Goal: Task Accomplishment & Management: Manage account settings

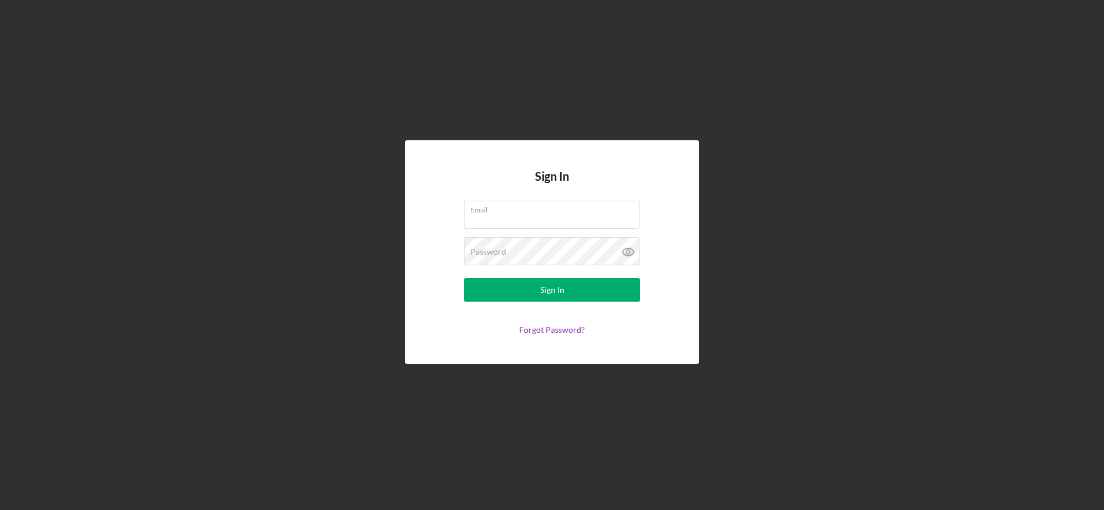
type input "[EMAIL_ADDRESS][DOMAIN_NAME]"
click at [570, 304] on form "Email [EMAIL_ADDRESS][DOMAIN_NAME] Password Sign In Forgot Password?" at bounding box center [552, 268] width 235 height 134
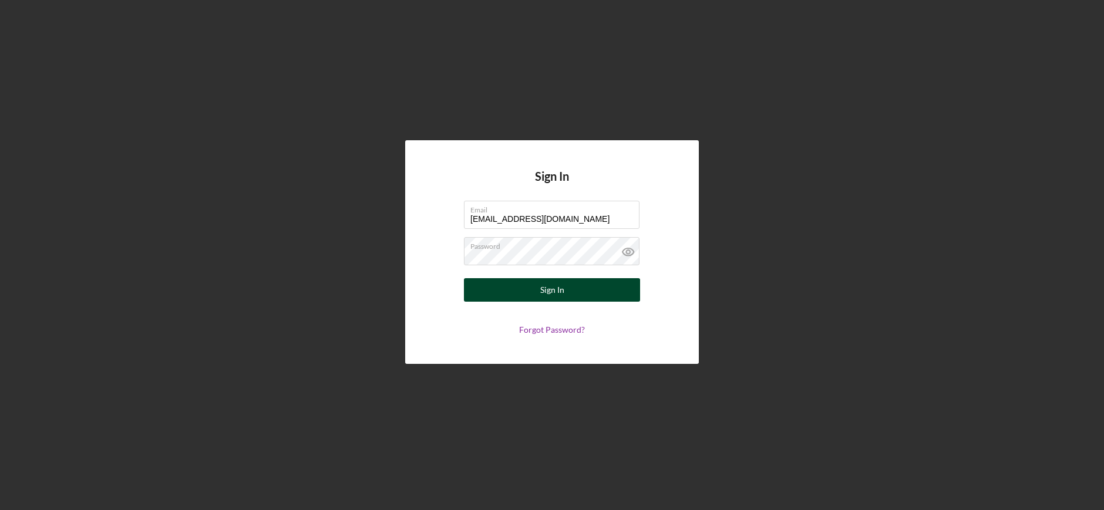
click at [570, 290] on button "Sign In" at bounding box center [552, 289] width 176 height 23
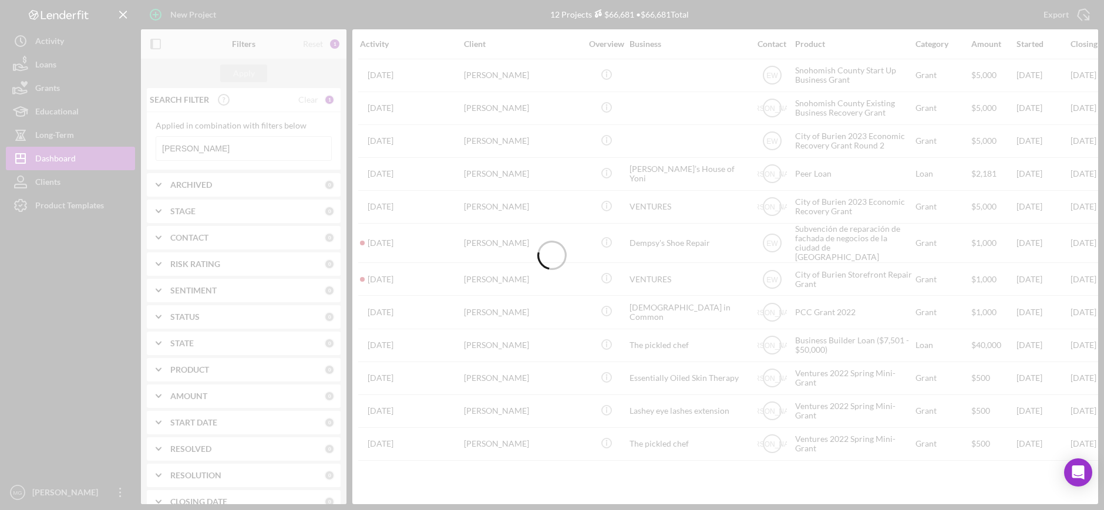
click at [214, 146] on div at bounding box center [552, 255] width 1104 height 510
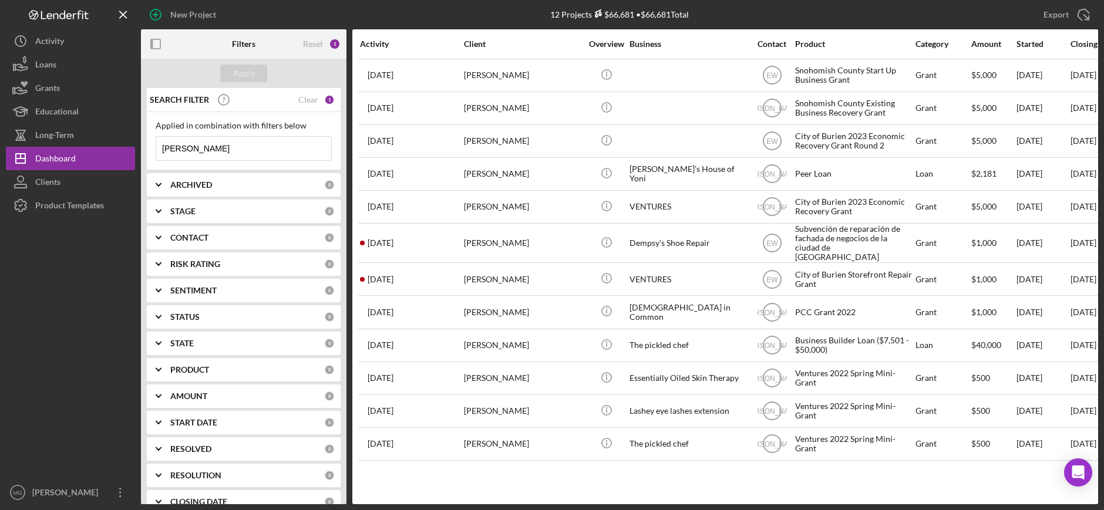
click at [214, 146] on input "[PERSON_NAME]" at bounding box center [243, 148] width 175 height 23
drag, startPoint x: 207, startPoint y: 144, endPoint x: 133, endPoint y: 152, distance: 74.4
click at [133, 152] on div "New Project 12 Projects $66,681 • $66,681 Total [PERSON_NAME] Export Icon/Expor…" at bounding box center [552, 252] width 1092 height 504
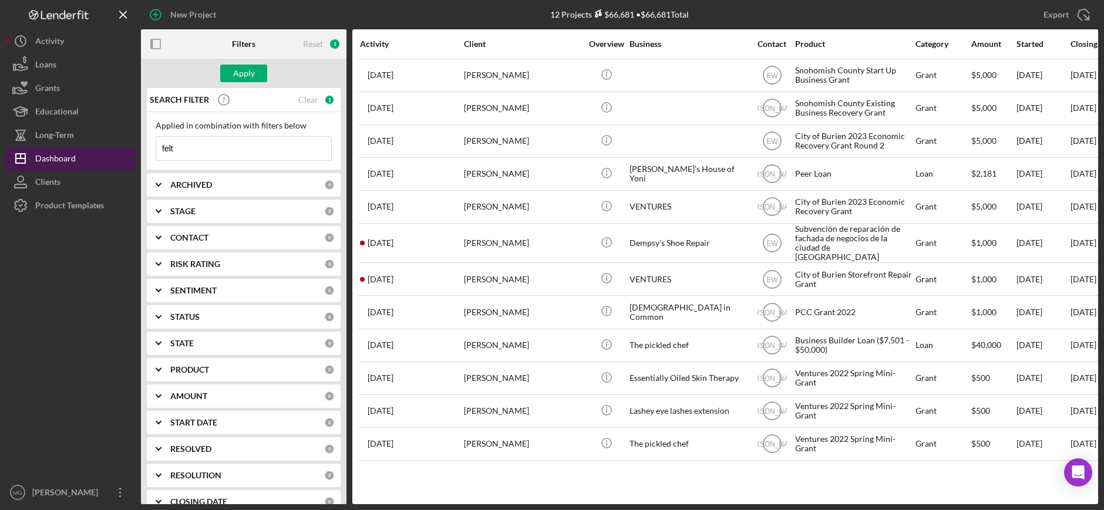
type input "[PERSON_NAME]"
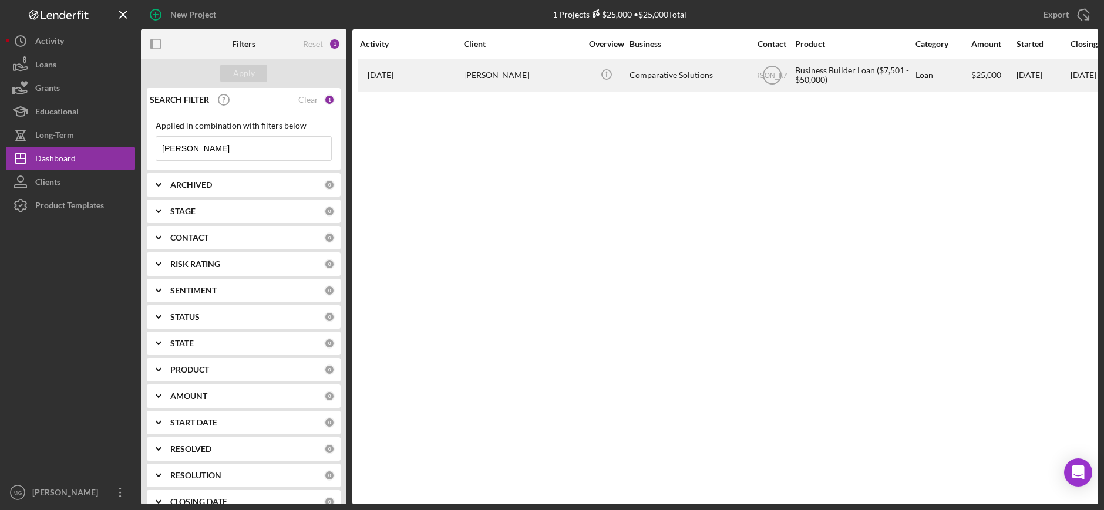
click at [551, 82] on div "[PERSON_NAME]" at bounding box center [522, 75] width 117 height 31
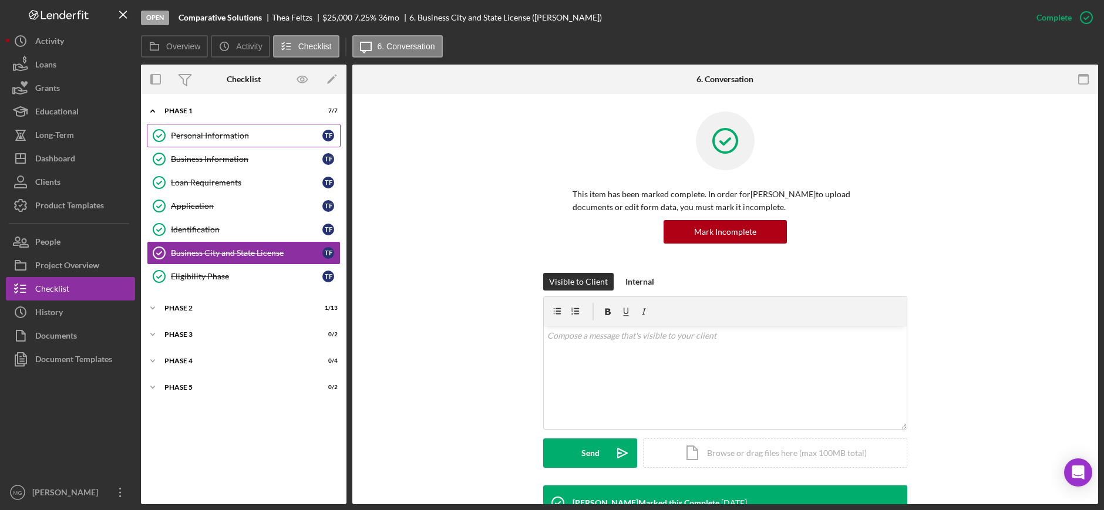
click at [239, 139] on div "Personal Information" at bounding box center [247, 135] width 152 height 9
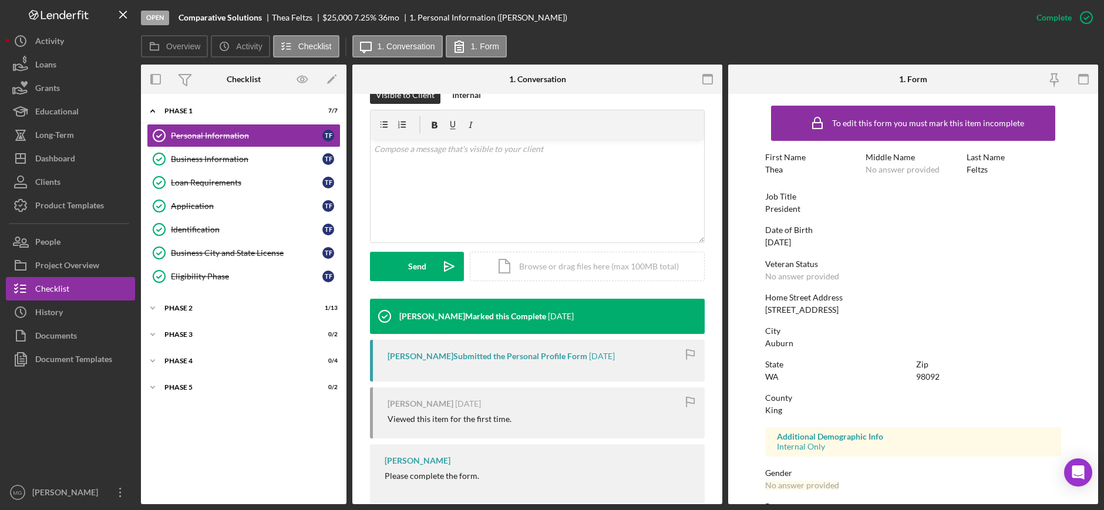
scroll to position [209, 0]
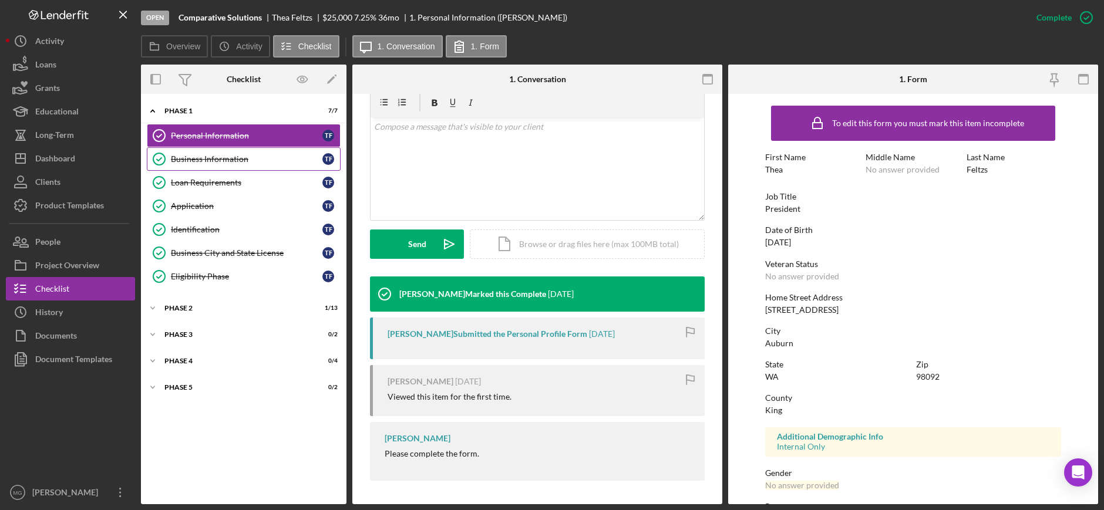
click at [219, 161] on div "Business Information" at bounding box center [247, 158] width 152 height 9
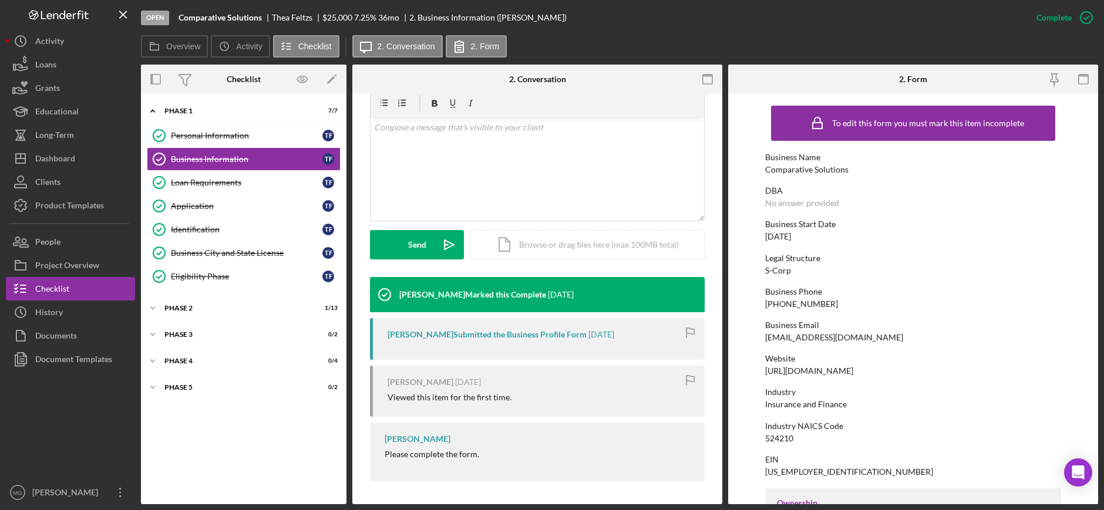
scroll to position [209, 0]
click at [233, 181] on div "Loan Requirements" at bounding box center [247, 182] width 152 height 9
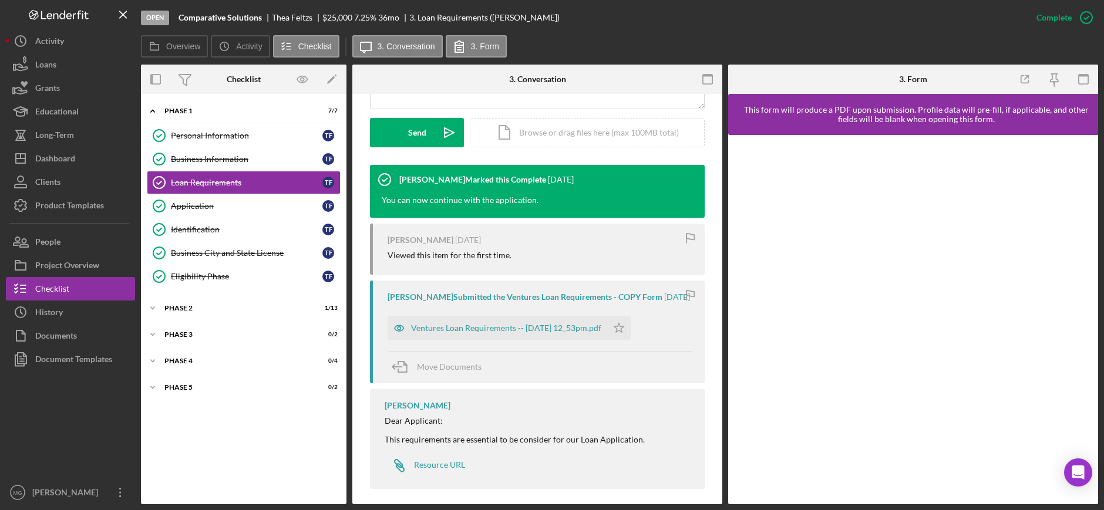
scroll to position [329, 0]
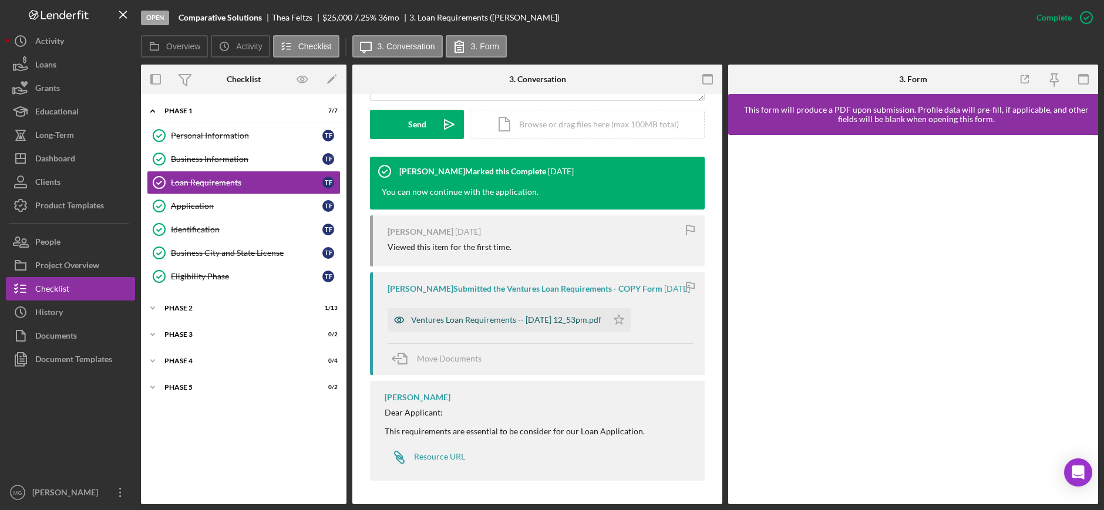
click at [503, 318] on div "Ventures Loan Requirements -- [DATE] 12_53pm.pdf" at bounding box center [506, 319] width 190 height 9
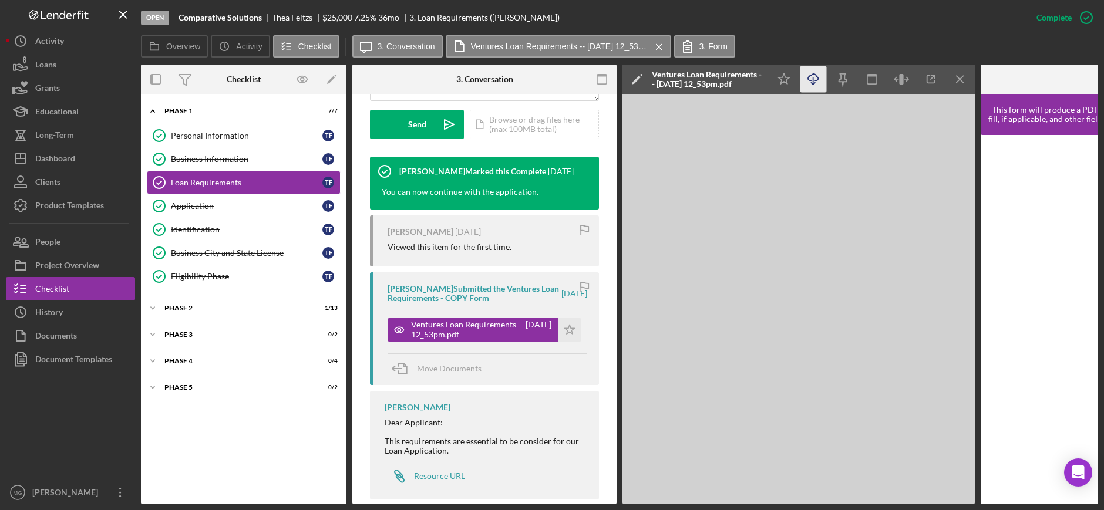
click at [810, 78] on icon "Icon/Download" at bounding box center [813, 79] width 26 height 26
click at [220, 210] on div "Application" at bounding box center [247, 205] width 152 height 9
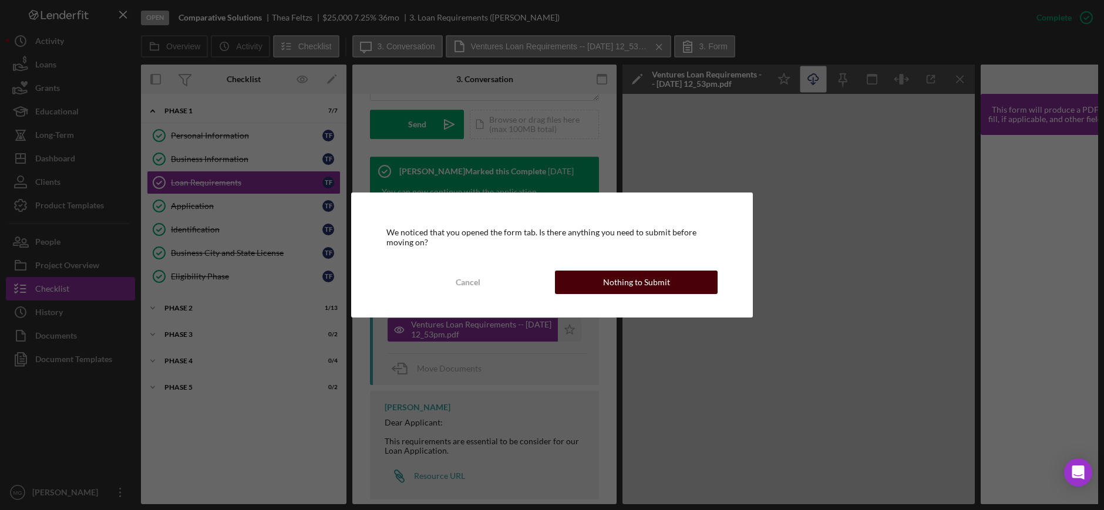
click at [607, 289] on div "Nothing to Submit" at bounding box center [636, 282] width 67 height 23
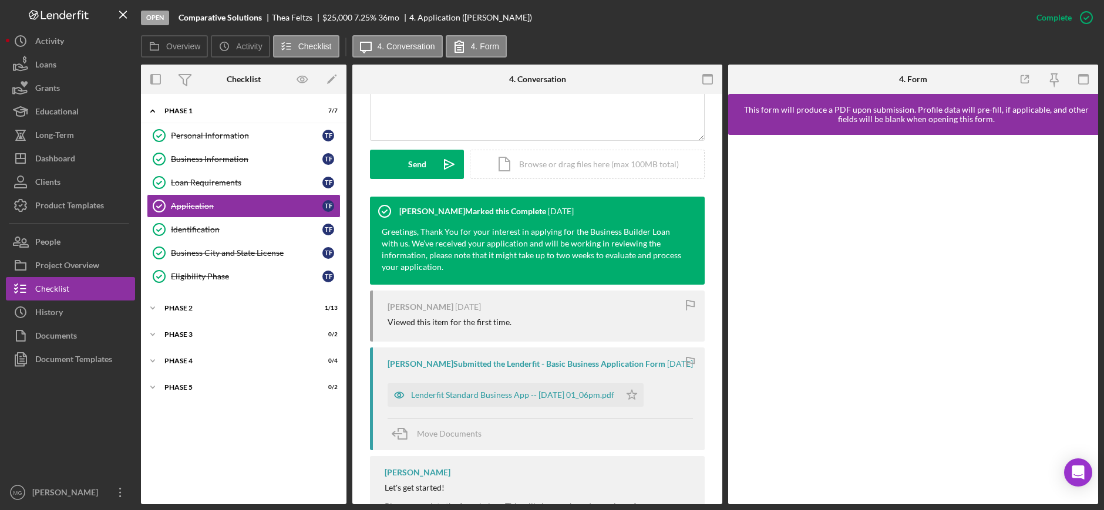
scroll to position [352, 0]
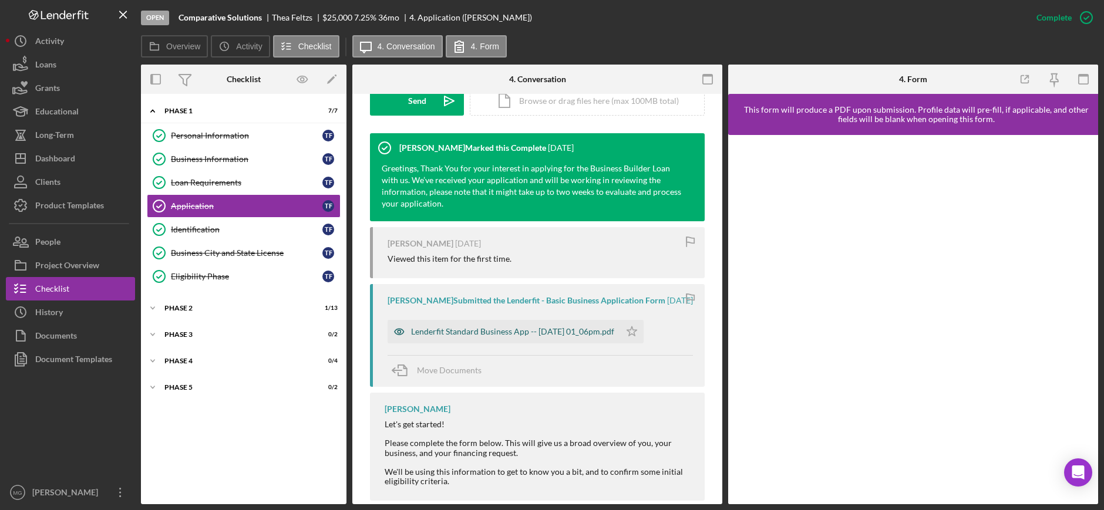
click at [530, 334] on div "Lenderfit Standard Business App -- [DATE] 01_06pm.pdf" at bounding box center [512, 331] width 203 height 9
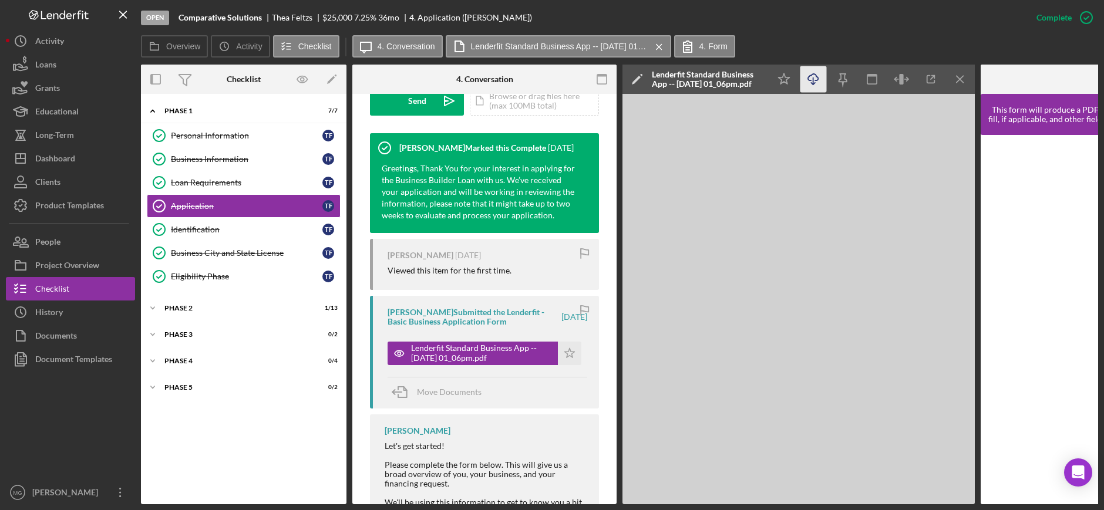
click at [809, 78] on icon "Icon/Download" at bounding box center [813, 79] width 26 height 26
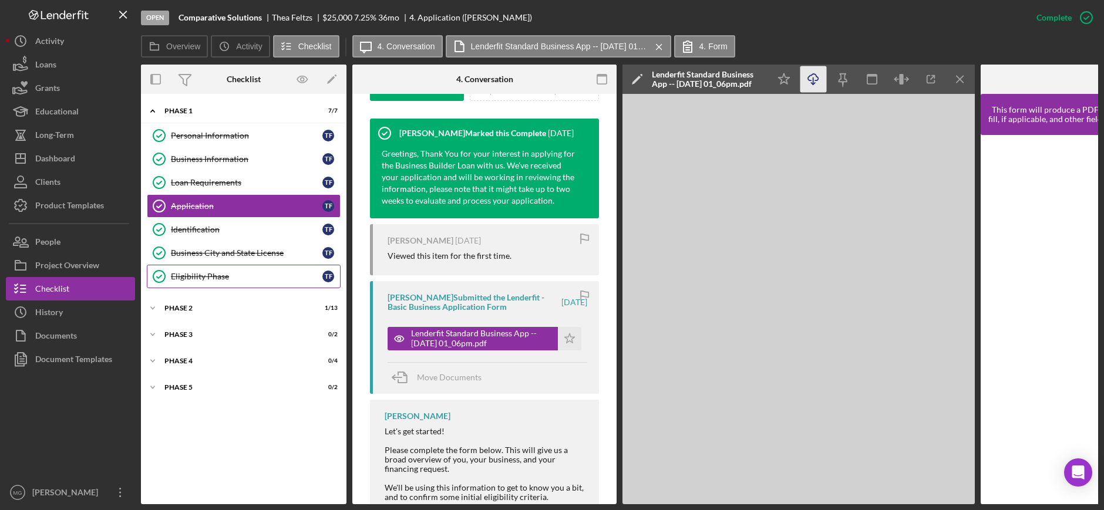
scroll to position [361, 0]
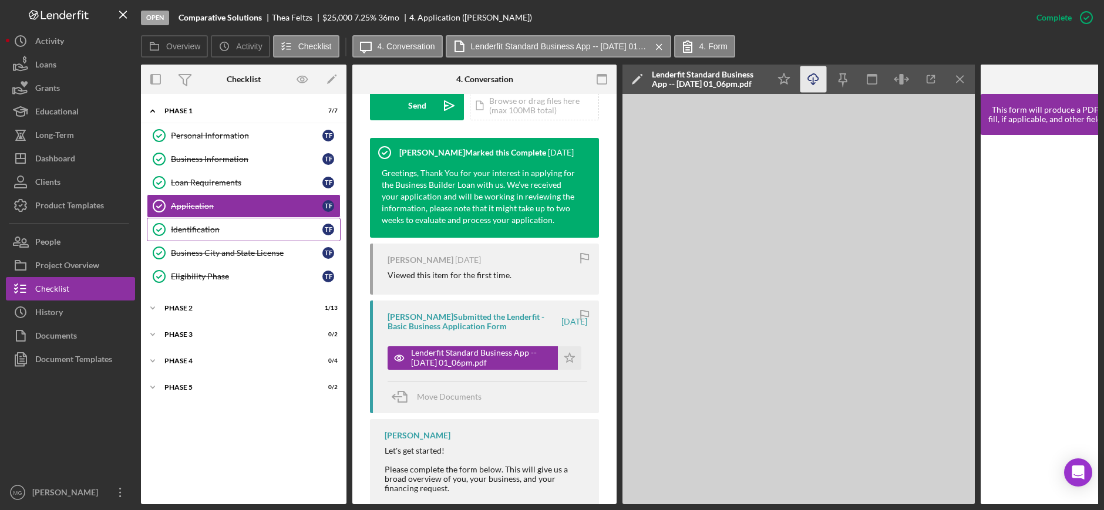
click at [216, 230] on div "Identification" at bounding box center [247, 229] width 152 height 9
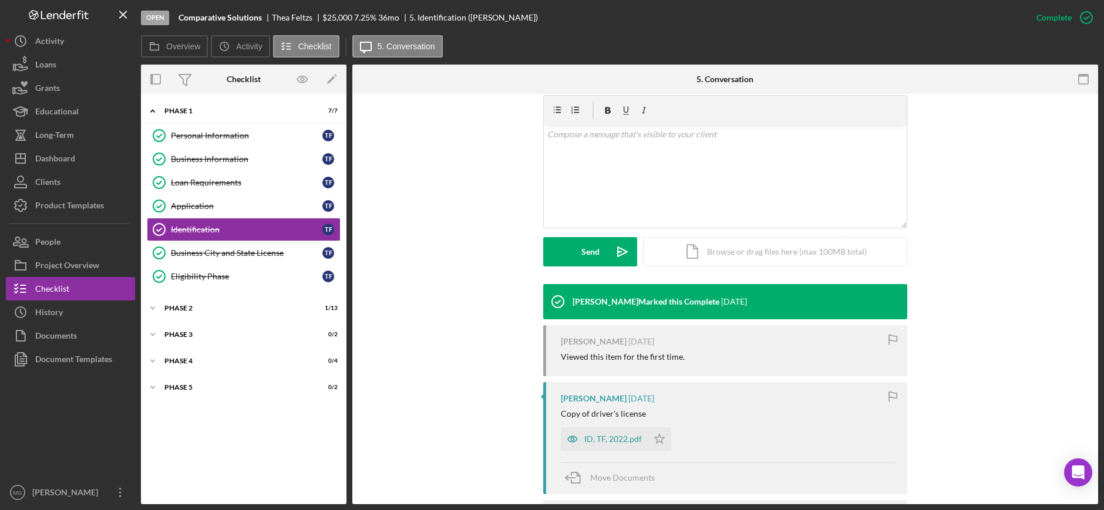
scroll to position [294, 0]
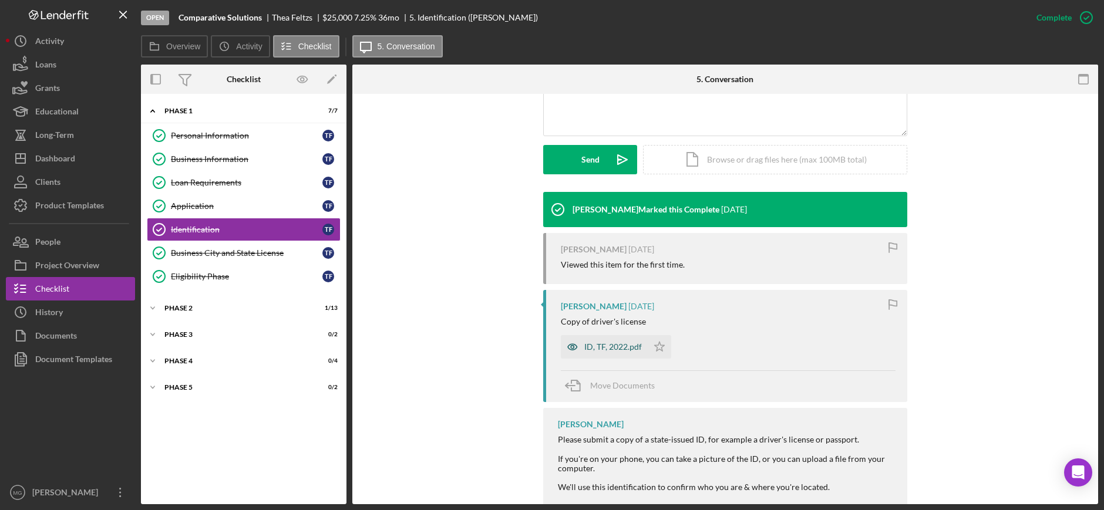
click at [624, 345] on div "ID, TF, 2022.pdf" at bounding box center [613, 346] width 58 height 9
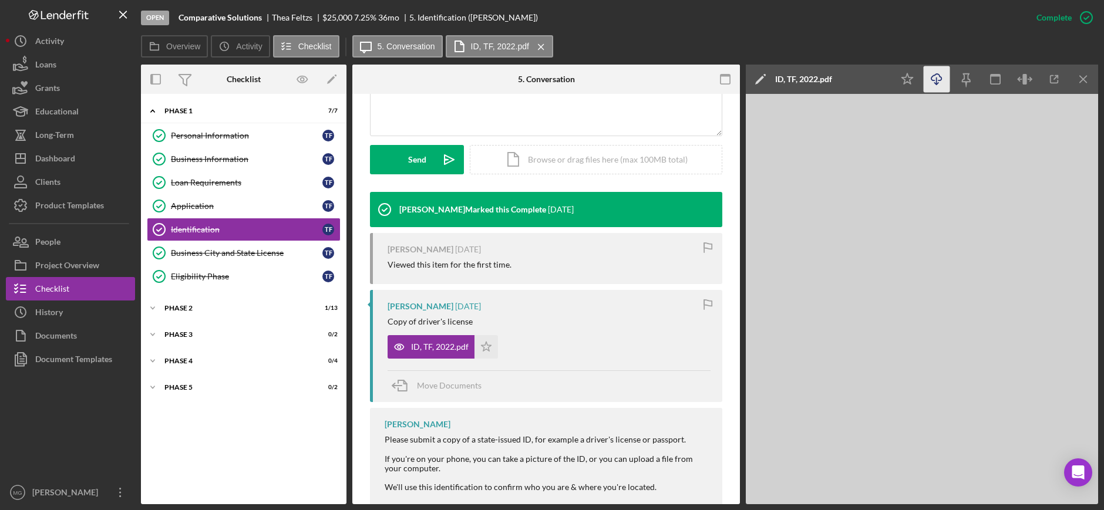
click at [938, 79] on icon "Icon/Download" at bounding box center [937, 79] width 26 height 26
click at [216, 255] on div "Business City and State License" at bounding box center [247, 252] width 152 height 9
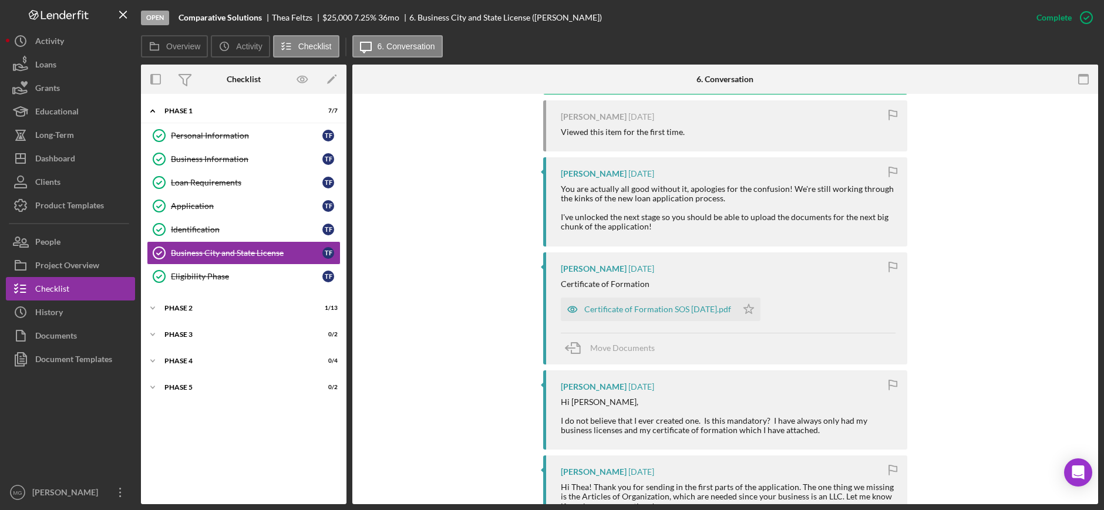
scroll to position [470, 0]
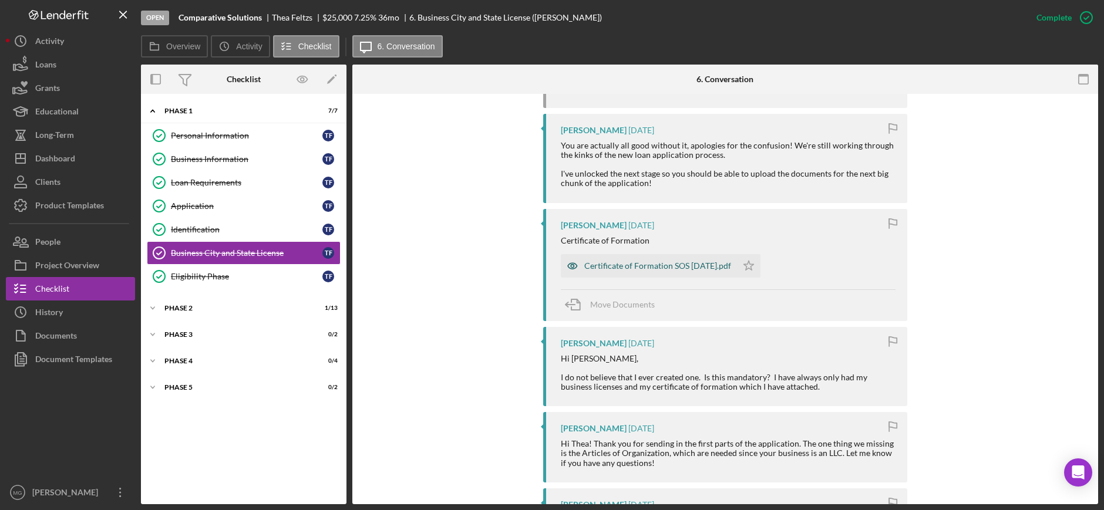
click at [675, 267] on div "Certificate of Formation SOS [DATE].pdf" at bounding box center [657, 265] width 147 height 9
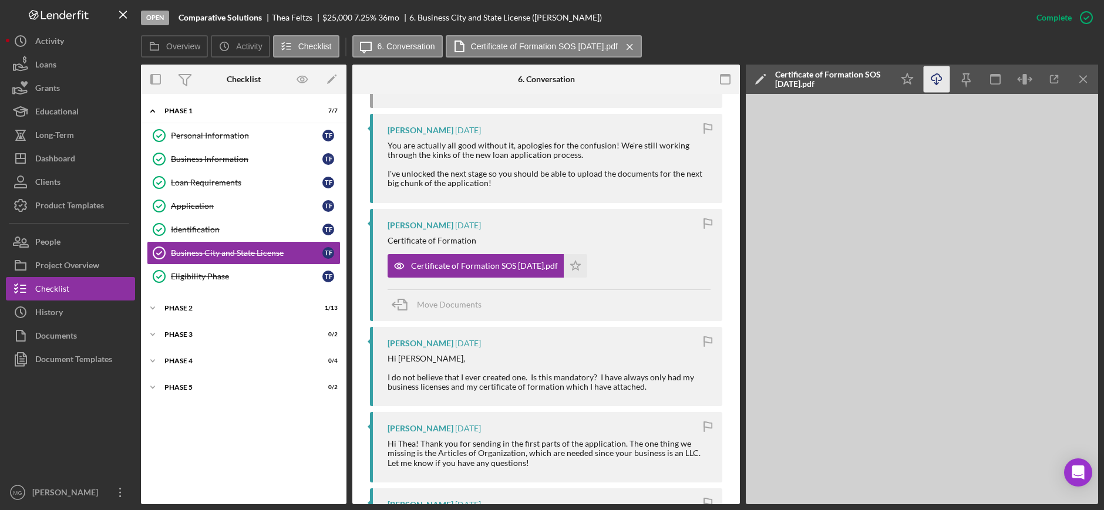
click at [939, 78] on icon "Icon/Download" at bounding box center [937, 79] width 26 height 26
click at [221, 277] on div "Eligibility Phase" at bounding box center [247, 276] width 152 height 9
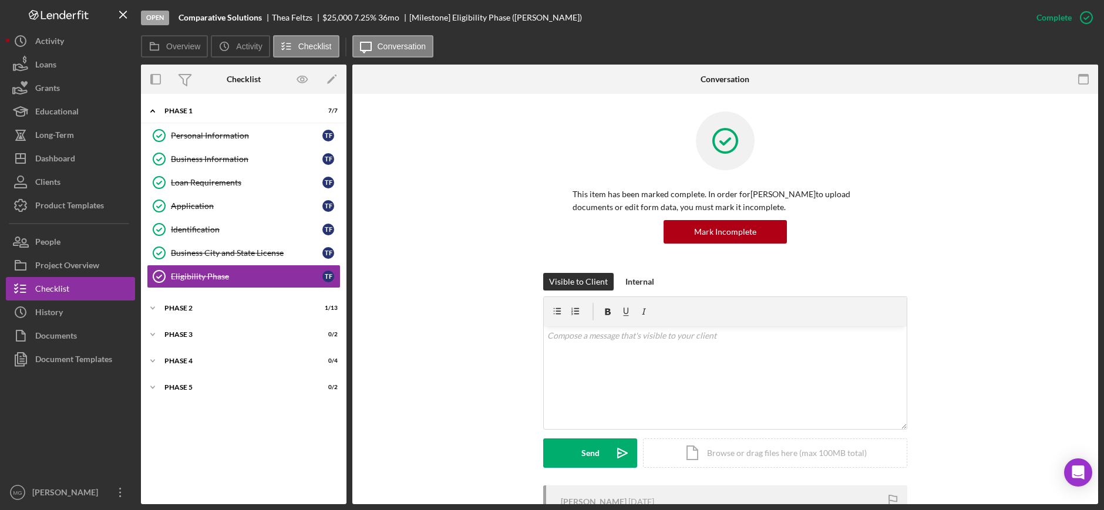
scroll to position [221, 0]
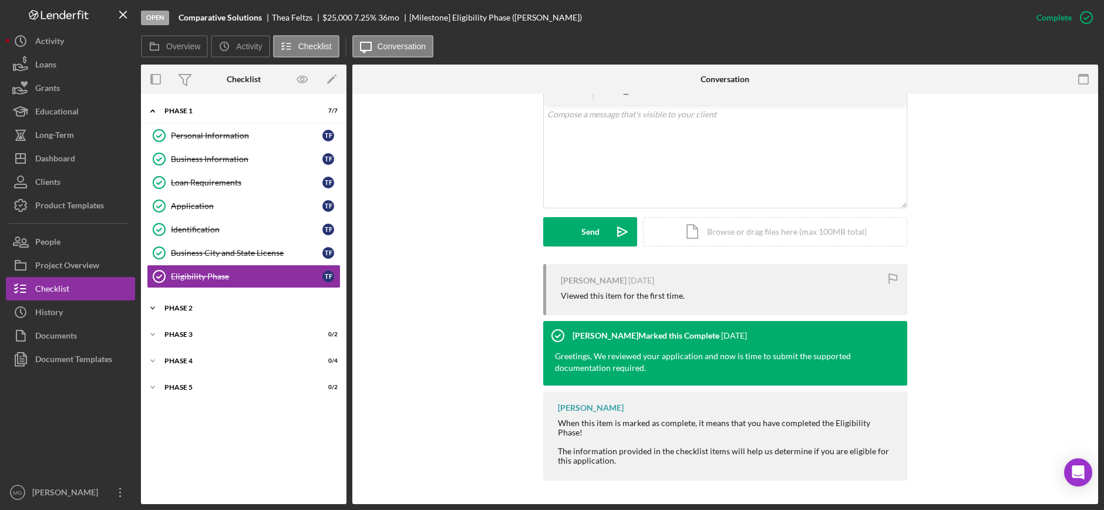
click at [155, 306] on icon "Icon/Expander" at bounding box center [152, 308] width 23 height 23
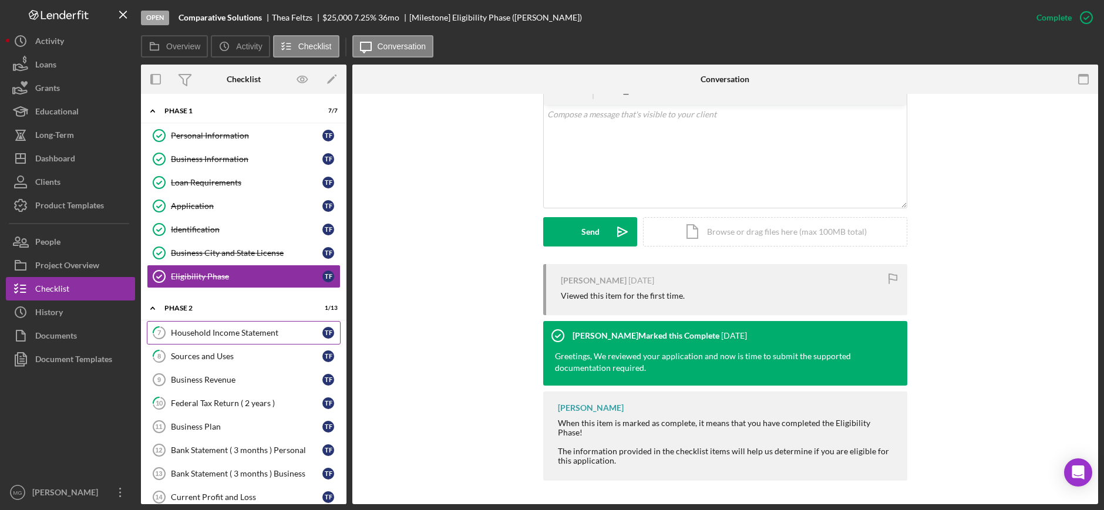
click at [260, 335] on div "Household Income Statement" at bounding box center [247, 332] width 152 height 9
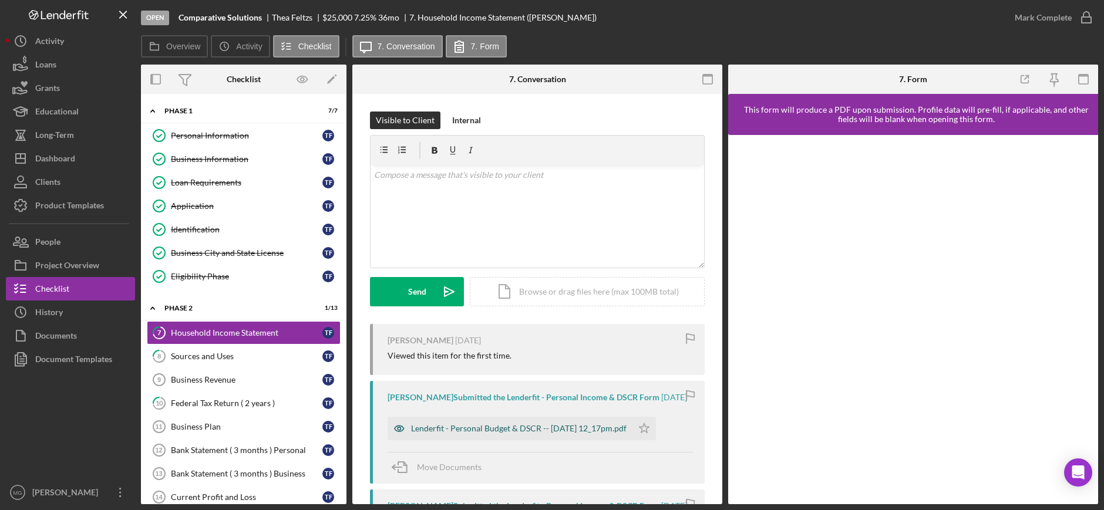
click at [509, 430] on div "Lenderfit - Personal Budget & DSCR -- [DATE] 12_17pm.pdf" at bounding box center [519, 428] width 216 height 9
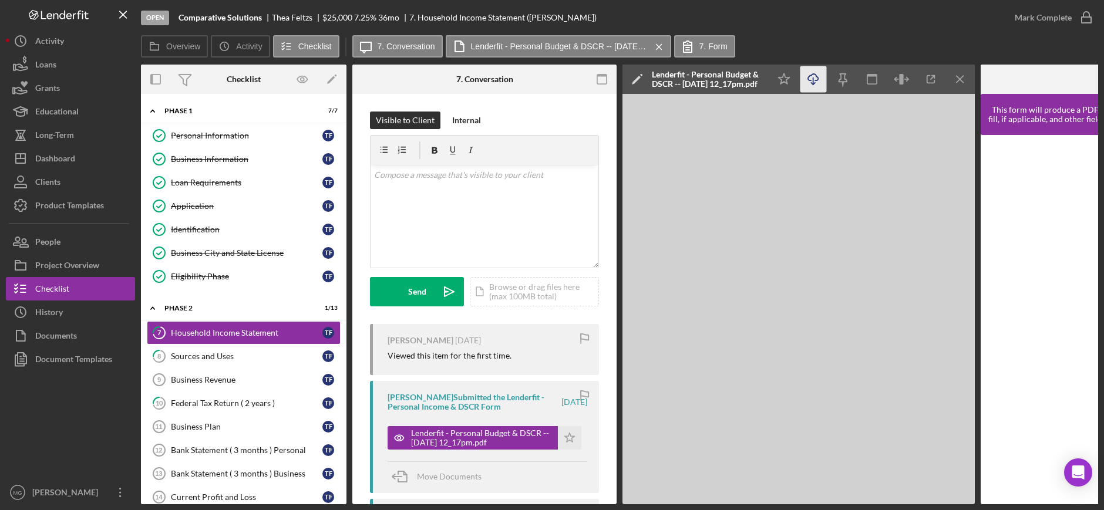
click at [815, 80] on icon "Icon/Download" at bounding box center [813, 79] width 26 height 26
click at [236, 360] on div "Sources and Uses" at bounding box center [247, 356] width 152 height 9
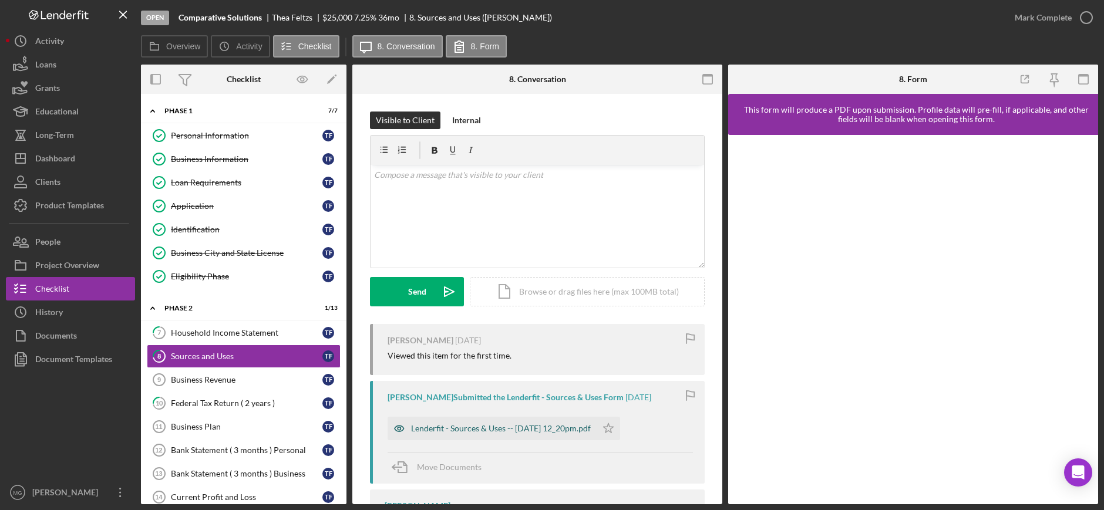
click at [550, 429] on div "Lenderfit - Sources & Uses -- [DATE] 12_20pm.pdf" at bounding box center [501, 428] width 180 height 9
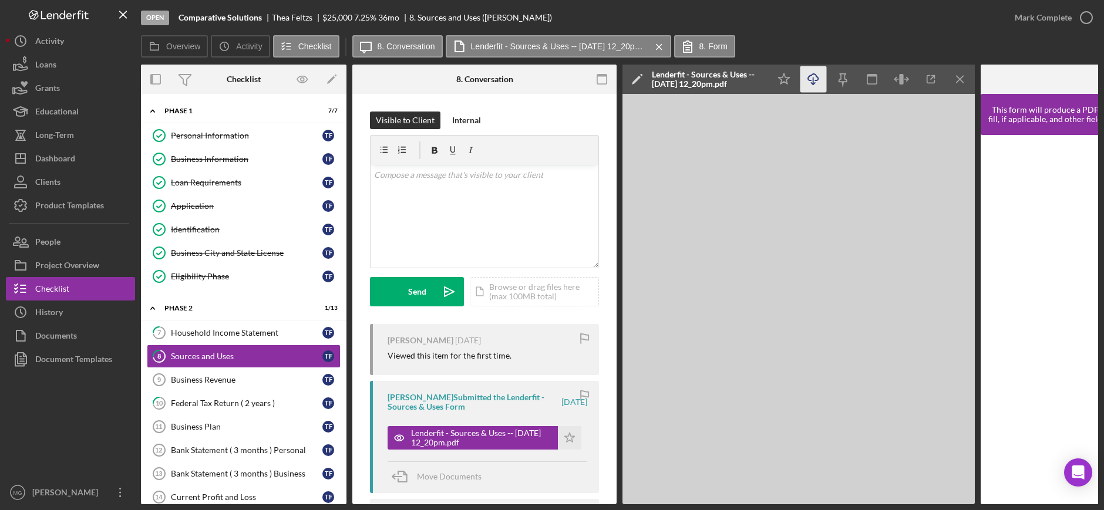
click at [815, 78] on icon "Icon/Download" at bounding box center [813, 79] width 26 height 26
click at [244, 374] on link "Business Revenue 9 Business Revenue T F" at bounding box center [244, 379] width 194 height 23
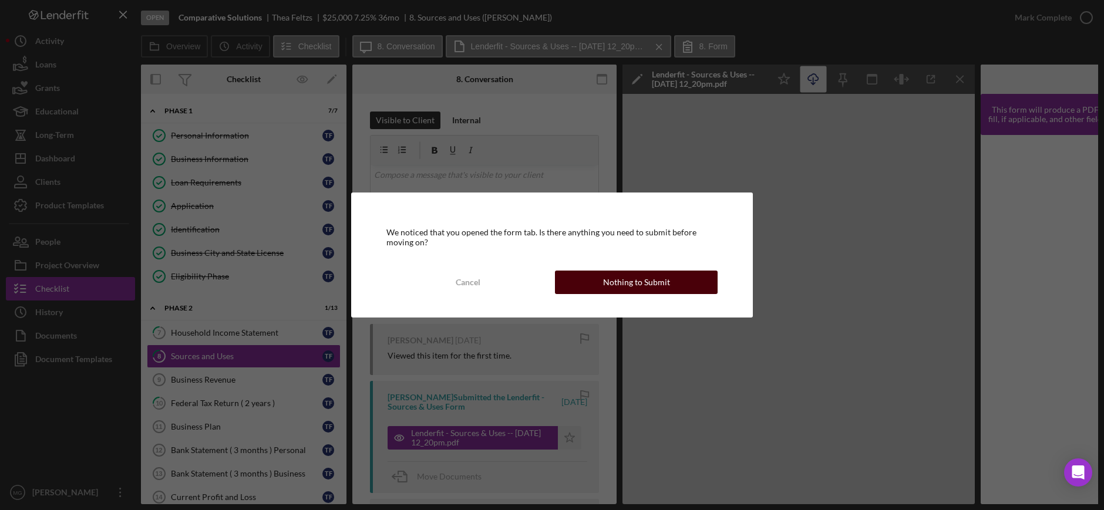
click at [636, 280] on div "Nothing to Submit" at bounding box center [636, 282] width 67 height 23
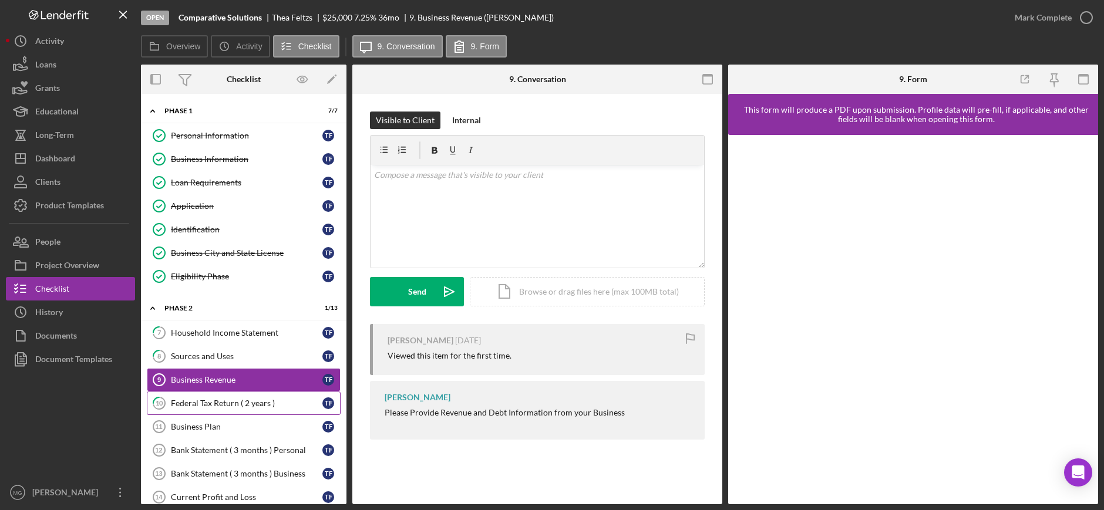
click at [239, 394] on link "10 Federal Tax Return ( 2 years ) T F" at bounding box center [244, 403] width 194 height 23
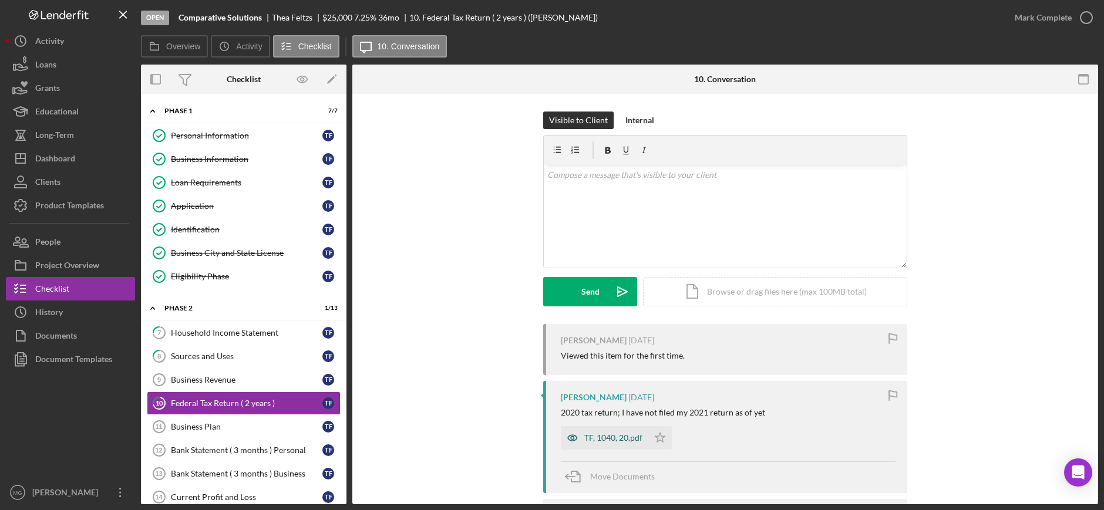
click at [601, 436] on div "TF, 1040, 20.pdf" at bounding box center [613, 437] width 58 height 9
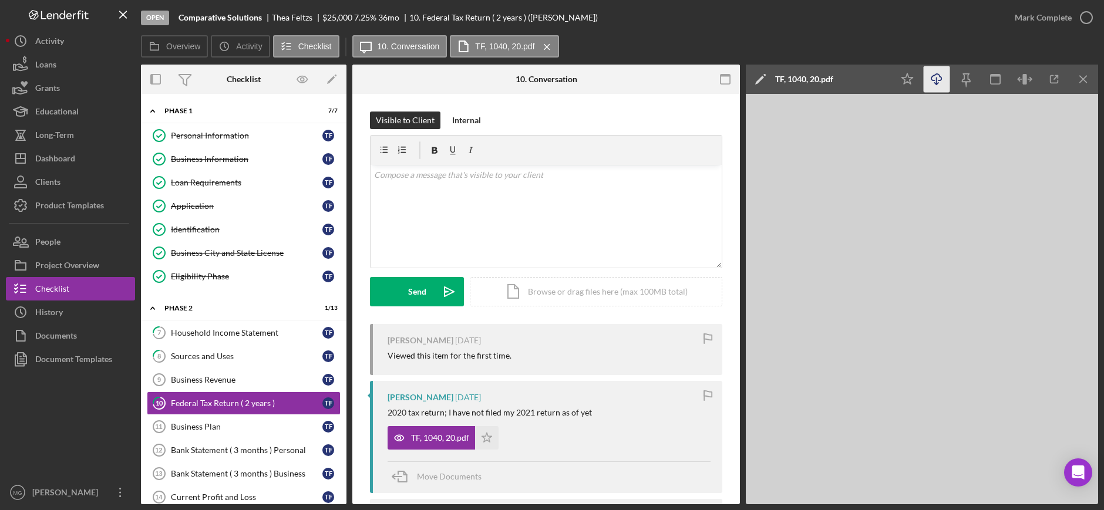
click at [937, 78] on icon "Icon/Download" at bounding box center [937, 79] width 26 height 26
click at [215, 431] on div "Business Plan" at bounding box center [247, 426] width 152 height 9
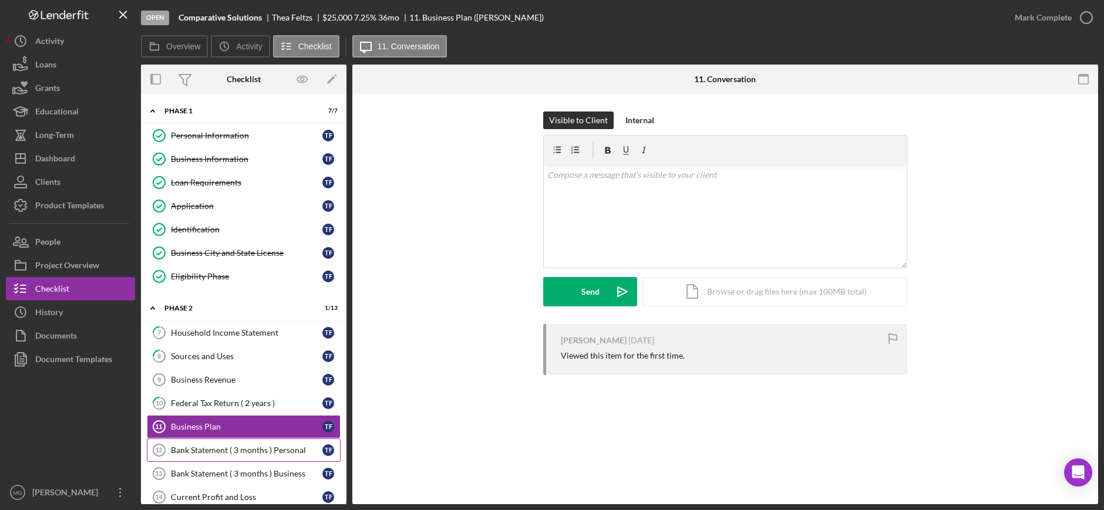
click at [234, 452] on div "Bank Statement ( 3 months ) Personal" at bounding box center [247, 450] width 152 height 9
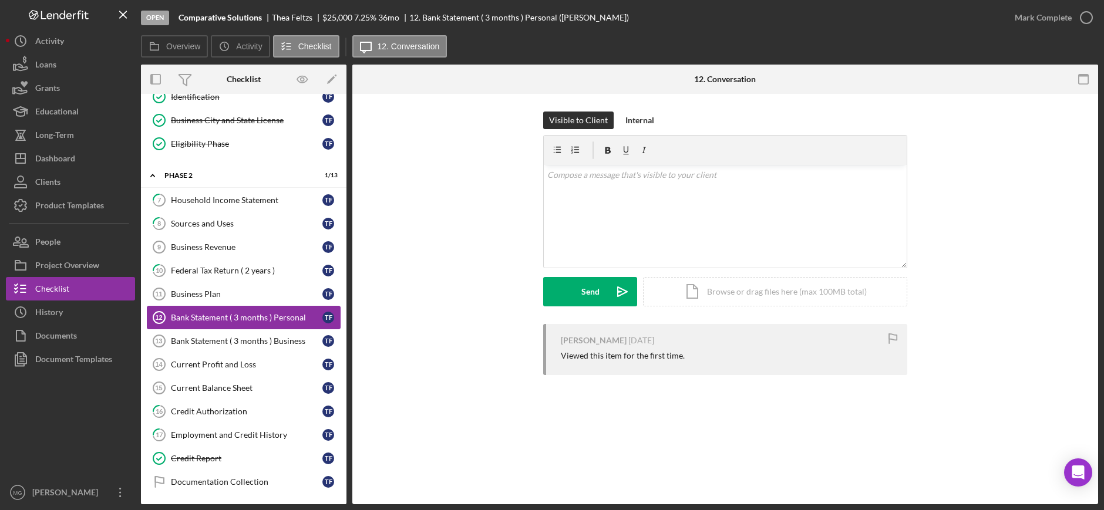
scroll to position [176, 0]
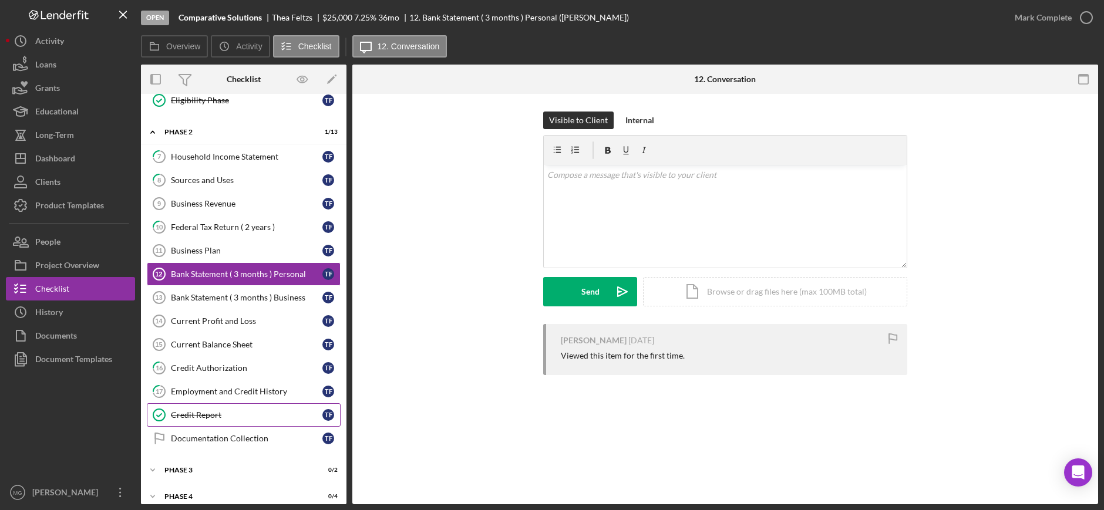
click at [208, 412] on div "Credit Report" at bounding box center [247, 415] width 152 height 9
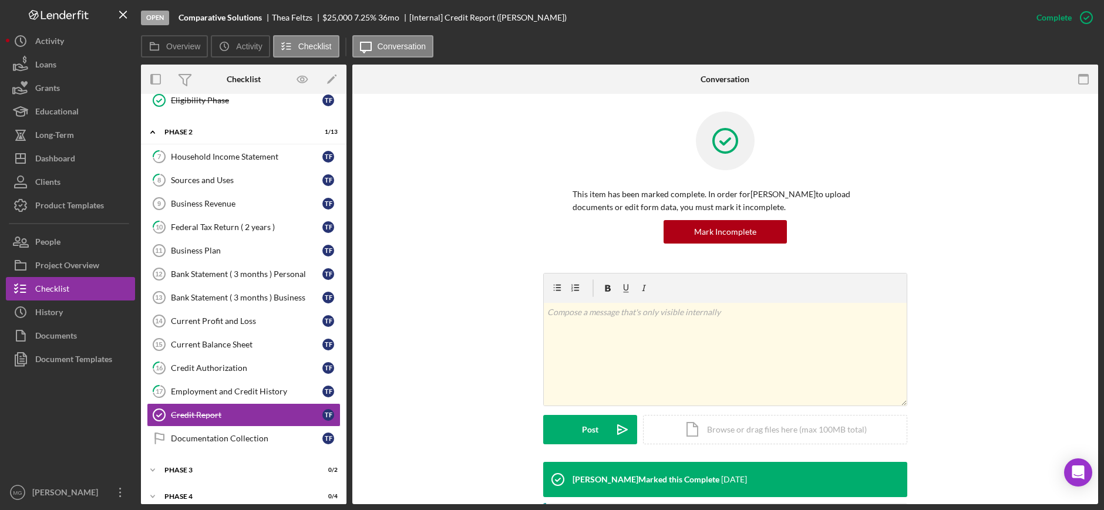
scroll to position [235, 0]
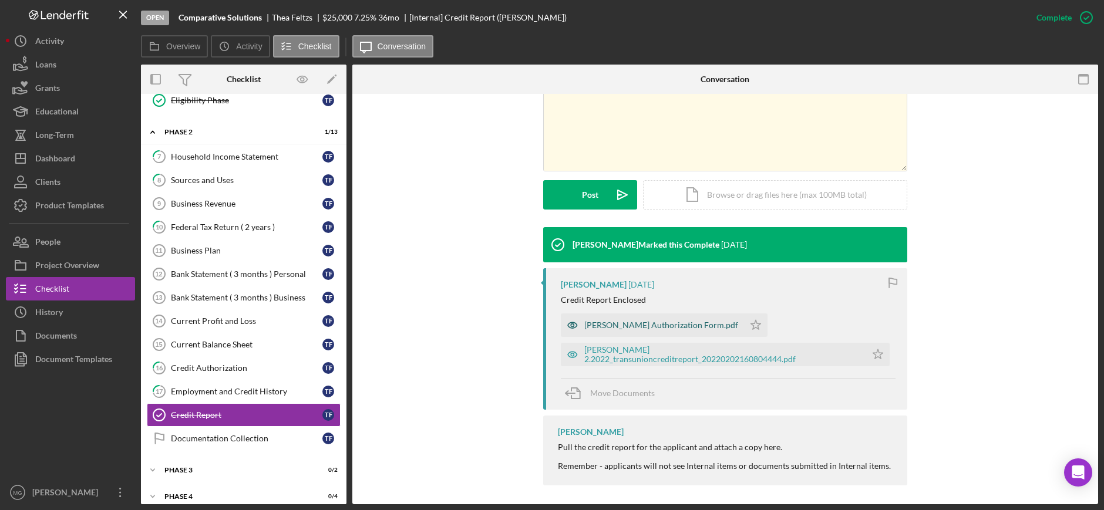
click at [679, 327] on div "[PERSON_NAME] Authorization Form.pdf" at bounding box center [661, 325] width 154 height 9
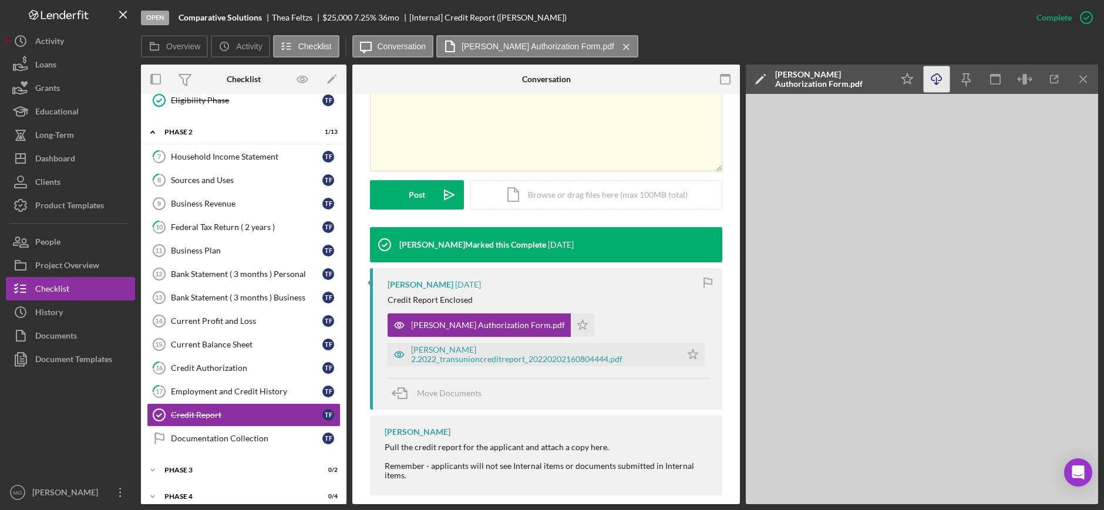
click at [937, 80] on icon "Icon/Download" at bounding box center [937, 79] width 26 height 26
click at [539, 346] on div "[PERSON_NAME] 2.2022_transunioncreditreport_20220202160804444.pdf" at bounding box center [535, 354] width 294 height 23
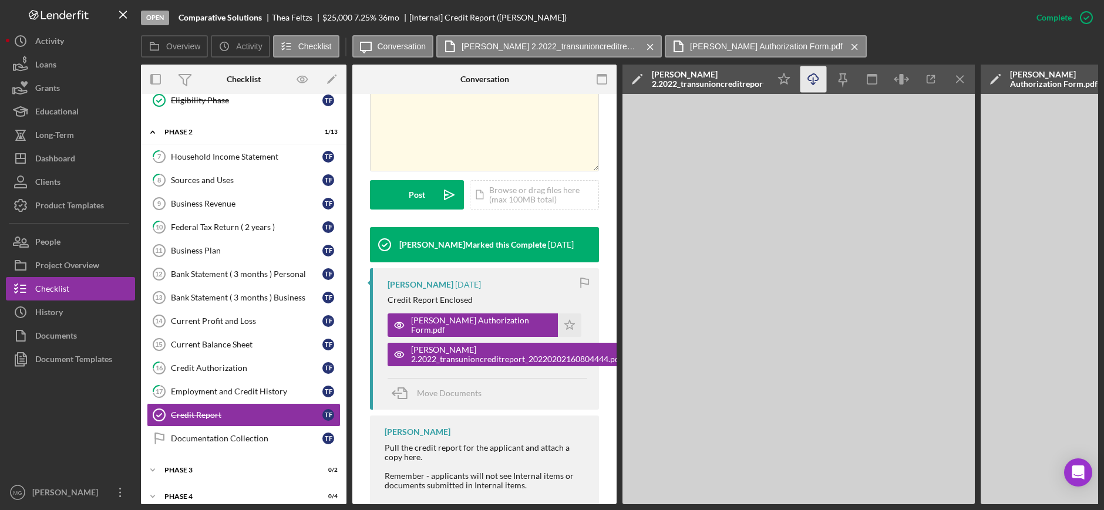
click at [813, 79] on line "button" at bounding box center [813, 81] width 0 height 6
click at [214, 393] on div "Employment and Credit History" at bounding box center [247, 391] width 152 height 9
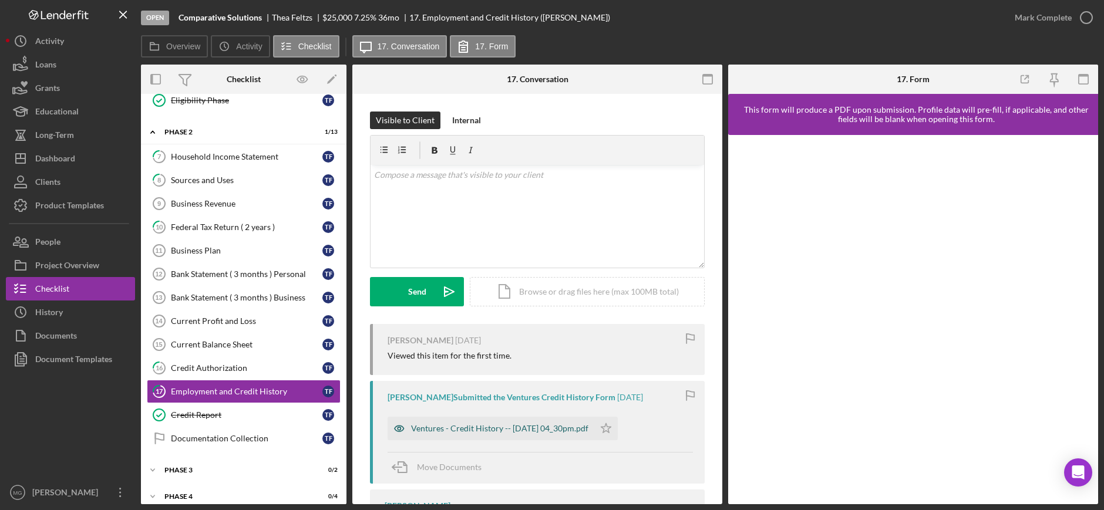
click at [497, 431] on div "Ventures - Credit History -- [DATE] 04_30pm.pdf" at bounding box center [499, 428] width 177 height 9
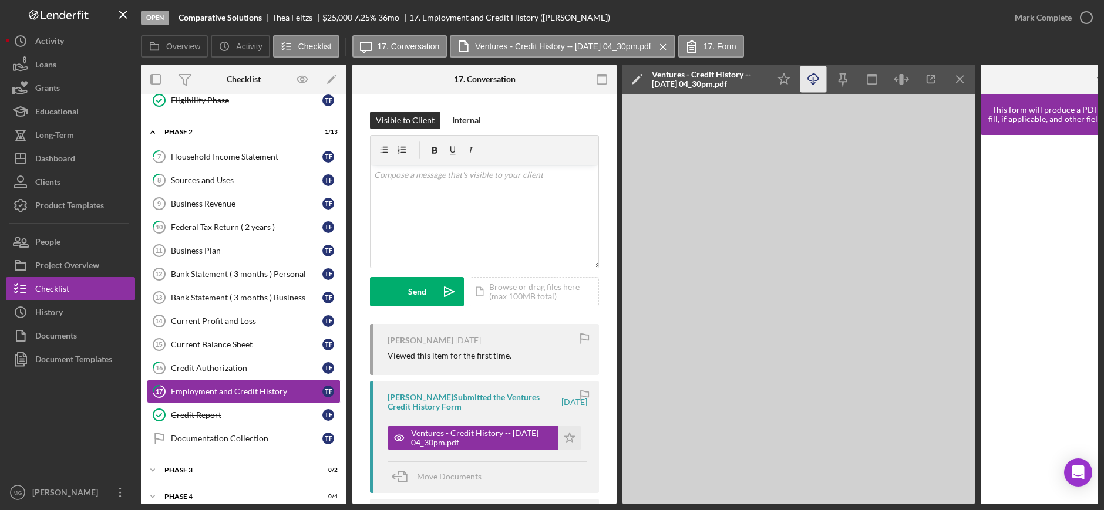
click at [810, 79] on icon "Icon/Download" at bounding box center [813, 79] width 26 height 26
click at [241, 370] on div "Credit Authorization" at bounding box center [247, 368] width 152 height 9
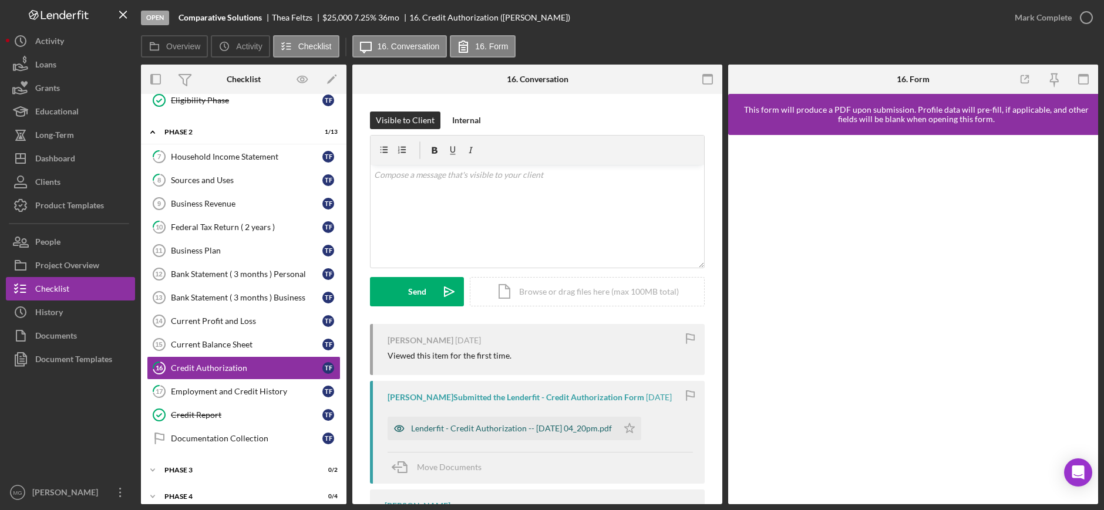
click at [551, 429] on div "Lenderfit - Credit Authorization -- [DATE] 04_20pm.pdf" at bounding box center [511, 428] width 201 height 9
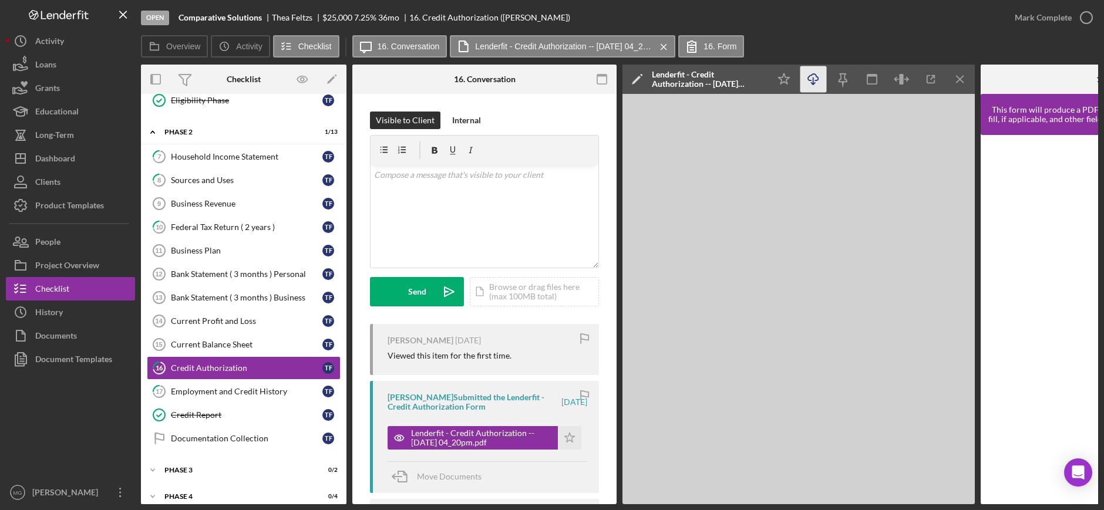
click at [810, 78] on icon "Icon/Download" at bounding box center [813, 79] width 26 height 26
click at [240, 347] on div "Current Balance Sheet" at bounding box center [247, 344] width 152 height 9
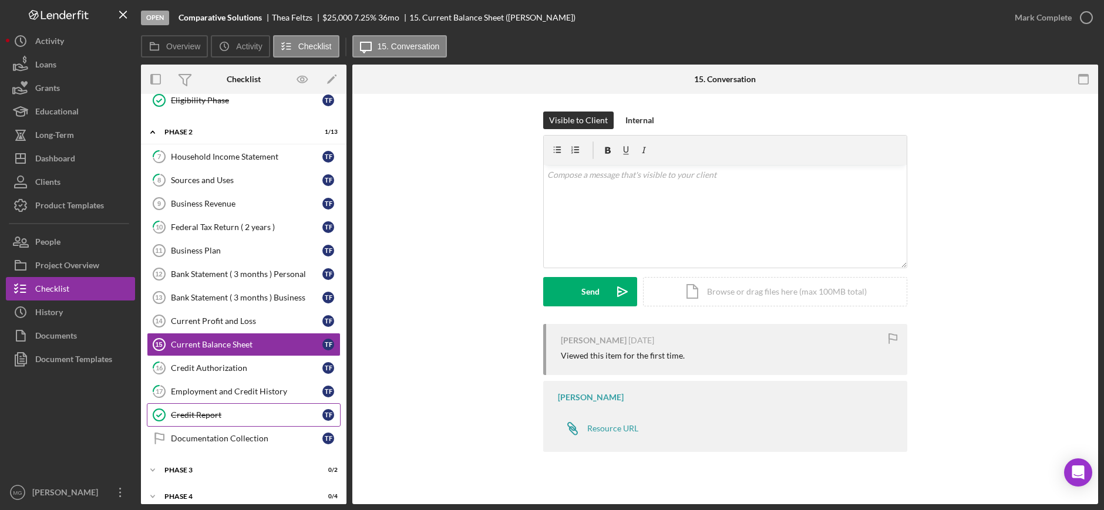
click at [238, 413] on div "Credit Report" at bounding box center [247, 415] width 152 height 9
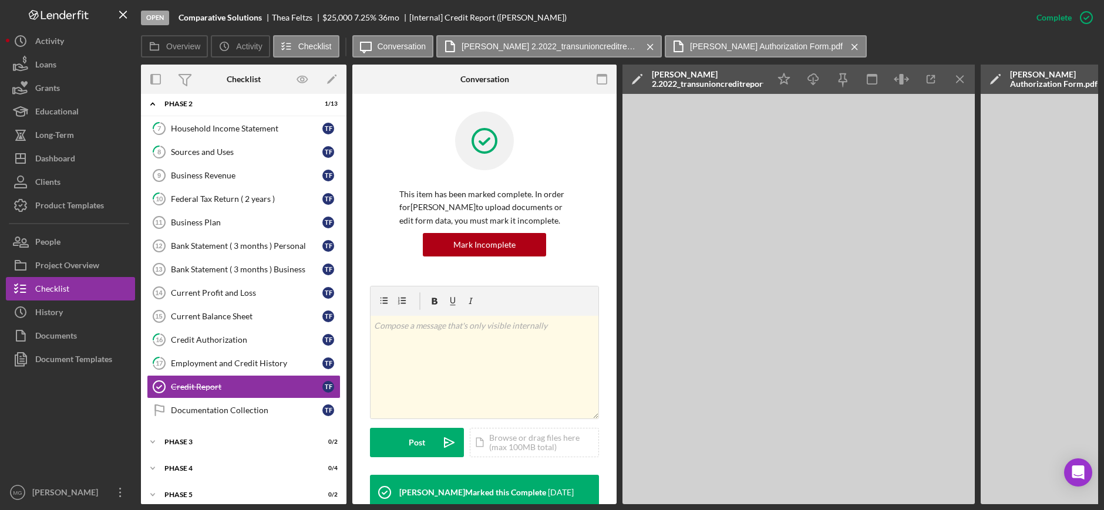
scroll to position [217, 0]
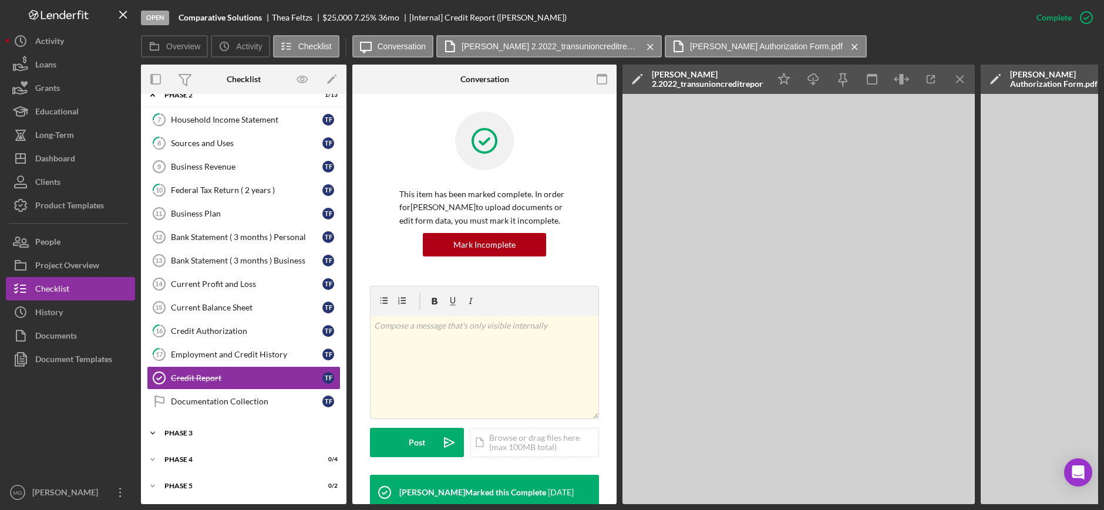
click at [181, 425] on div "Icon/Expander Phase 3 0 / 2" at bounding box center [244, 433] width 206 height 23
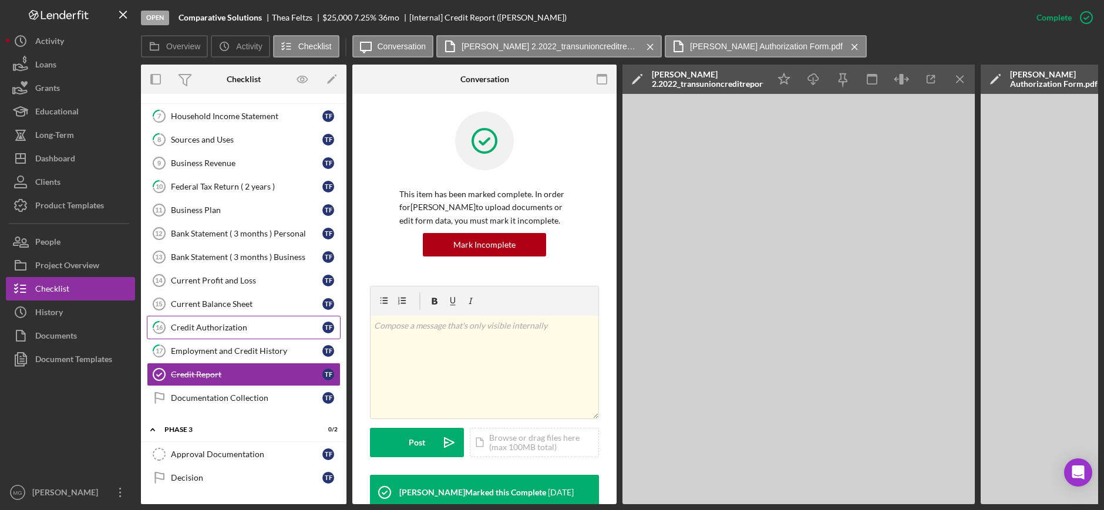
click at [208, 332] on div "Credit Authorization" at bounding box center [247, 327] width 152 height 9
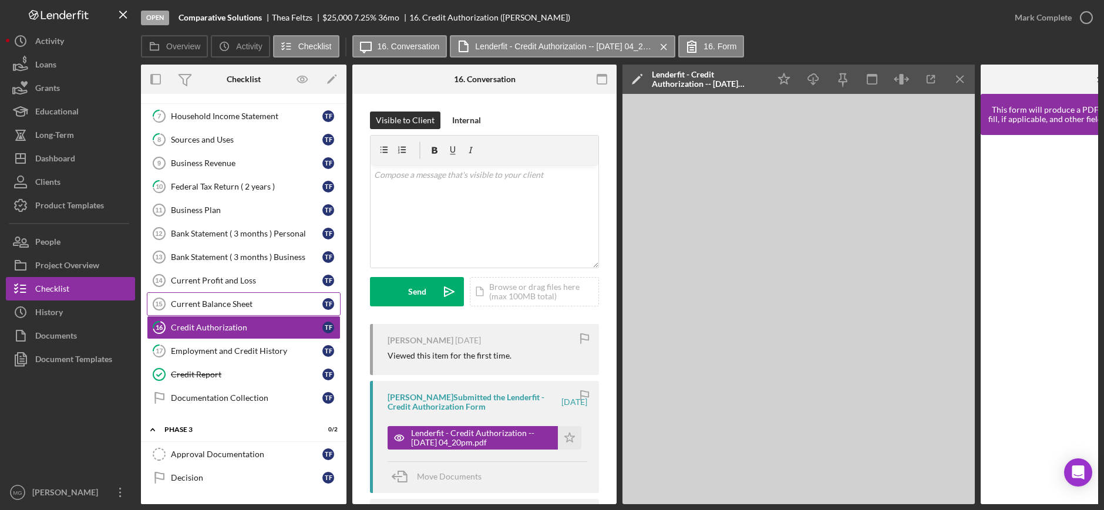
click at [219, 310] on link "Current Balance Sheet 15 Current Balance Sheet T F" at bounding box center [244, 303] width 194 height 23
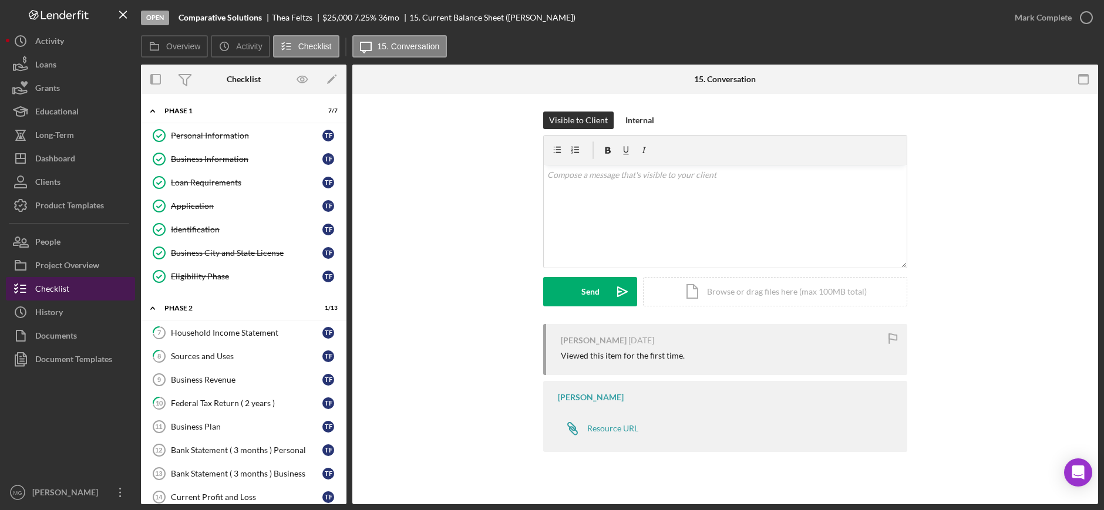
click at [50, 292] on div "Checklist" at bounding box center [52, 290] width 34 height 26
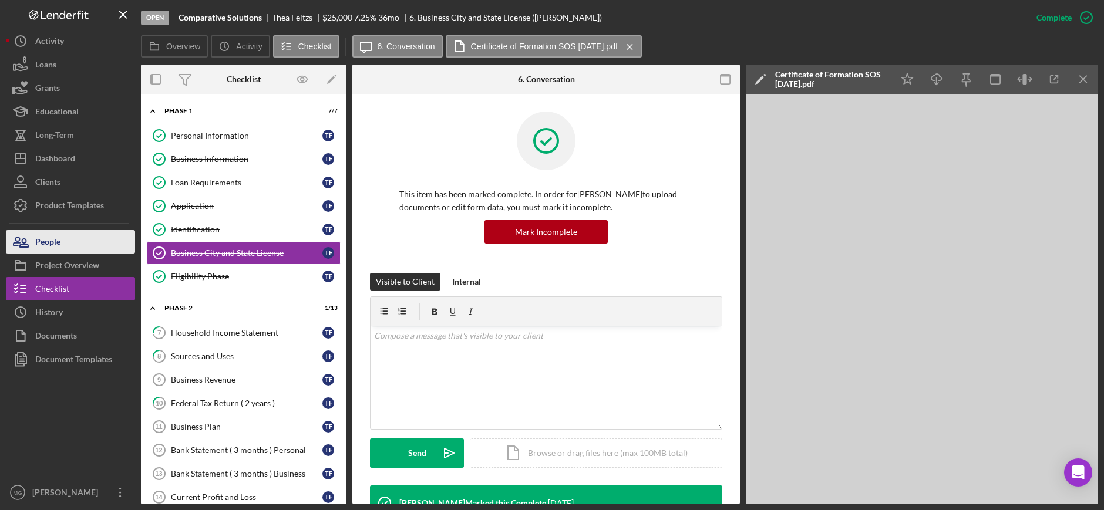
click at [58, 246] on div "People" at bounding box center [47, 243] width 25 height 26
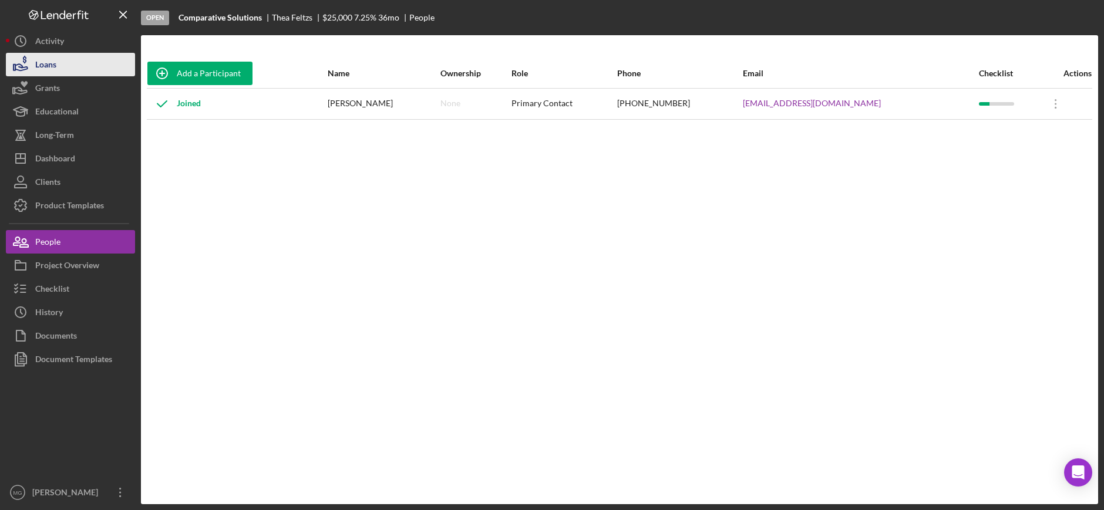
click at [52, 64] on div "Loans" at bounding box center [45, 66] width 21 height 26
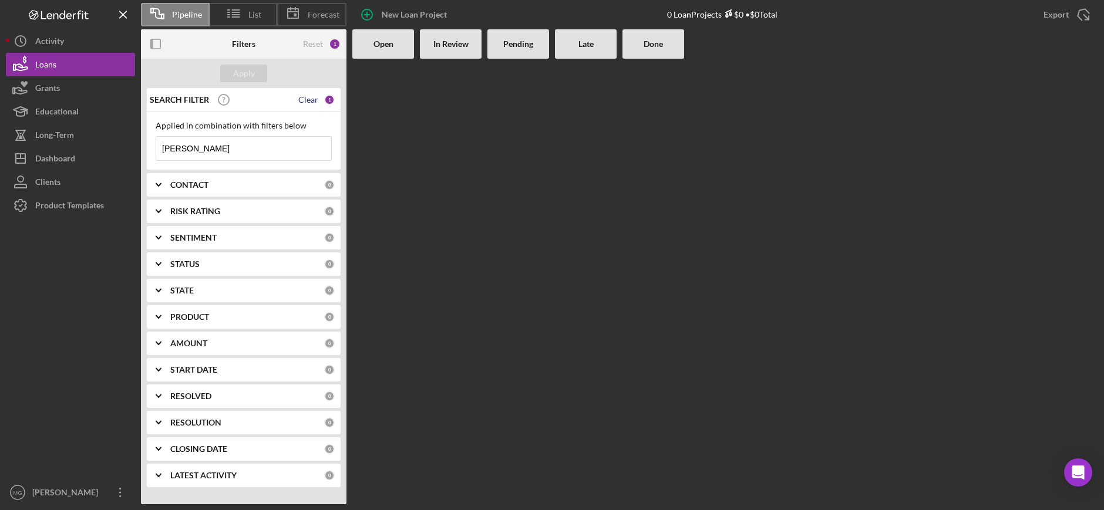
click at [305, 103] on div "Clear" at bounding box center [308, 99] width 20 height 9
click at [258, 146] on input at bounding box center [243, 148] width 175 height 23
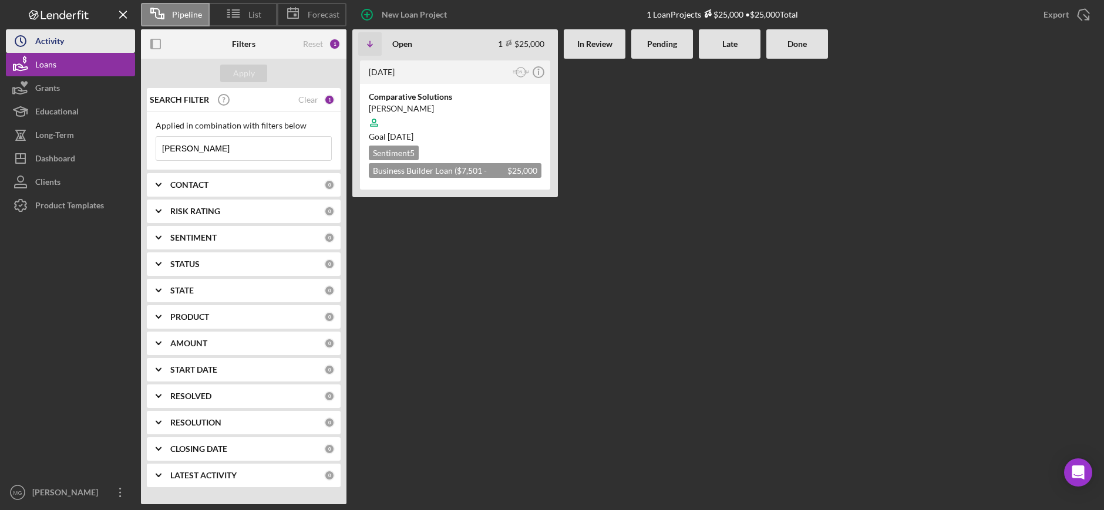
type input "[PERSON_NAME]"
click at [85, 46] on button "Icon/History Activity" at bounding box center [70, 40] width 129 height 23
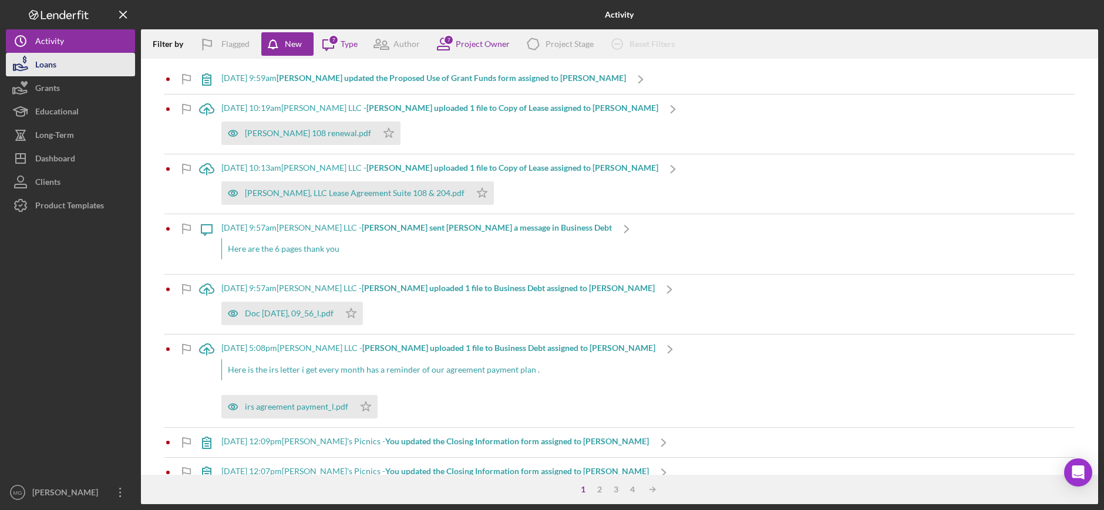
click at [57, 68] on button "Loans" at bounding box center [70, 64] width 129 height 23
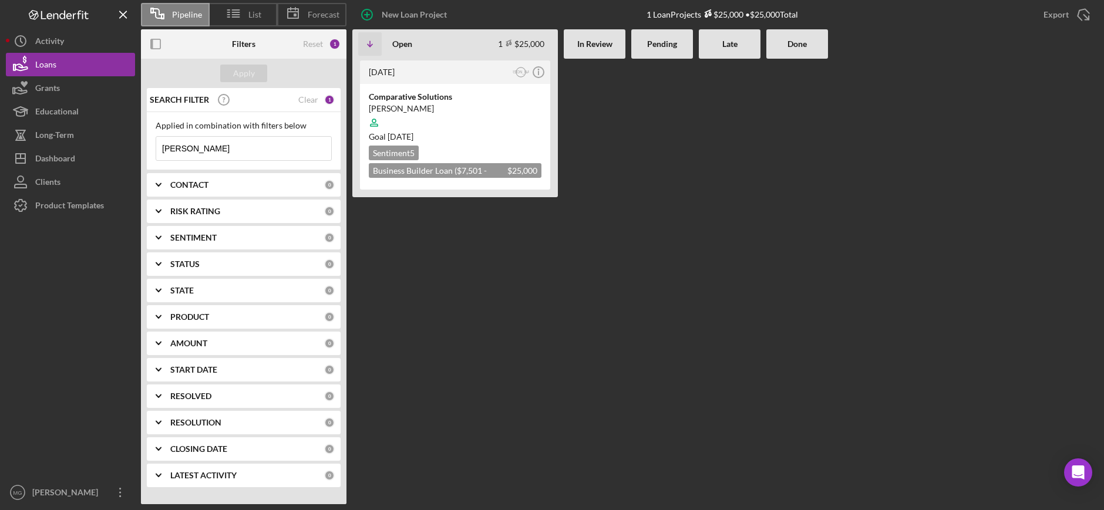
click at [196, 150] on input "[PERSON_NAME]" at bounding box center [243, 148] width 175 height 23
click at [314, 99] on div "Clear" at bounding box center [308, 99] width 20 height 9
click at [260, 147] on input at bounding box center [243, 148] width 175 height 23
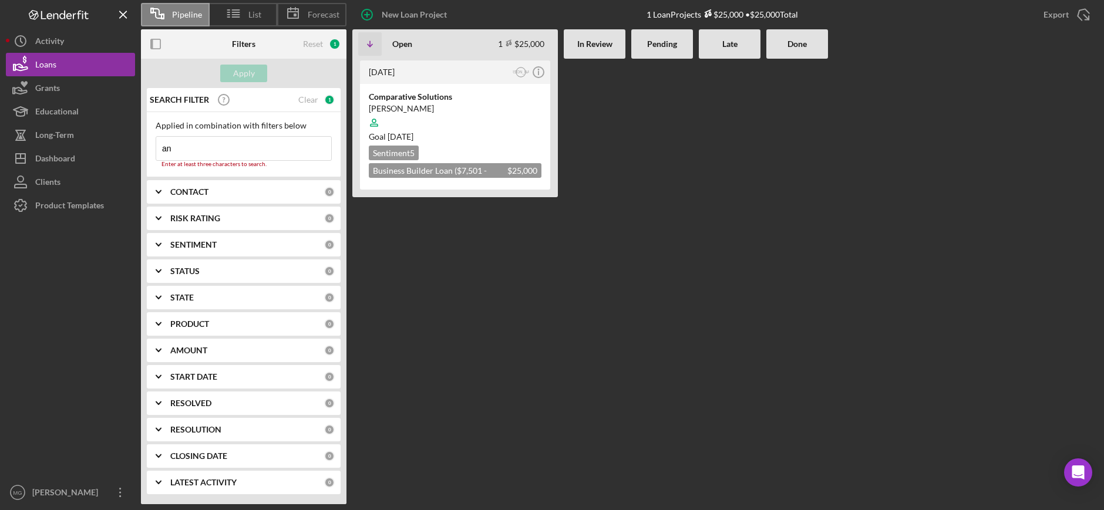
type input "[PERSON_NAME]"
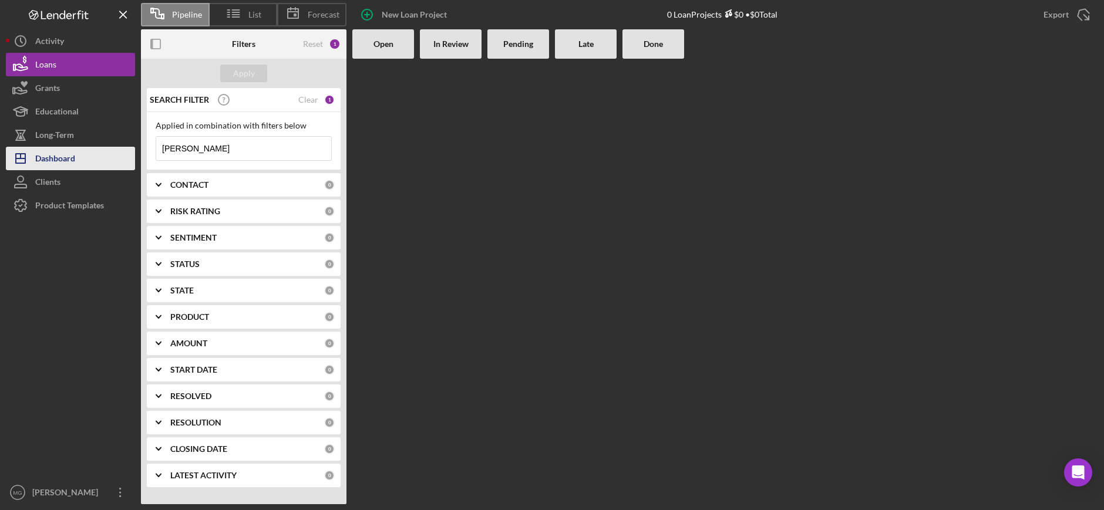
click at [68, 157] on div "Dashboard" at bounding box center [55, 160] width 40 height 26
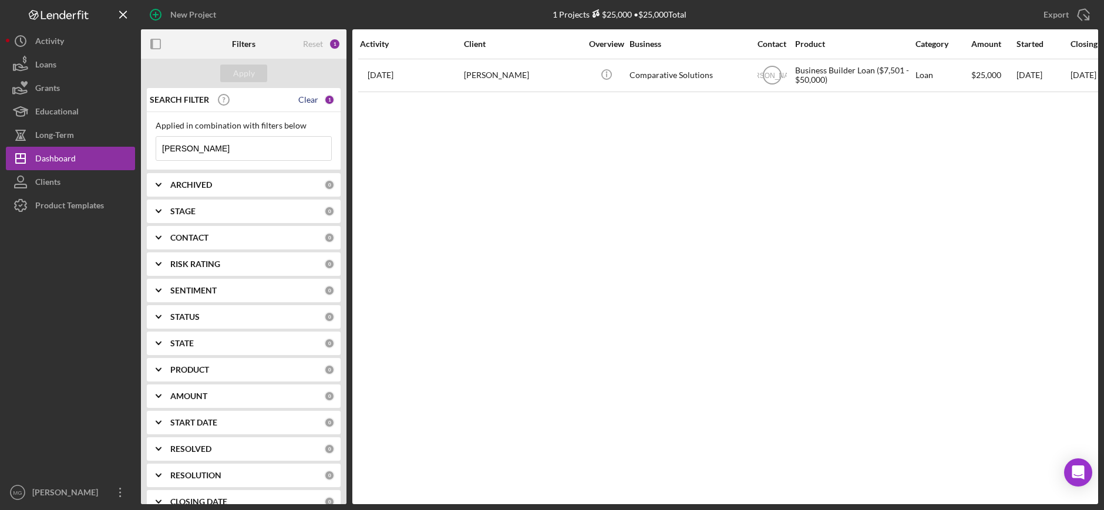
click at [306, 100] on div "Clear" at bounding box center [308, 99] width 20 height 9
click at [247, 157] on input at bounding box center [243, 148] width 175 height 23
type input "[PERSON_NAME]"
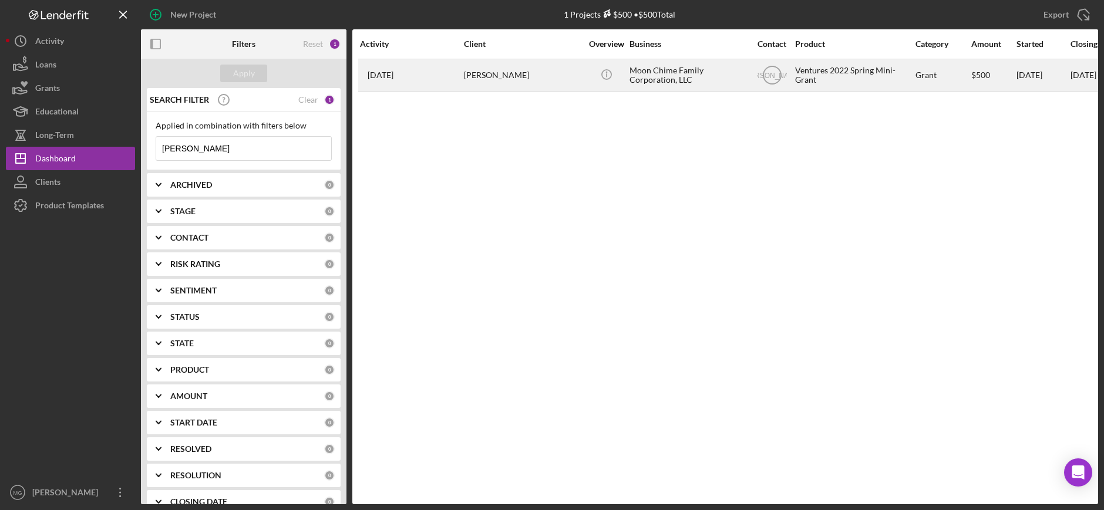
click at [680, 72] on div "Moon Chime Family Corporation, LLC" at bounding box center [688, 75] width 117 height 31
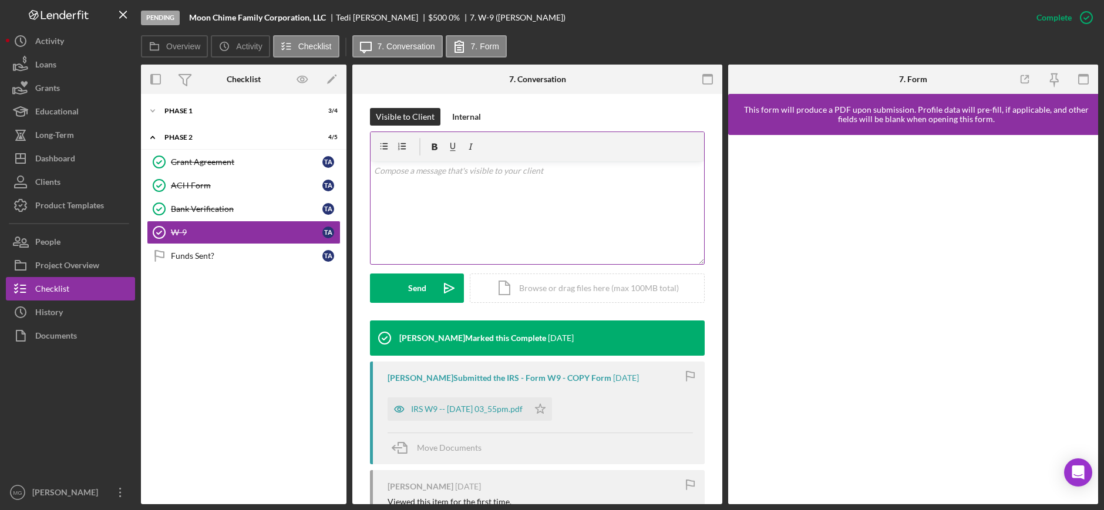
scroll to position [235, 0]
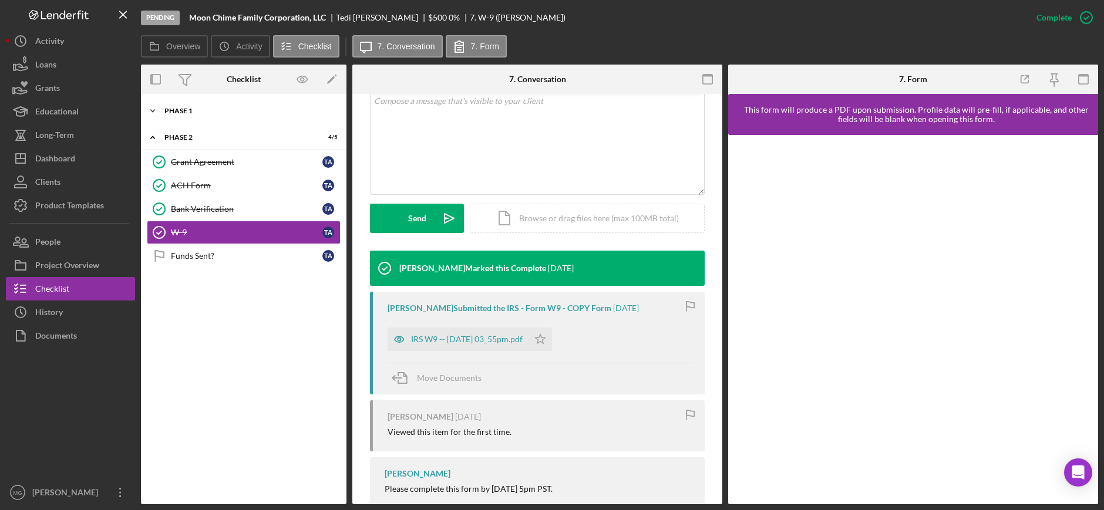
click at [179, 110] on div "Phase 1" at bounding box center [247, 110] width 167 height 7
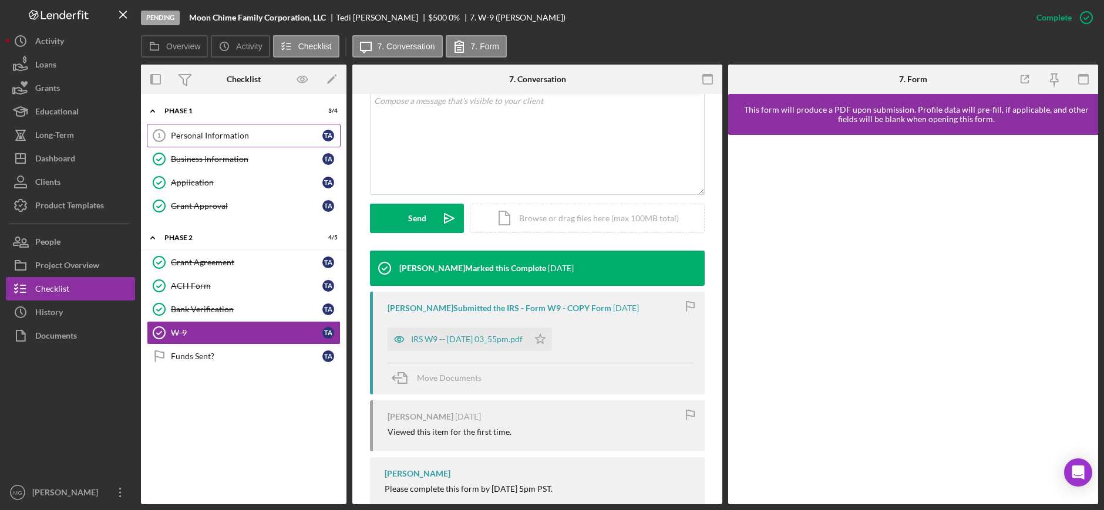
click at [214, 135] on div "Personal Information" at bounding box center [247, 135] width 152 height 9
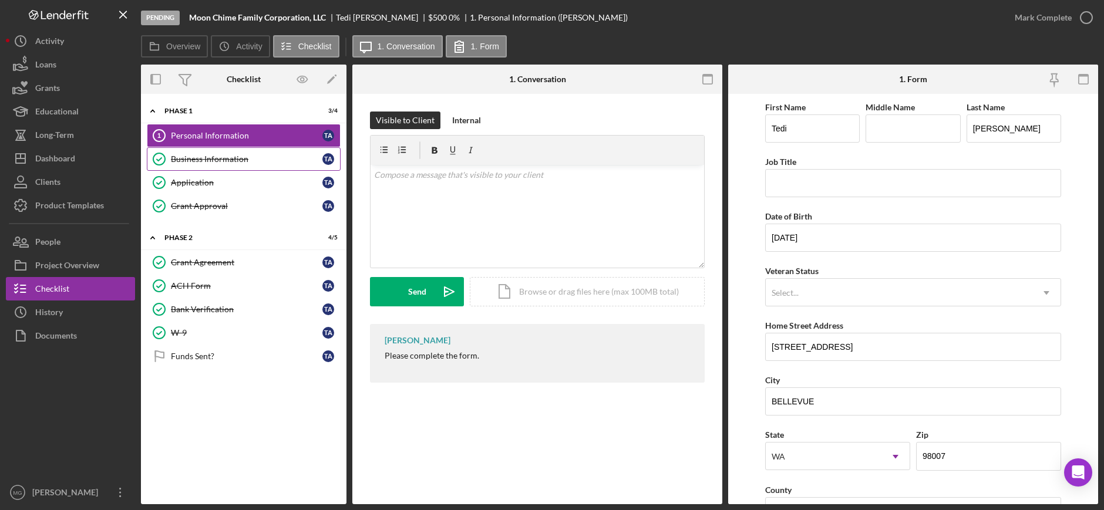
click at [214, 161] on div "Business Information" at bounding box center [247, 158] width 152 height 9
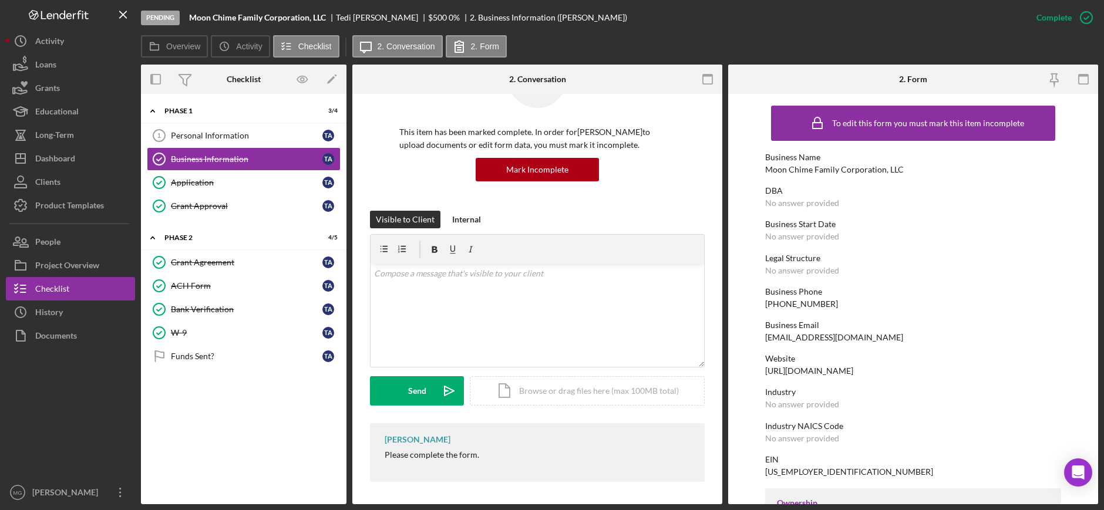
scroll to position [63, 0]
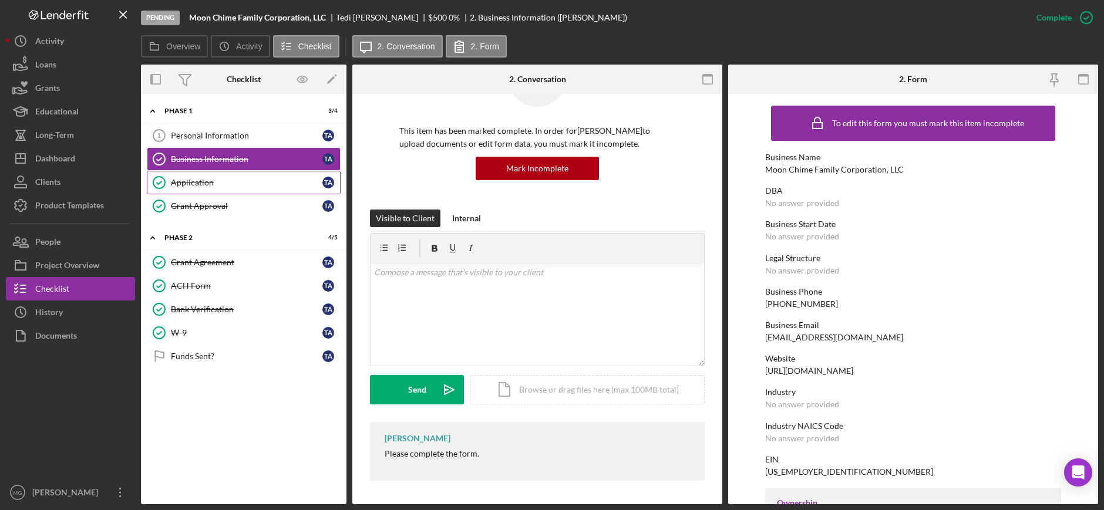
click at [199, 181] on div "Application" at bounding box center [247, 182] width 152 height 9
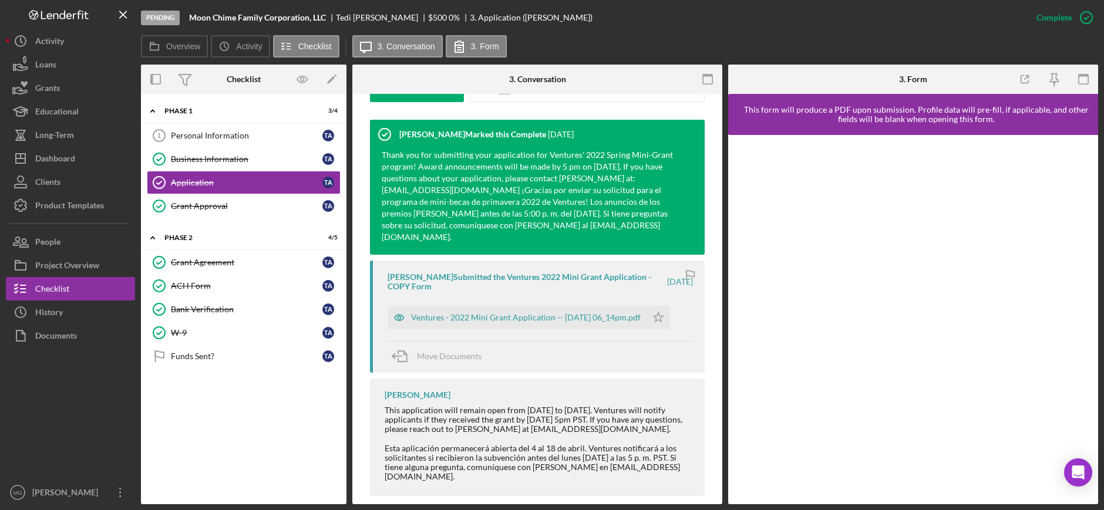
scroll to position [369, 0]
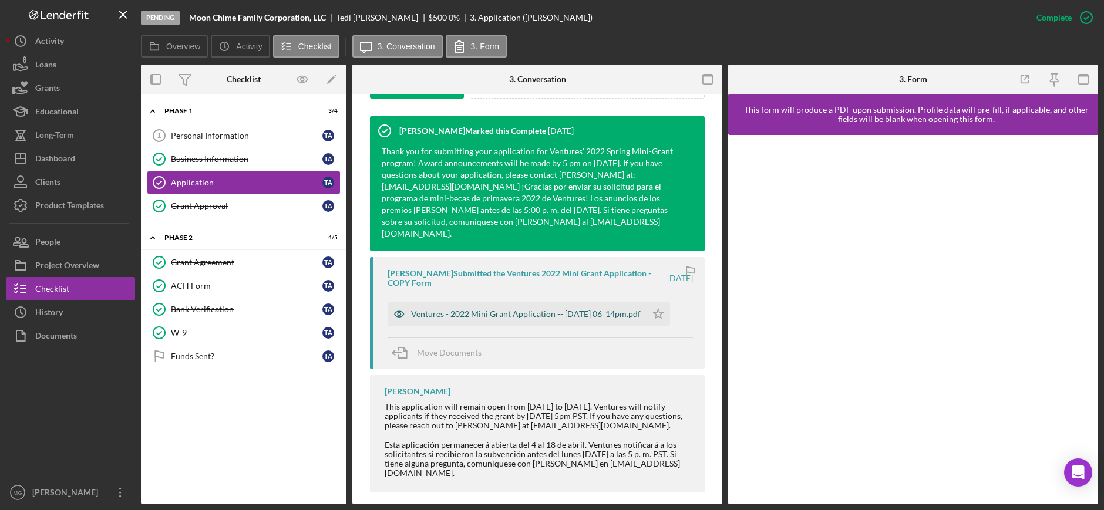
click at [540, 310] on div "Ventures - 2022 Mini Grant Application -- [DATE] 06_14pm.pdf" at bounding box center [526, 314] width 230 height 9
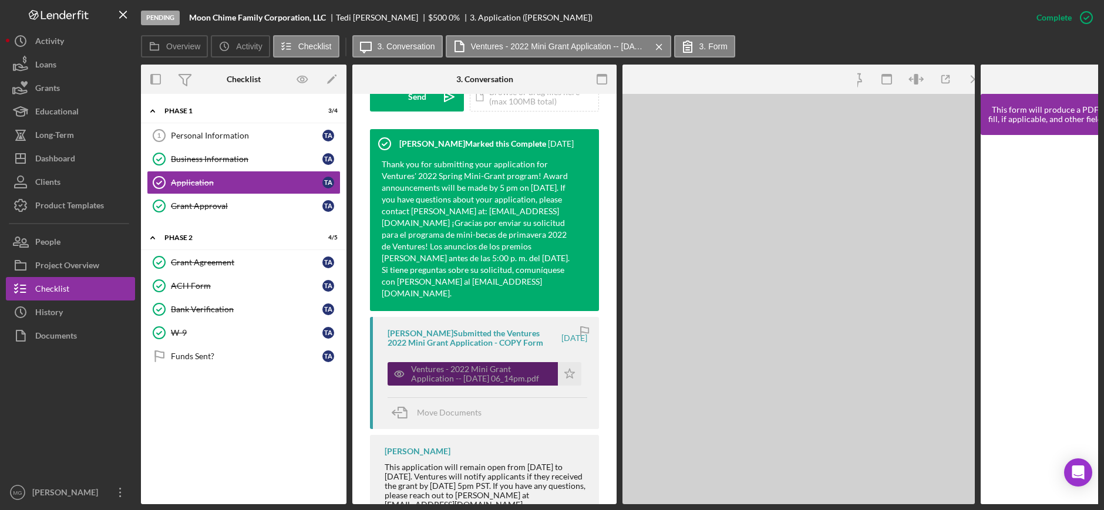
scroll to position [382, 0]
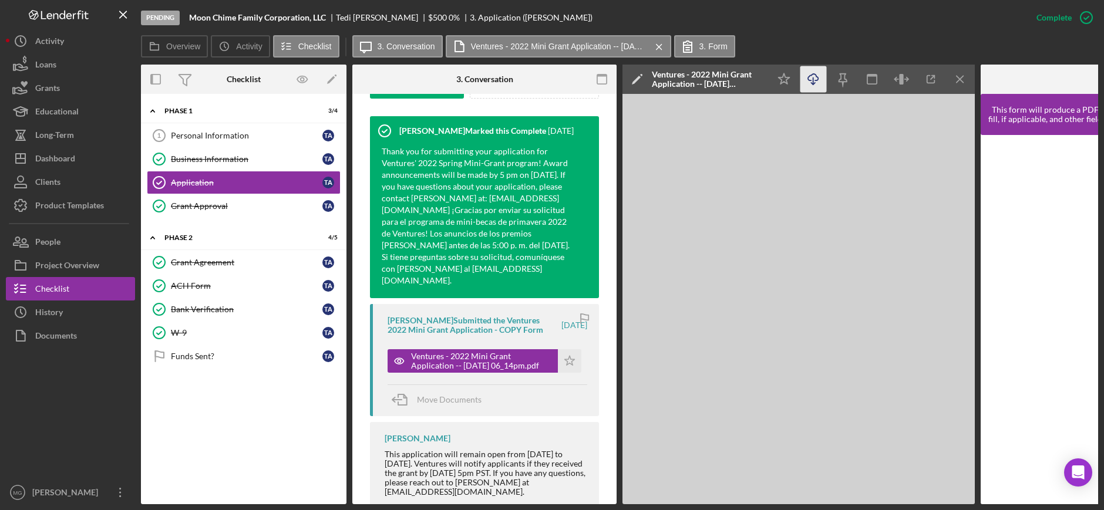
click at [809, 78] on icon "Icon/Download" at bounding box center [813, 79] width 26 height 26
click at [226, 205] on div "Grant Approval" at bounding box center [247, 205] width 152 height 9
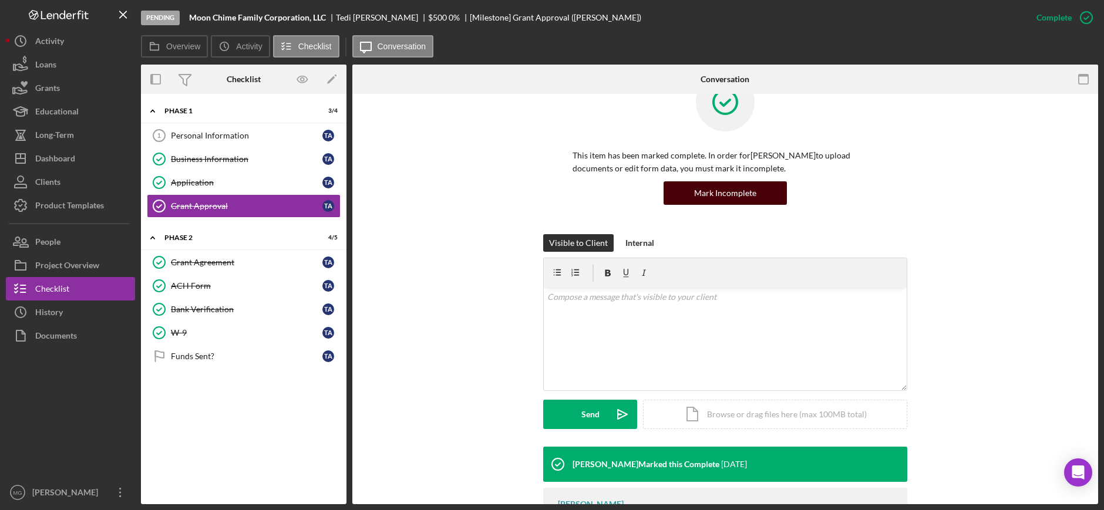
scroll to position [248, 0]
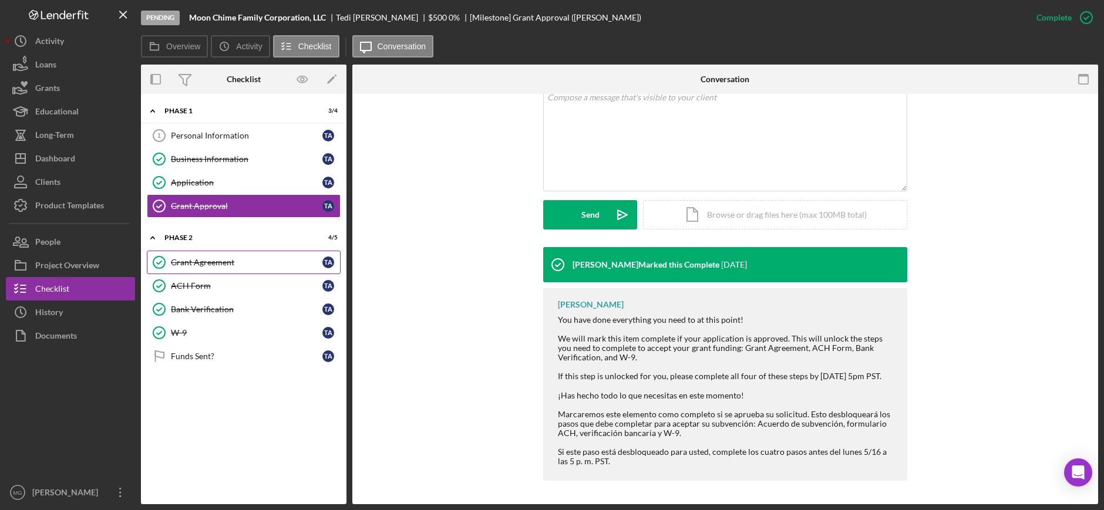
click at [212, 263] on div "Grant Agreement" at bounding box center [247, 262] width 152 height 9
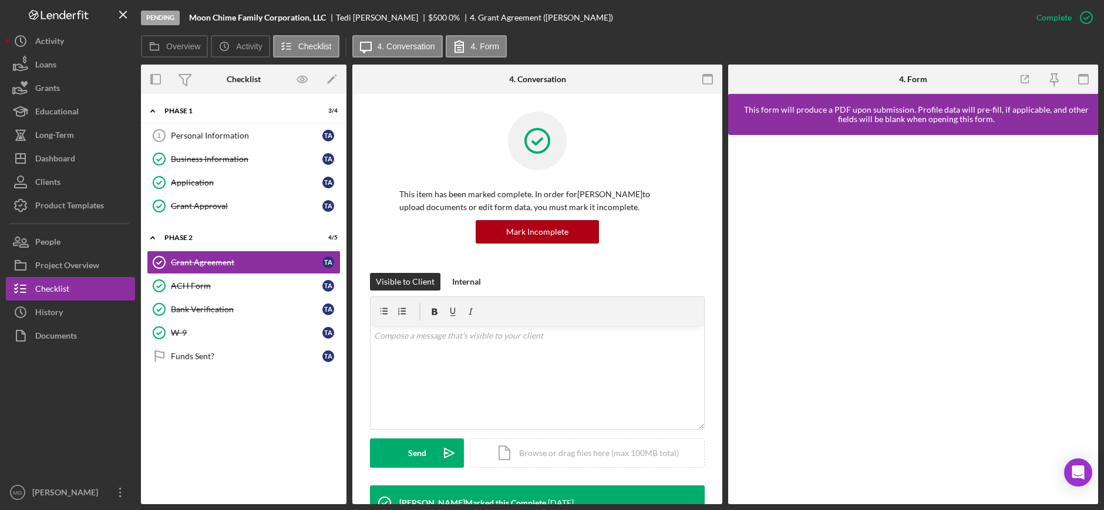
scroll to position [294, 0]
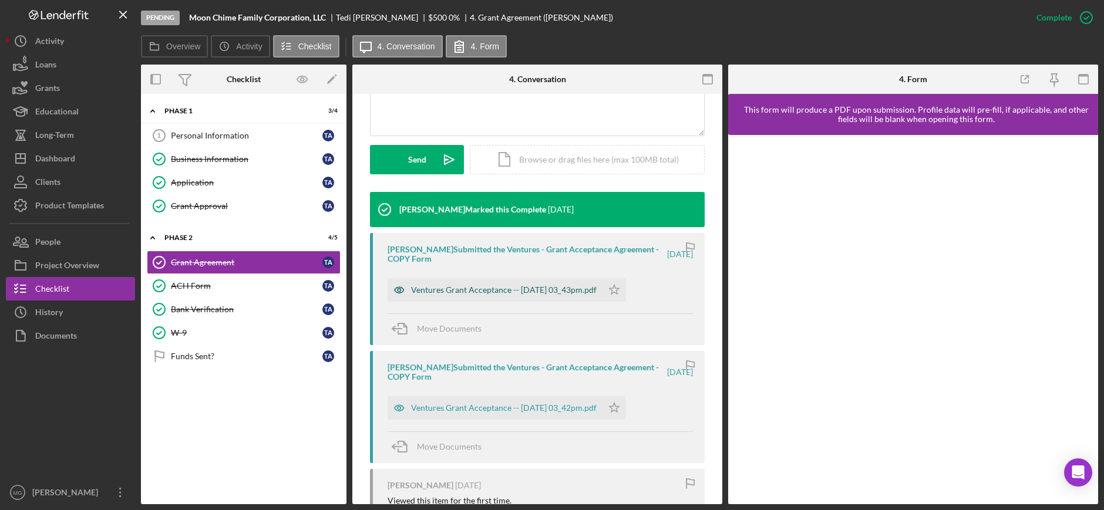
click at [507, 291] on div "Ventures Grant Acceptance -- [DATE] 03_43pm.pdf" at bounding box center [504, 289] width 186 height 9
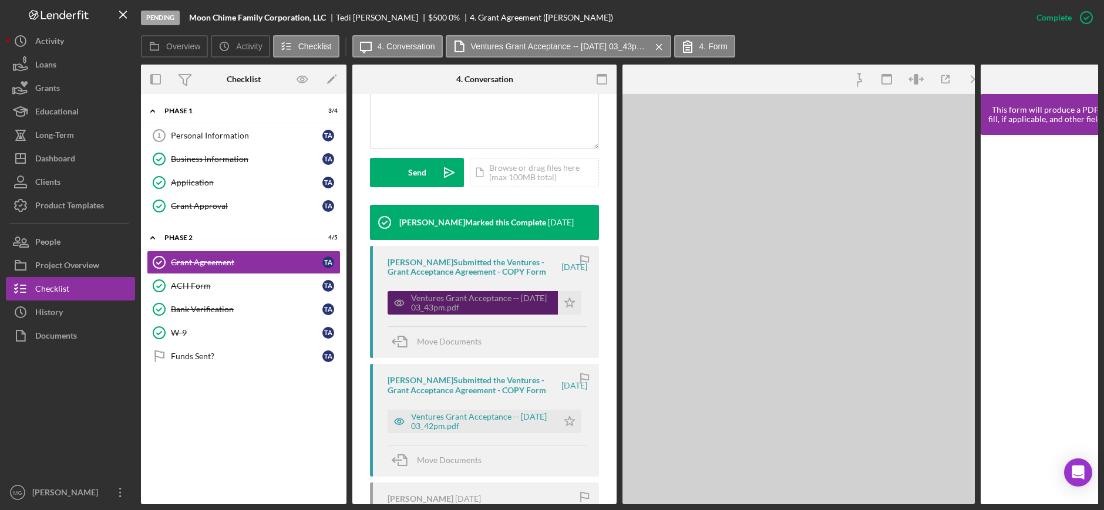
scroll to position [307, 0]
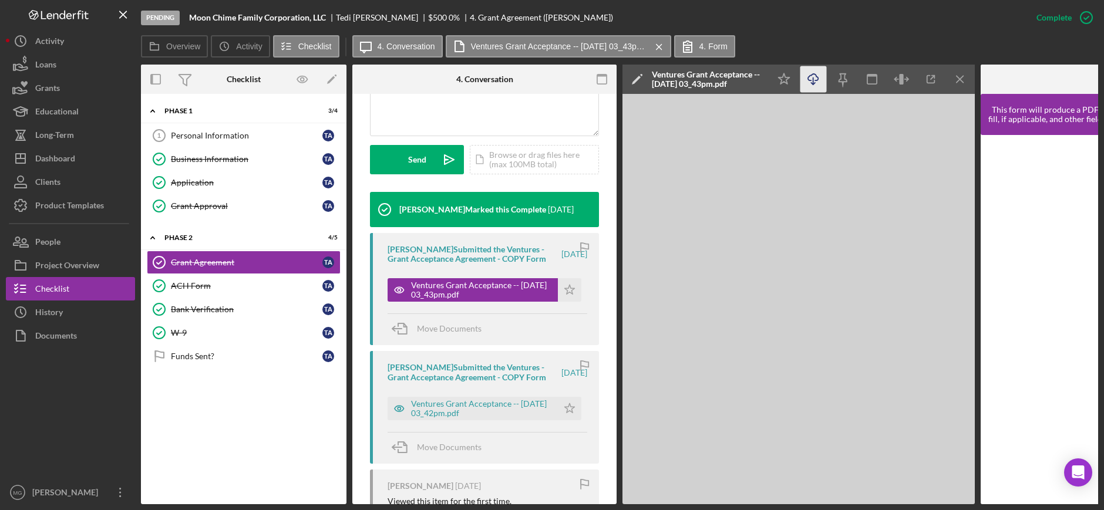
click at [811, 79] on icon "Icon/Download" at bounding box center [813, 79] width 26 height 26
click at [452, 418] on div "Ventures Grant Acceptance -- [DATE] 03_42pm.pdf" at bounding box center [481, 408] width 141 height 19
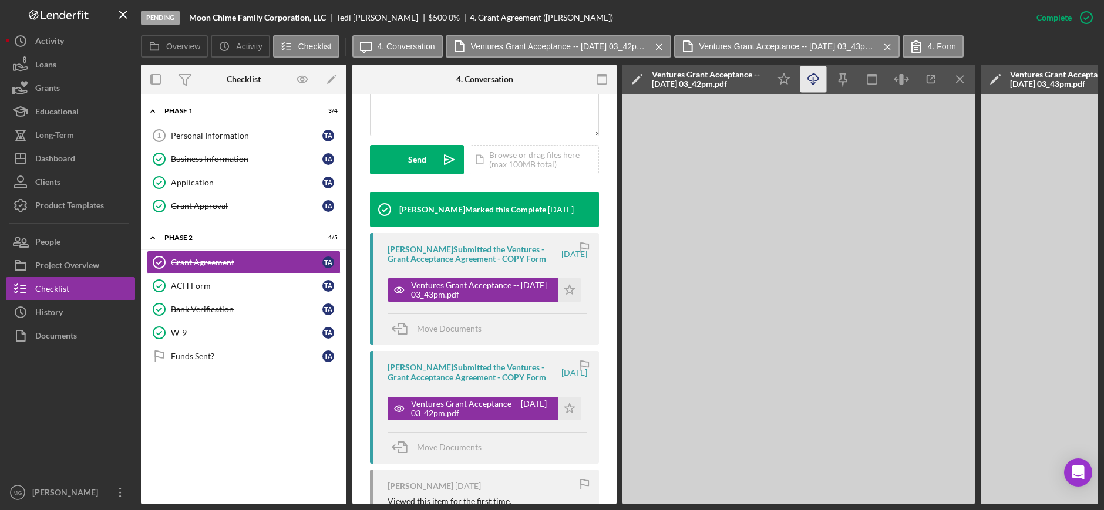
click at [810, 78] on icon "Icon/Download" at bounding box center [813, 79] width 26 height 26
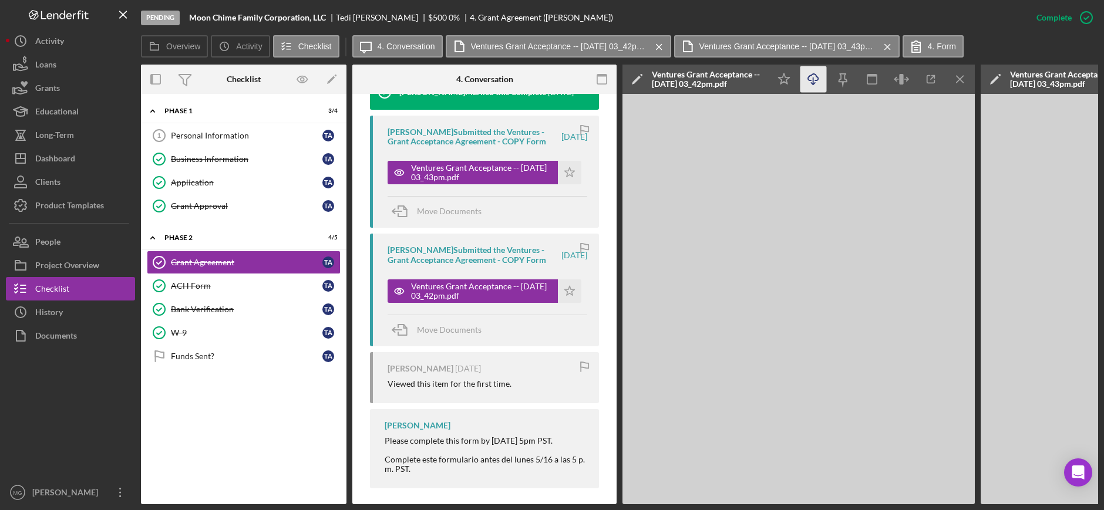
scroll to position [455, 0]
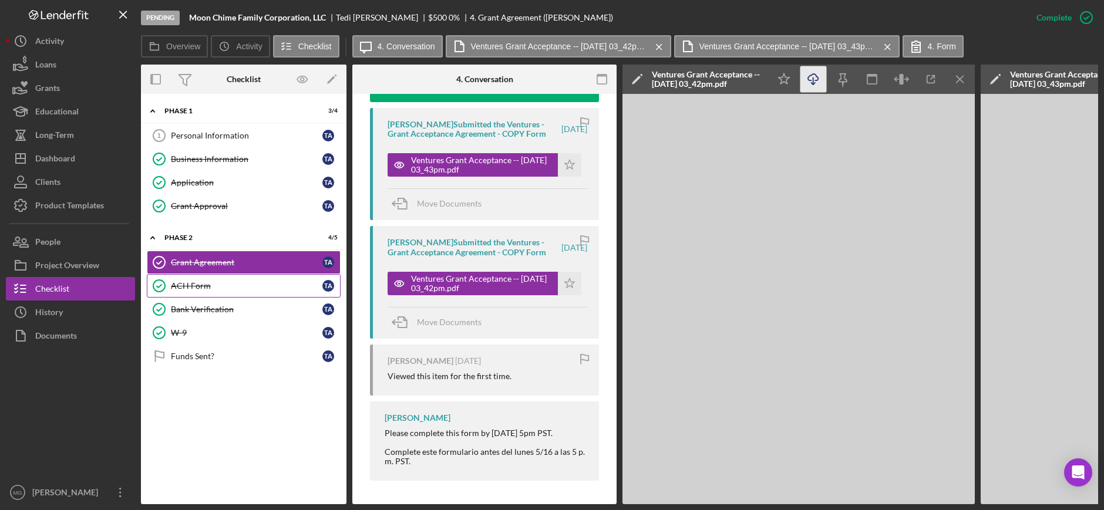
click at [223, 288] on div "ACH Form" at bounding box center [247, 285] width 152 height 9
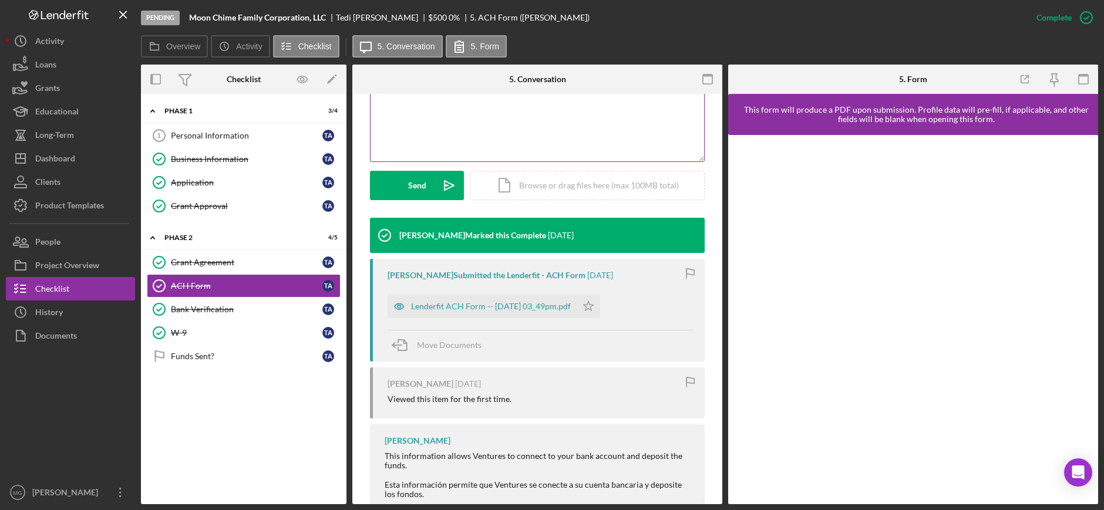
scroll to position [301, 0]
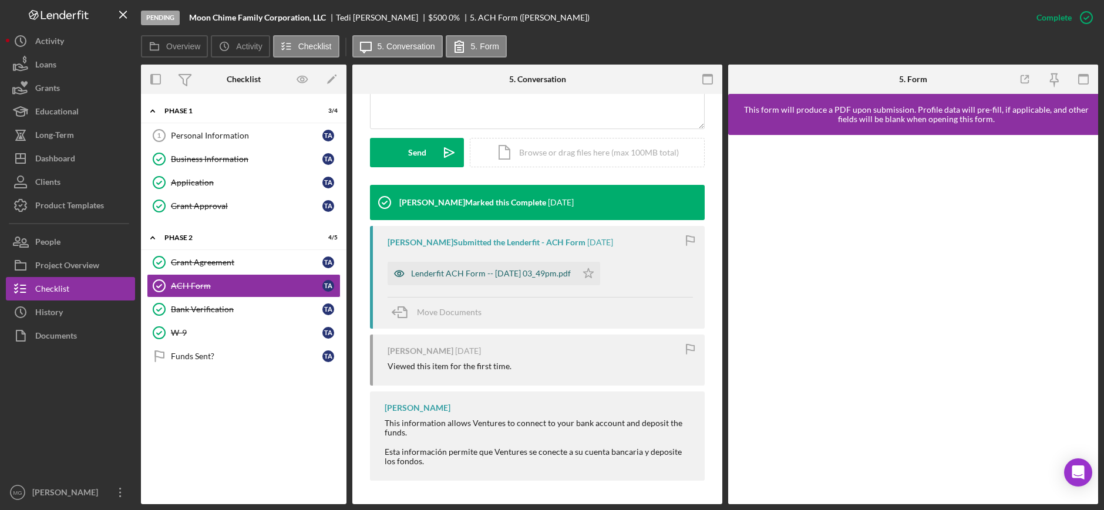
click at [500, 272] on div "Lenderfit ACH Form -- [DATE] 03_49pm.pdf" at bounding box center [491, 273] width 160 height 9
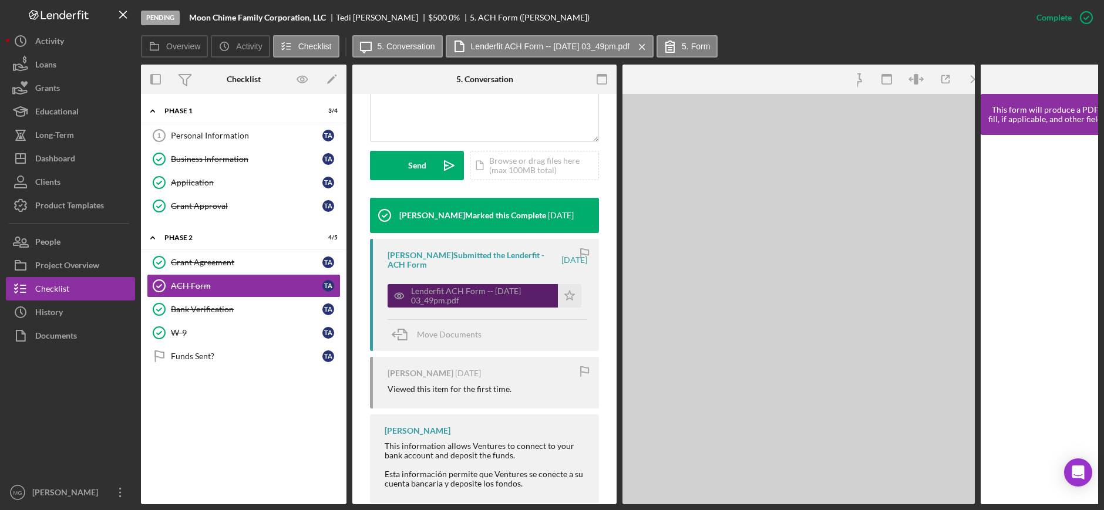
scroll to position [314, 0]
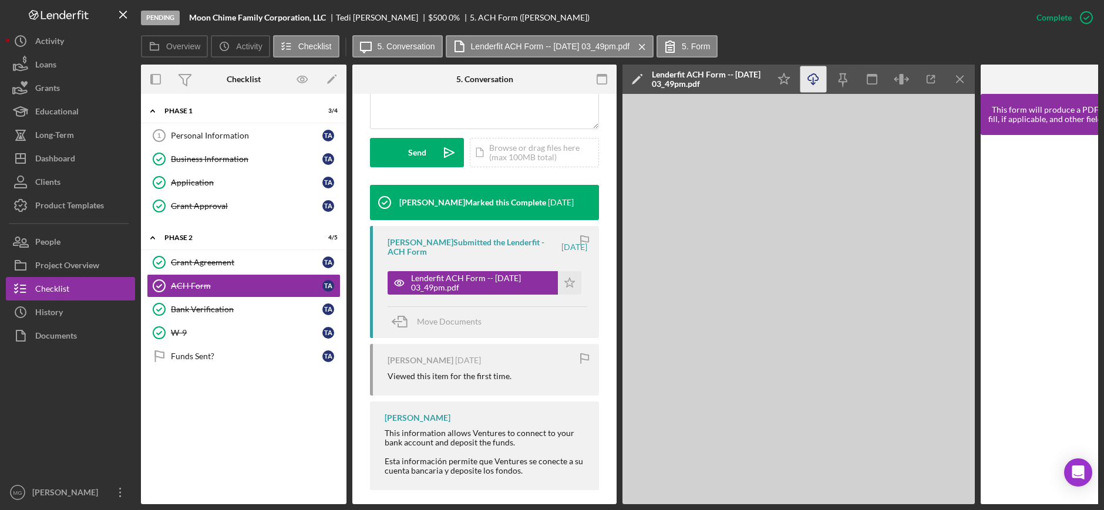
click at [811, 76] on icon "Icon/Download" at bounding box center [813, 79] width 26 height 26
click at [206, 308] on div "Bank Verification" at bounding box center [247, 309] width 152 height 9
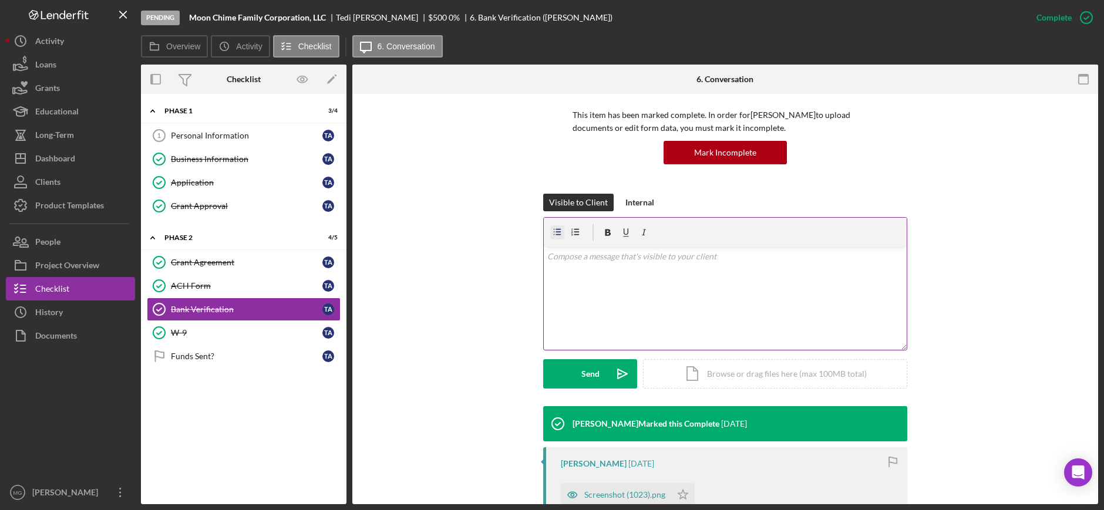
scroll to position [294, 0]
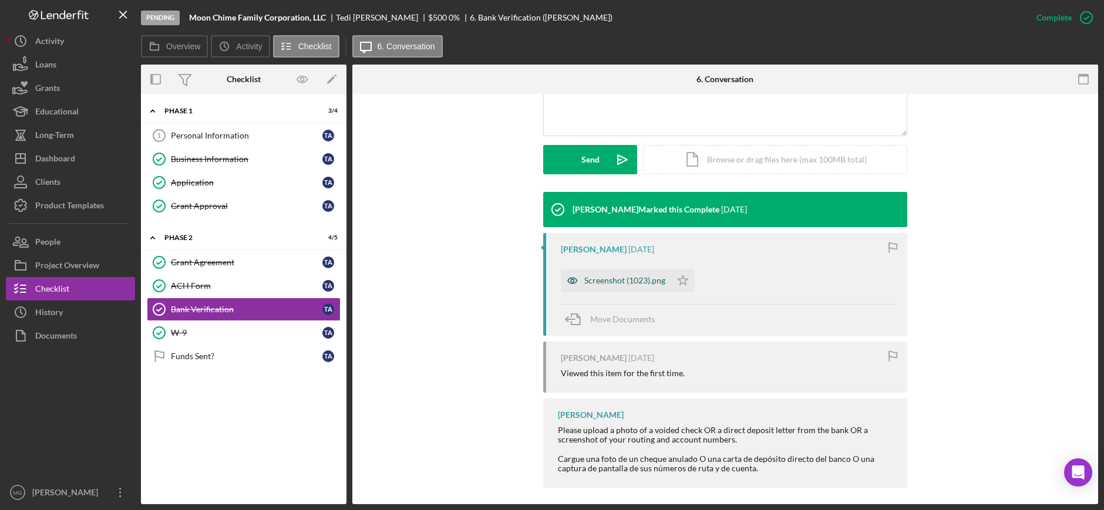
click at [645, 278] on div "Screenshot (1023).png" at bounding box center [624, 280] width 81 height 9
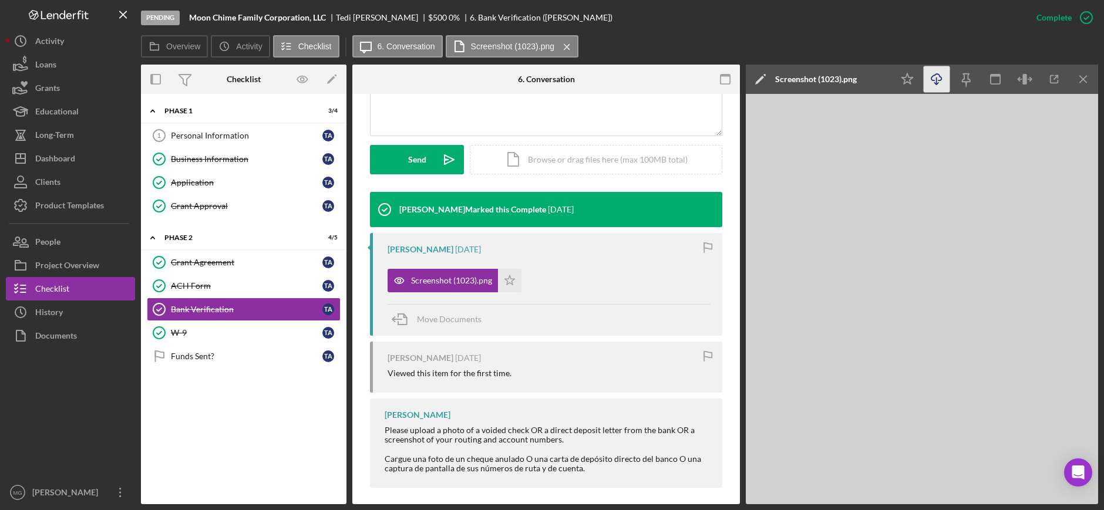
click at [934, 76] on icon "Icon/Download" at bounding box center [937, 79] width 26 height 26
click at [236, 331] on div "W-9" at bounding box center [247, 332] width 152 height 9
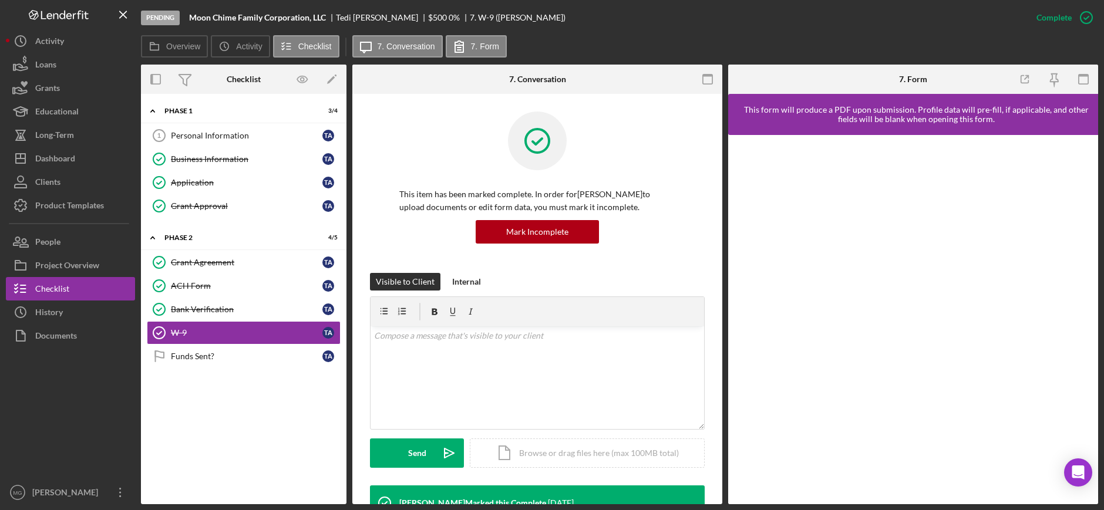
scroll to position [352, 0]
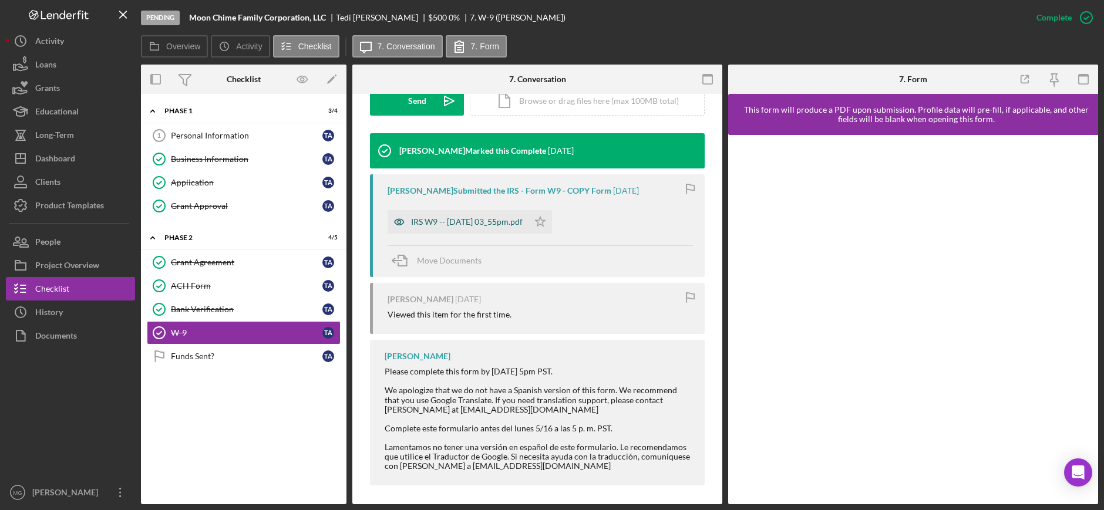
click at [470, 225] on div "IRS W9 -- [DATE] 03_55pm.pdf" at bounding box center [467, 221] width 112 height 9
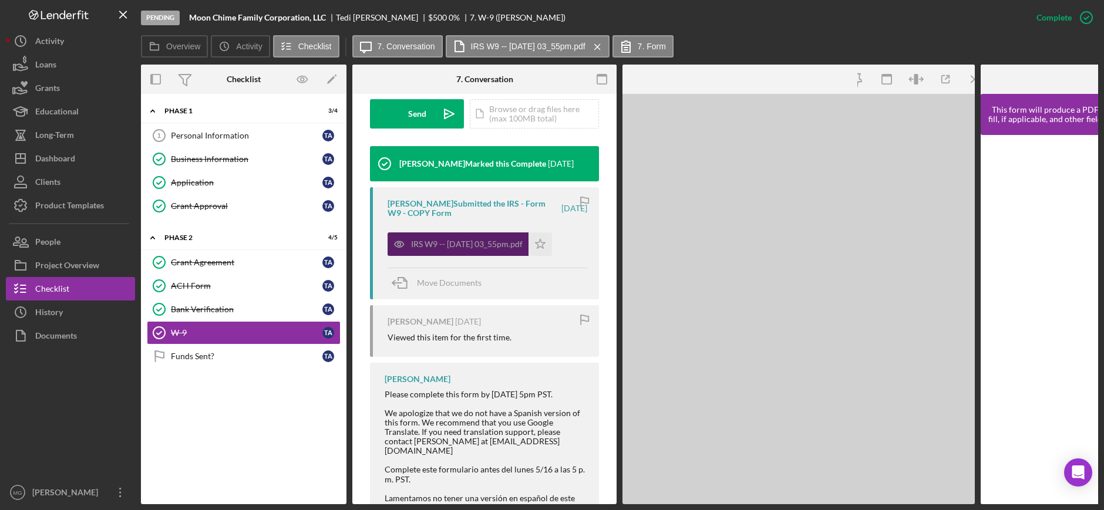
scroll to position [365, 0]
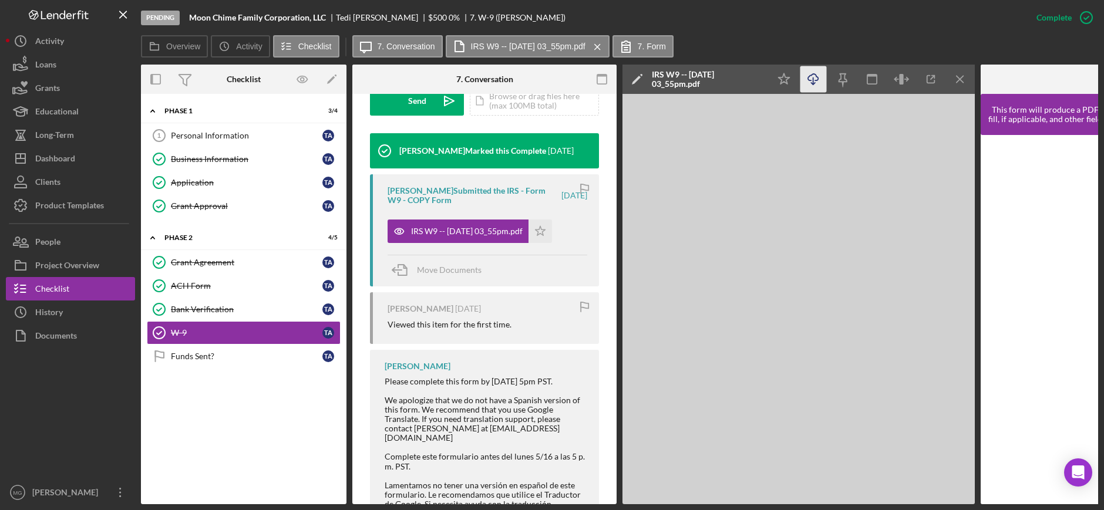
click at [813, 78] on line "button" at bounding box center [813, 81] width 0 height 6
click at [247, 354] on div "Funds Sent?" at bounding box center [247, 356] width 152 height 9
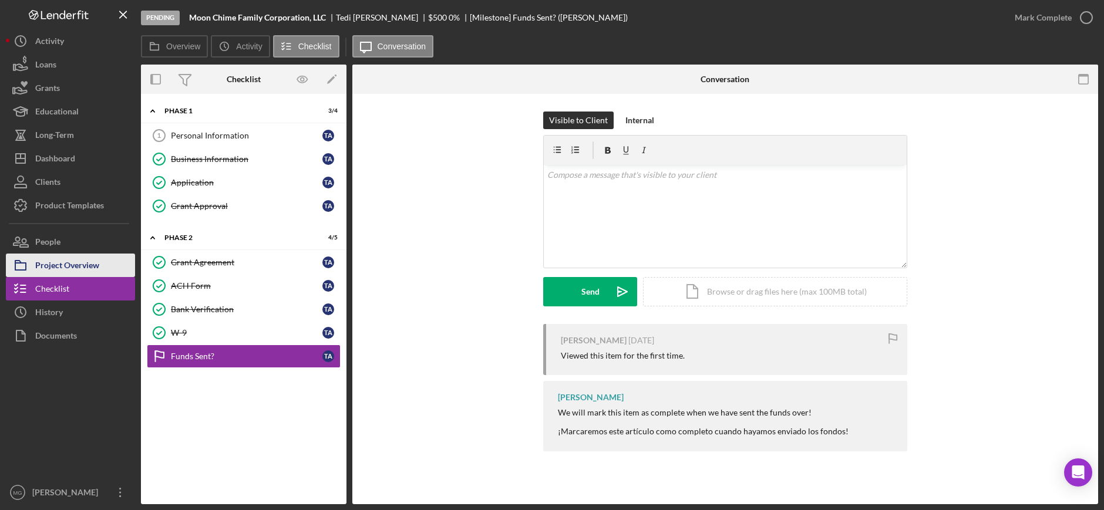
click at [33, 277] on icon "button" at bounding box center [20, 265] width 29 height 29
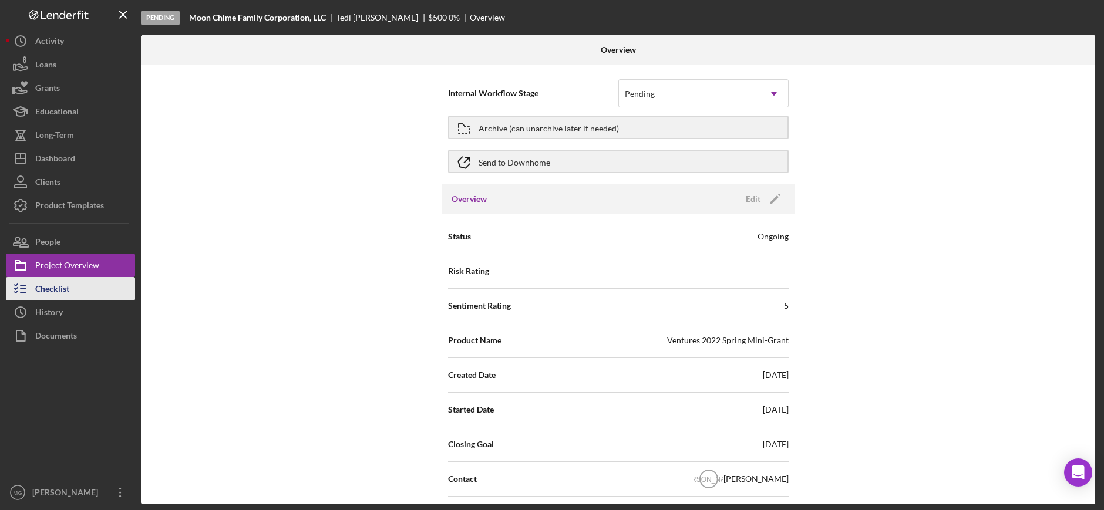
click at [43, 288] on div "Checklist" at bounding box center [52, 290] width 34 height 26
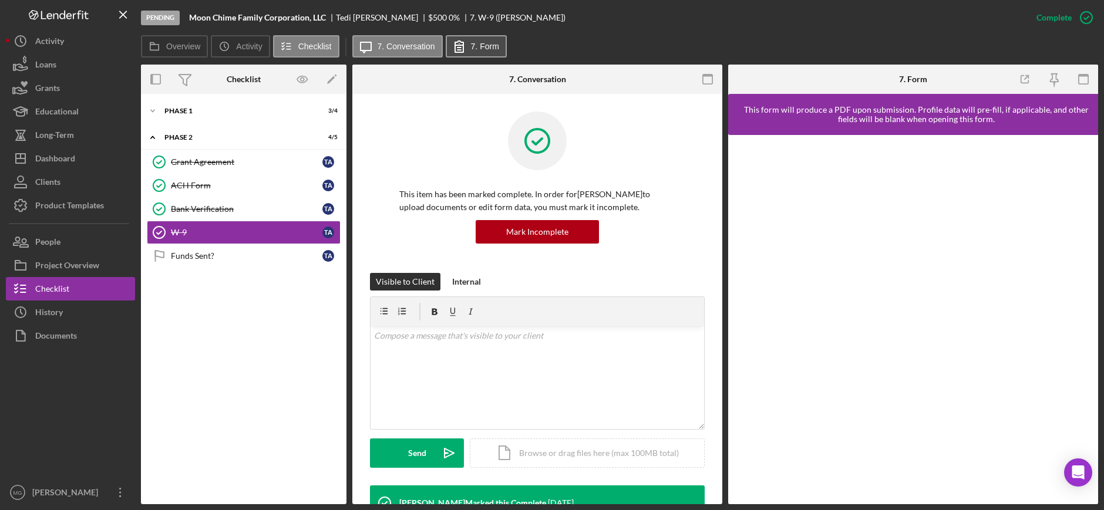
click at [445, 40] on div "Icon/Message 7. Conversation 7. Form" at bounding box center [430, 46] width 157 height 23
click at [418, 45] on label "7. Conversation" at bounding box center [407, 46] width 58 height 9
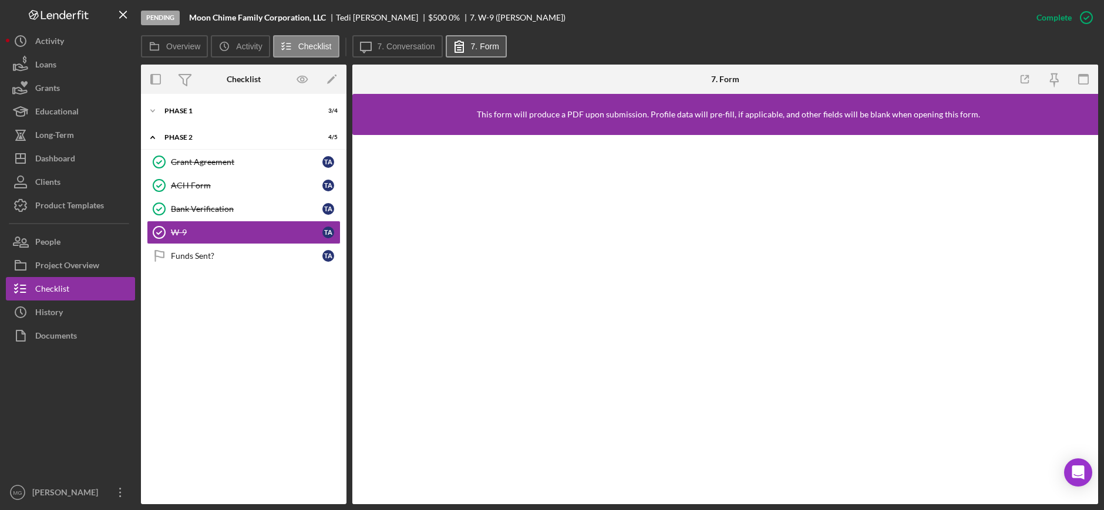
click at [484, 44] on label "7. Form" at bounding box center [485, 46] width 28 height 9
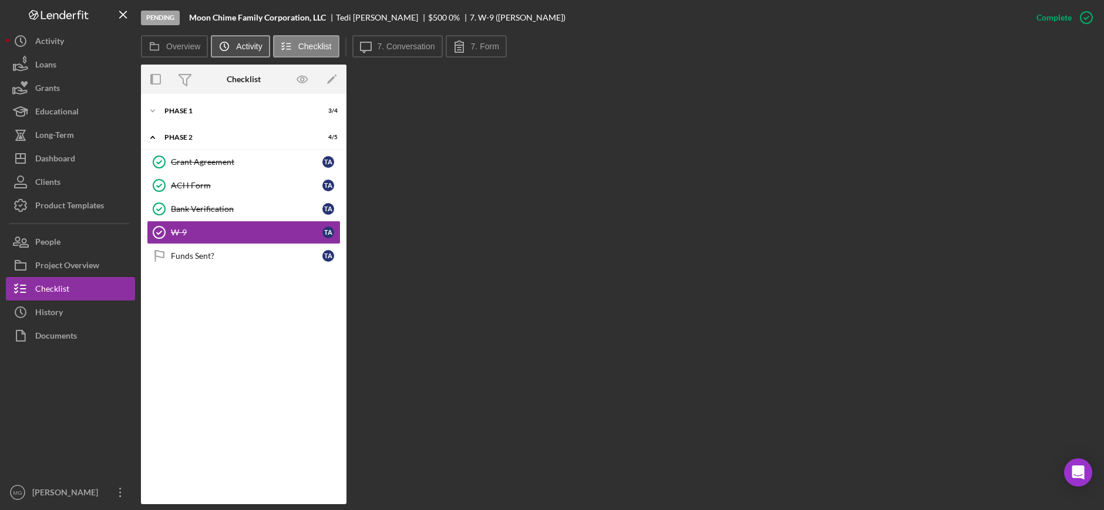
click at [237, 46] on label "Activity" at bounding box center [249, 46] width 26 height 9
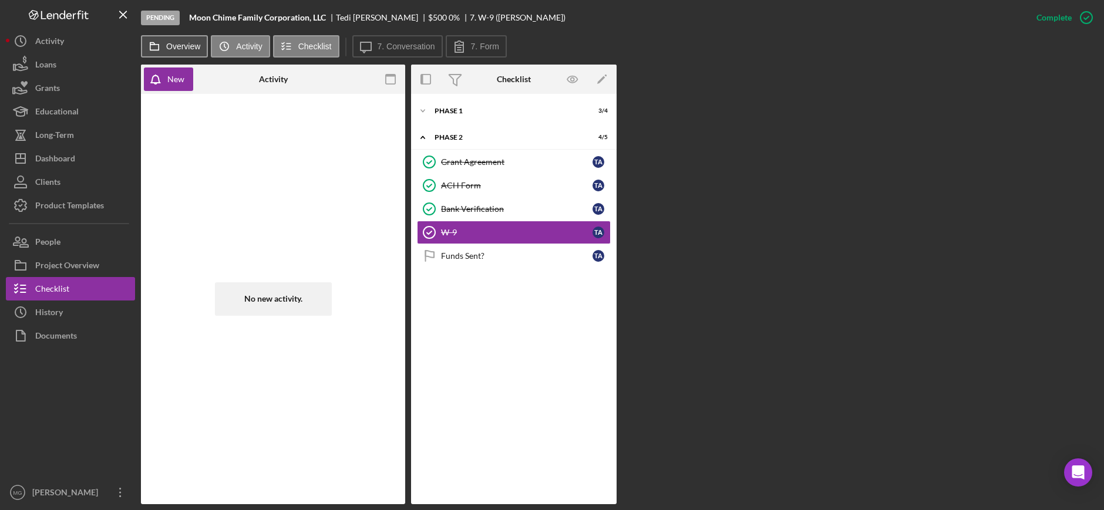
click at [183, 43] on label "Overview" at bounding box center [183, 46] width 34 height 9
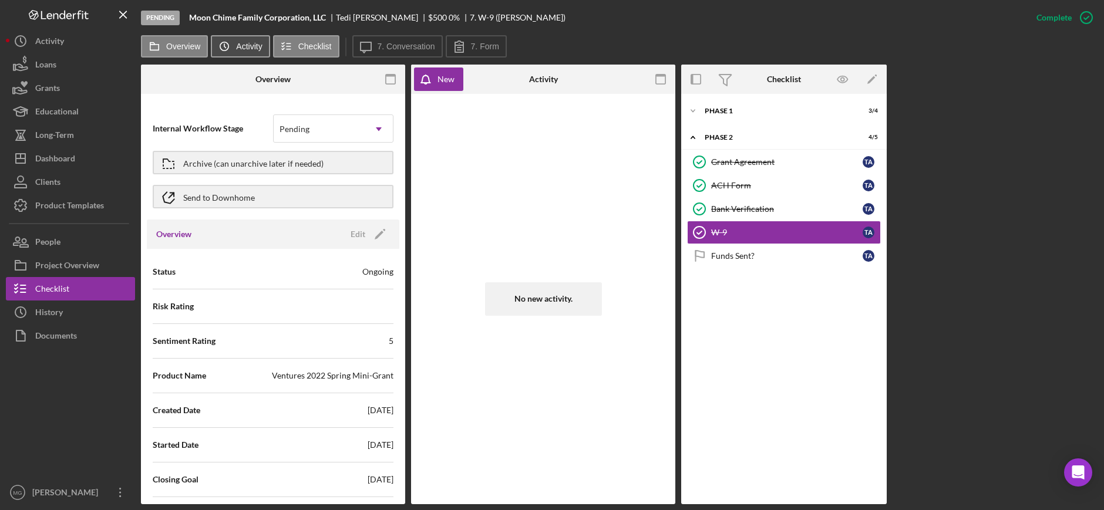
click at [234, 48] on icon "Icon/History" at bounding box center [224, 46] width 23 height 23
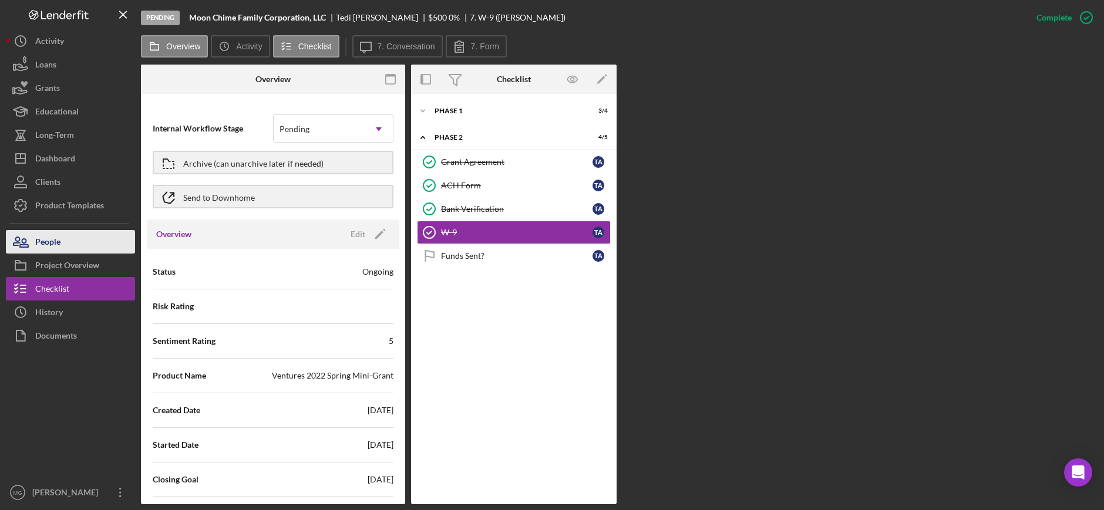
click at [43, 245] on div "People" at bounding box center [47, 243] width 25 height 26
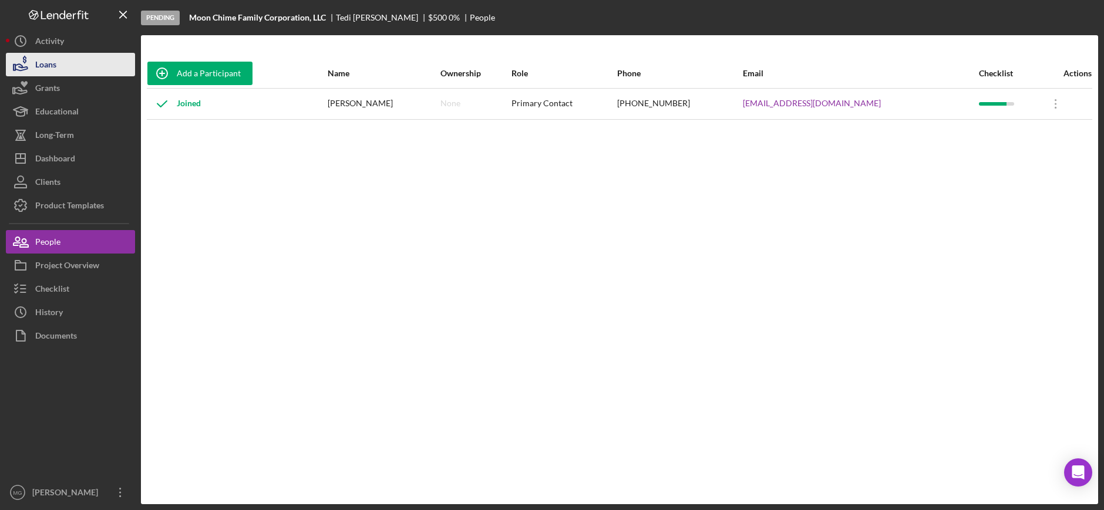
click at [51, 62] on div "Loans" at bounding box center [45, 66] width 21 height 26
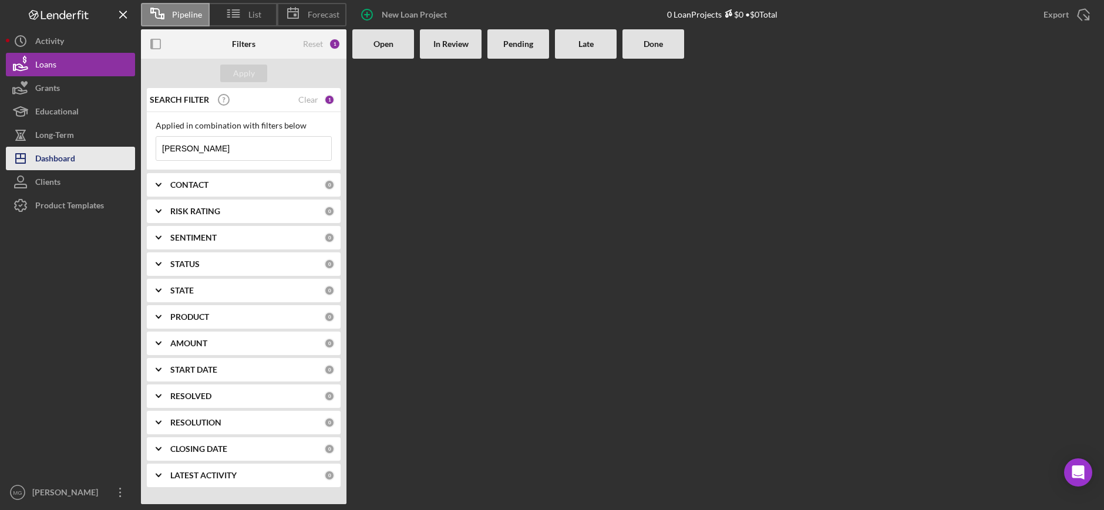
click at [76, 164] on button "Icon/Dashboard Dashboard" at bounding box center [70, 158] width 129 height 23
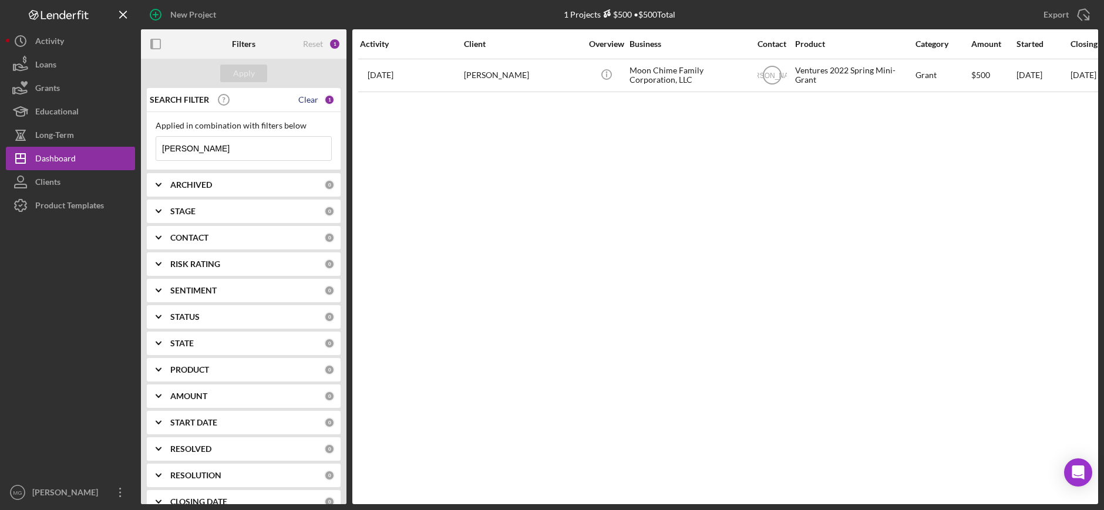
click at [300, 99] on div "Clear" at bounding box center [308, 99] width 20 height 9
click at [240, 70] on div "Apply" at bounding box center [244, 74] width 22 height 18
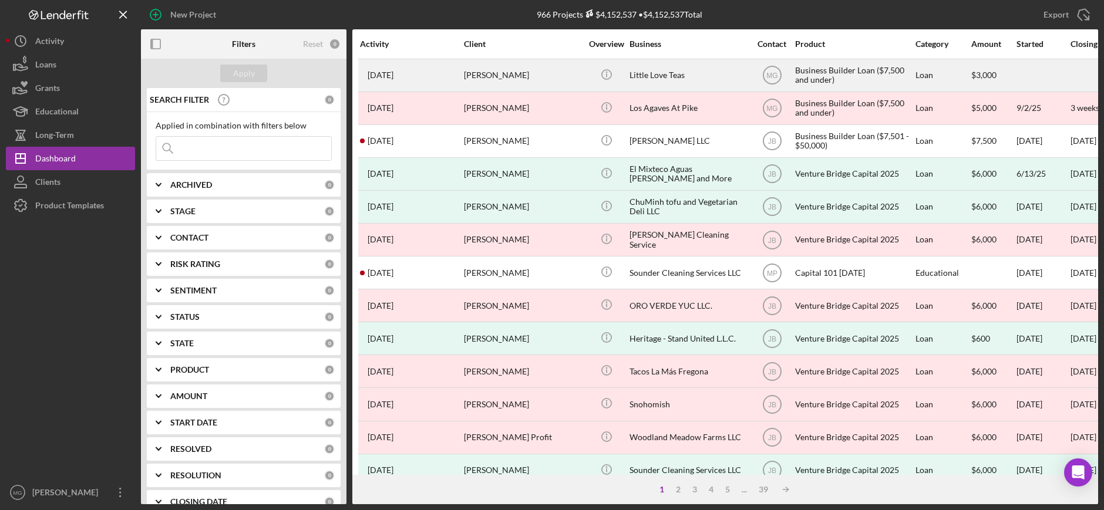
click at [490, 77] on div "[PERSON_NAME]" at bounding box center [522, 75] width 117 height 31
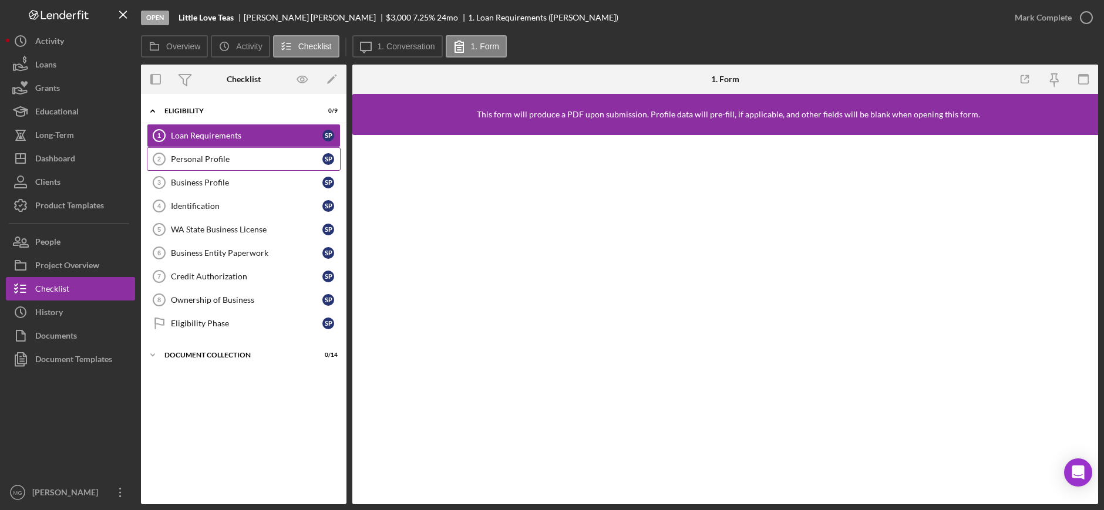
click at [210, 160] on div "Personal Profile" at bounding box center [247, 158] width 152 height 9
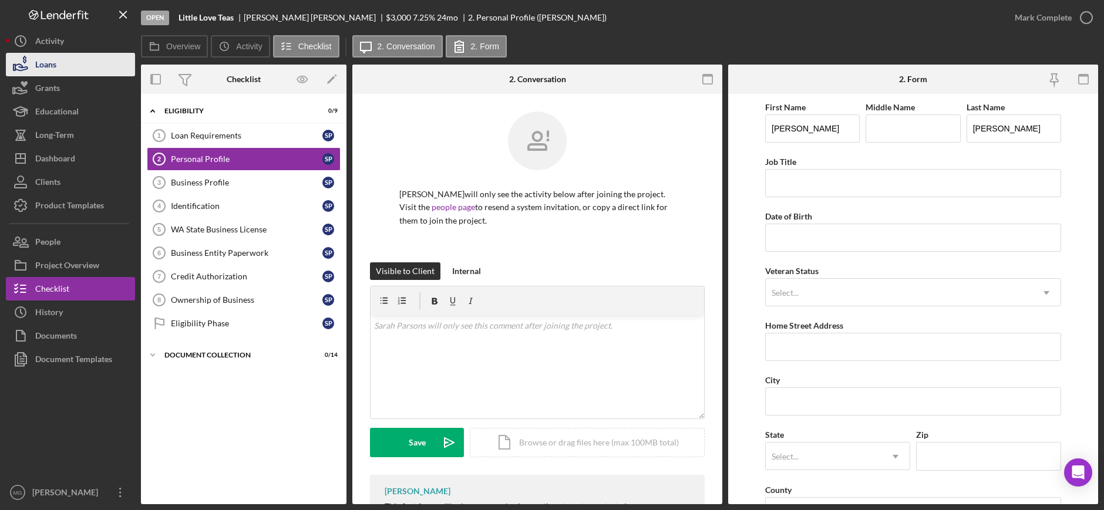
click at [42, 66] on div "Loans" at bounding box center [45, 66] width 21 height 26
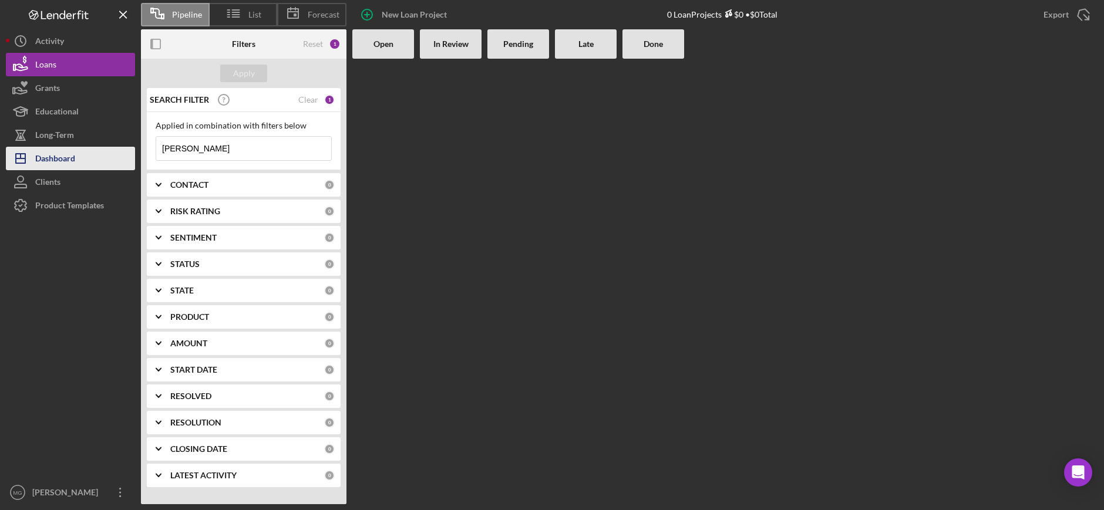
click at [90, 158] on button "Icon/Dashboard Dashboard" at bounding box center [70, 158] width 129 height 23
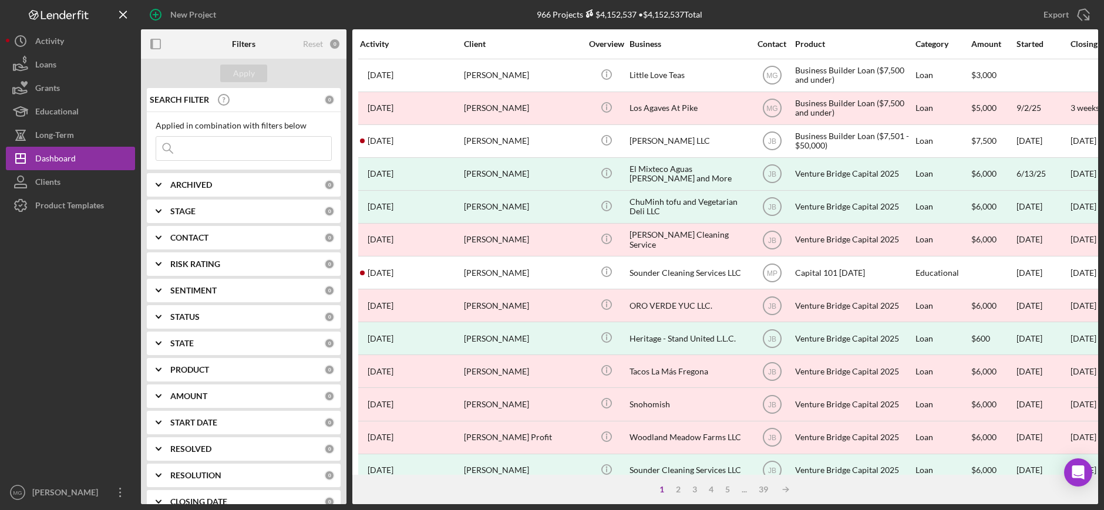
click at [292, 149] on input at bounding box center [243, 148] width 175 height 23
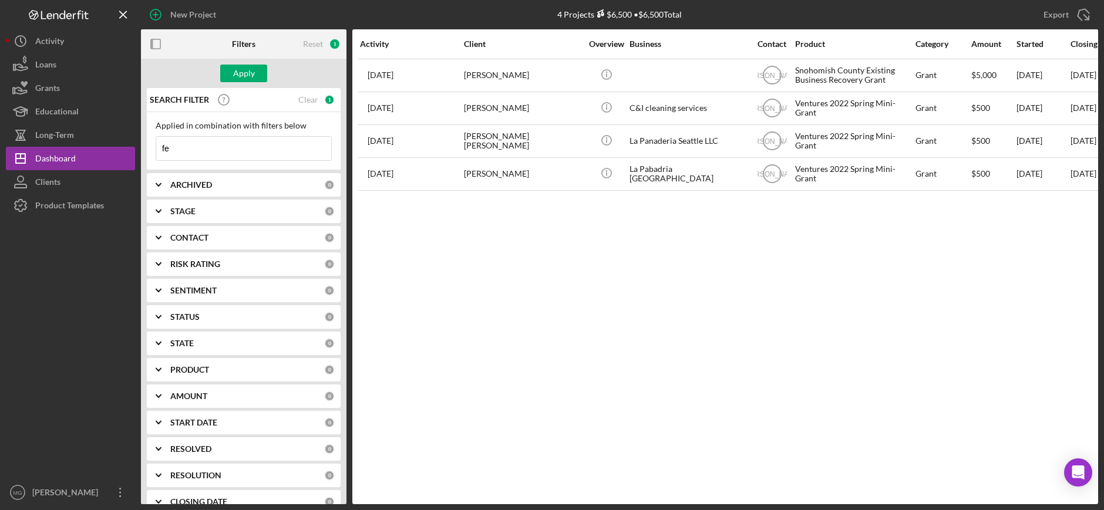
type input "f"
click at [264, 71] on button "Apply" at bounding box center [243, 74] width 47 height 18
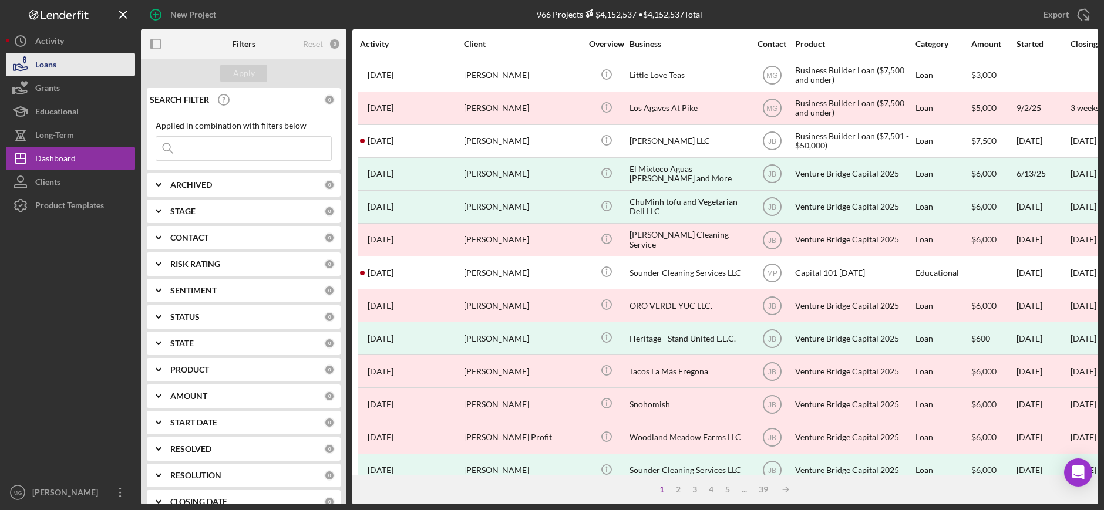
click at [38, 65] on div "Loans" at bounding box center [45, 66] width 21 height 26
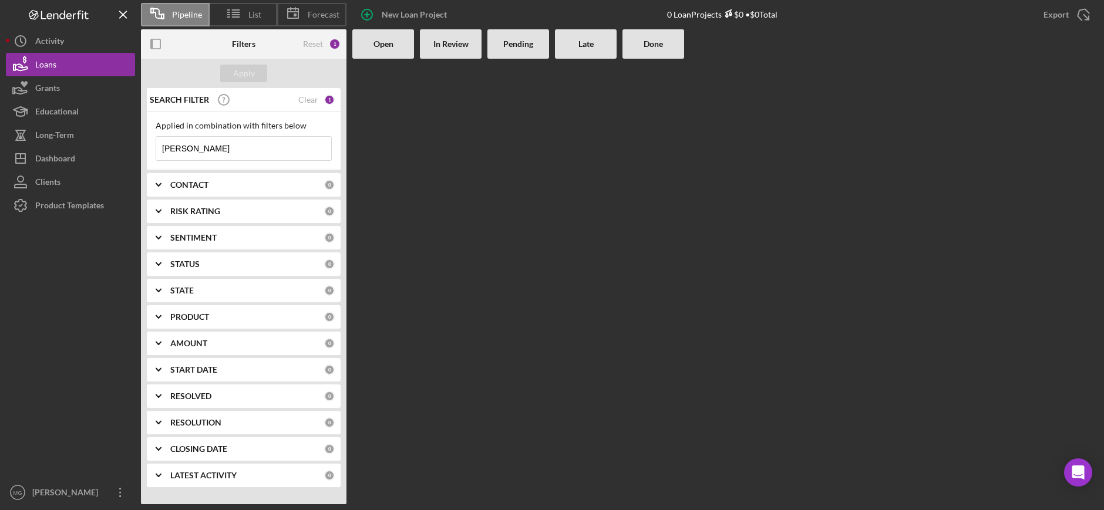
click at [227, 150] on input "[PERSON_NAME]" at bounding box center [243, 148] width 175 height 23
drag, startPoint x: 187, startPoint y: 151, endPoint x: 161, endPoint y: 153, distance: 25.9
click at [161, 153] on input "[PERSON_NAME]" at bounding box center [243, 148] width 175 height 23
type input "[PERSON_NAME]"
click at [304, 98] on div "Clear" at bounding box center [308, 99] width 20 height 9
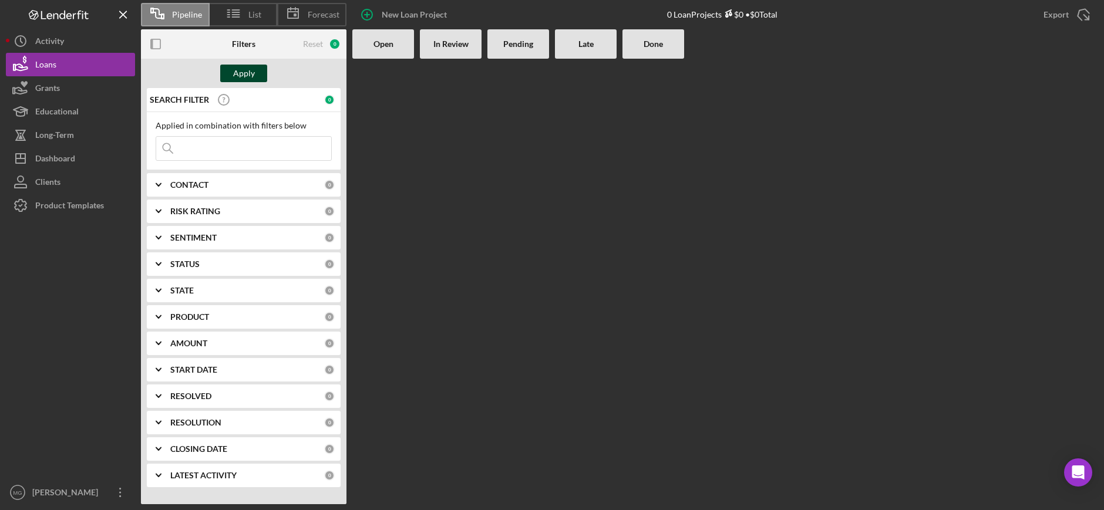
click at [257, 70] on button "Apply" at bounding box center [243, 74] width 47 height 18
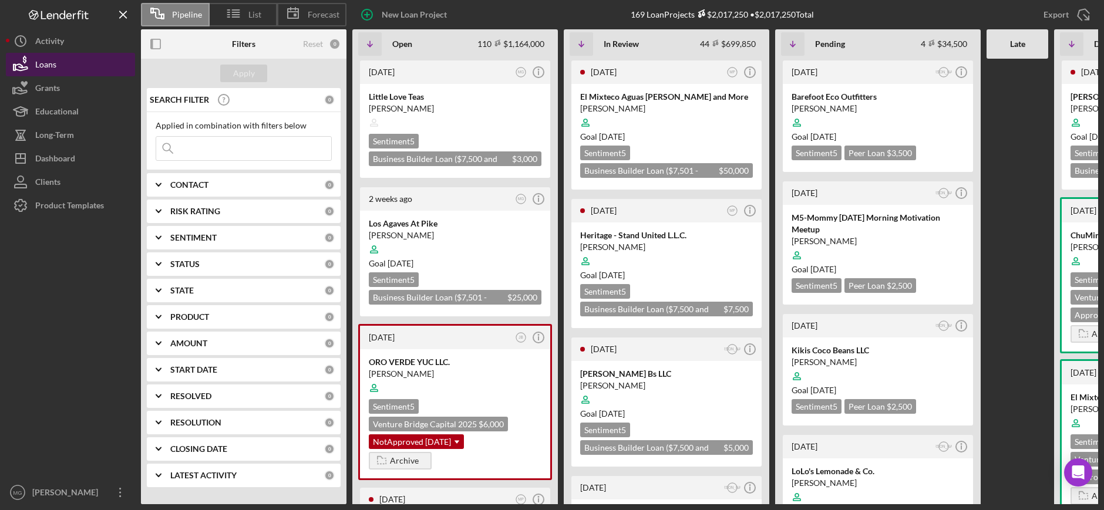
click at [58, 68] on button "Loans" at bounding box center [70, 64] width 129 height 23
click at [220, 153] on input at bounding box center [243, 148] width 175 height 23
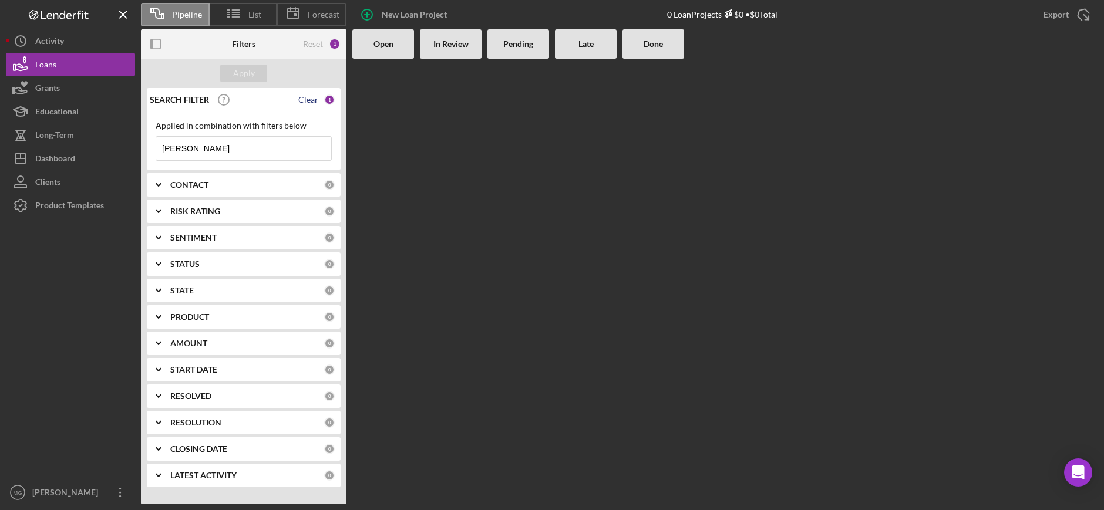
type input "[PERSON_NAME]"
click at [304, 98] on div "Clear" at bounding box center [308, 99] width 20 height 9
click at [238, 74] on div "Apply" at bounding box center [244, 74] width 22 height 18
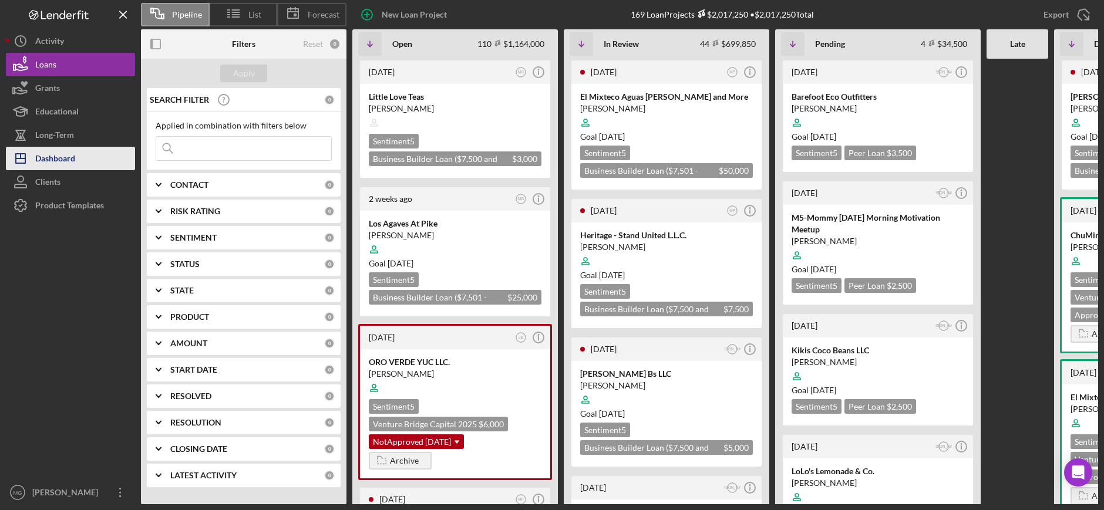
click at [51, 159] on div "Dashboard" at bounding box center [55, 160] width 40 height 26
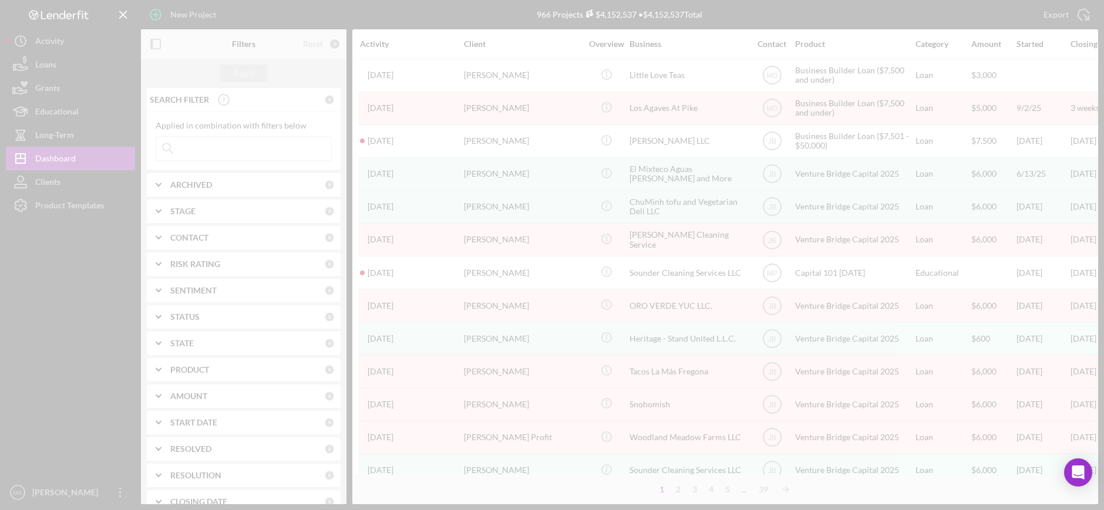
click at [193, 150] on div at bounding box center [552, 255] width 1104 height 510
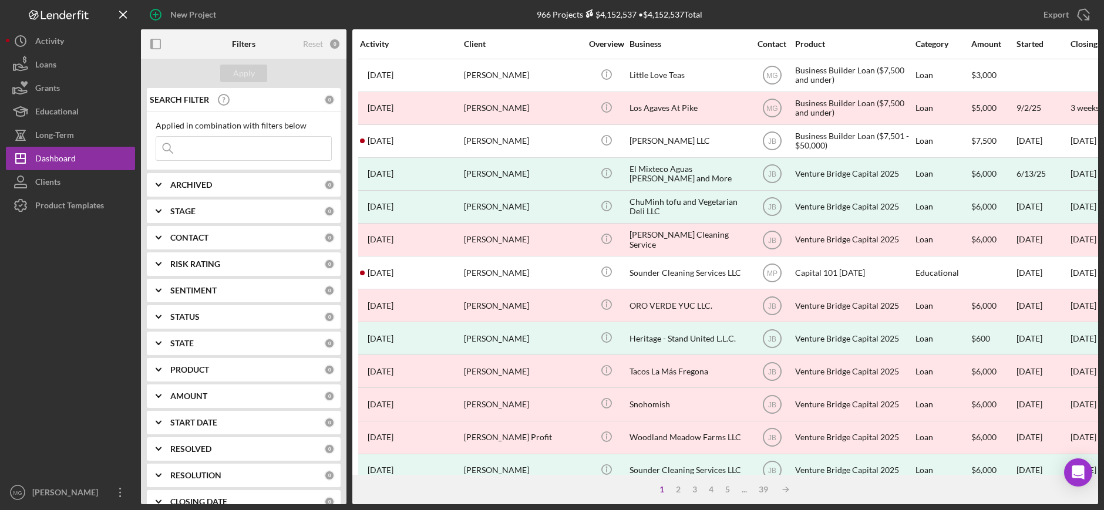
click at [193, 150] on input at bounding box center [243, 148] width 175 height 23
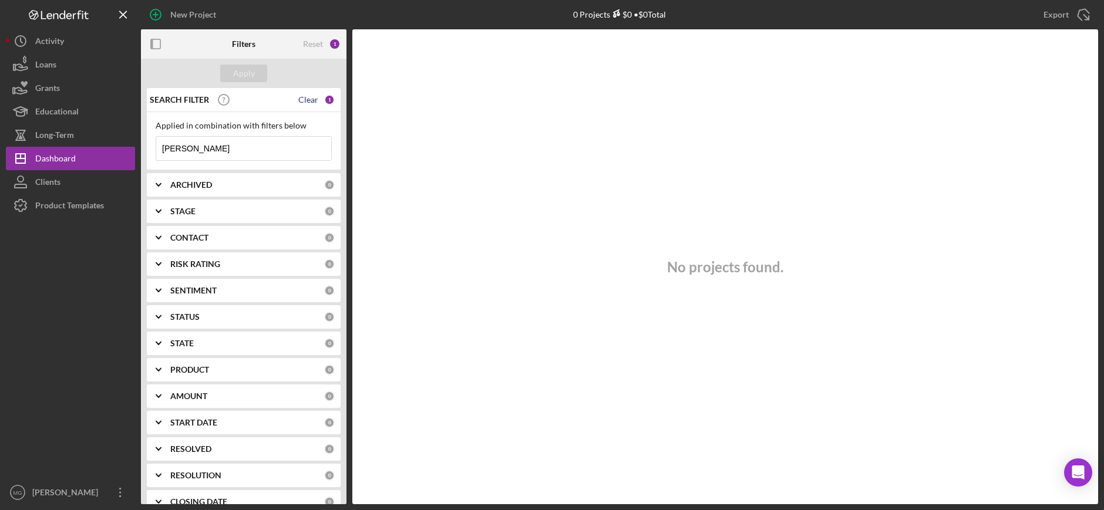
type input "[PERSON_NAME]"
click at [302, 100] on div "Clear" at bounding box center [308, 99] width 20 height 9
click at [253, 74] on div "Apply" at bounding box center [244, 74] width 22 height 18
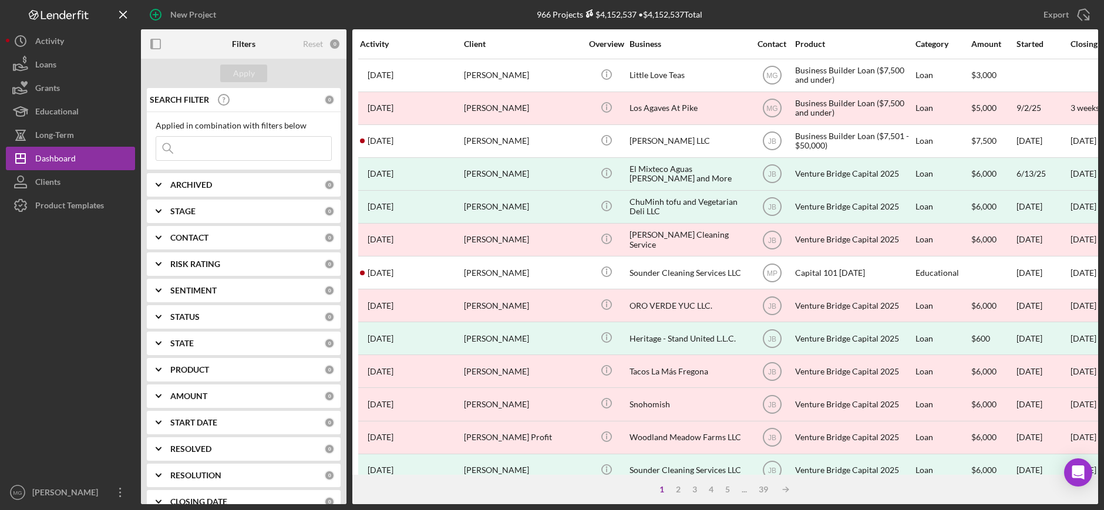
click at [209, 151] on input at bounding box center [243, 148] width 175 height 23
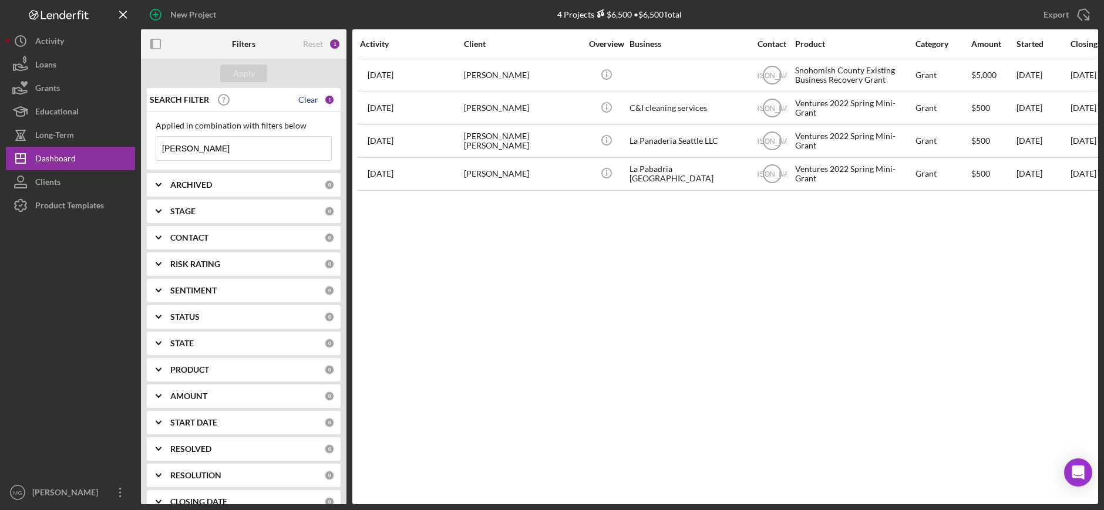
type input "[PERSON_NAME]"
click at [306, 104] on div "Clear" at bounding box center [308, 99] width 20 height 9
click at [261, 79] on button "Apply" at bounding box center [243, 74] width 47 height 18
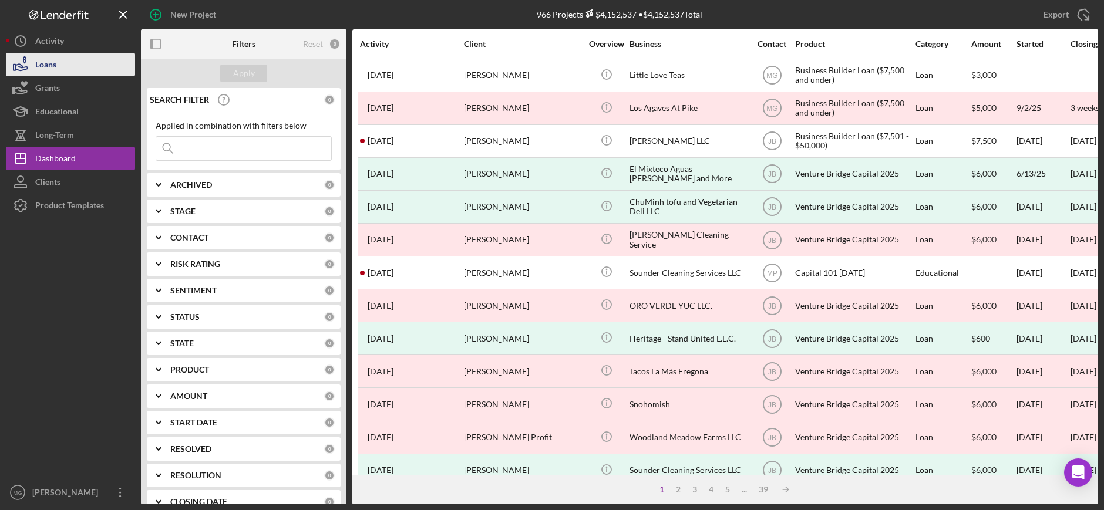
click at [45, 59] on div "Loans" at bounding box center [45, 66] width 21 height 26
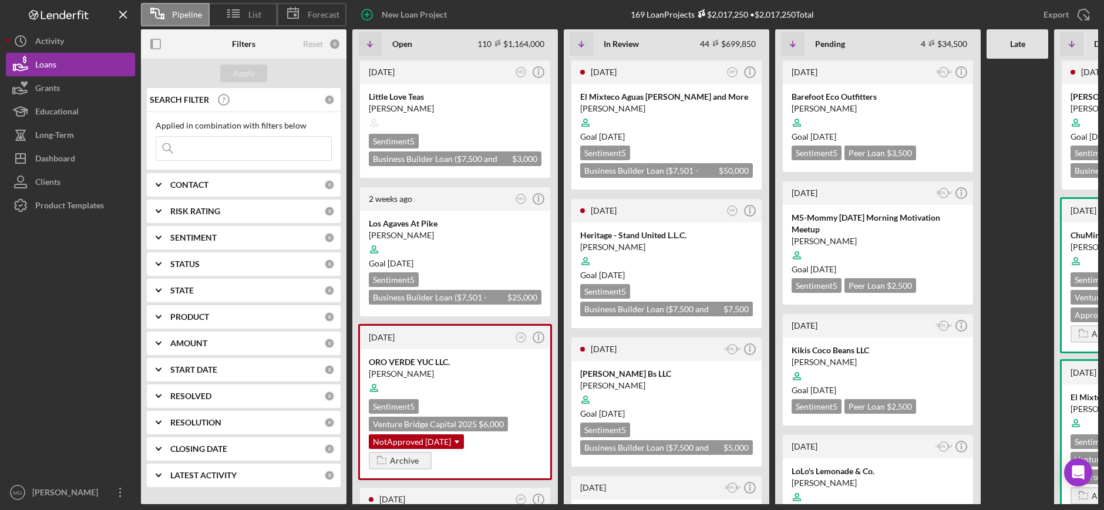
click at [214, 147] on input at bounding box center [243, 148] width 175 height 23
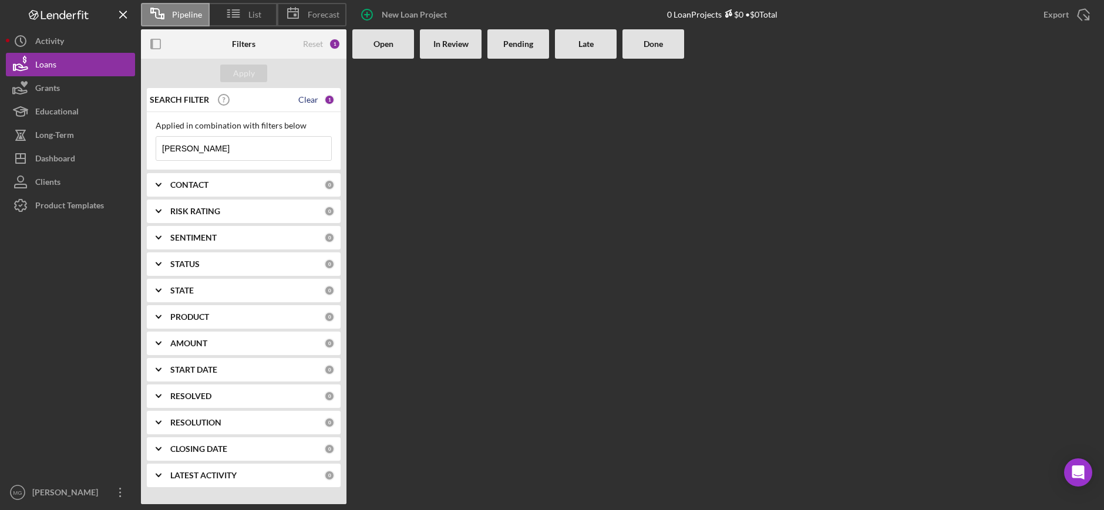
type input "[PERSON_NAME]"
click at [307, 102] on div "Clear" at bounding box center [308, 99] width 20 height 9
click at [258, 79] on button "Apply" at bounding box center [243, 74] width 47 height 18
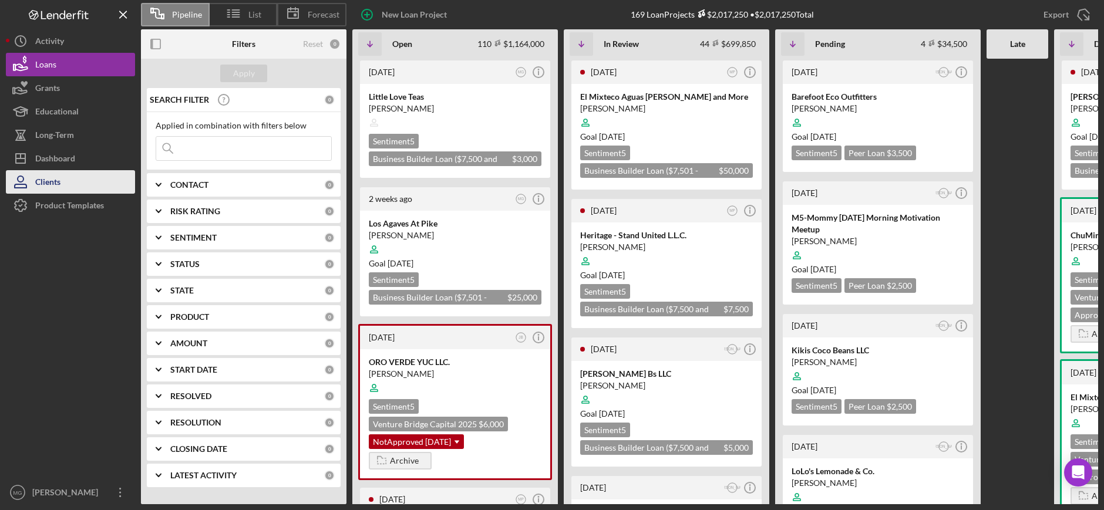
click at [50, 186] on div "Clients" at bounding box center [47, 183] width 25 height 26
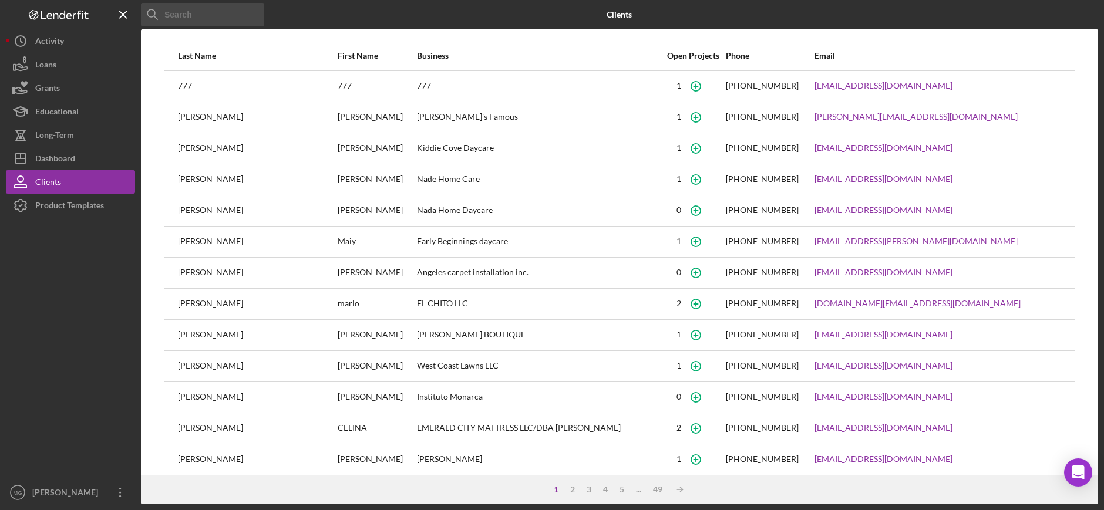
click at [203, 26] on div "Icon/Menu Close" at bounding box center [202, 14] width 123 height 29
click at [201, 16] on input at bounding box center [202, 14] width 123 height 23
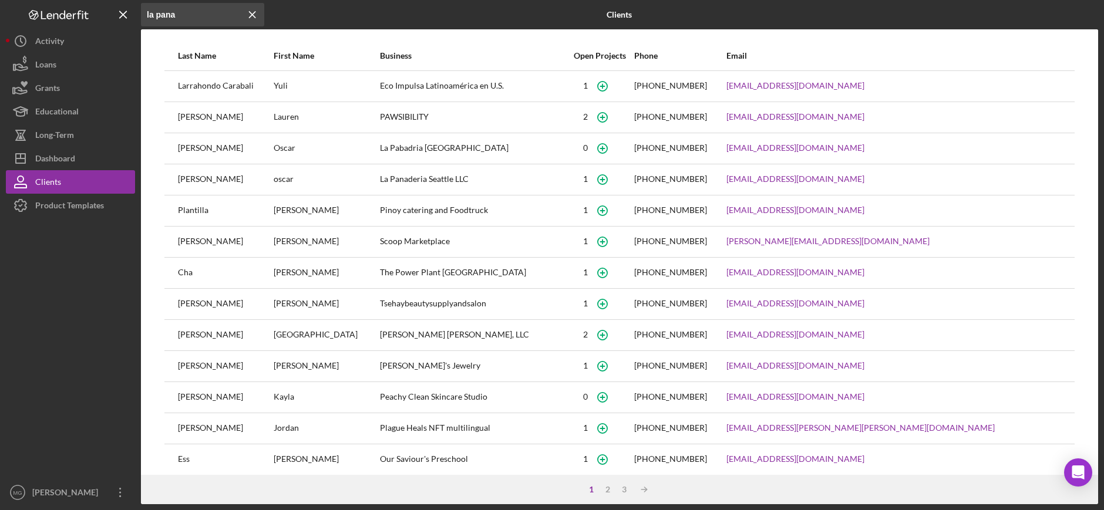
type input "la pana"
click at [54, 157] on div "Dashboard" at bounding box center [55, 160] width 40 height 26
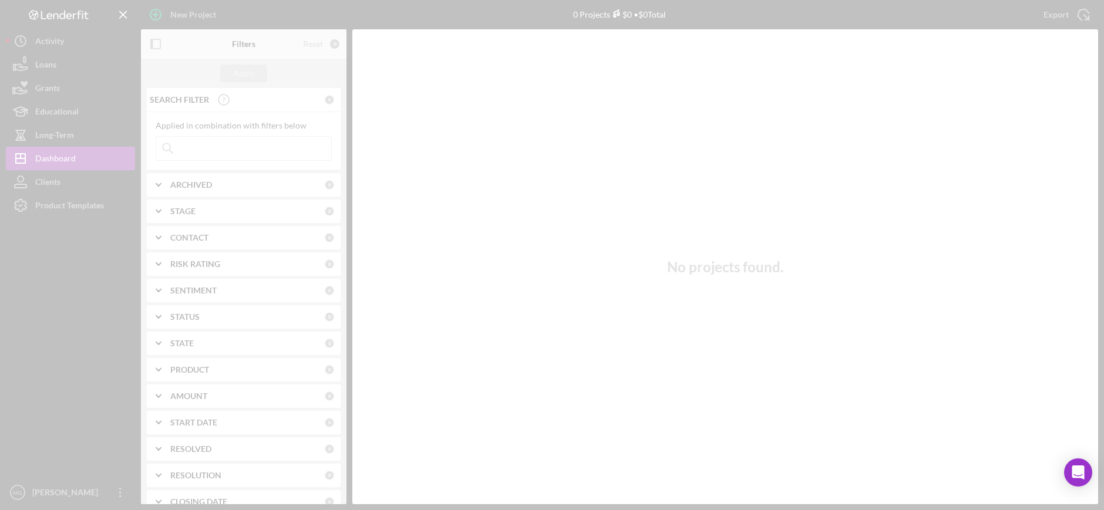
click at [264, 142] on div at bounding box center [552, 255] width 1104 height 510
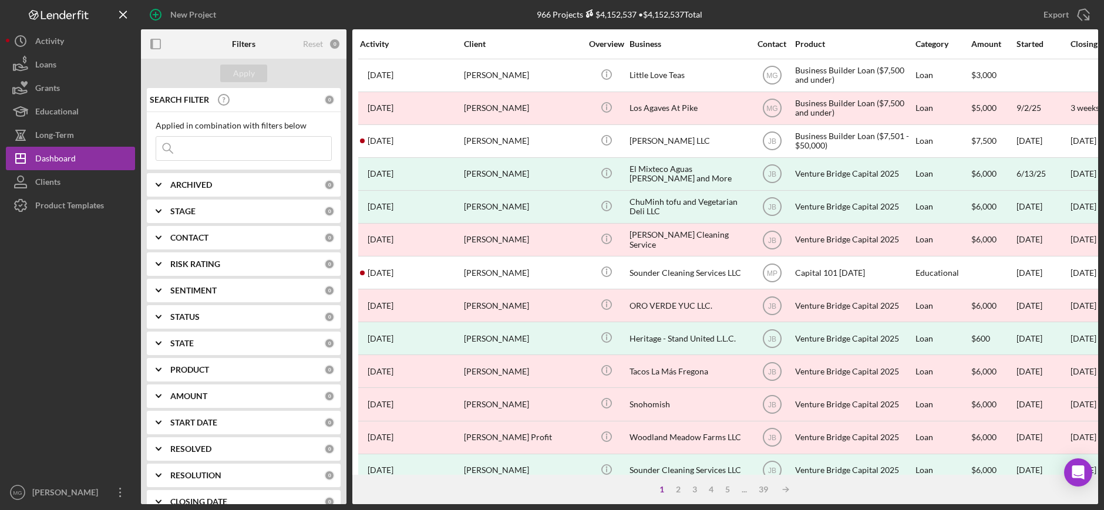
click at [259, 150] on input at bounding box center [243, 148] width 175 height 23
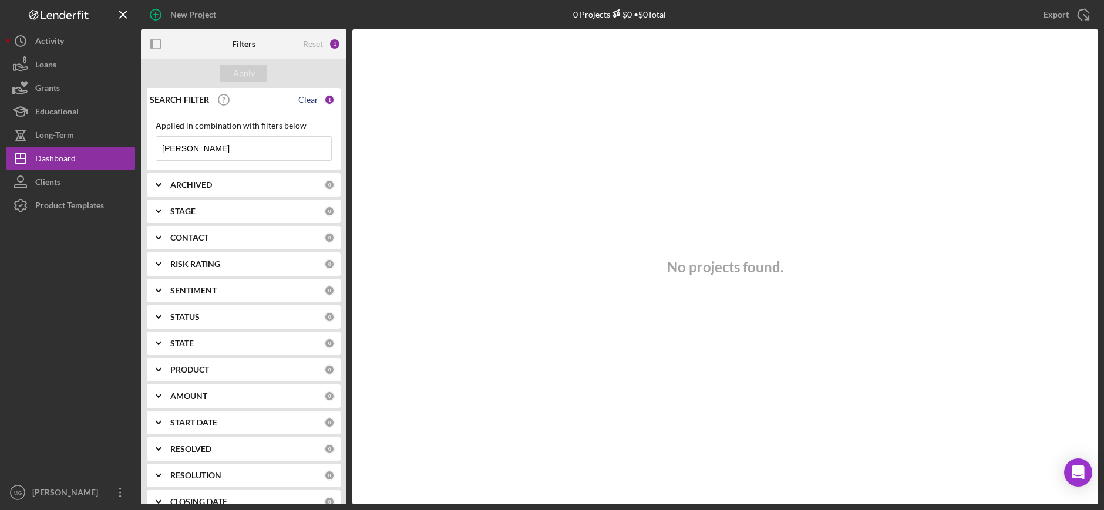
type input "[PERSON_NAME]"
click at [310, 97] on div "Clear" at bounding box center [308, 99] width 20 height 9
click at [254, 78] on button "Apply" at bounding box center [243, 74] width 47 height 18
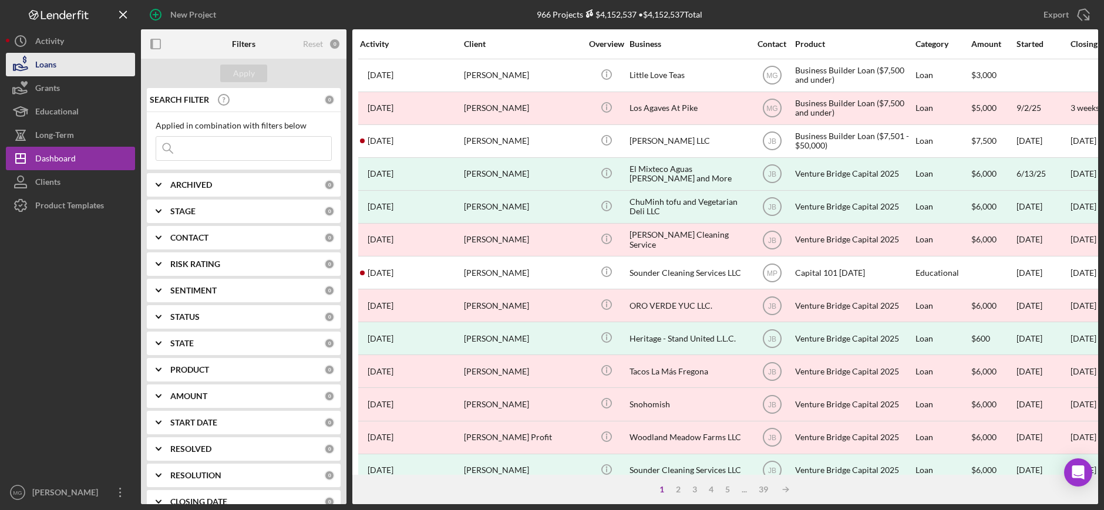
click at [40, 65] on div "Loans" at bounding box center [45, 66] width 21 height 26
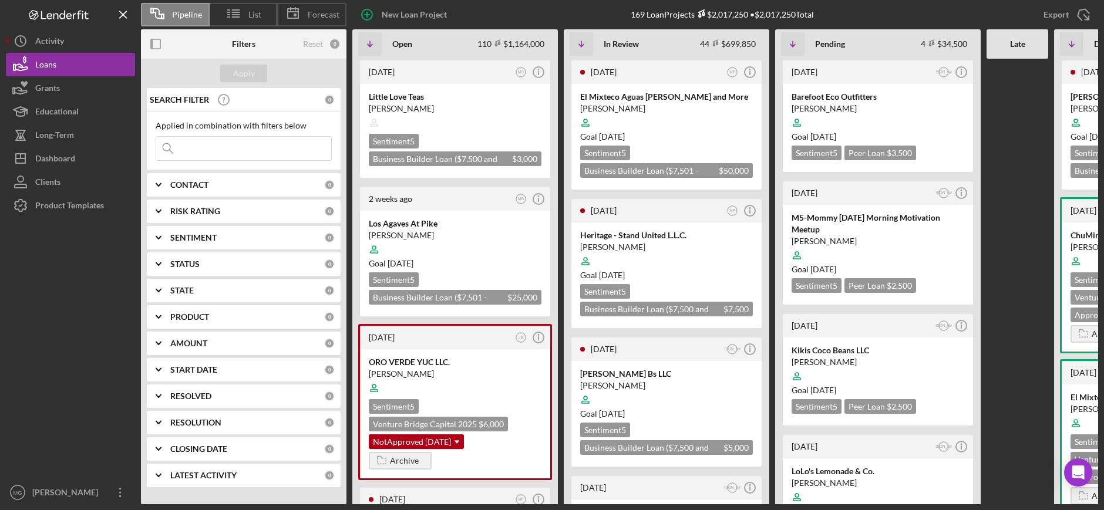
click at [236, 158] on input at bounding box center [243, 148] width 175 height 23
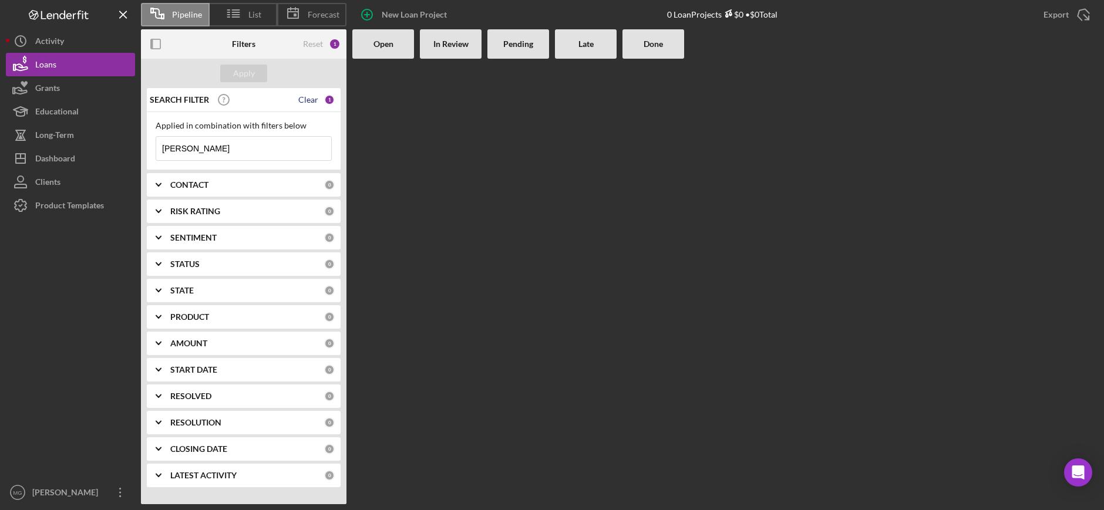
type input "[PERSON_NAME]"
click at [308, 100] on div "Clear" at bounding box center [308, 99] width 20 height 9
click at [245, 69] on div "Apply" at bounding box center [244, 74] width 22 height 18
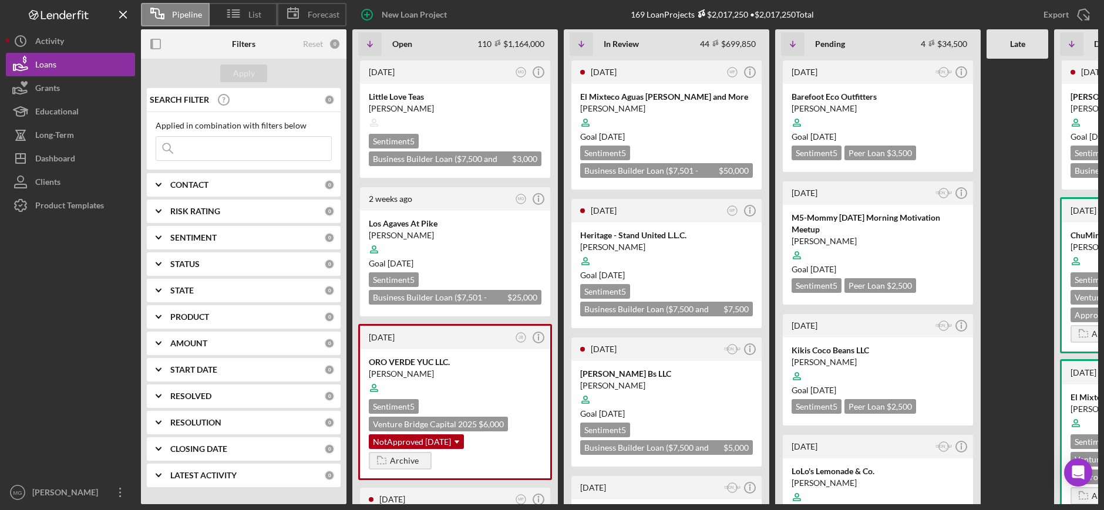
click at [226, 153] on input at bounding box center [243, 148] width 175 height 23
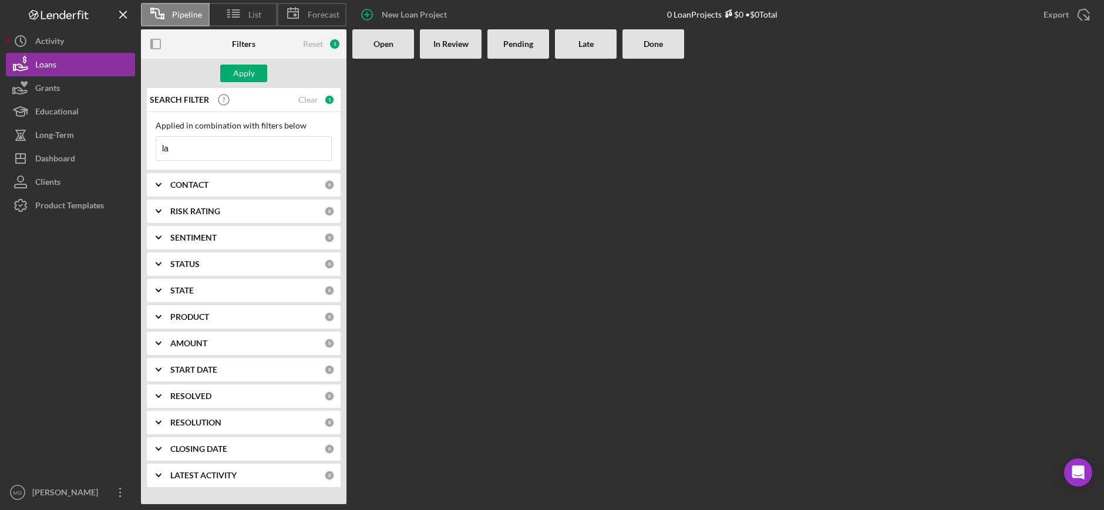
type input "l"
type input "[PERSON_NAME] ma"
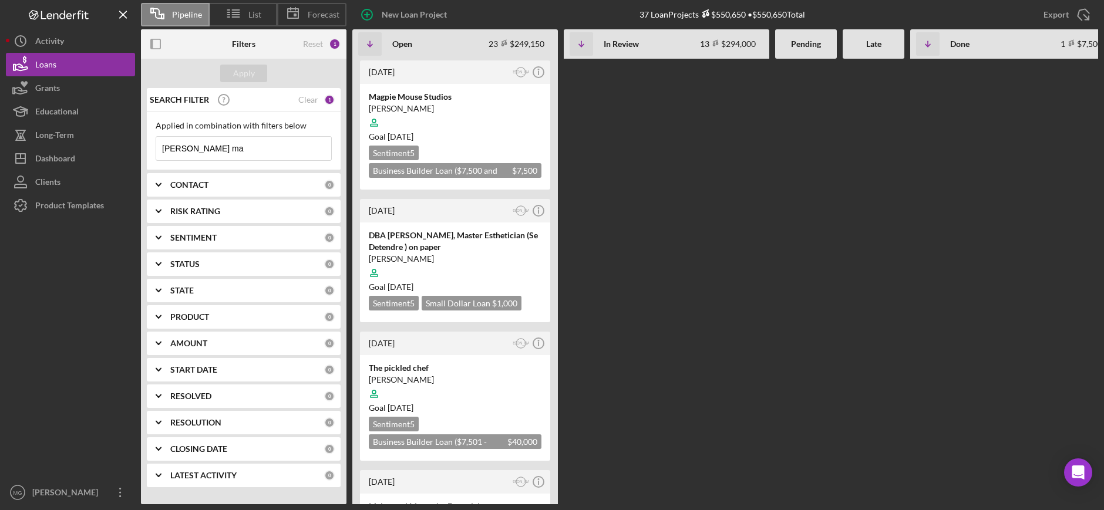
scroll to position [2545, 0]
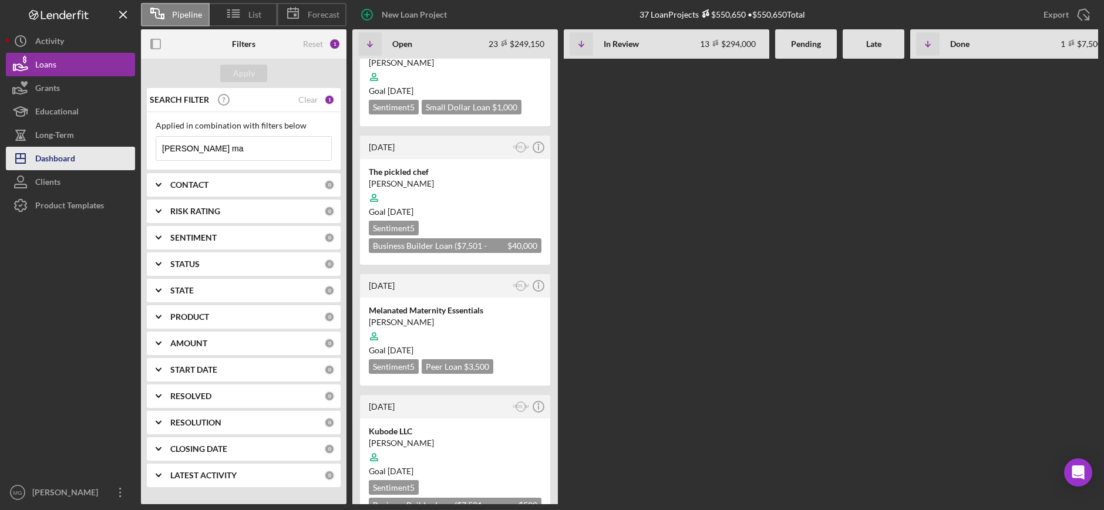
drag, startPoint x: 221, startPoint y: 146, endPoint x: 133, endPoint y: 148, distance: 87.5
click at [133, 148] on div "Pipeline List Forecast New Loan Project 37 Loan Projects $550,650 • $550,650 To…" at bounding box center [552, 252] width 1092 height 504
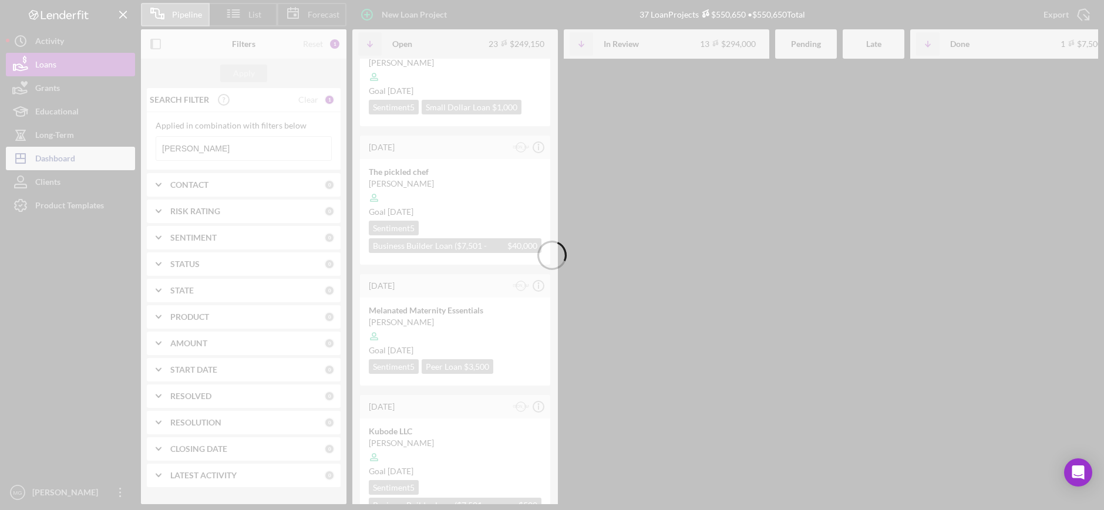
scroll to position [0, 0]
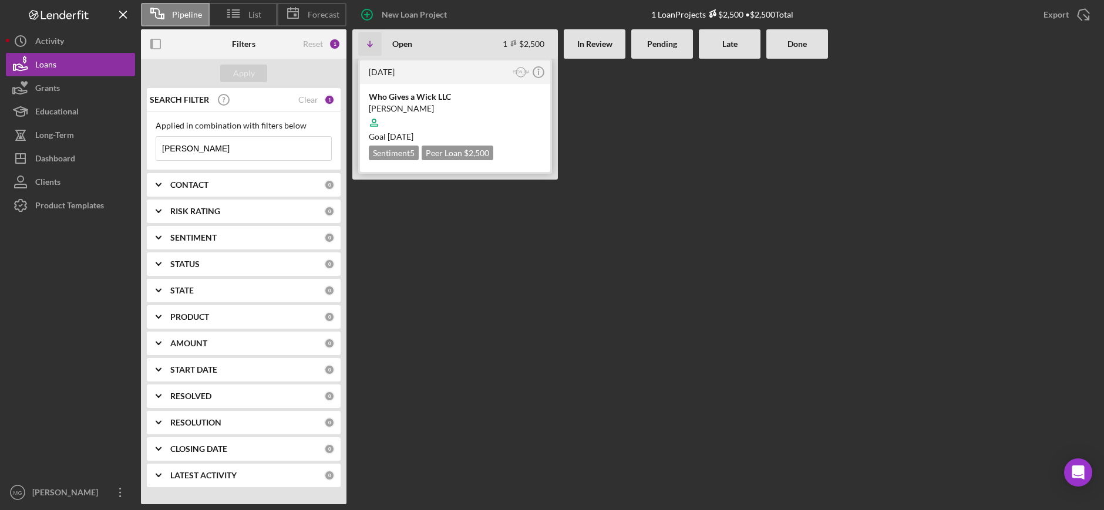
type input "[PERSON_NAME]"
click at [452, 115] on div at bounding box center [455, 123] width 173 height 22
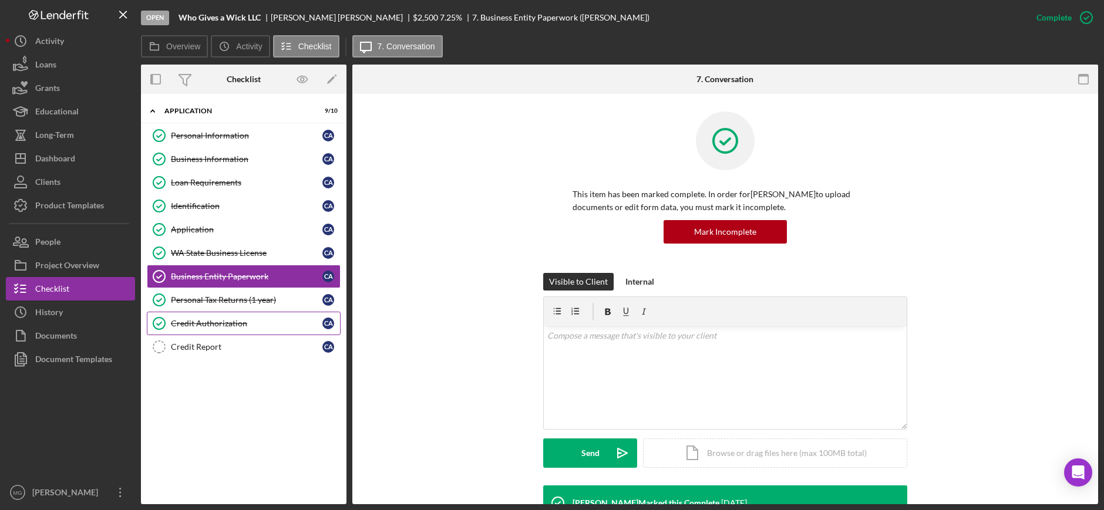
click at [236, 327] on div "Credit Authorization" at bounding box center [247, 323] width 152 height 9
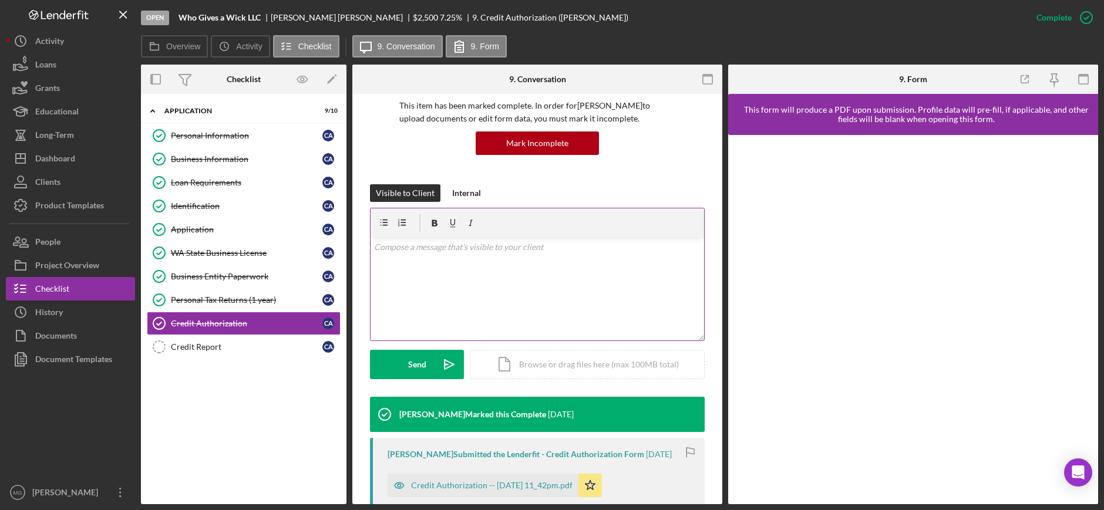
scroll to position [352, 0]
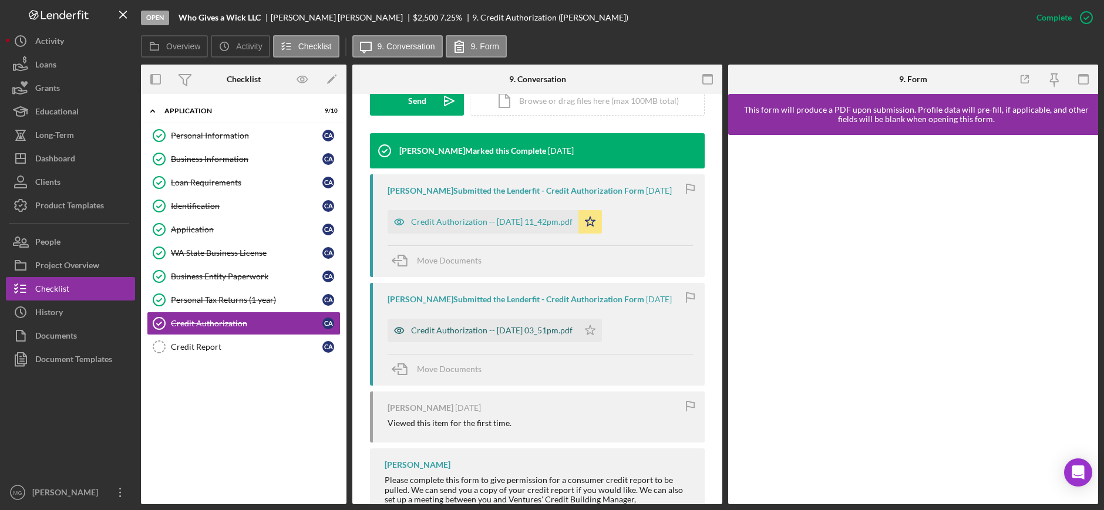
click at [486, 331] on div "Credit Authorization -- [DATE] 03_51pm.pdf" at bounding box center [492, 330] width 162 height 9
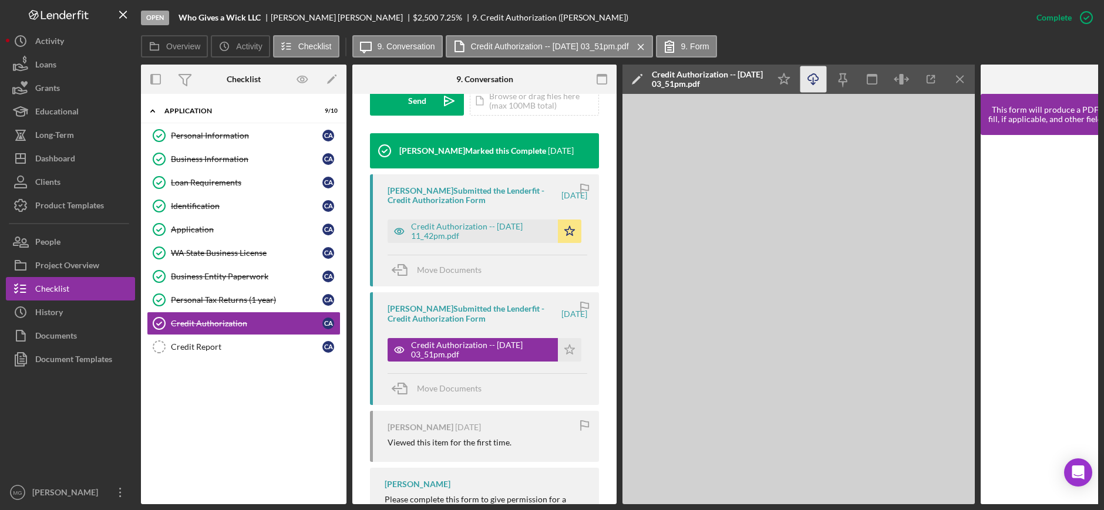
click at [819, 78] on icon "Icon/Download" at bounding box center [813, 79] width 26 height 26
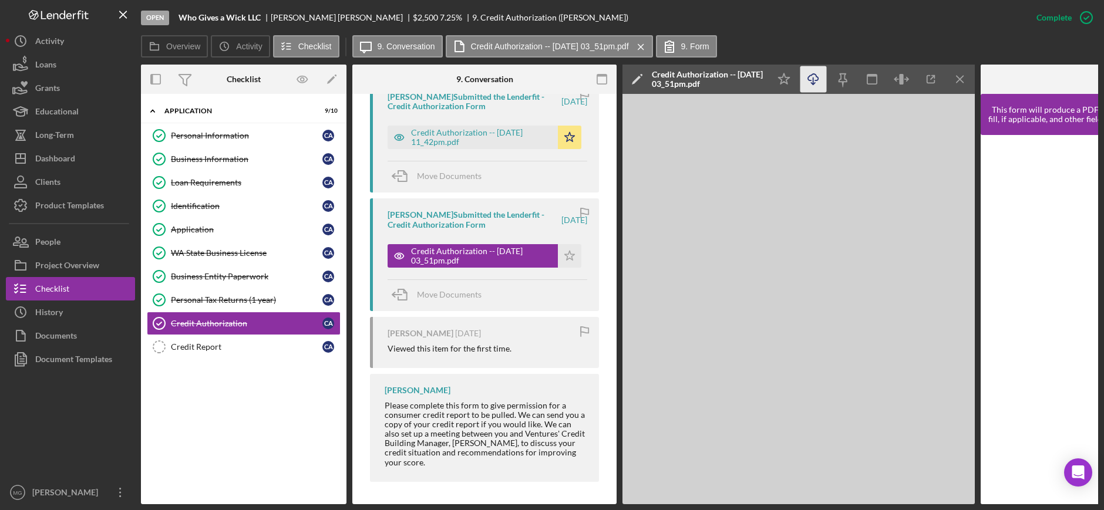
scroll to position [464, 0]
click at [201, 342] on div "Credit Report" at bounding box center [247, 346] width 152 height 9
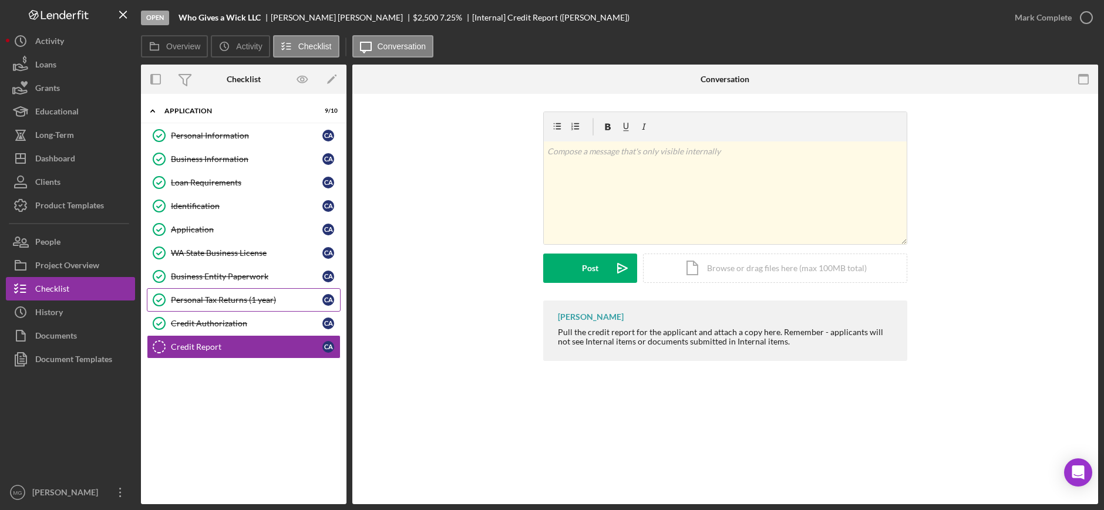
click at [211, 295] on div "Personal Tax Returns (1 year)" at bounding box center [247, 299] width 152 height 9
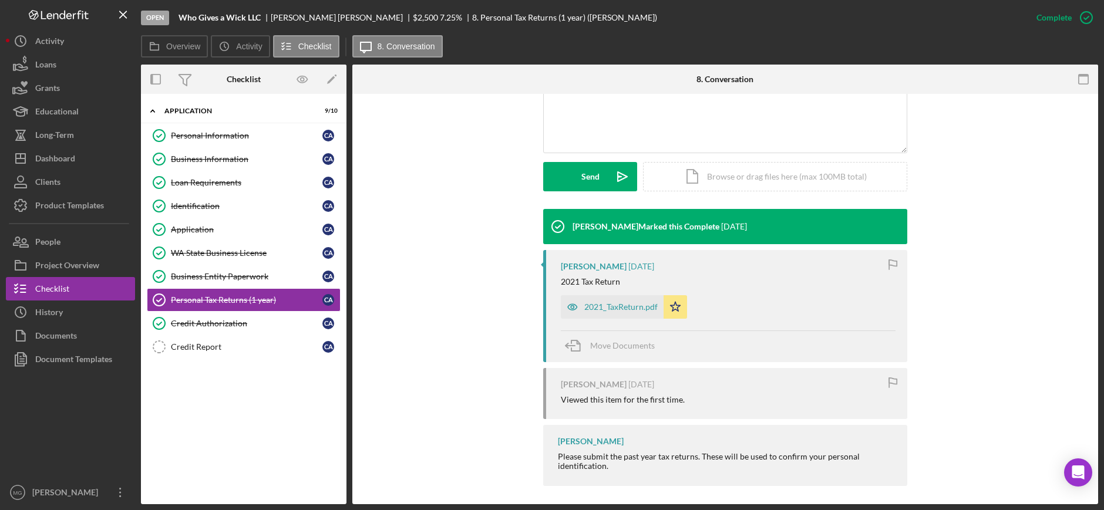
scroll to position [282, 0]
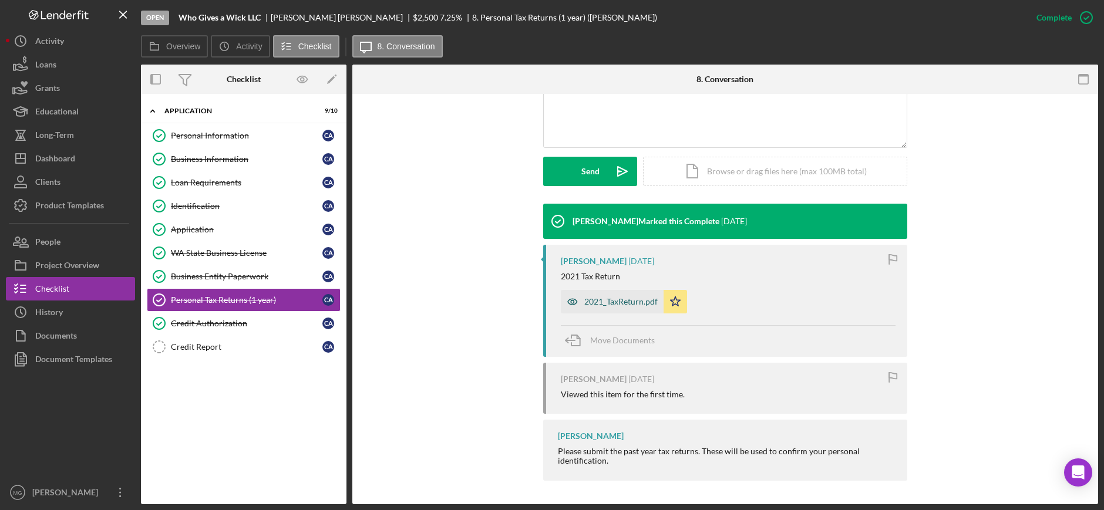
click at [626, 300] on div "2021_TaxReturn.pdf" at bounding box center [620, 301] width 73 height 9
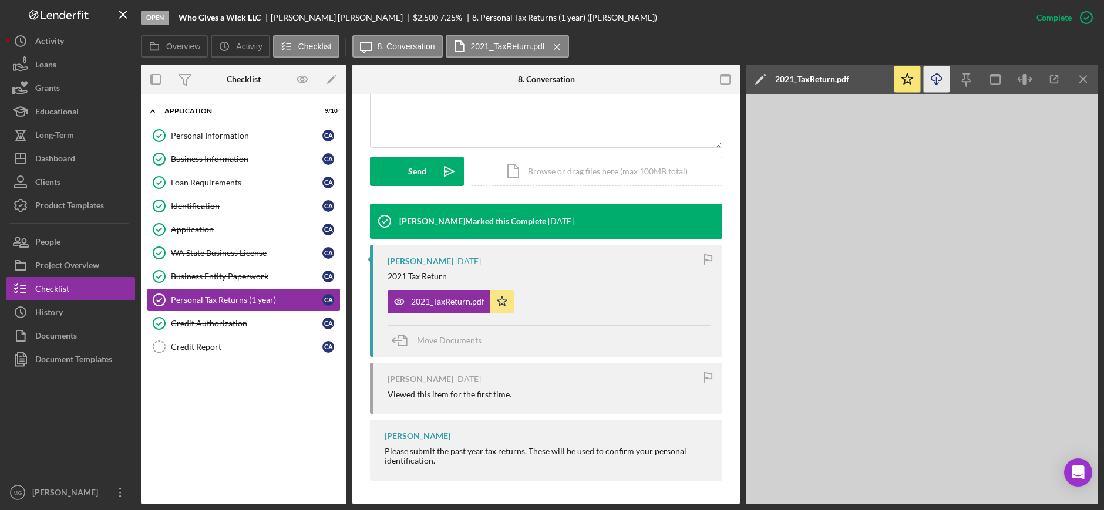
click at [937, 75] on icon "Icon/Download" at bounding box center [937, 79] width 26 height 26
click at [226, 277] on div "Business Entity Paperwork" at bounding box center [247, 276] width 152 height 9
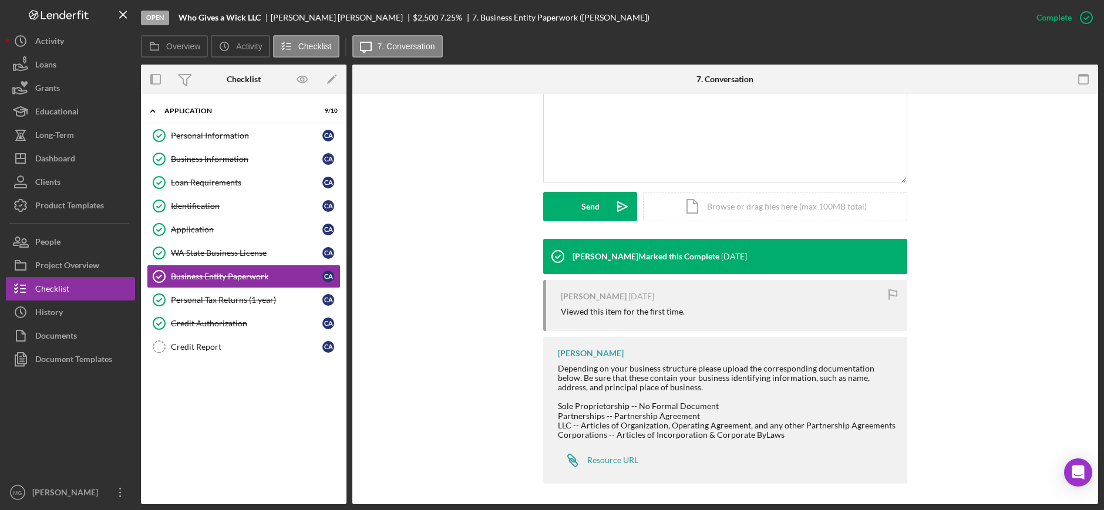
scroll to position [250, 0]
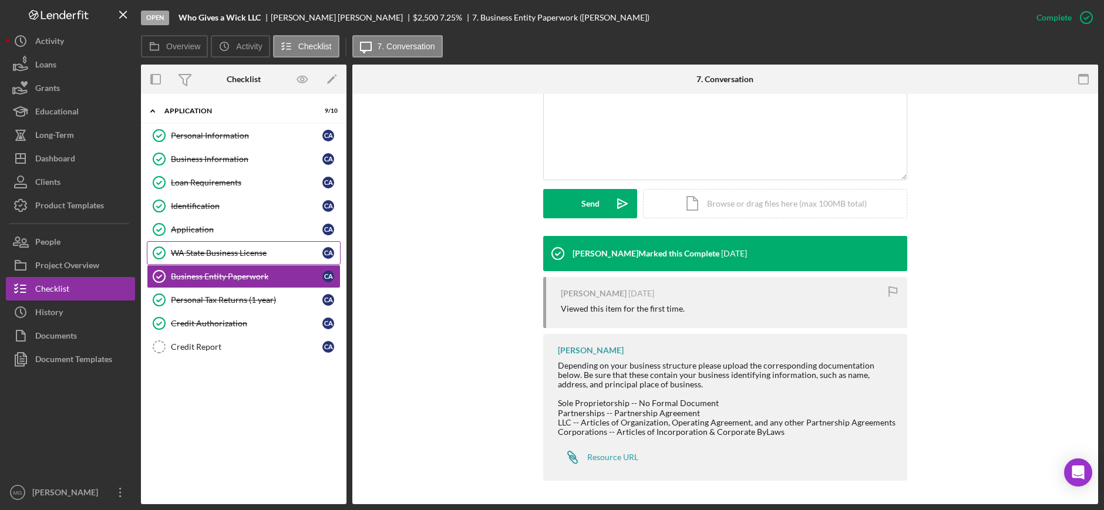
click at [190, 254] on div "WA State Business License" at bounding box center [247, 252] width 152 height 9
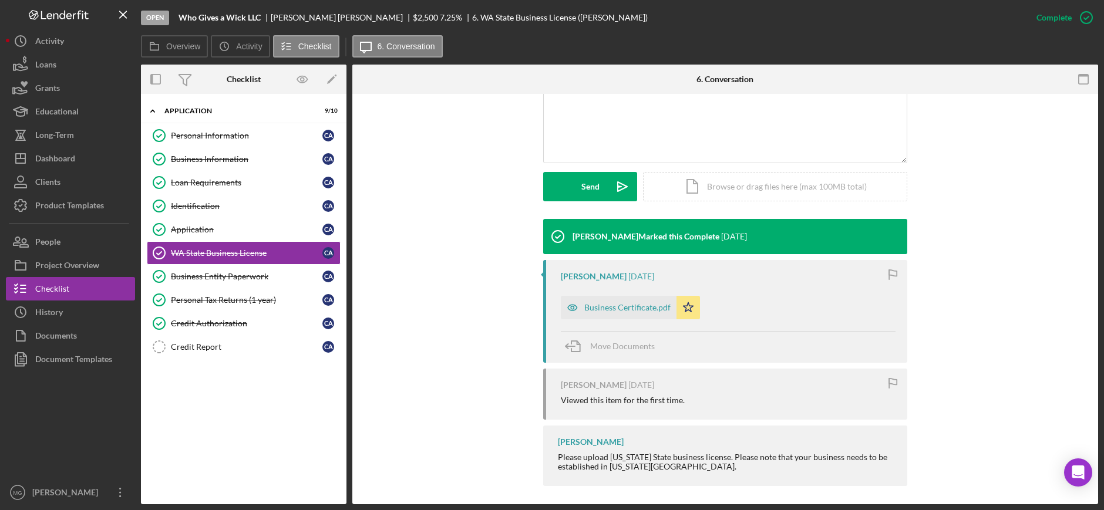
scroll to position [272, 0]
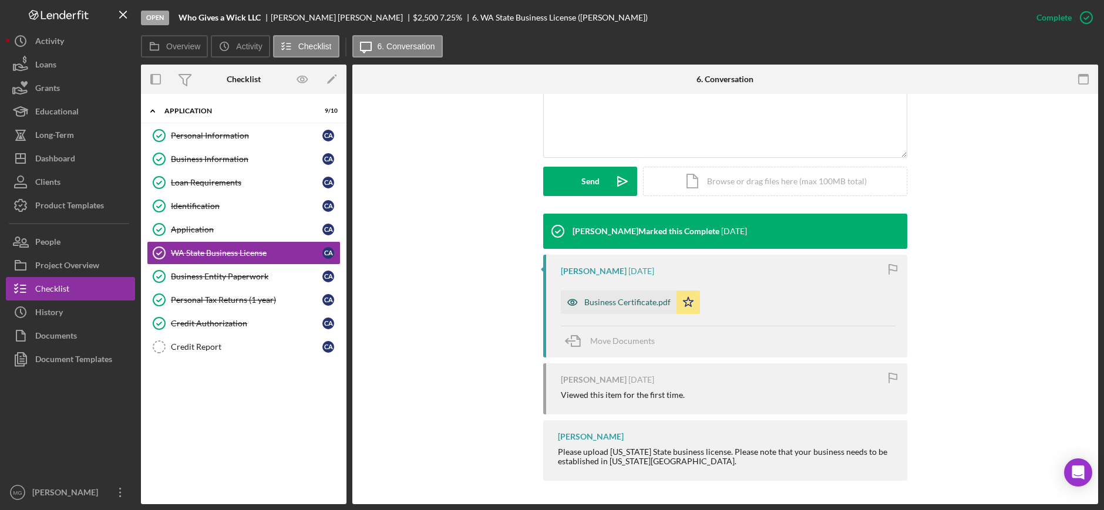
click at [612, 302] on div "Business Certificate.pdf" at bounding box center [627, 302] width 86 height 9
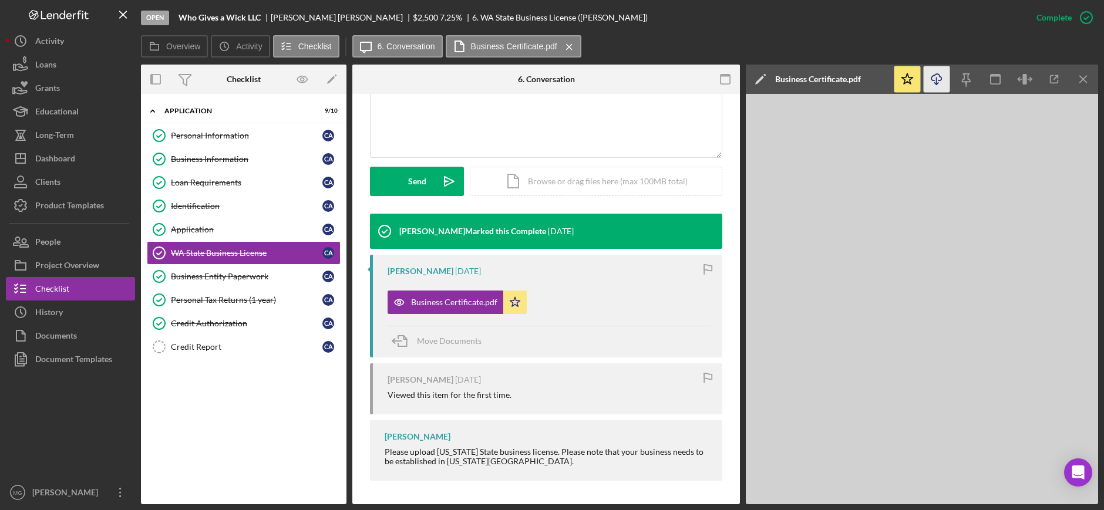
click at [934, 80] on icon "Icon/Download" at bounding box center [937, 79] width 26 height 26
click at [200, 224] on link "Application Application C A" at bounding box center [244, 229] width 194 height 23
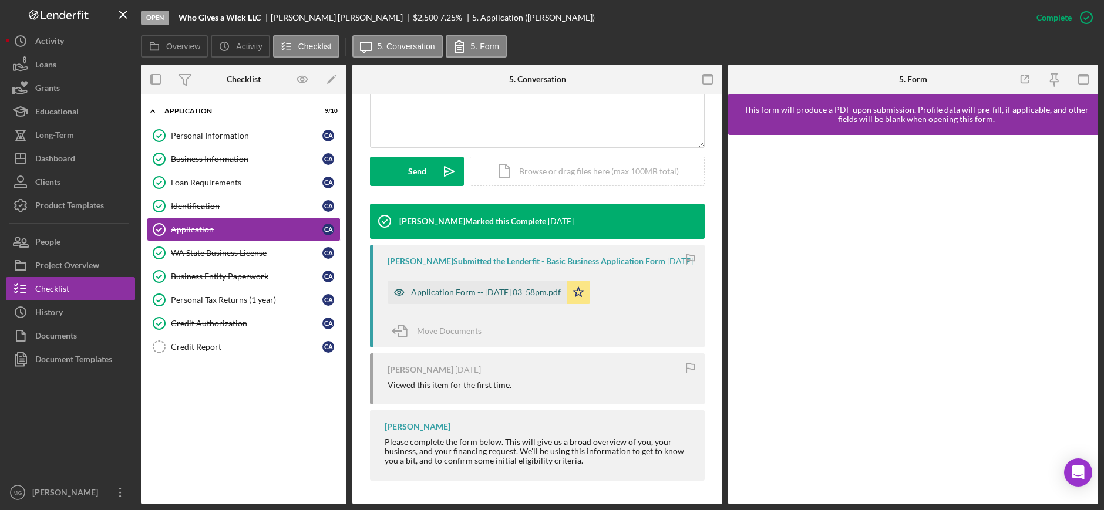
click at [470, 290] on div "Application Form -- [DATE] 03_58pm.pdf" at bounding box center [486, 292] width 150 height 9
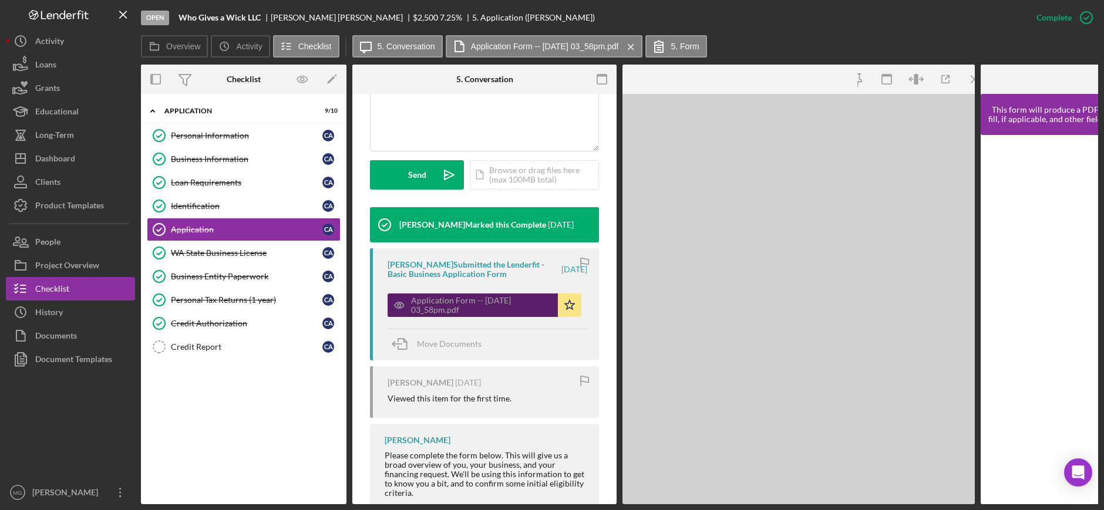
scroll to position [304, 0]
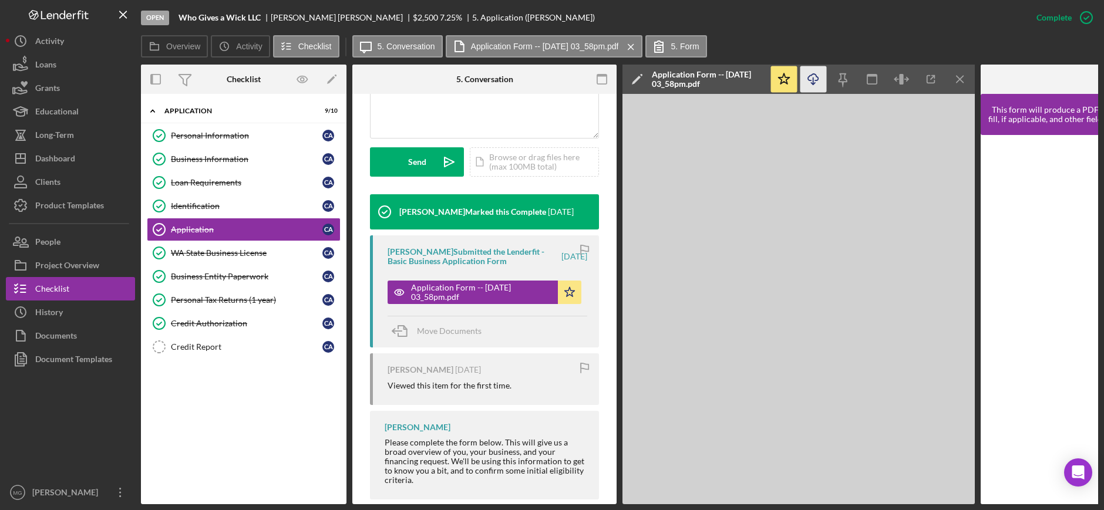
click at [812, 79] on icon "Icon/Download" at bounding box center [813, 79] width 26 height 26
click at [191, 204] on div "Identification" at bounding box center [247, 205] width 152 height 9
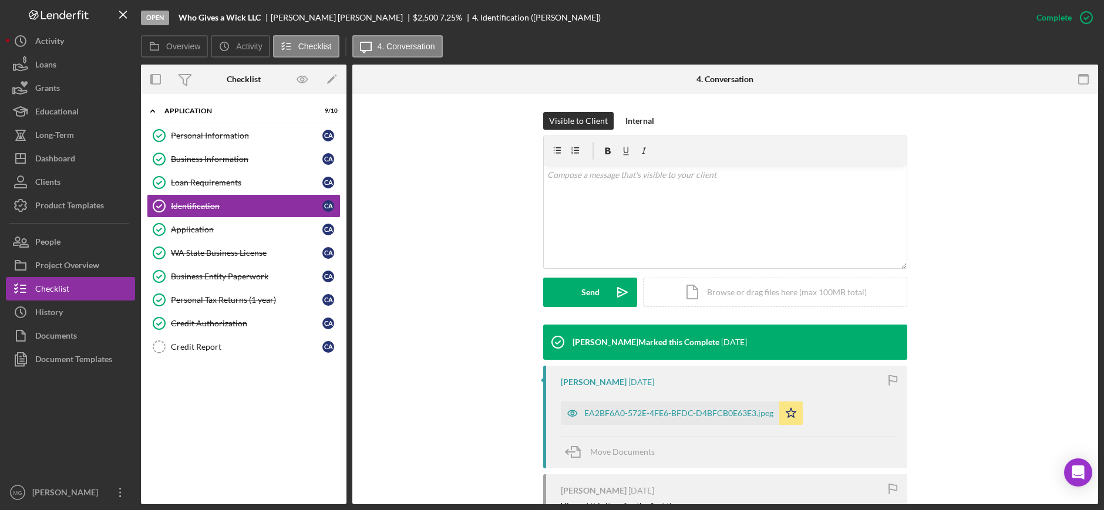
scroll to position [282, 0]
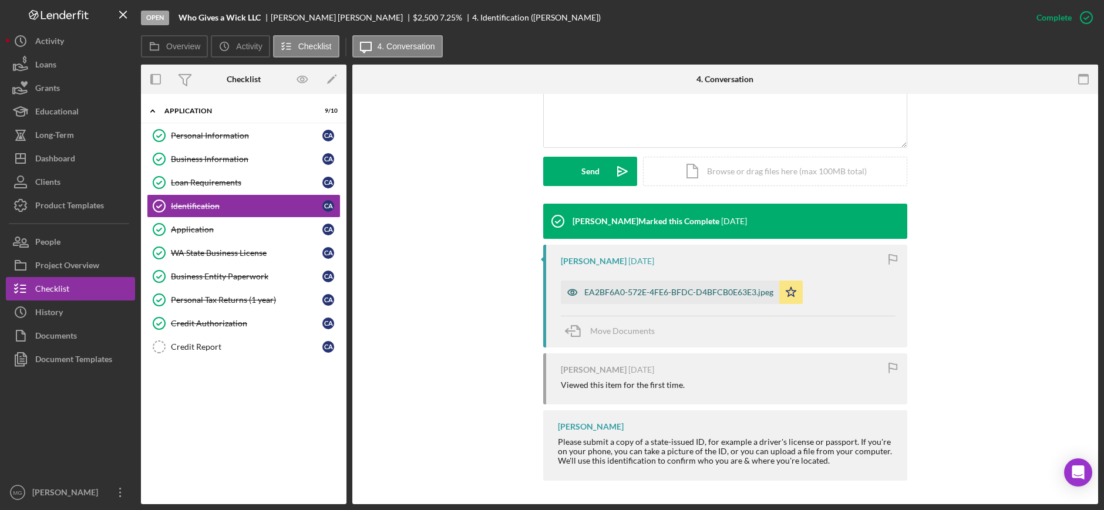
click at [663, 292] on div "EA2BF6A0-572E-4FE6-BFDC-D4BFCB0E63E3.jpeg" at bounding box center [678, 292] width 189 height 9
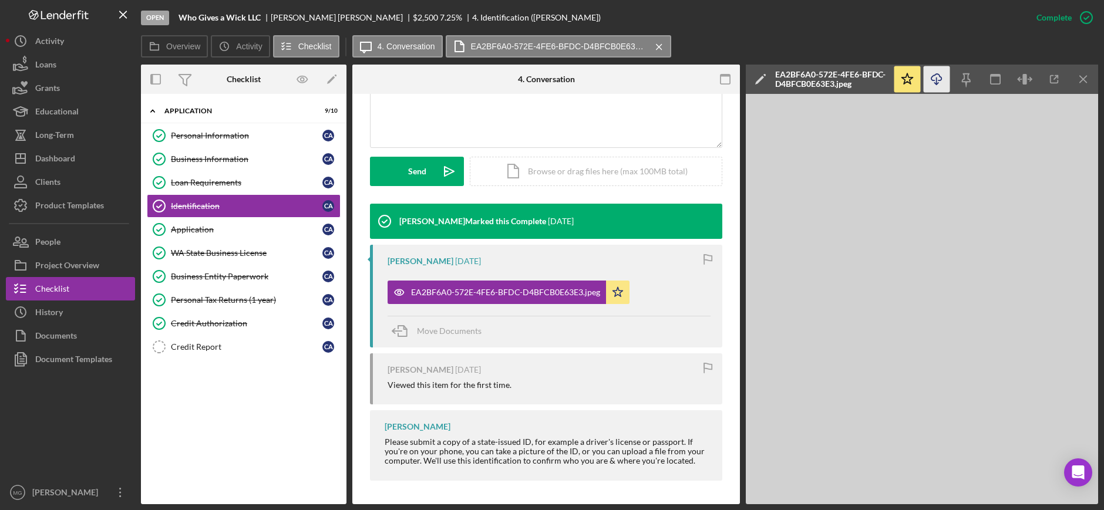
click at [935, 79] on icon "Icon/Download" at bounding box center [937, 79] width 26 height 26
click at [199, 181] on div "Loan Requirements" at bounding box center [247, 182] width 152 height 9
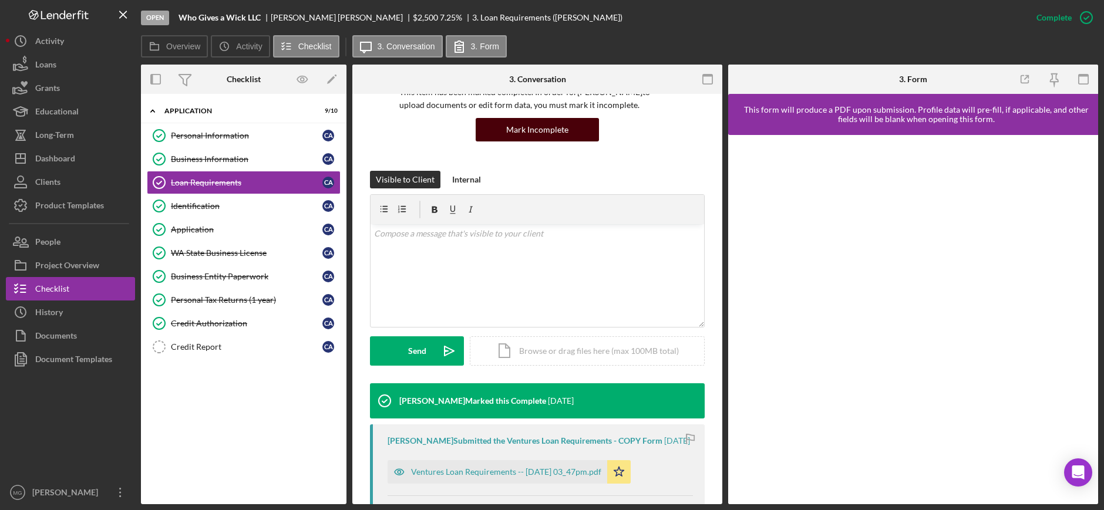
scroll to position [291, 0]
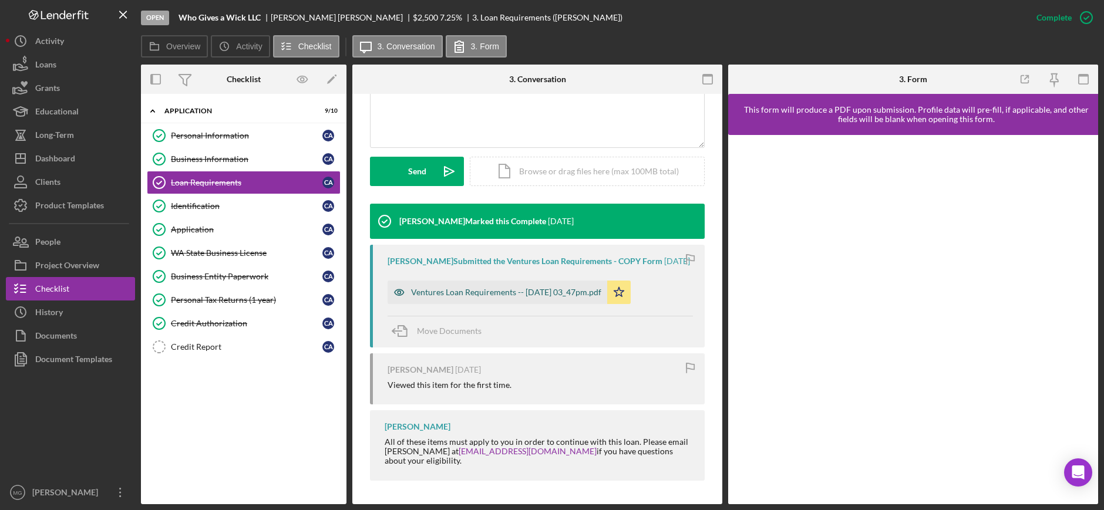
click at [527, 297] on div "Ventures Loan Requirements -- [DATE] 03_47pm.pdf" at bounding box center [506, 292] width 190 height 9
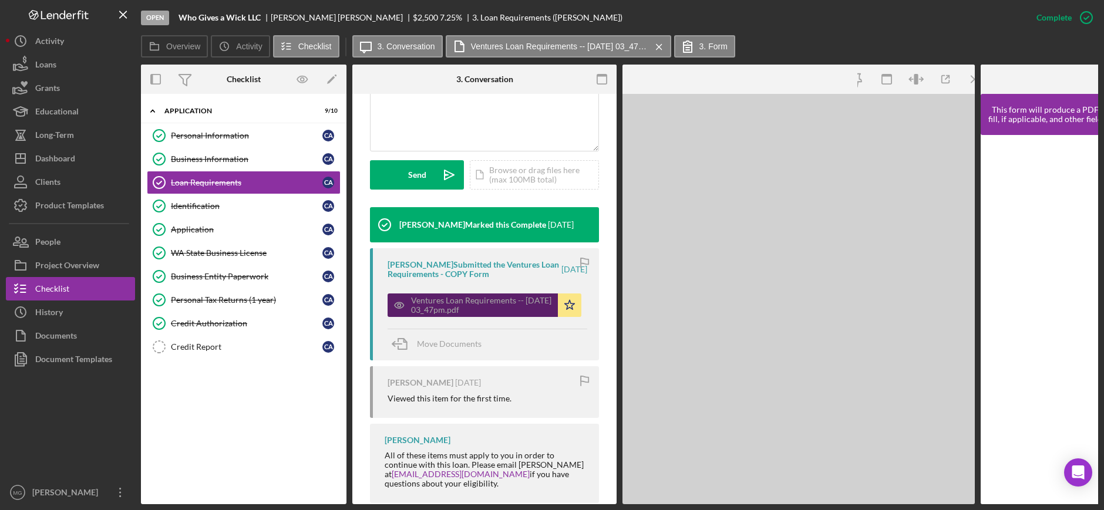
scroll to position [304, 0]
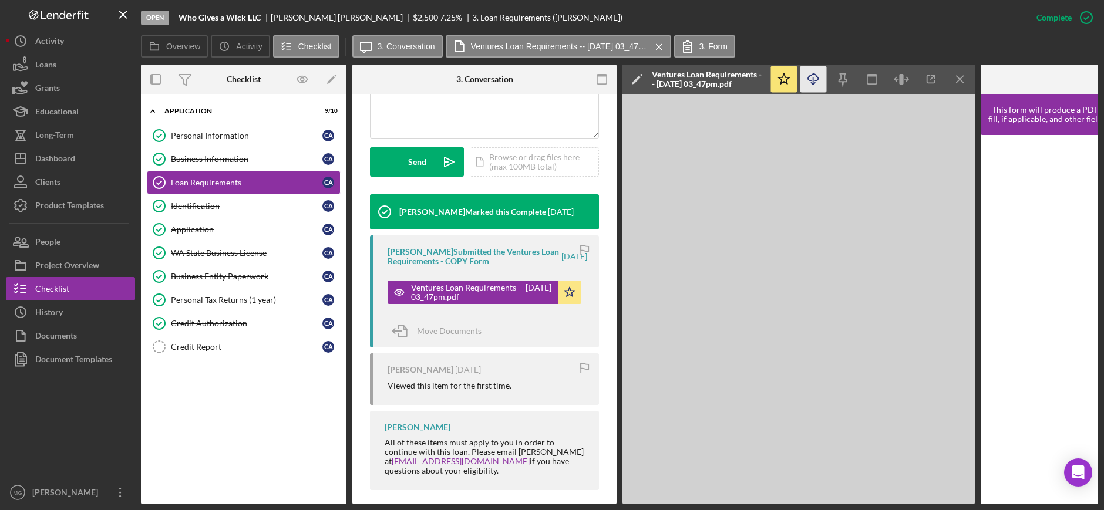
click at [810, 80] on icon "button" at bounding box center [813, 77] width 10 height 6
click at [223, 152] on link "Business Information Business Information C A" at bounding box center [244, 158] width 194 height 23
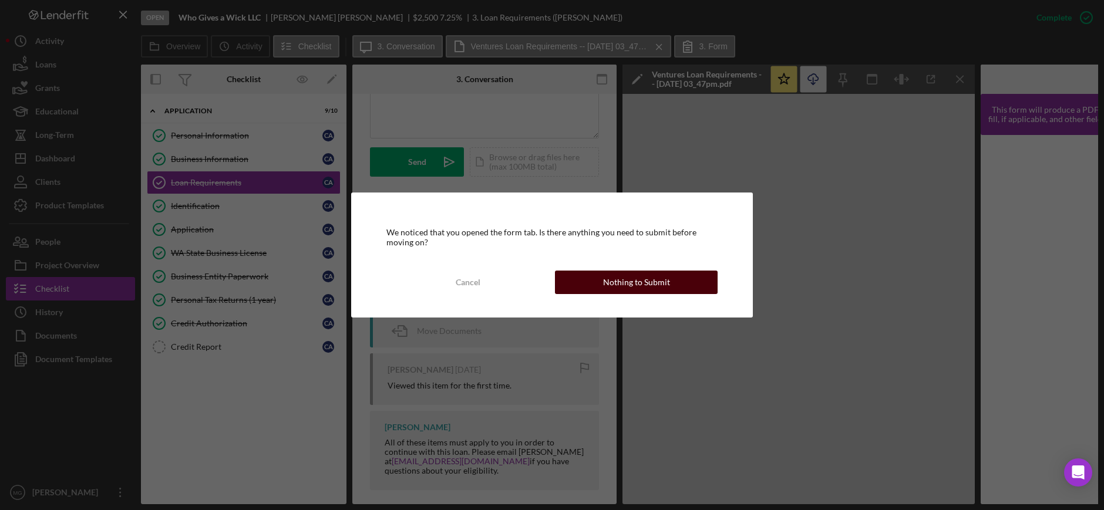
click at [559, 283] on button "Nothing to Submit" at bounding box center [636, 282] width 163 height 23
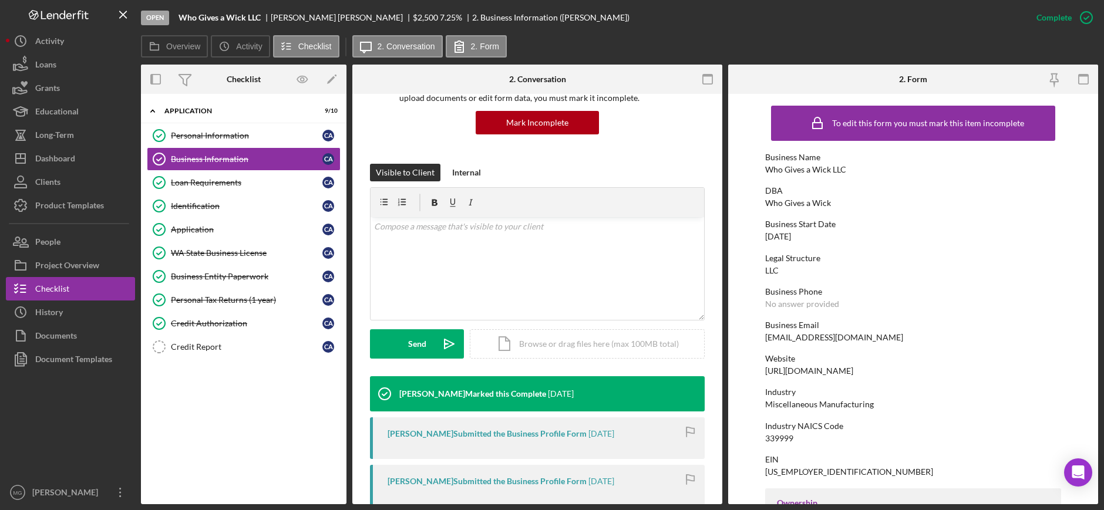
scroll to position [235, 0]
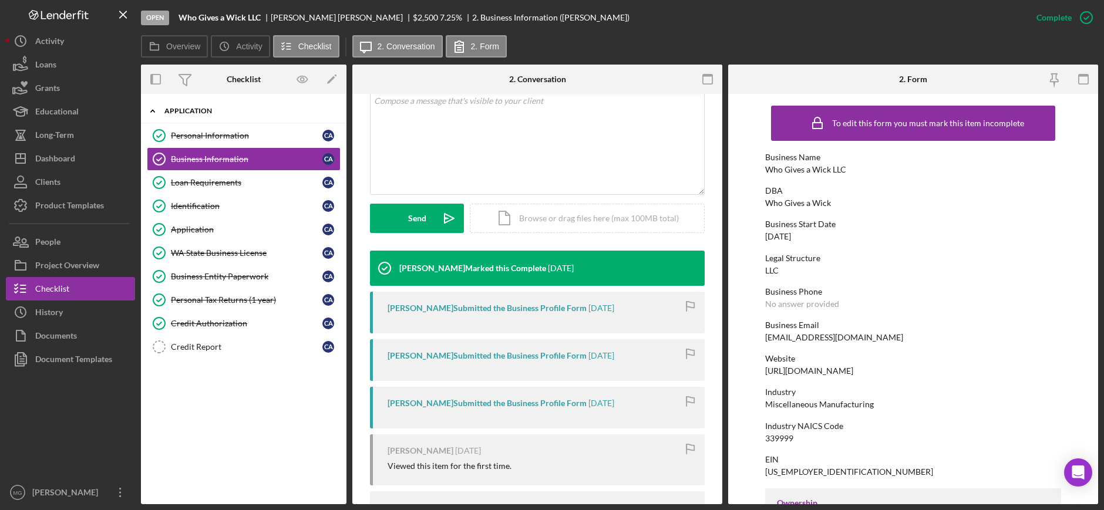
click at [236, 117] on div "Icon/Expander Application 9 / 10" at bounding box center [244, 111] width 206 height 24
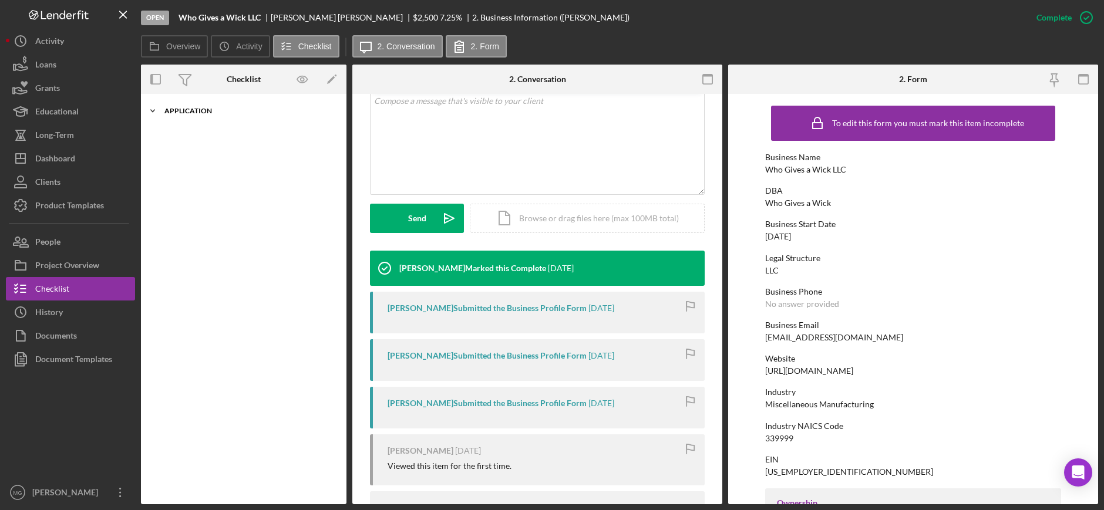
click at [153, 110] on icon "Icon/Expander" at bounding box center [152, 110] width 23 height 23
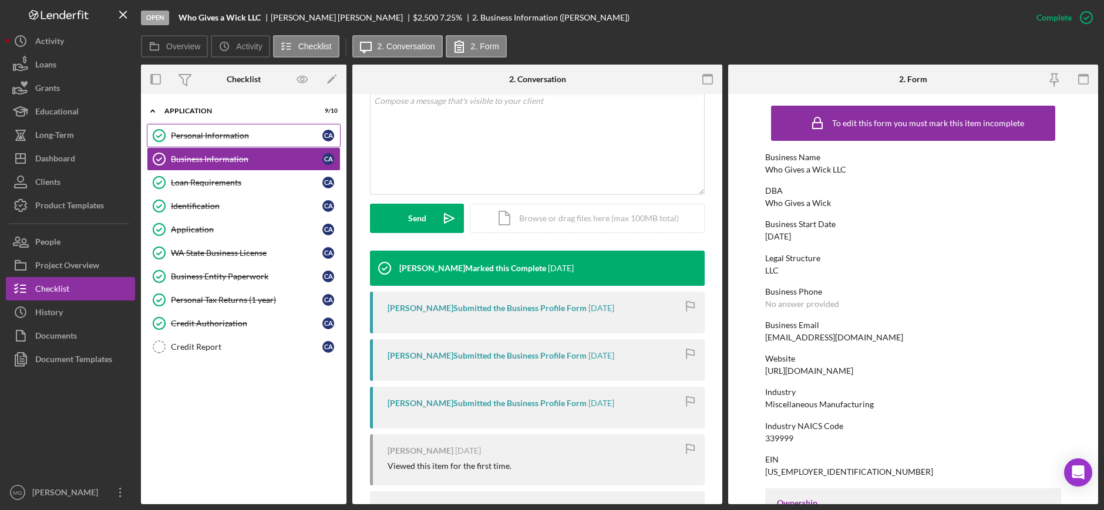
click at [238, 140] on div "Personal Information" at bounding box center [247, 135] width 152 height 9
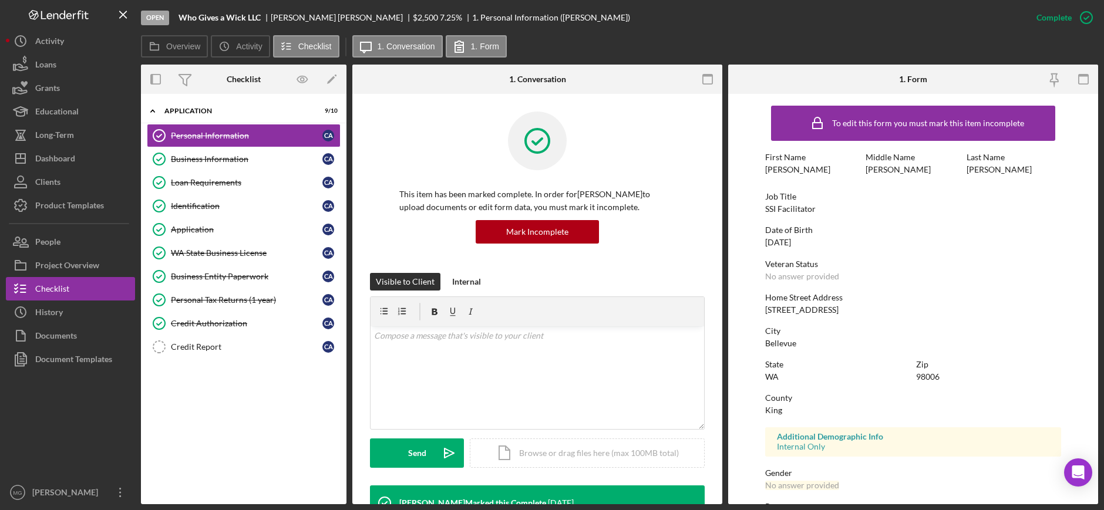
scroll to position [304, 0]
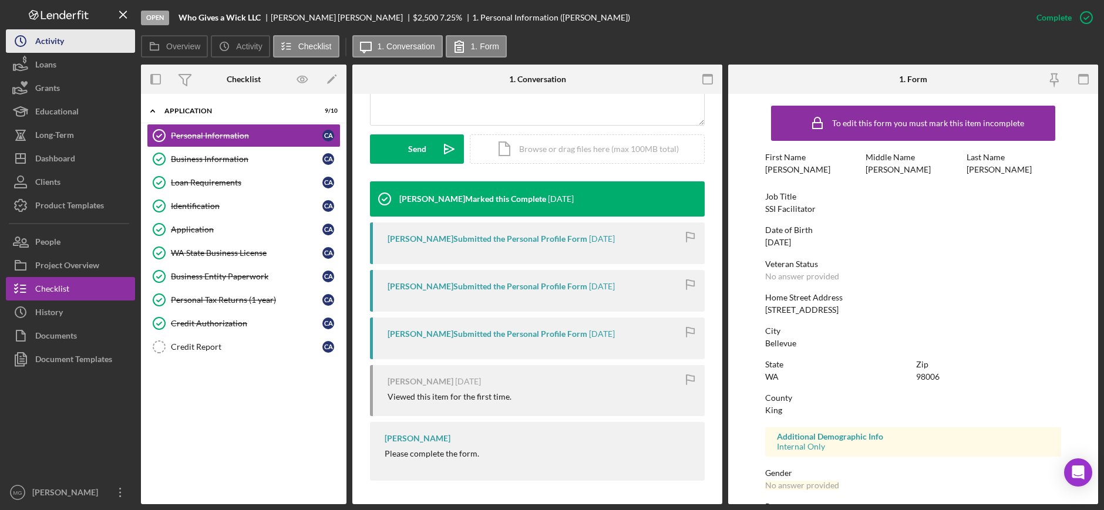
click at [54, 49] on div "Activity" at bounding box center [49, 42] width 29 height 26
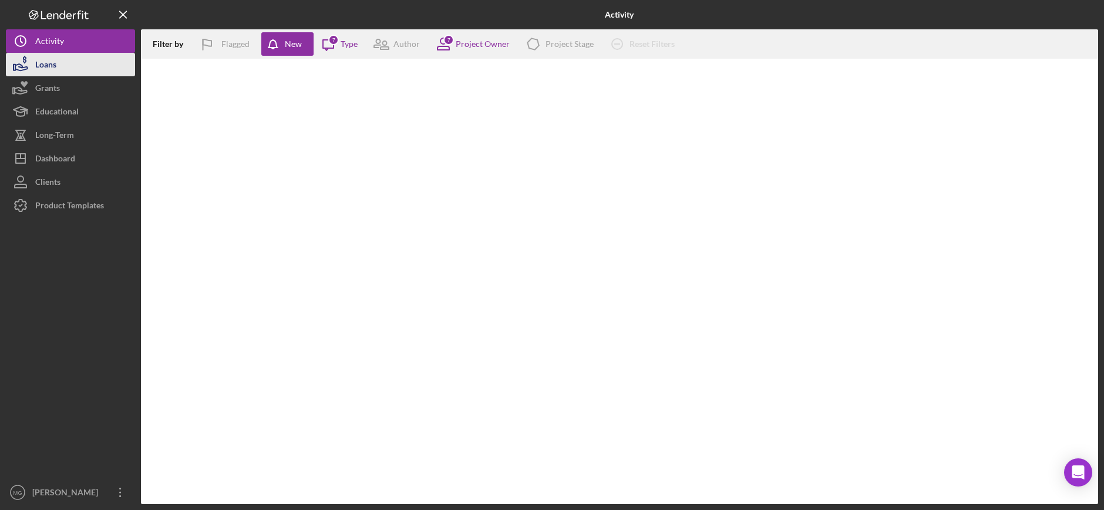
click at [49, 60] on div "Loans" at bounding box center [45, 66] width 21 height 26
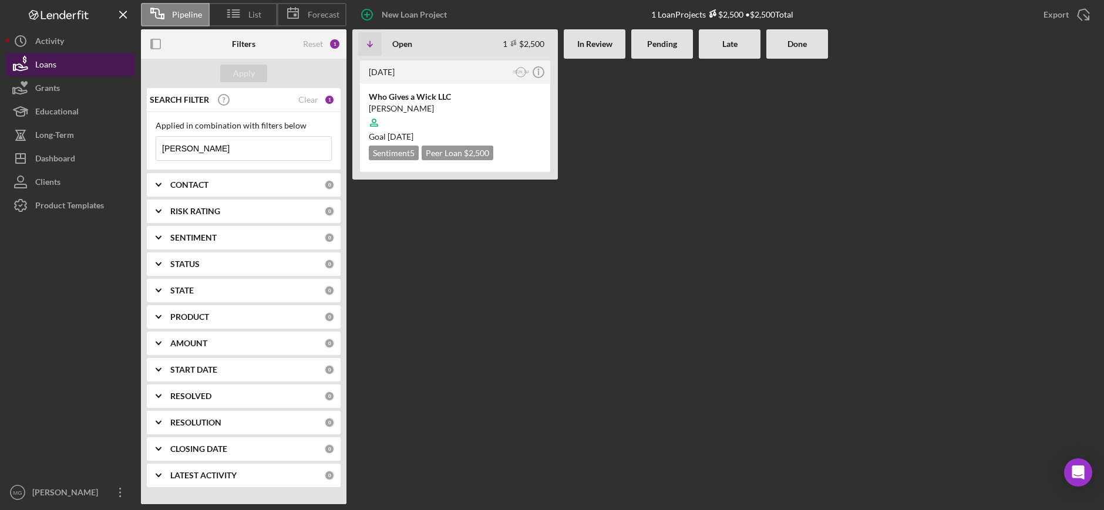
click at [70, 59] on button "Loans" at bounding box center [70, 64] width 129 height 23
click at [267, 155] on input "[PERSON_NAME]" at bounding box center [243, 148] width 175 height 23
click at [306, 99] on div "Clear" at bounding box center [308, 99] width 20 height 9
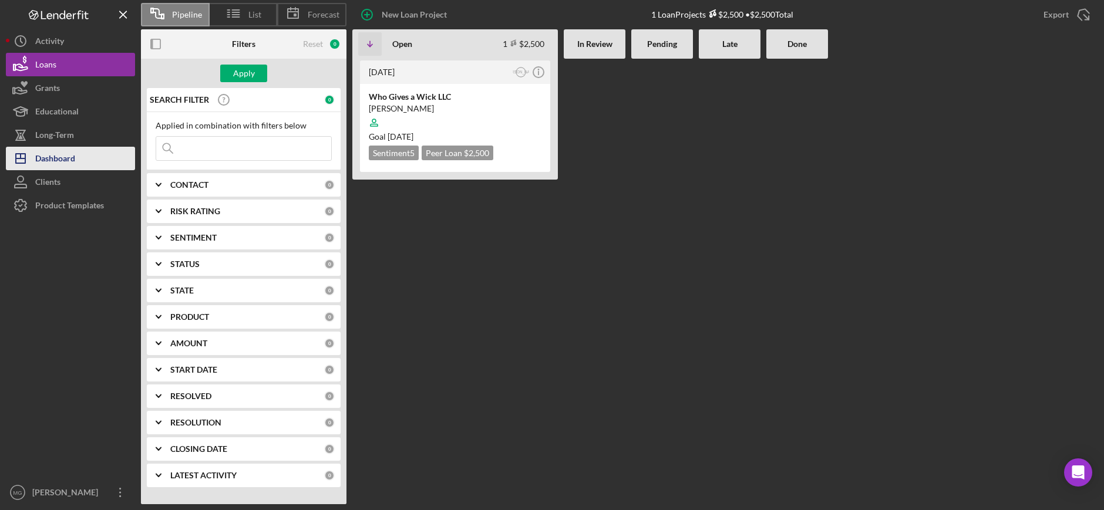
click at [67, 160] on div "Dashboard" at bounding box center [55, 160] width 40 height 26
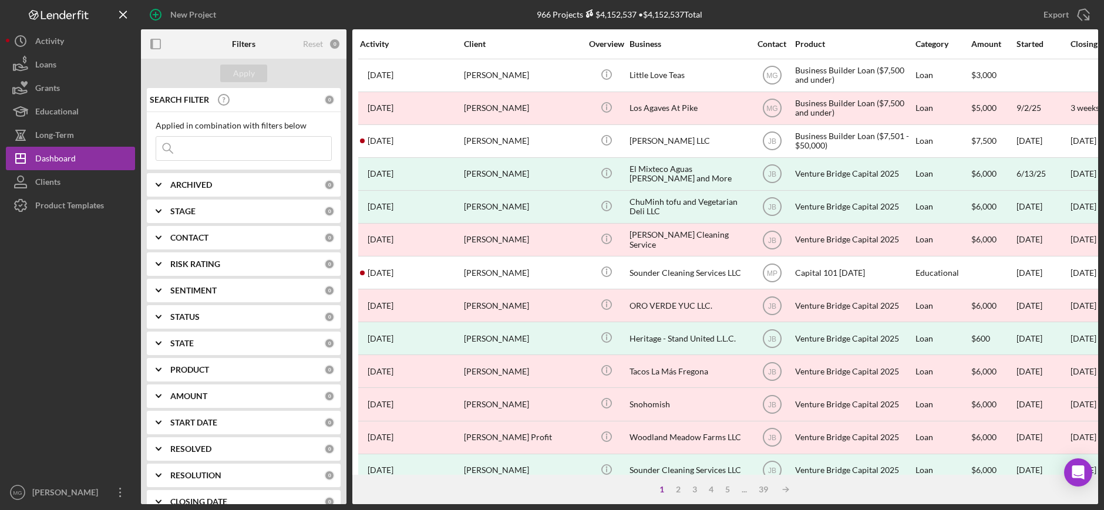
click at [233, 141] on input at bounding box center [243, 148] width 175 height 23
type input "[PERSON_NAME]"
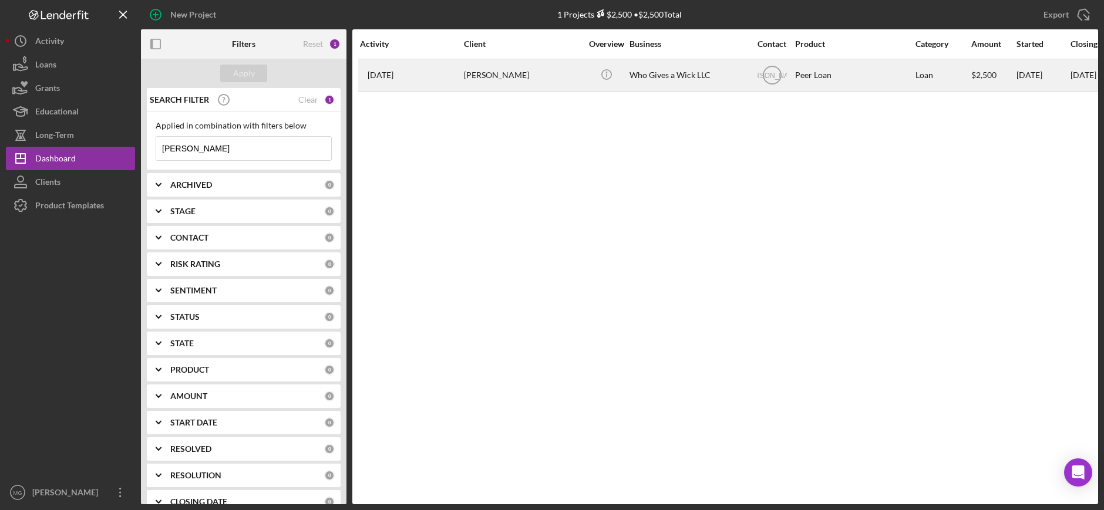
click at [702, 78] on div "Who Gives a Wick LLC" at bounding box center [688, 75] width 117 height 31
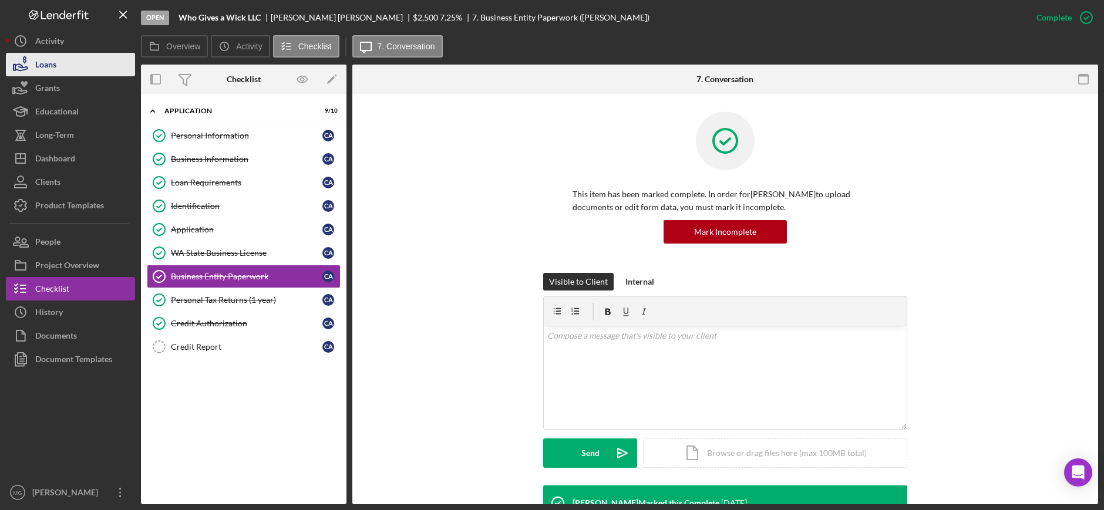
click at [37, 53] on div "Loans" at bounding box center [45, 66] width 21 height 26
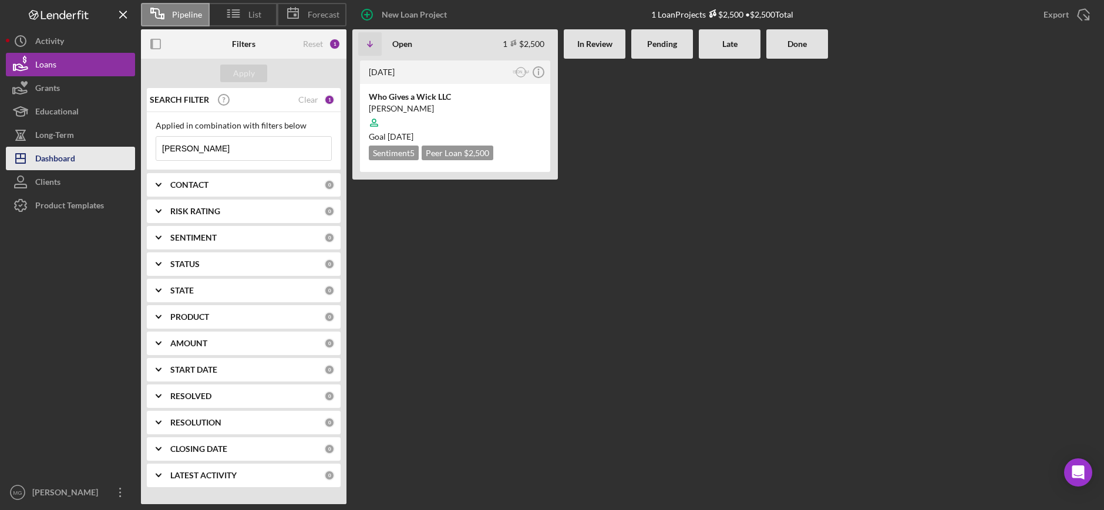
click at [73, 162] on div "Dashboard" at bounding box center [55, 160] width 40 height 26
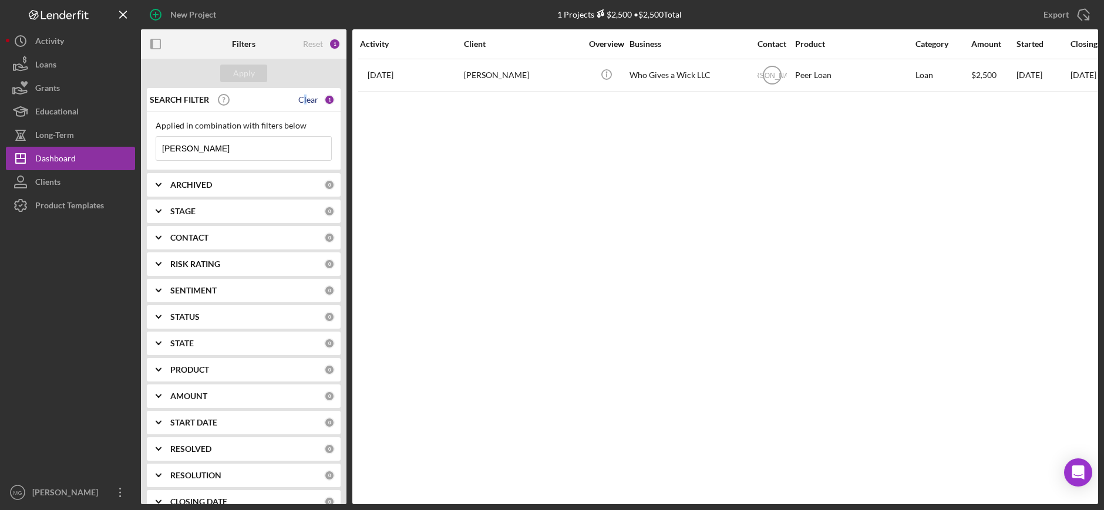
click at [302, 98] on div "Clear" at bounding box center [308, 99] width 20 height 9
click at [255, 82] on div "Apply" at bounding box center [244, 73] width 206 height 29
click at [241, 74] on div "Apply" at bounding box center [244, 74] width 22 height 18
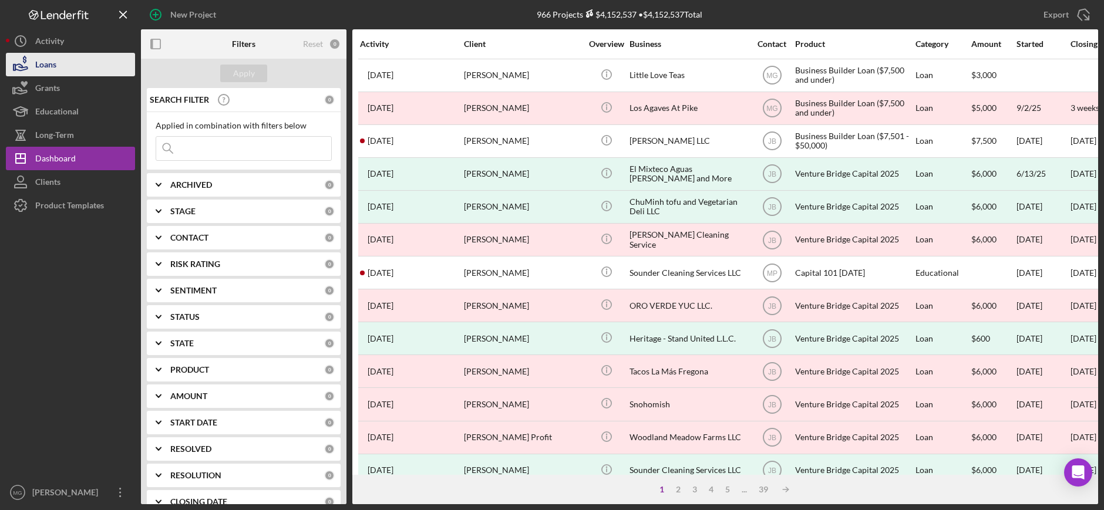
click at [49, 64] on div "Loans" at bounding box center [45, 66] width 21 height 26
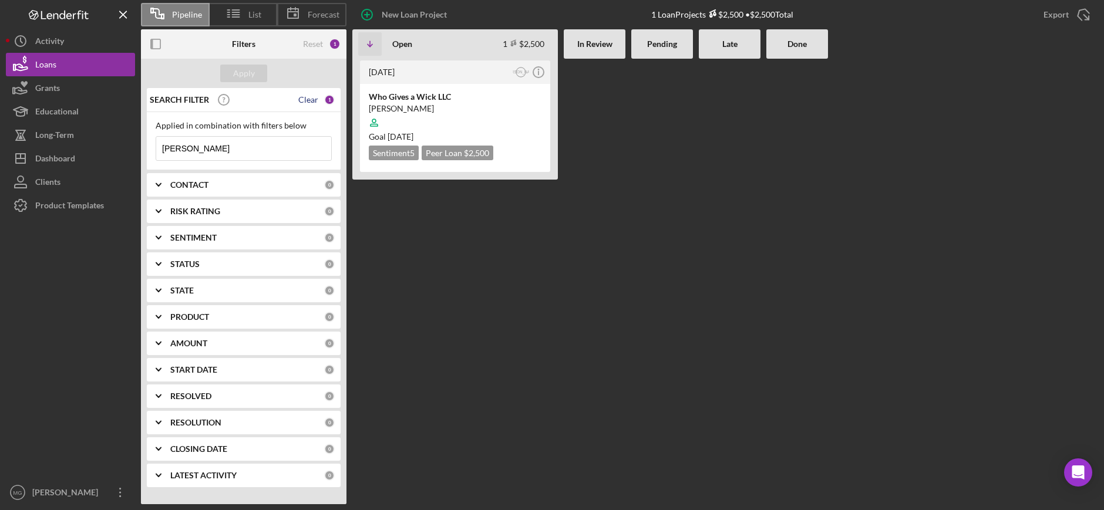
click at [308, 100] on div "Clear" at bounding box center [308, 99] width 20 height 9
click at [223, 151] on input at bounding box center [243, 148] width 175 height 23
type input "[PERSON_NAME]"
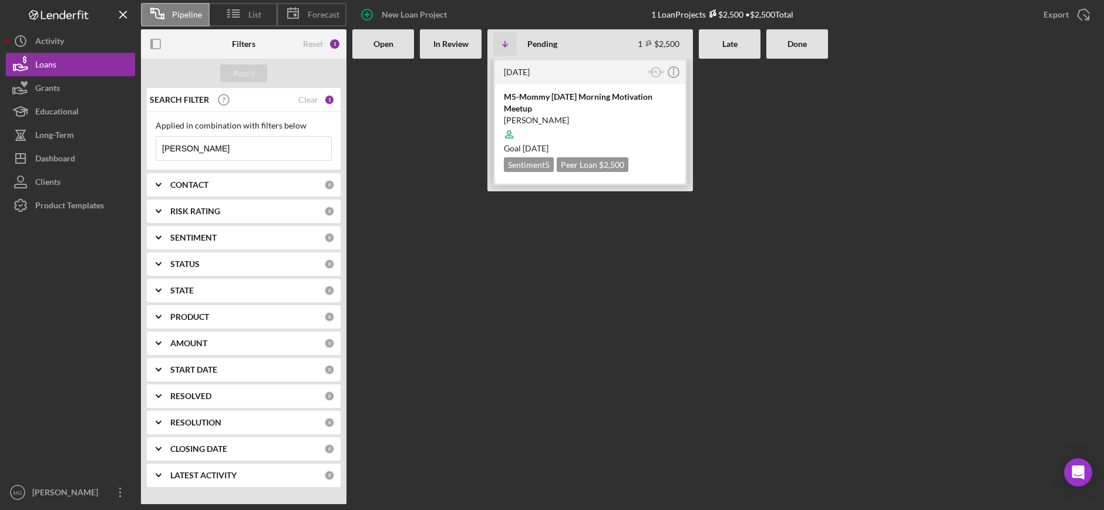
click at [635, 106] on div "M5-Mommy [DATE] Morning Motivation Meetup" at bounding box center [590, 102] width 173 height 23
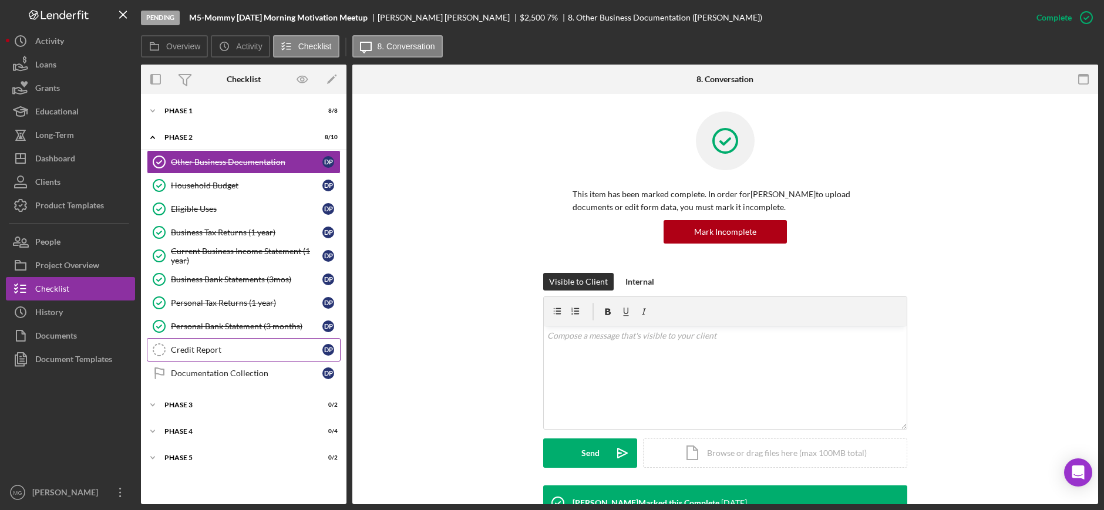
click at [208, 343] on link "Credit Report Credit Report D P" at bounding box center [244, 349] width 194 height 23
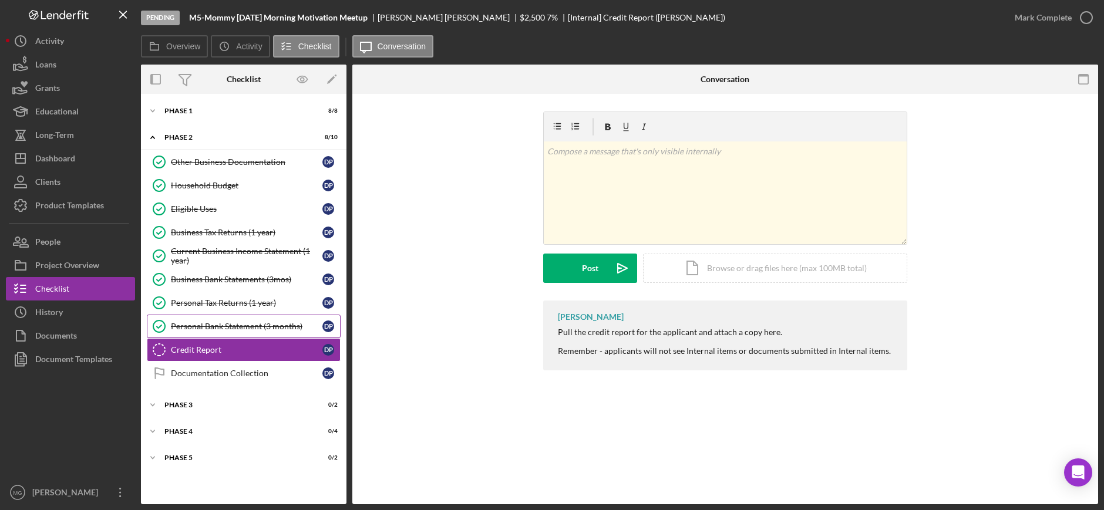
click at [228, 331] on div "Personal Bank Statement (3 months)" at bounding box center [247, 326] width 152 height 9
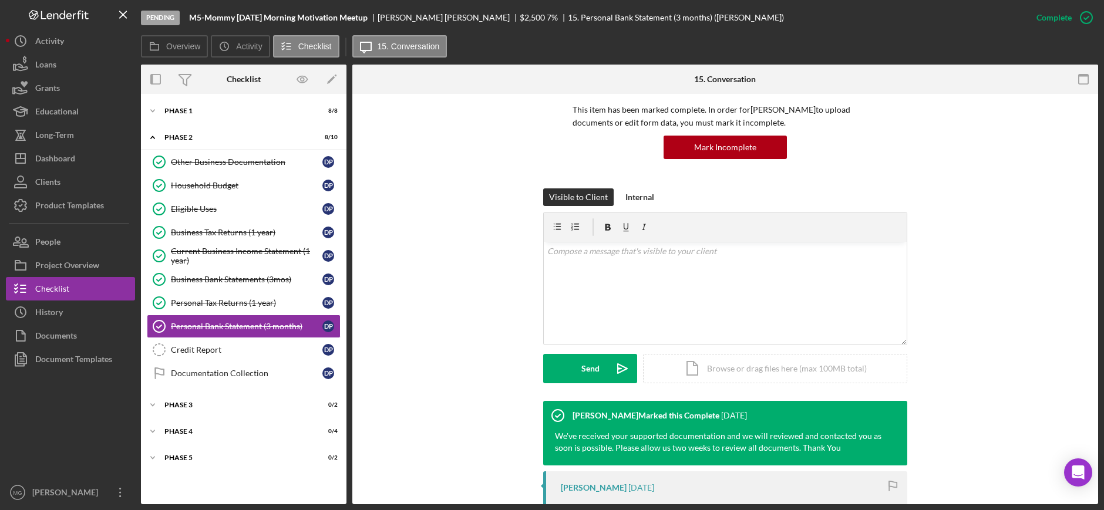
scroll to position [294, 0]
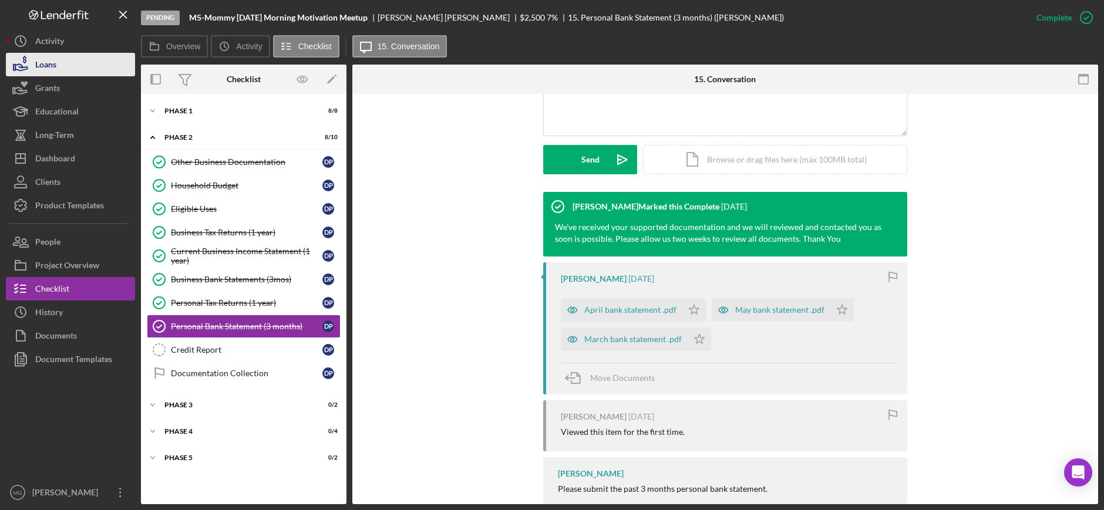
click at [37, 64] on div "Loans" at bounding box center [45, 66] width 21 height 26
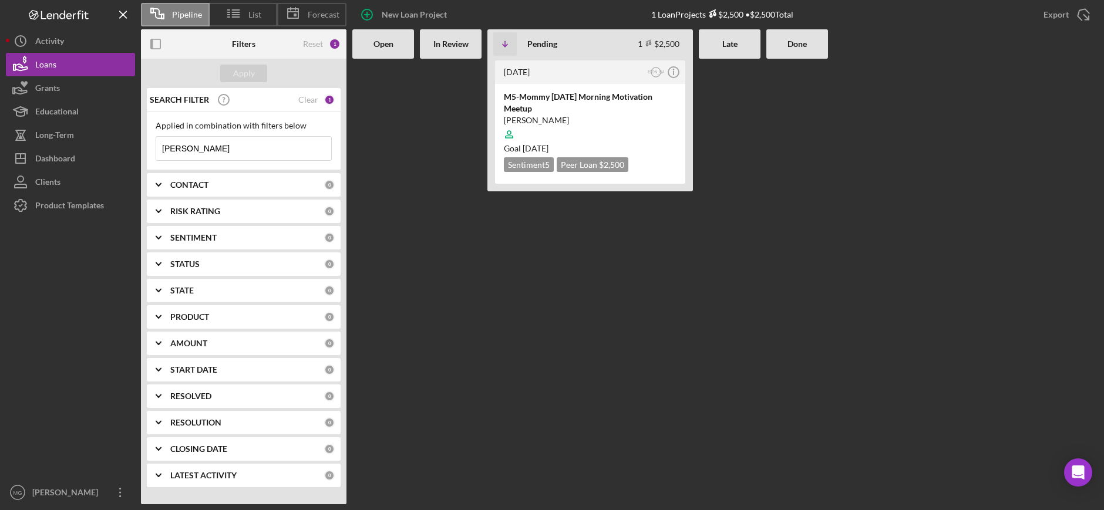
drag, startPoint x: 235, startPoint y: 148, endPoint x: 149, endPoint y: 148, distance: 86.3
click at [149, 148] on div "Applied in combination with filters below [PERSON_NAME] Icon/Menu Close" at bounding box center [244, 141] width 194 height 58
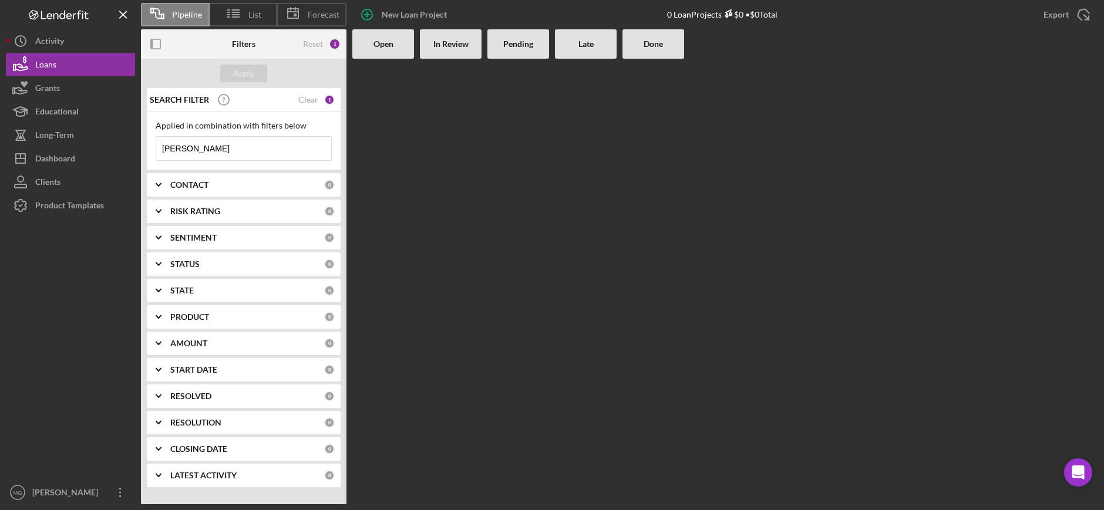
type input "[PERSON_NAME]"
click at [304, 99] on div "Clear" at bounding box center [308, 99] width 20 height 9
click at [242, 78] on div "Apply" at bounding box center [244, 74] width 22 height 18
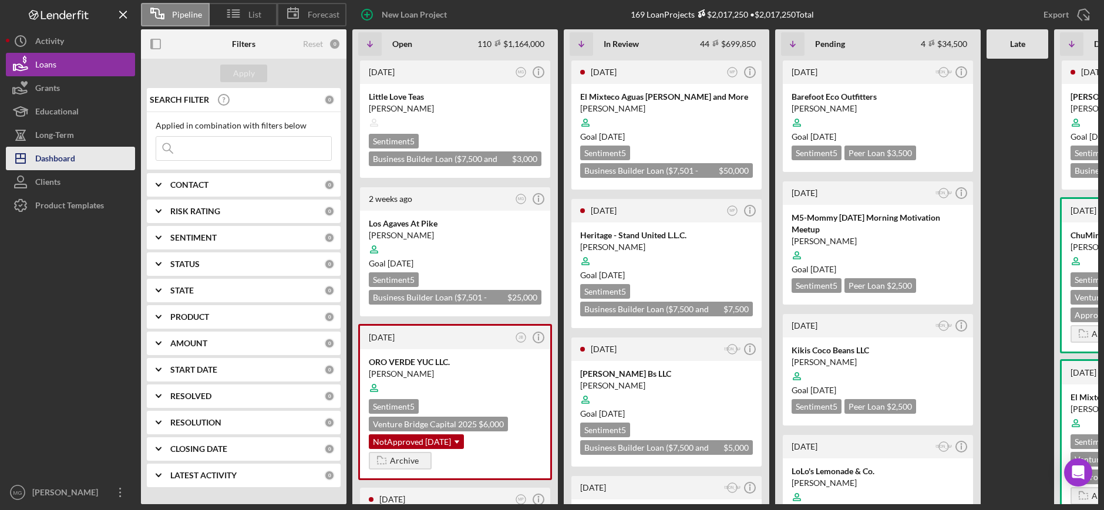
click at [49, 160] on div "Dashboard" at bounding box center [55, 160] width 40 height 26
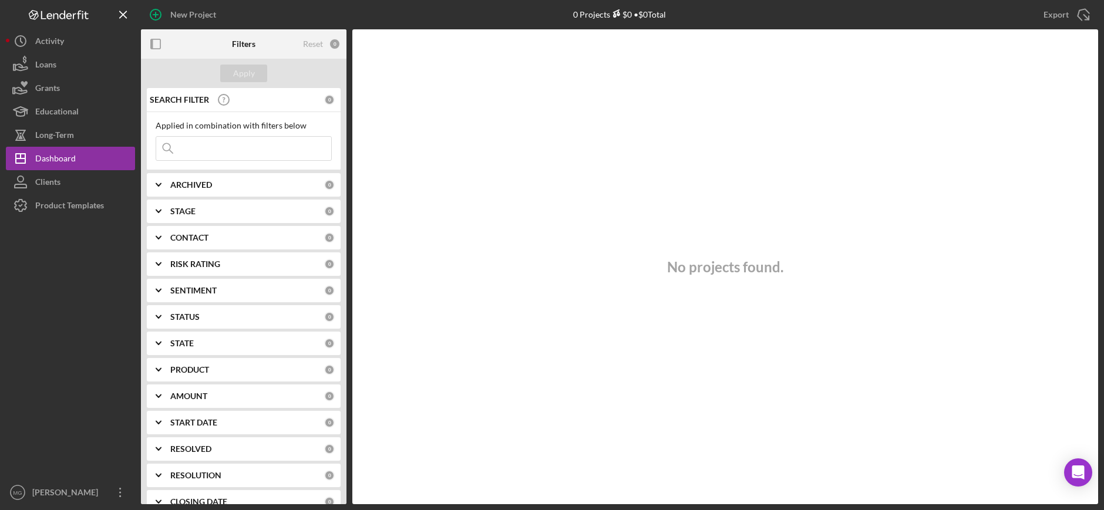
click at [181, 146] on div "Icon/Menu Close" at bounding box center [244, 148] width 176 height 25
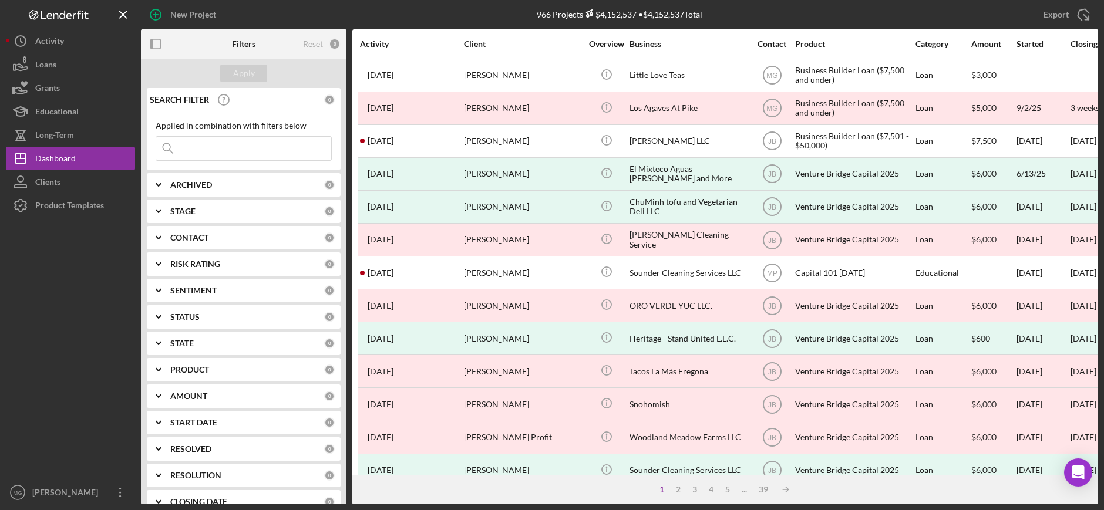
click at [181, 146] on input at bounding box center [243, 148] width 175 height 23
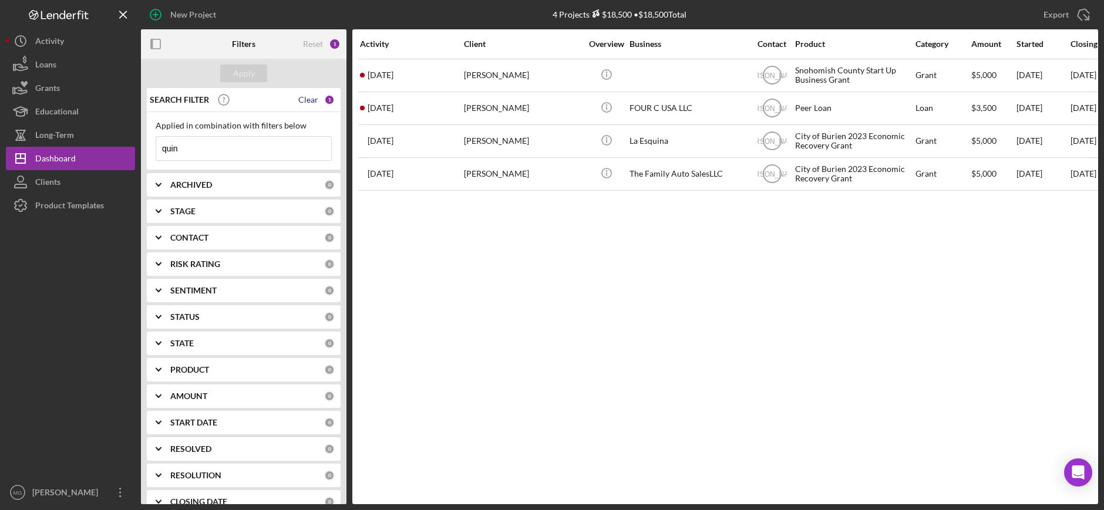
type input "quin"
click at [299, 100] on div "Clear" at bounding box center [308, 99] width 20 height 9
click at [244, 68] on div "Apply" at bounding box center [244, 74] width 22 height 18
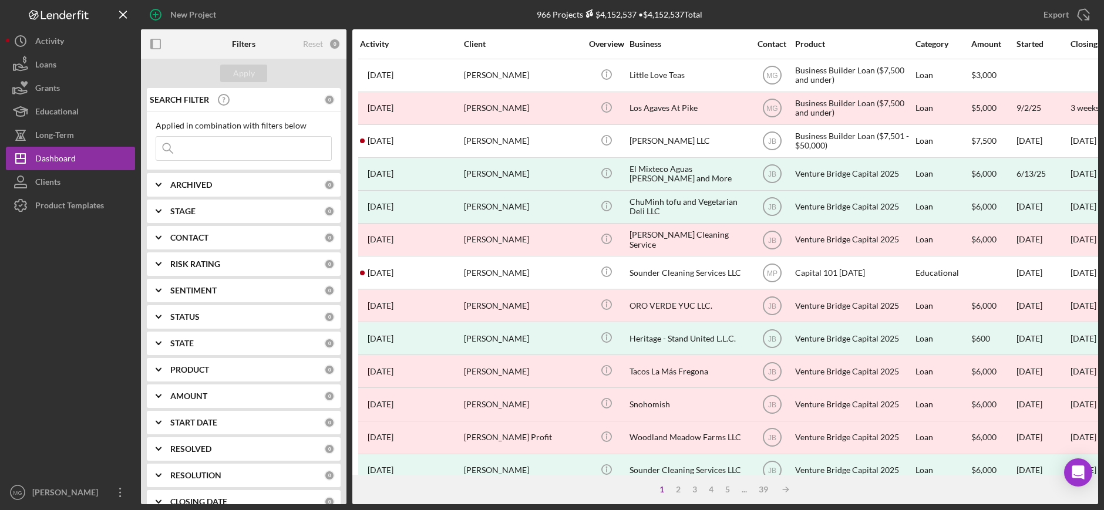
click at [221, 149] on input at bounding box center [243, 148] width 175 height 23
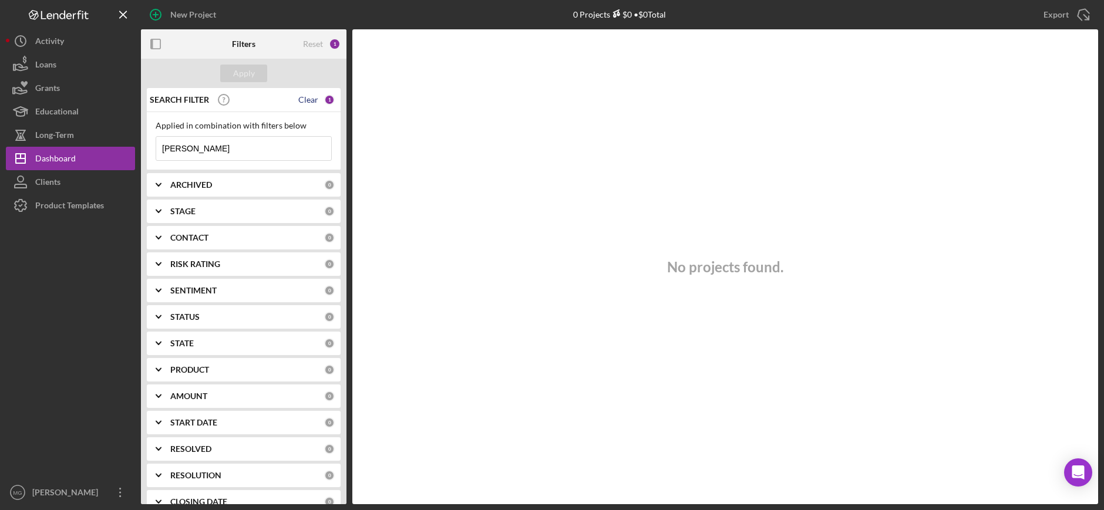
type input "[PERSON_NAME]"
click at [307, 97] on div "Clear" at bounding box center [308, 99] width 20 height 9
click at [250, 66] on div "Apply" at bounding box center [244, 74] width 22 height 18
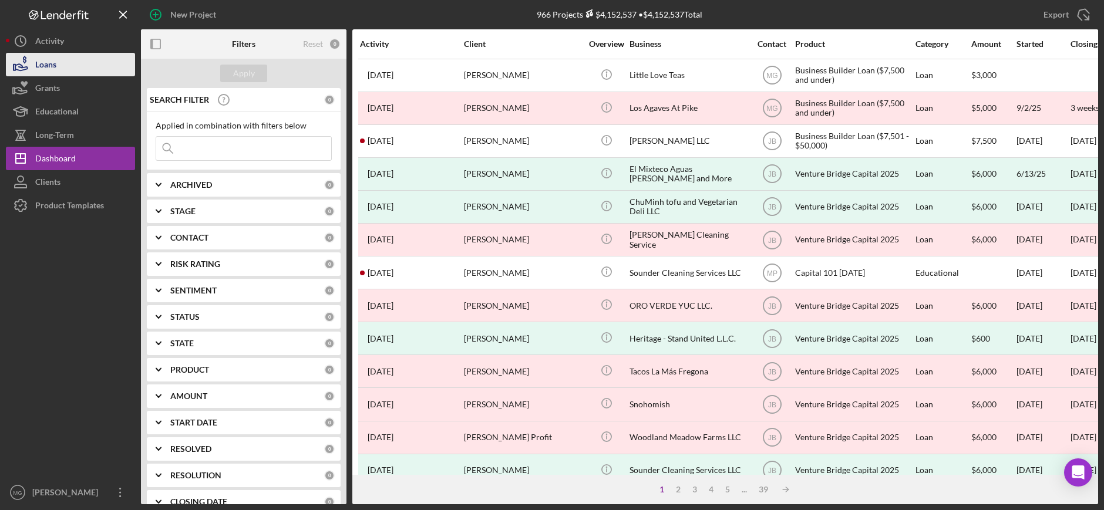
click at [63, 62] on button "Loans" at bounding box center [70, 64] width 129 height 23
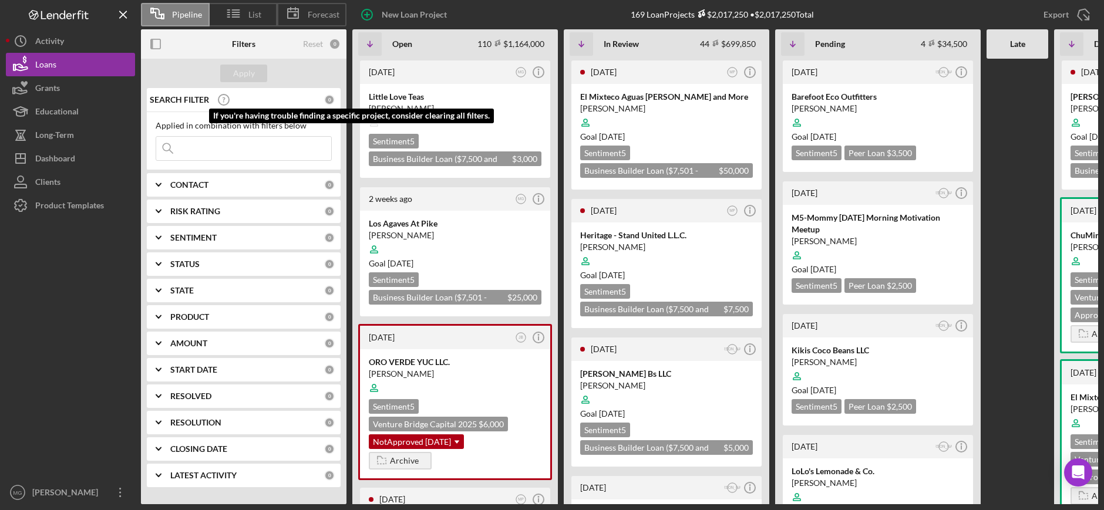
click at [227, 143] on input at bounding box center [243, 148] width 175 height 23
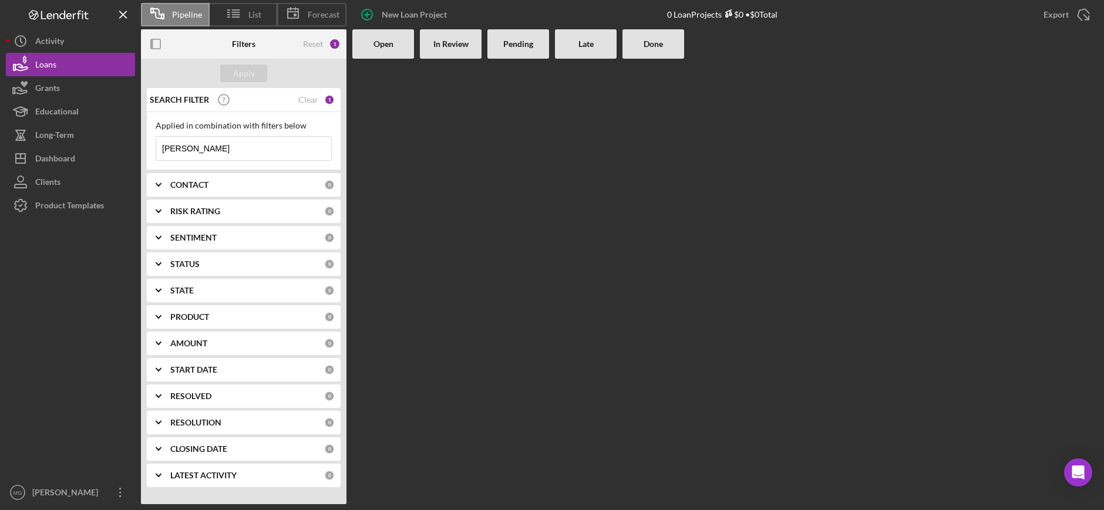
type input "[PERSON_NAME]"
click at [302, 99] on div "Clear" at bounding box center [308, 99] width 20 height 9
click at [253, 69] on div "Apply" at bounding box center [244, 74] width 22 height 18
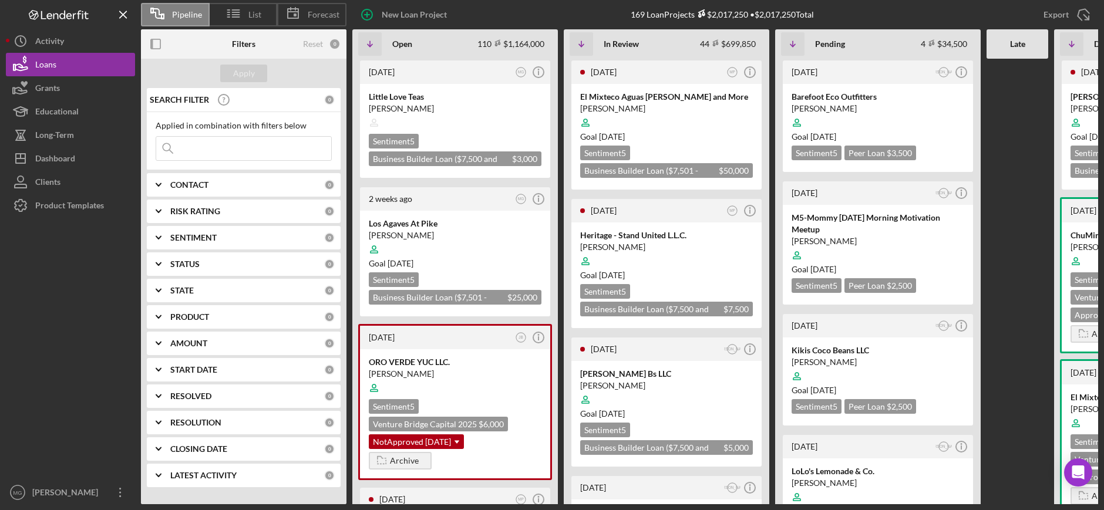
click at [216, 147] on input at bounding box center [243, 148] width 175 height 23
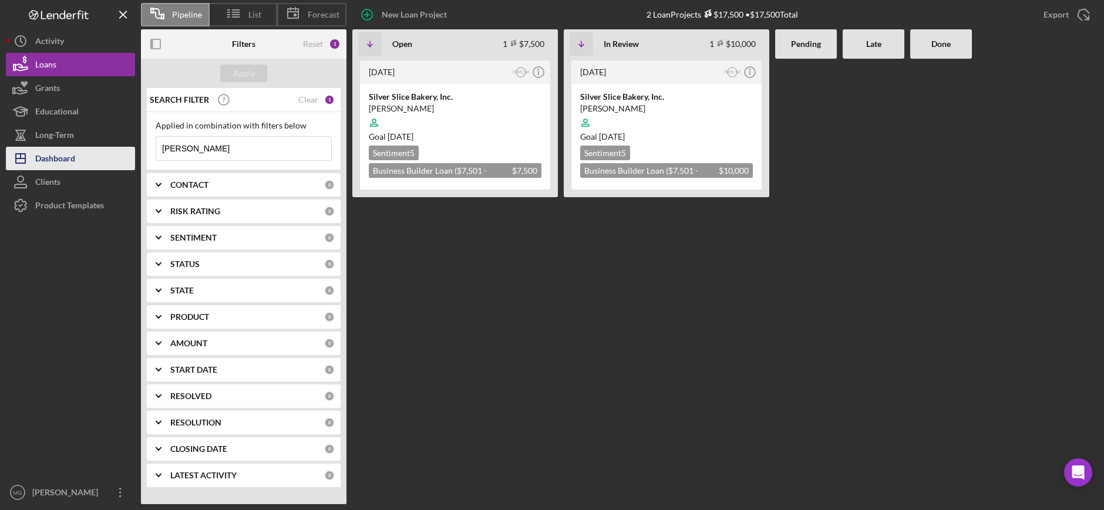
type input "[PERSON_NAME]"
click at [83, 156] on button "Icon/Dashboard Dashboard" at bounding box center [70, 158] width 129 height 23
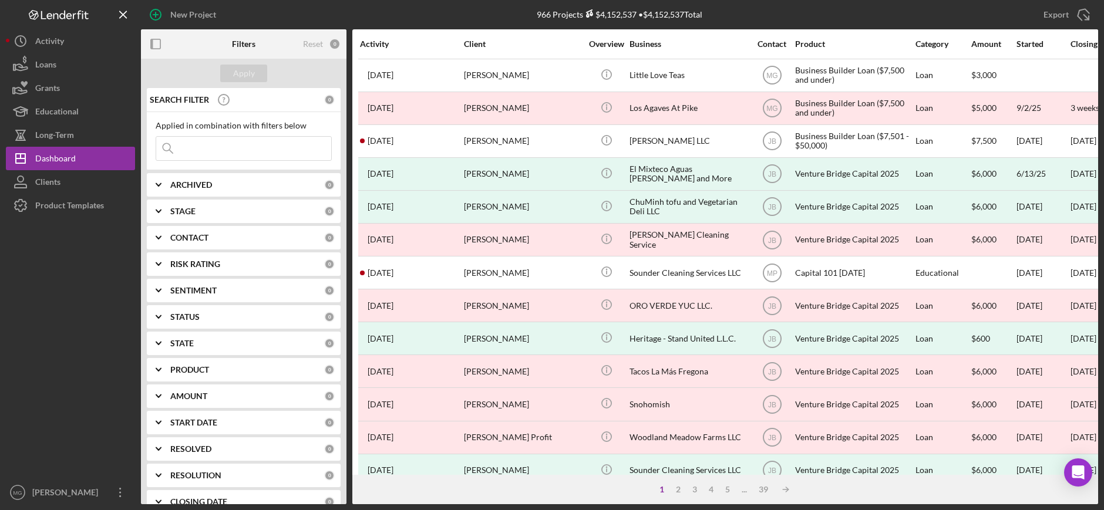
click at [253, 152] on input at bounding box center [243, 148] width 175 height 23
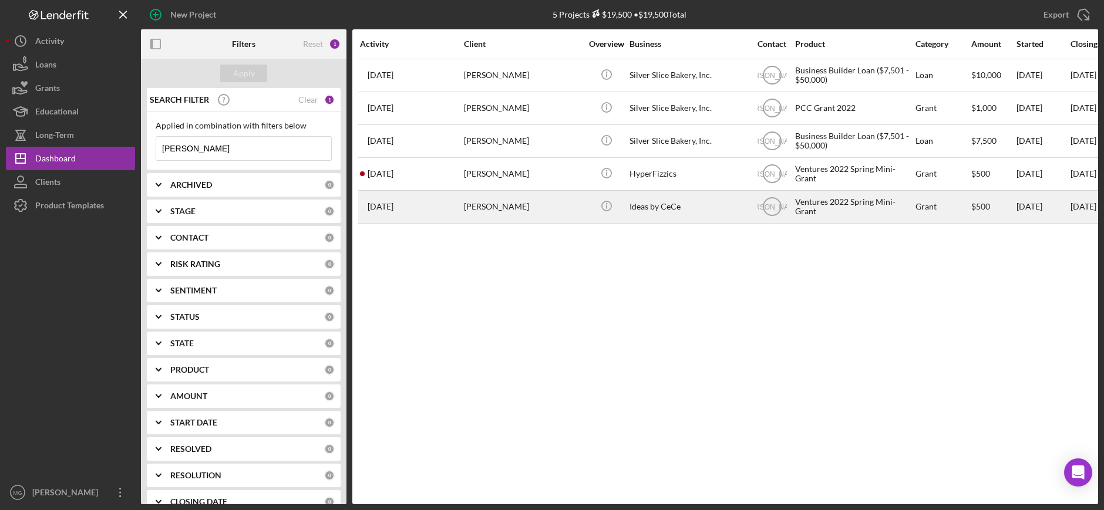
type input "[PERSON_NAME]"
click at [508, 207] on div "[PERSON_NAME]" at bounding box center [522, 206] width 117 height 31
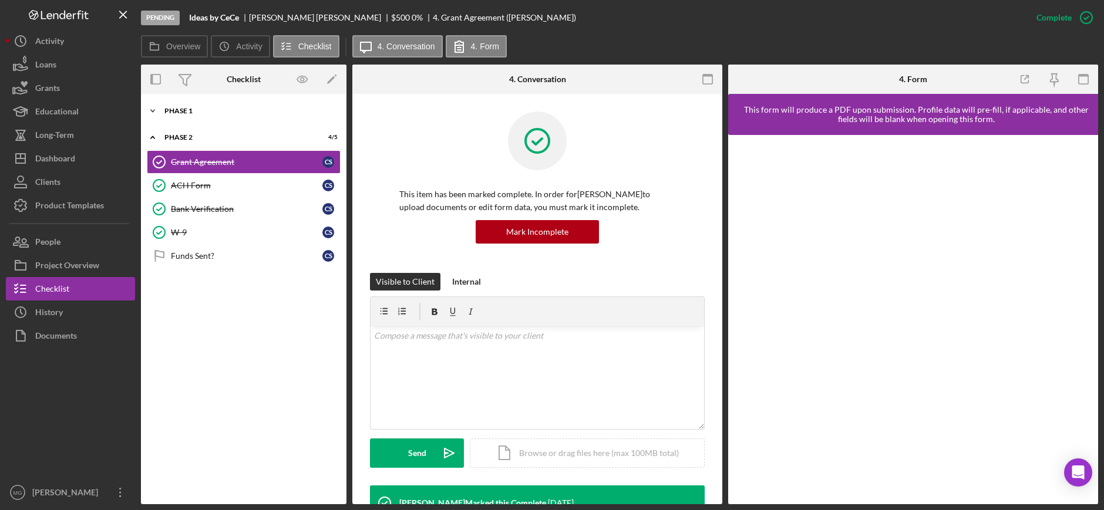
click at [174, 110] on div "Phase 1" at bounding box center [247, 110] width 167 height 7
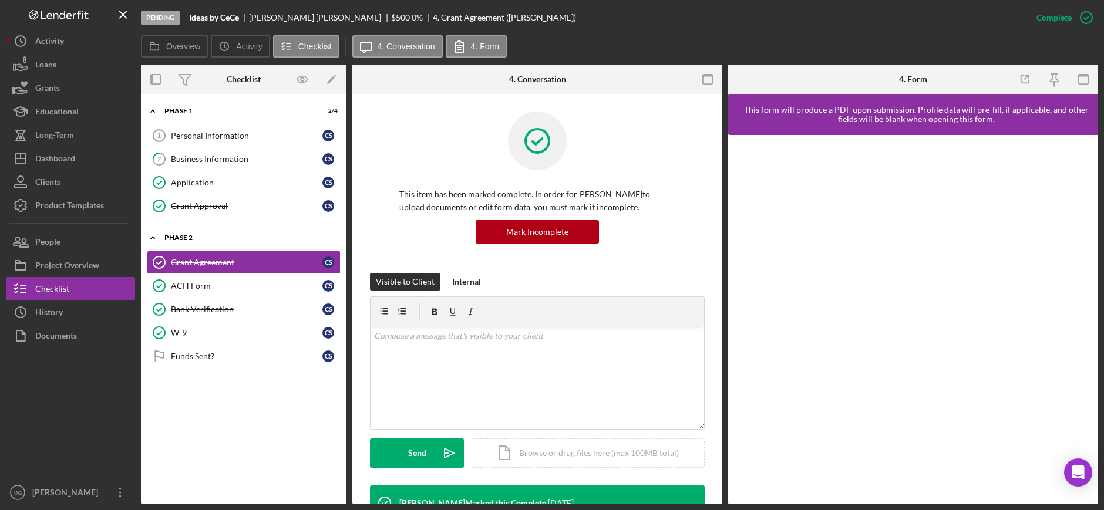
click at [182, 235] on div "Phase 2" at bounding box center [247, 237] width 167 height 7
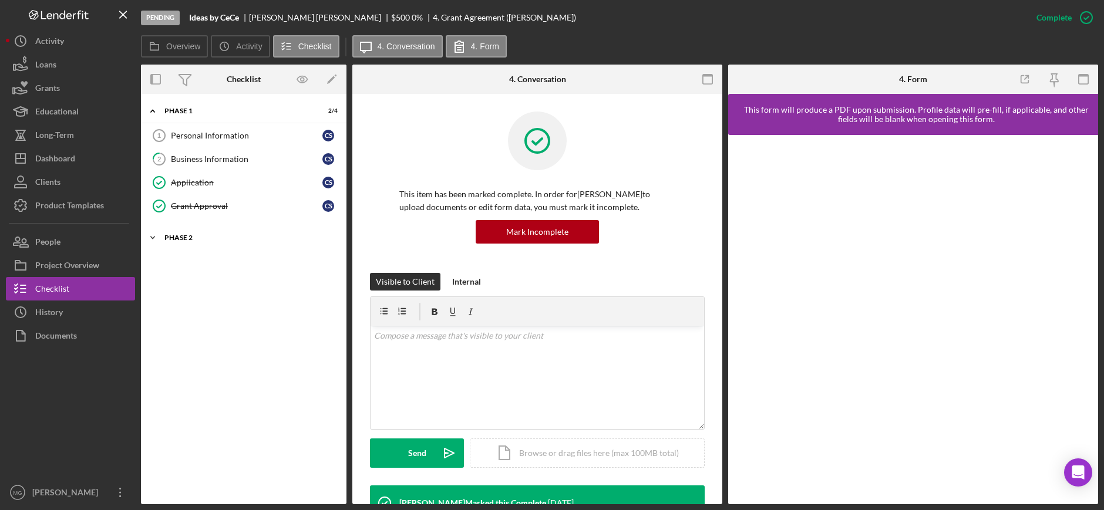
click at [182, 235] on div "Phase 2" at bounding box center [247, 237] width 167 height 7
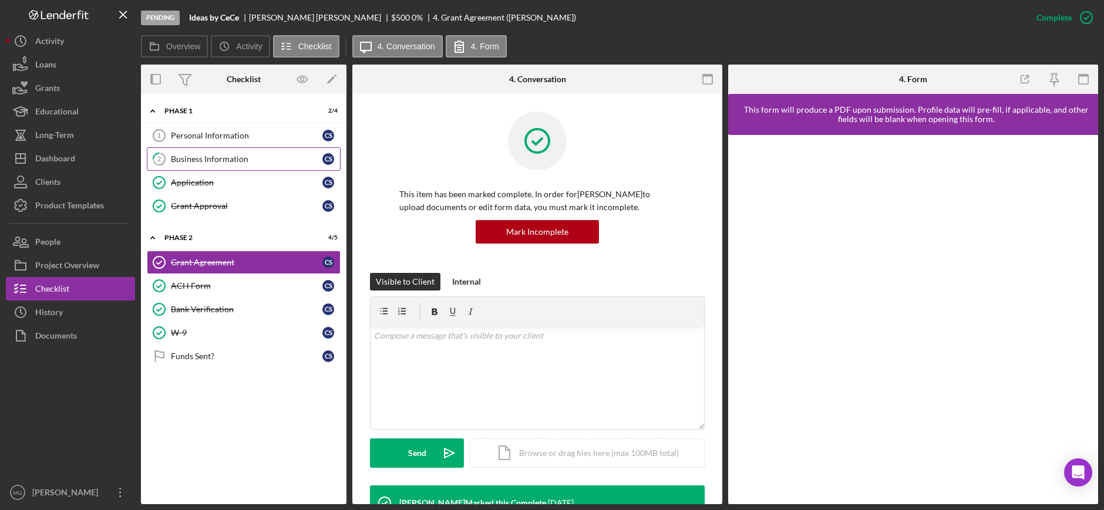
click at [192, 157] on div "Business Information" at bounding box center [247, 158] width 152 height 9
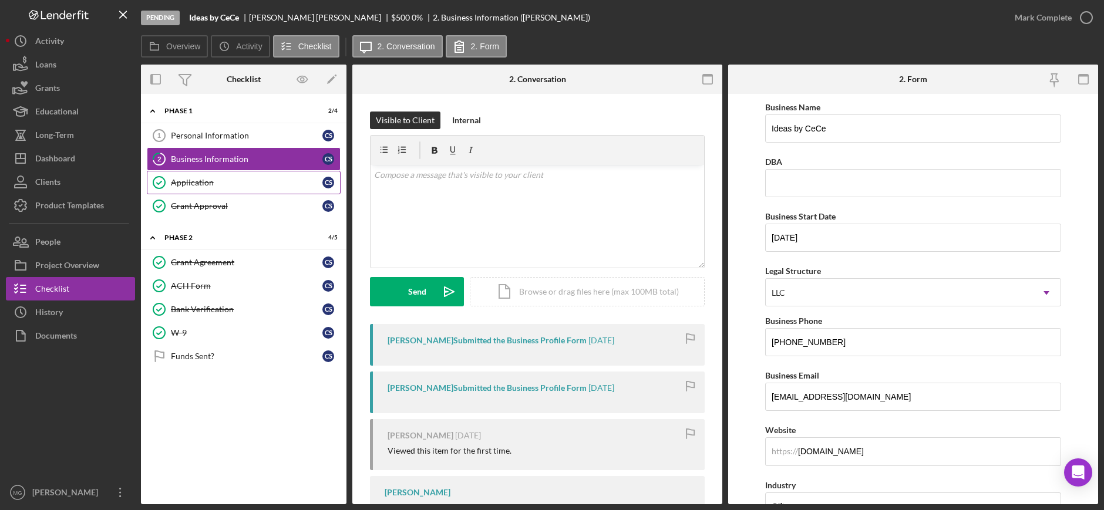
click at [187, 186] on div "Application" at bounding box center [247, 182] width 152 height 9
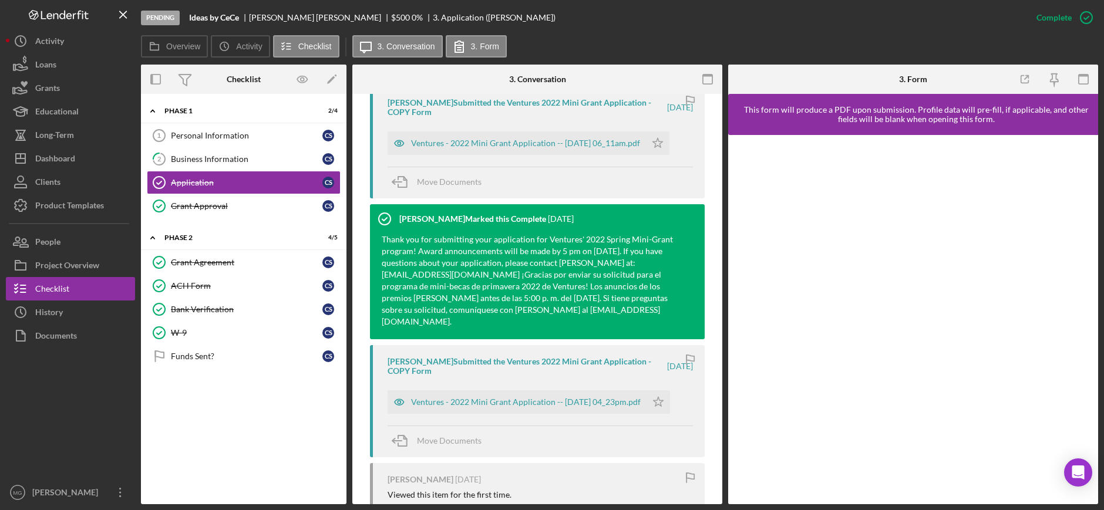
scroll to position [411, 0]
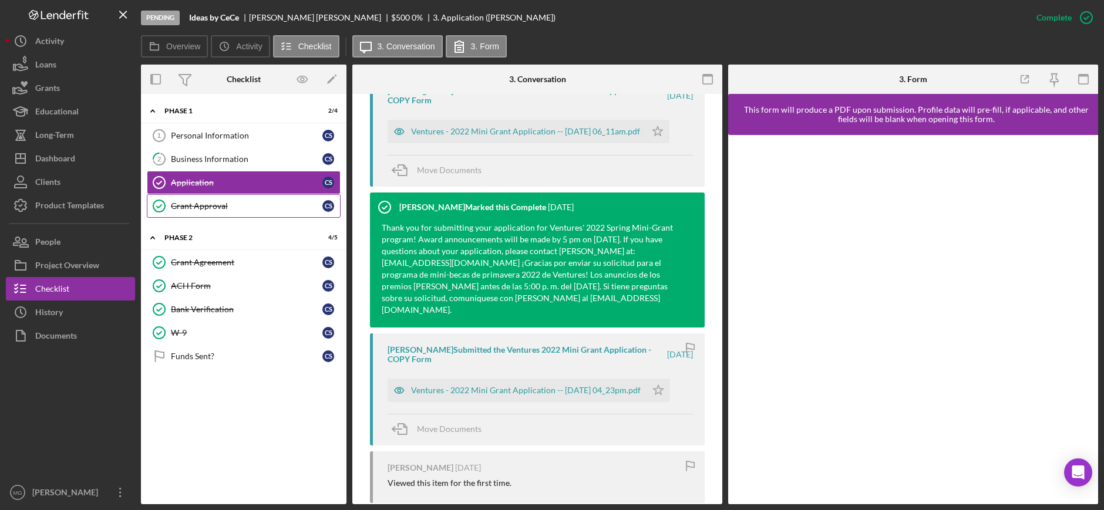
click at [210, 212] on link "Grant Approval Grant Approval C S" at bounding box center [244, 205] width 194 height 23
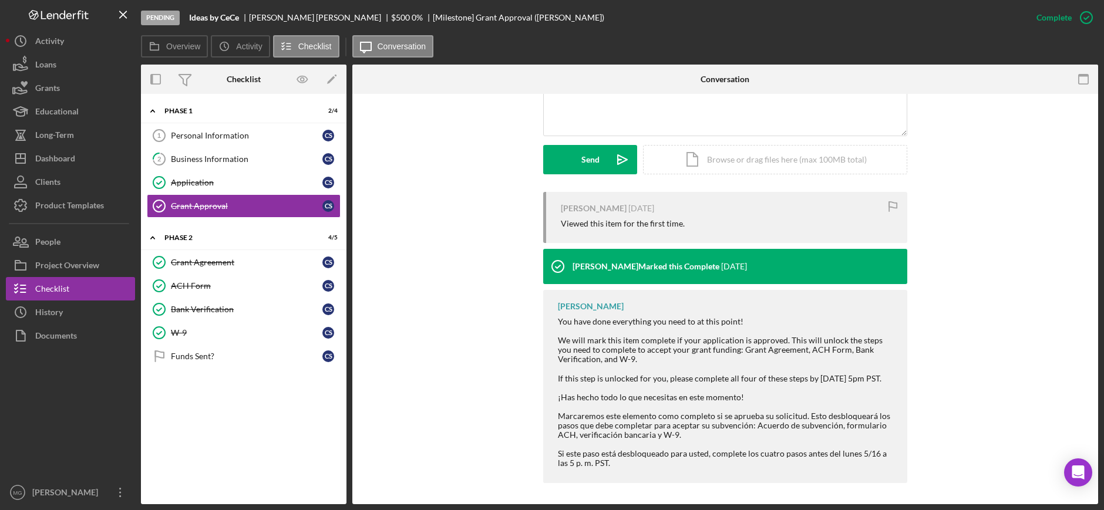
scroll to position [305, 0]
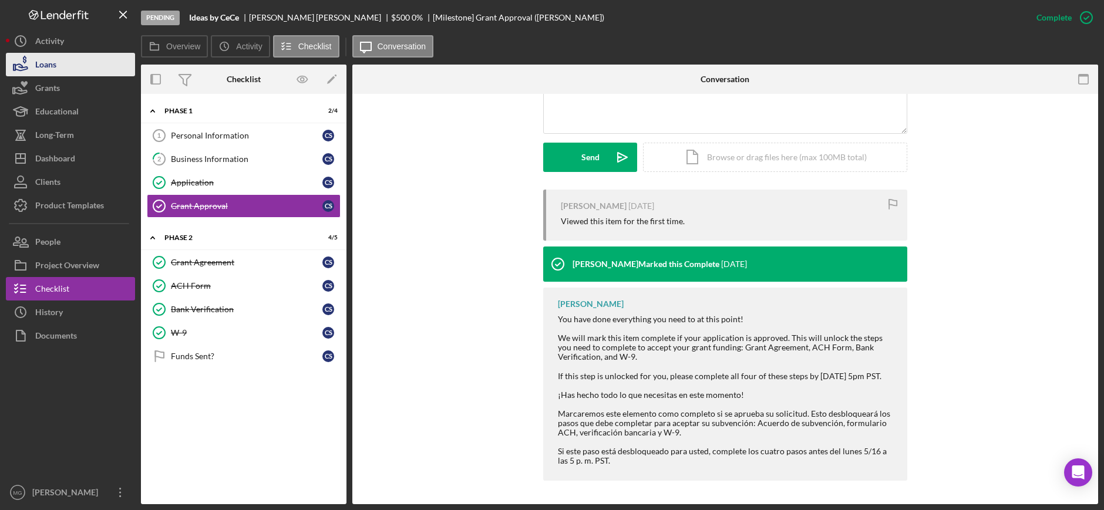
click at [48, 66] on div "Loans" at bounding box center [45, 66] width 21 height 26
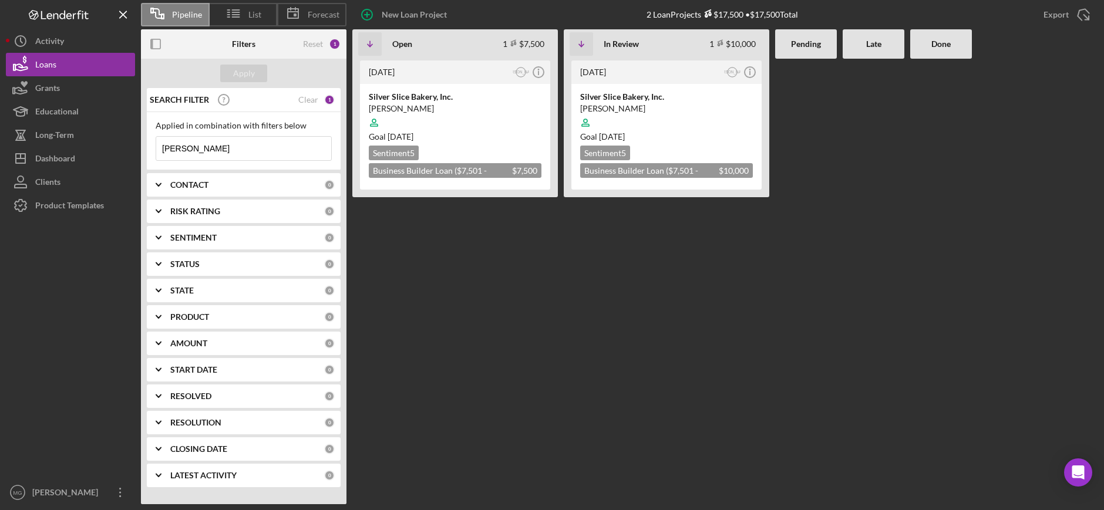
click at [305, 105] on div "SEARCH FILTER Clear 1" at bounding box center [241, 99] width 188 height 29
click at [308, 99] on div "Clear" at bounding box center [308, 99] width 20 height 9
click at [248, 79] on div "Apply" at bounding box center [244, 74] width 22 height 18
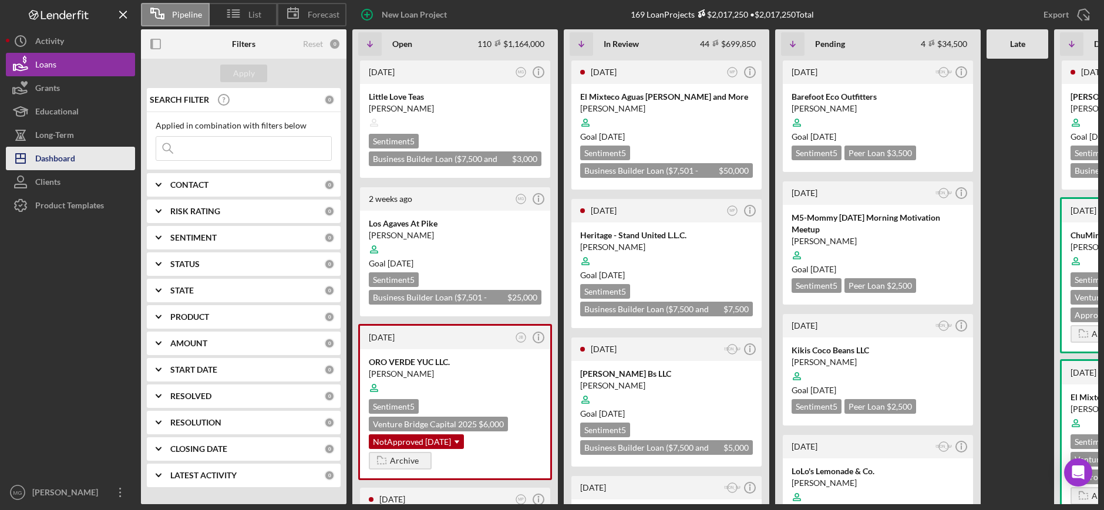
click at [59, 161] on div "Dashboard" at bounding box center [55, 160] width 40 height 26
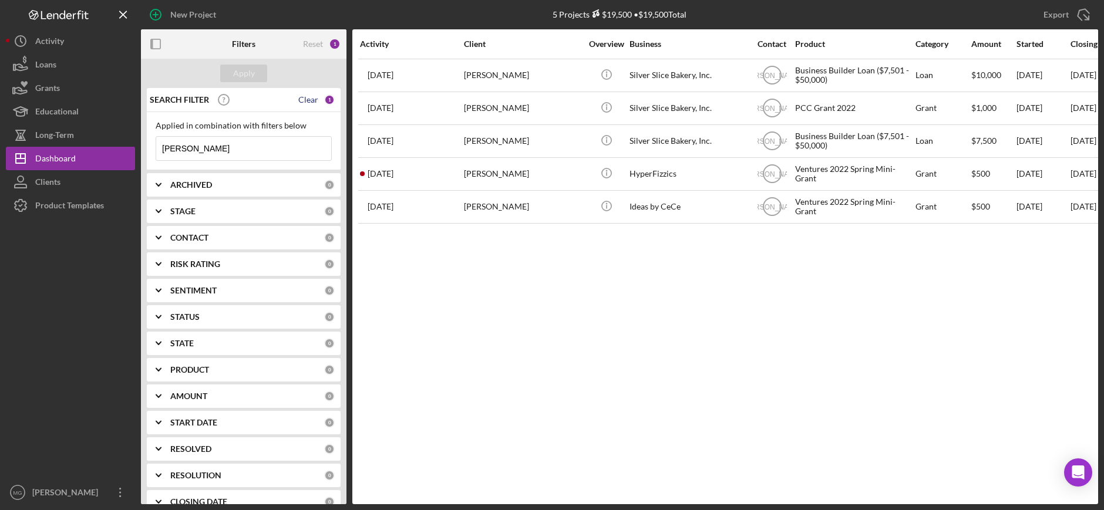
click at [302, 96] on div "Clear" at bounding box center [308, 99] width 20 height 9
click at [240, 72] on div "Apply" at bounding box center [244, 74] width 22 height 18
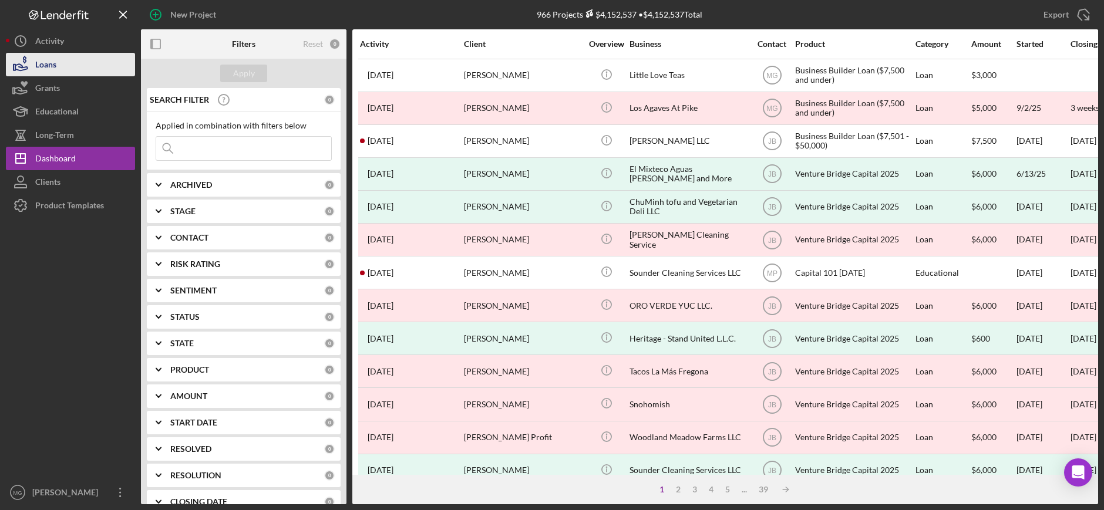
click at [77, 66] on button "Loans" at bounding box center [70, 64] width 129 height 23
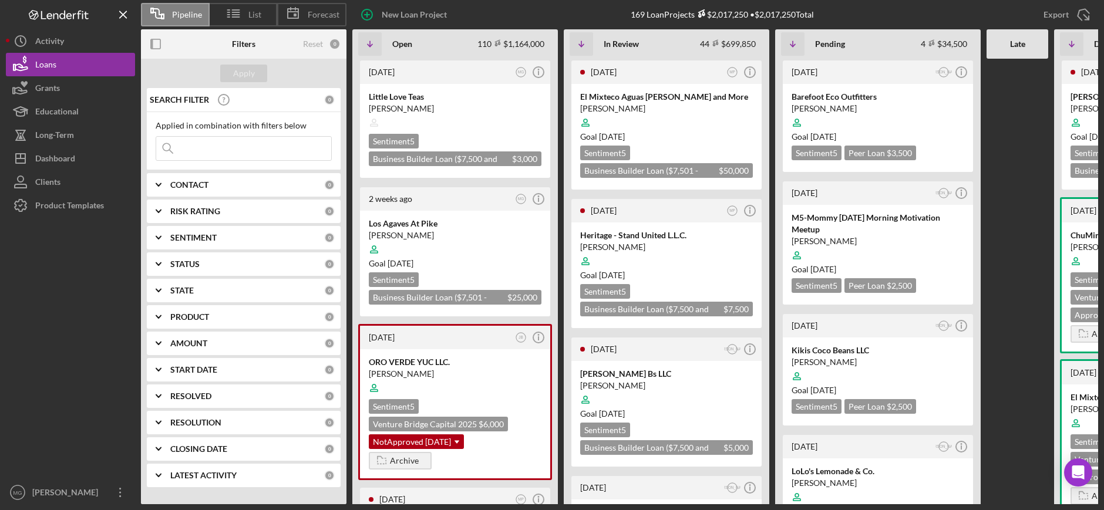
click at [249, 147] on input at bounding box center [243, 148] width 175 height 23
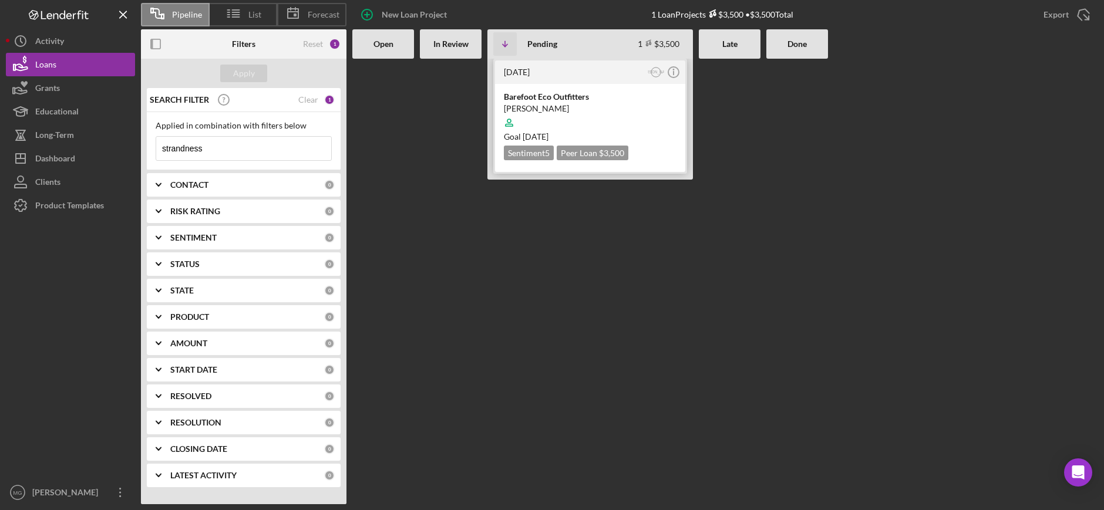
type input "strandness"
click at [604, 112] on div at bounding box center [590, 123] width 173 height 22
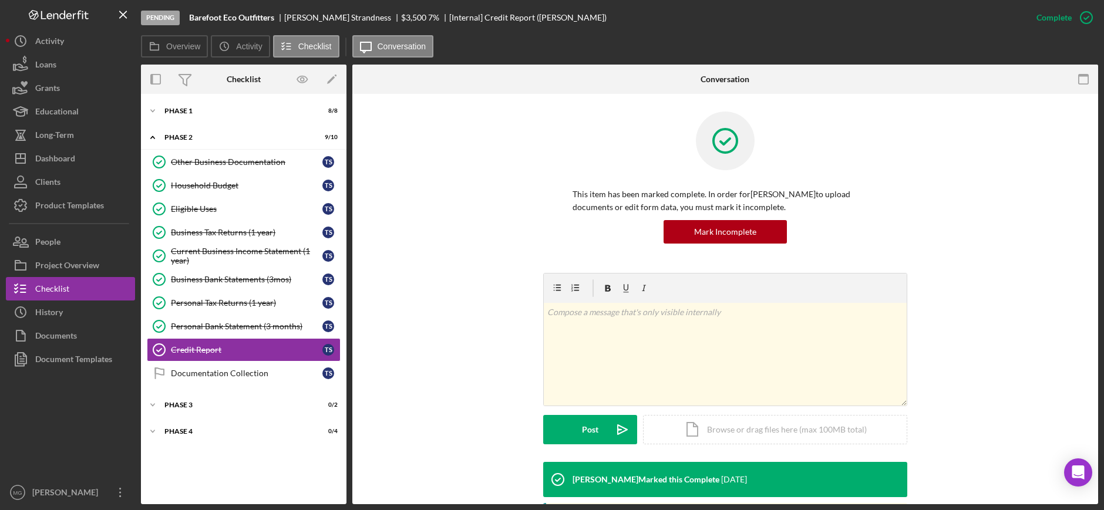
scroll to position [210, 0]
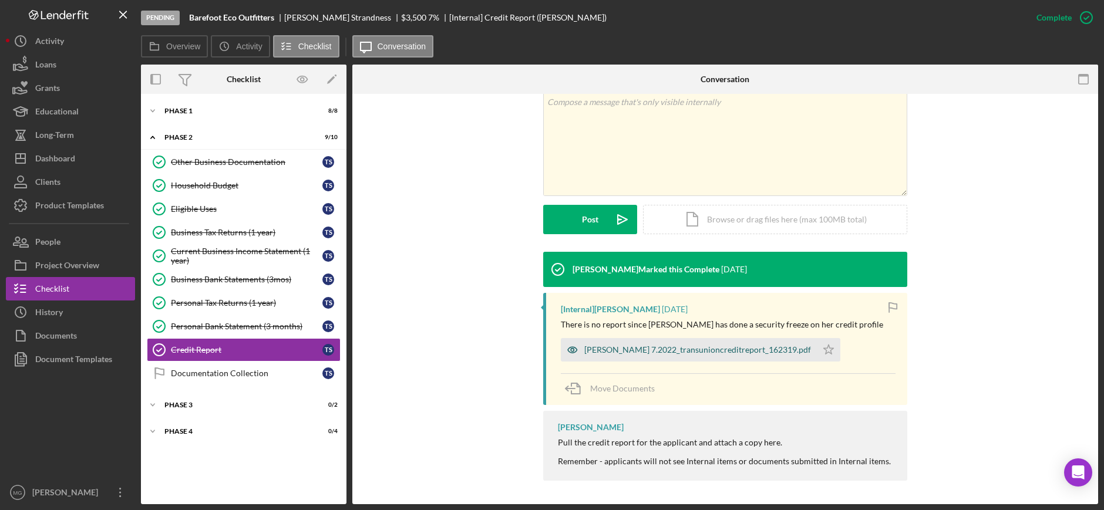
click at [748, 349] on div "[PERSON_NAME] 7.2022_transunioncreditreport_162319.pdf" at bounding box center [697, 349] width 227 height 9
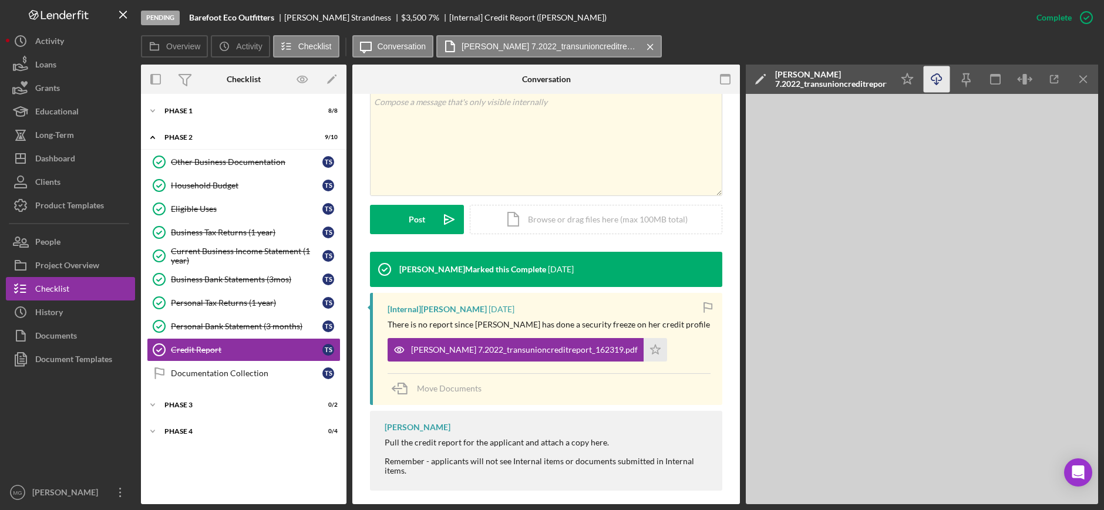
click at [935, 82] on icon "Icon/Download" at bounding box center [937, 79] width 26 height 26
click at [177, 403] on div "Phase 3" at bounding box center [247, 405] width 167 height 7
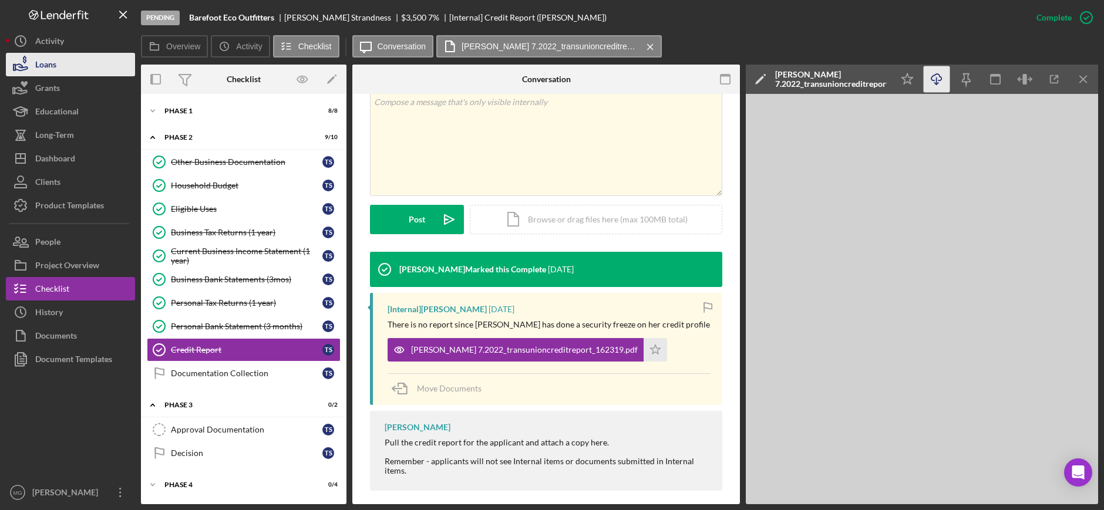
click at [63, 65] on button "Loans" at bounding box center [70, 64] width 129 height 23
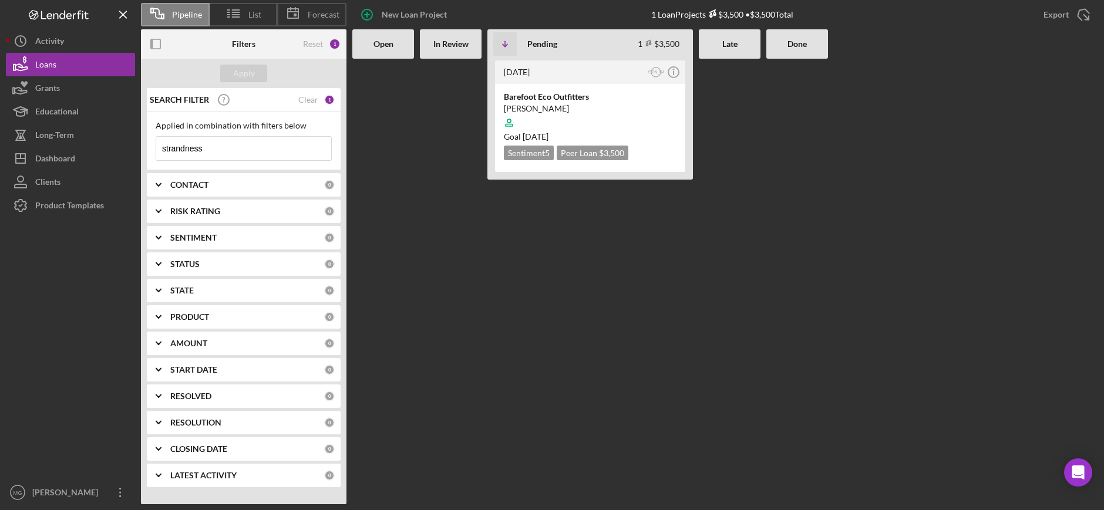
drag, startPoint x: 227, startPoint y: 152, endPoint x: 135, endPoint y: 147, distance: 91.7
click at [135, 147] on div "Pipeline List Forecast New Loan Project 1 Loan Projects $3,500 • $3,500 Total E…" at bounding box center [552, 252] width 1092 height 504
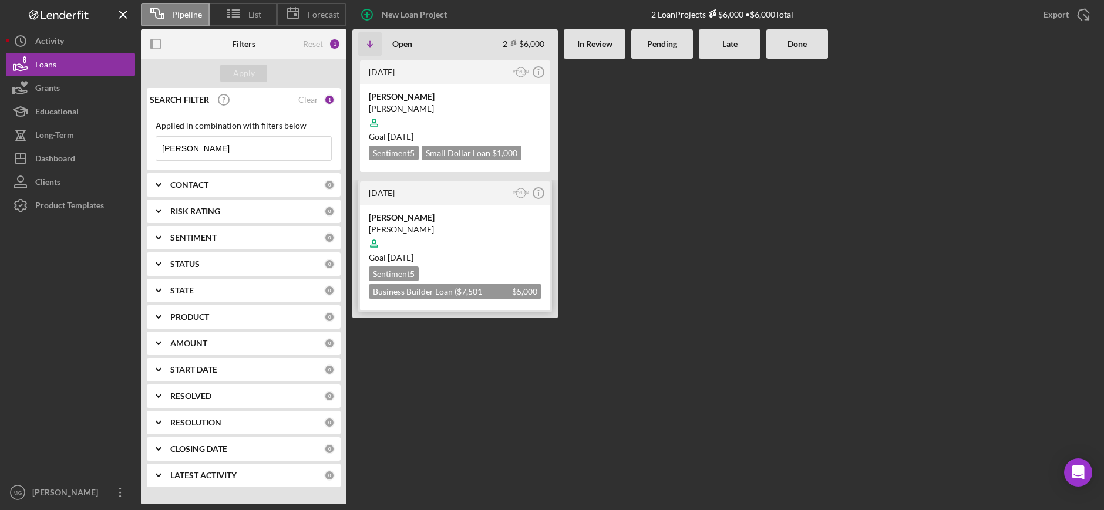
type input "[PERSON_NAME]"
click at [449, 264] on div "[PERSON_NAME] [PERSON_NAME] Goal [DATE] Sentiment 5 Business Builder Loan ($7,5…" at bounding box center [455, 258] width 190 height 106
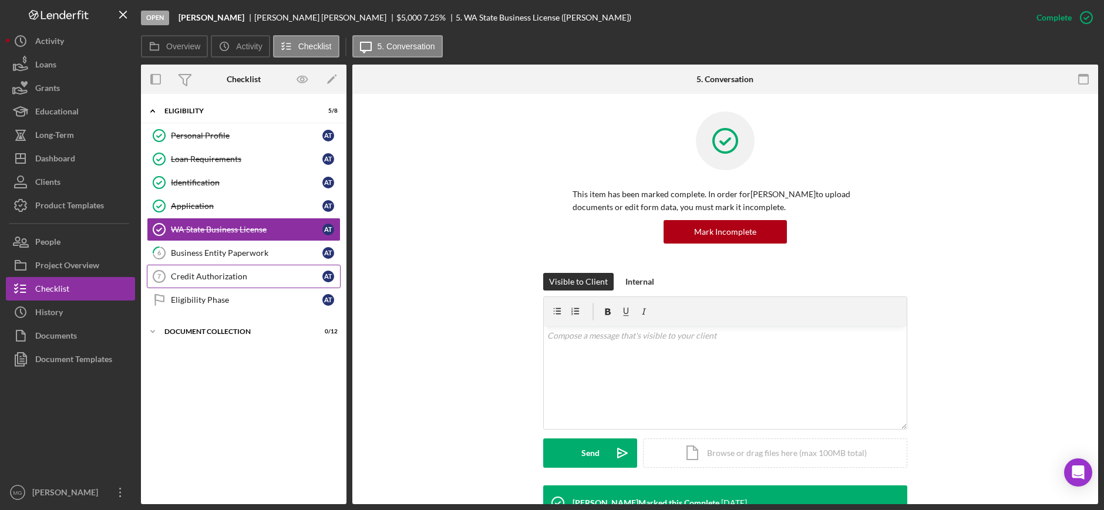
click at [221, 281] on div "Credit Authorization" at bounding box center [247, 276] width 152 height 9
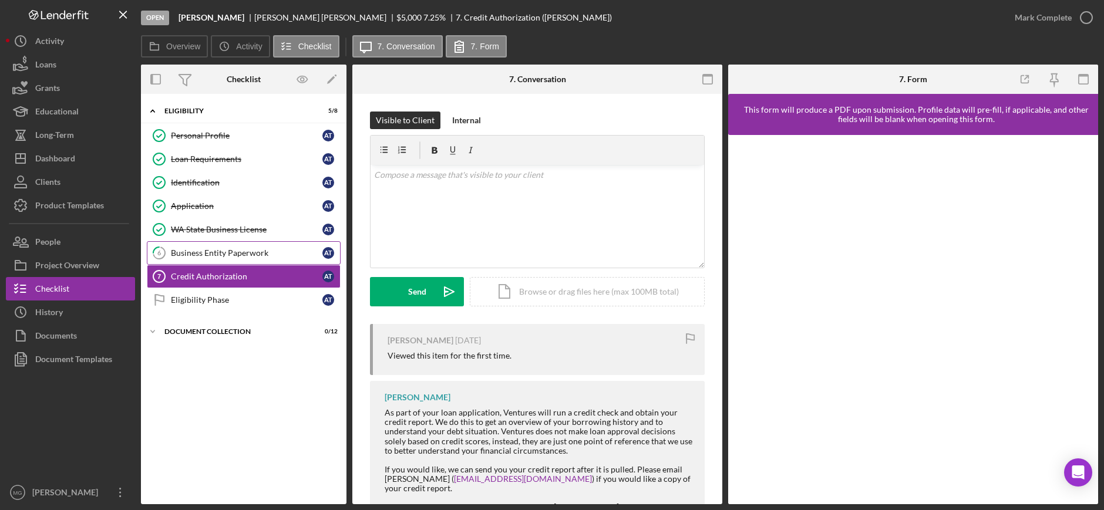
click at [221, 255] on div "Business Entity Paperwork" at bounding box center [247, 252] width 152 height 9
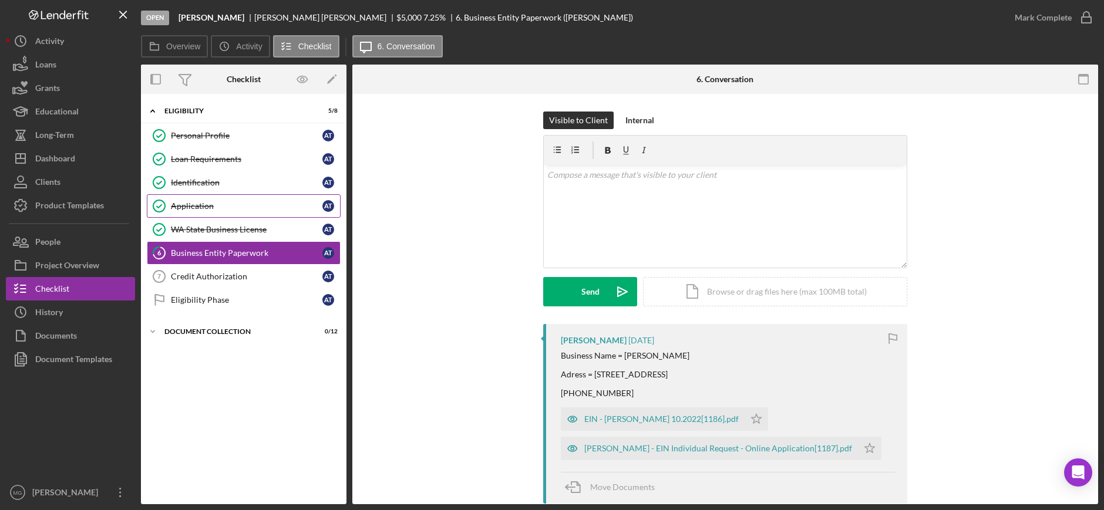
click at [199, 203] on div "Application" at bounding box center [247, 205] width 152 height 9
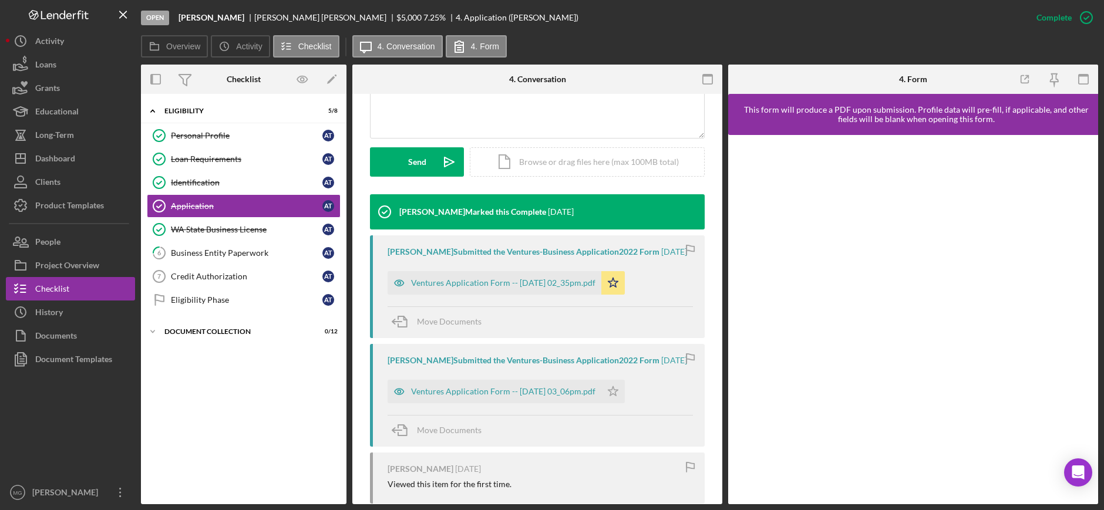
scroll to position [411, 0]
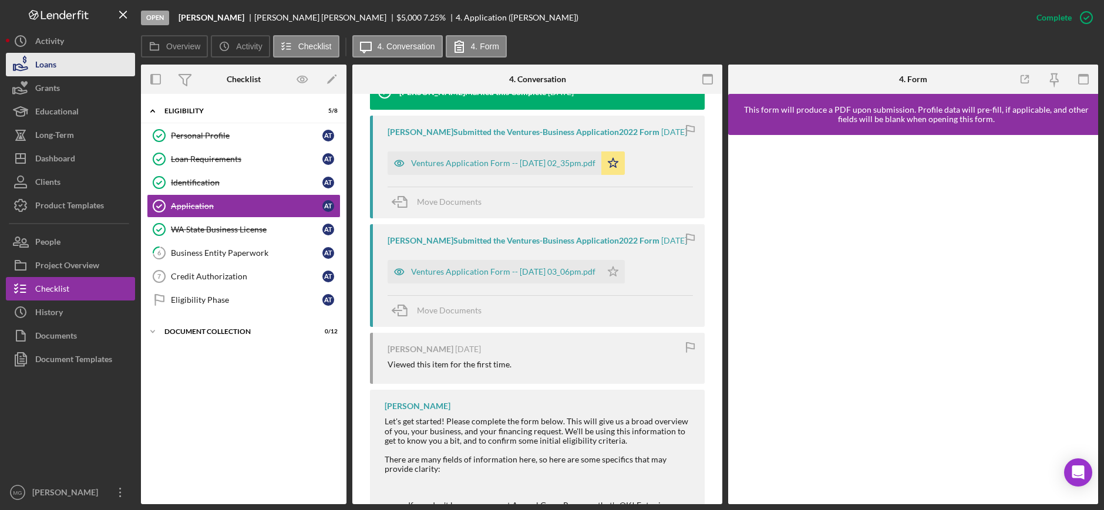
click at [50, 68] on div "Loans" at bounding box center [45, 66] width 21 height 26
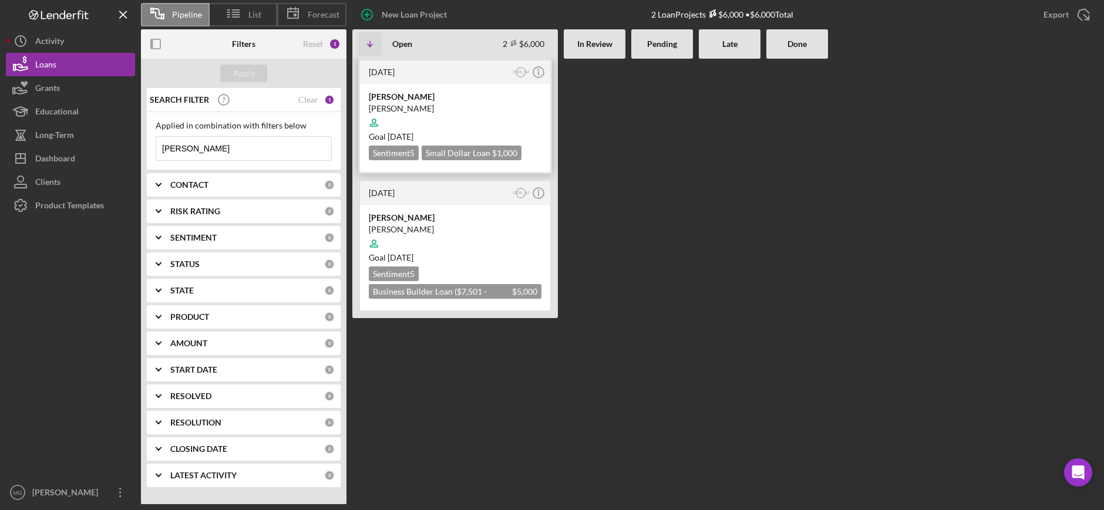
click at [512, 111] on div "[PERSON_NAME]" at bounding box center [455, 109] width 173 height 12
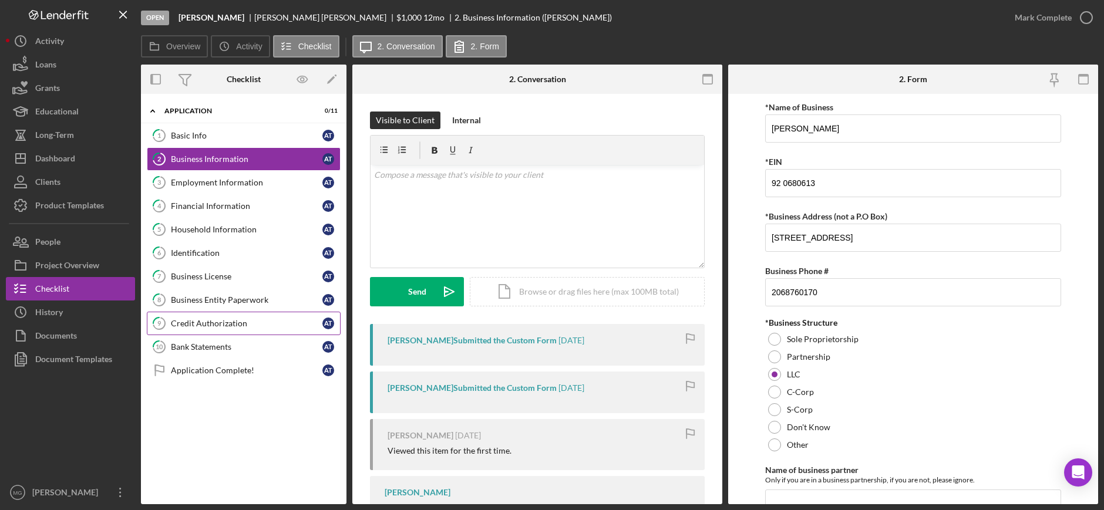
click at [216, 322] on div "Credit Authorization" at bounding box center [247, 323] width 152 height 9
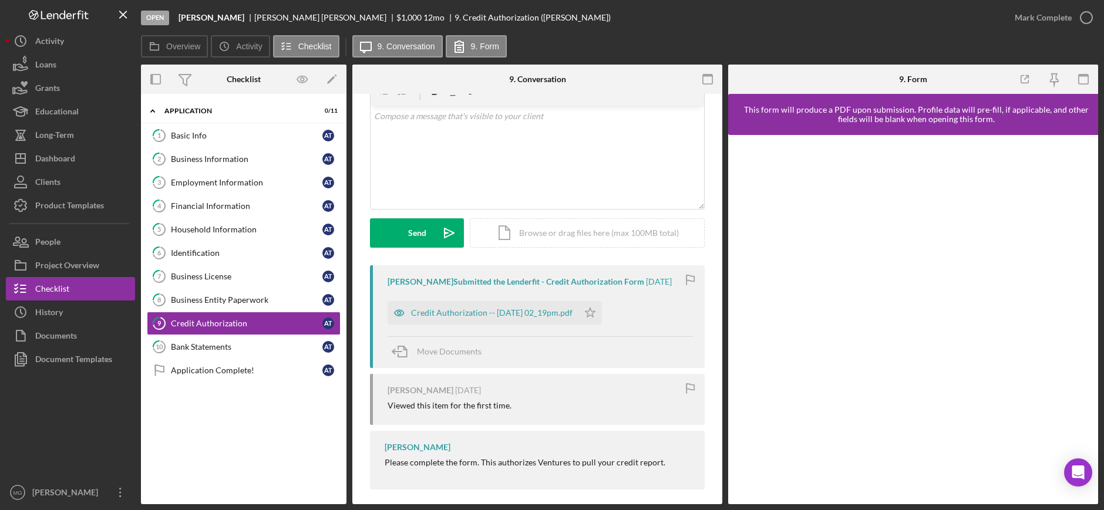
scroll to position [68, 0]
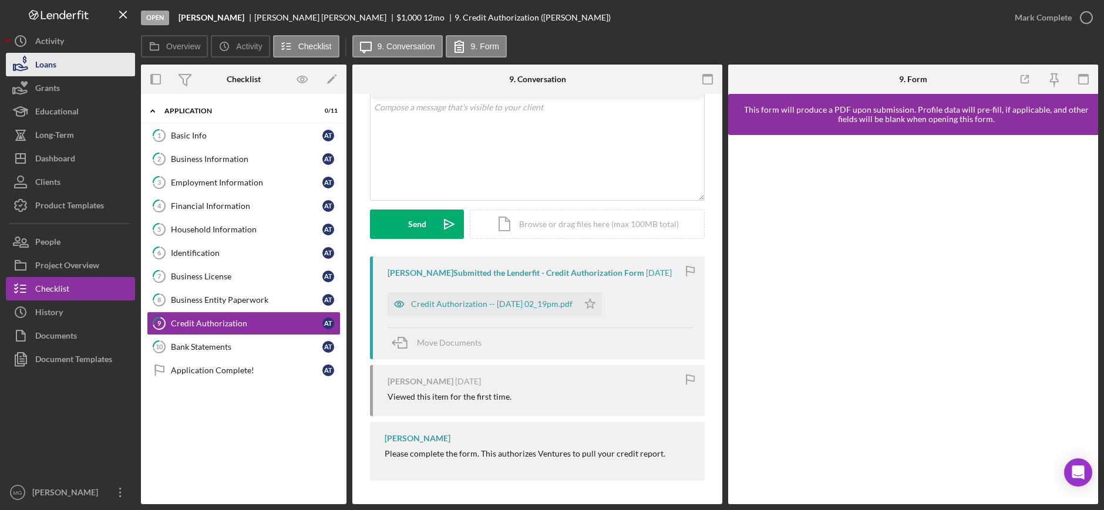
click at [51, 72] on div "Loans" at bounding box center [45, 66] width 21 height 26
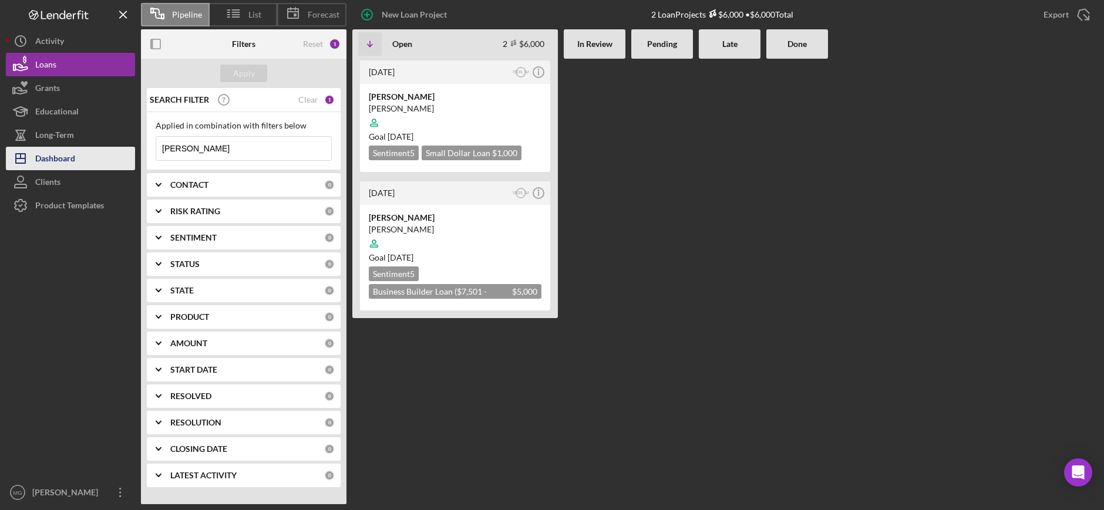
click at [58, 156] on div "Dashboard" at bounding box center [55, 160] width 40 height 26
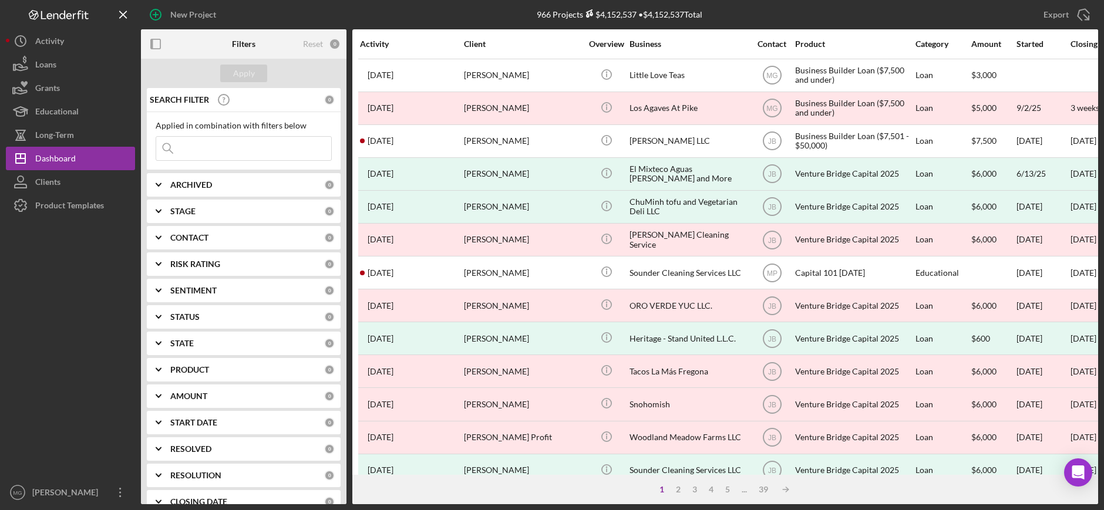
click at [213, 142] on input at bounding box center [243, 148] width 175 height 23
type input "[PERSON_NAME]"
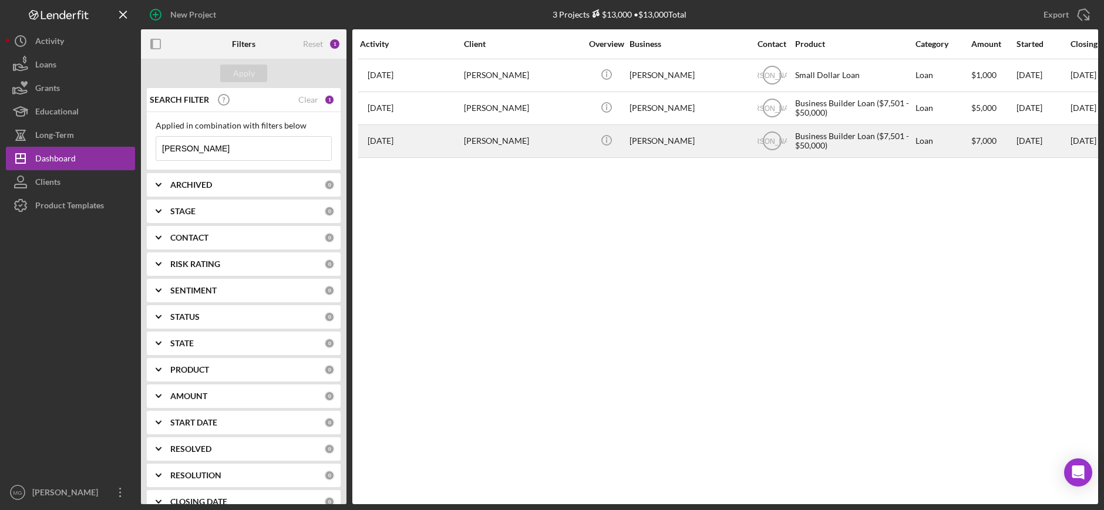
click at [697, 137] on div "[PERSON_NAME]" at bounding box center [688, 141] width 117 height 31
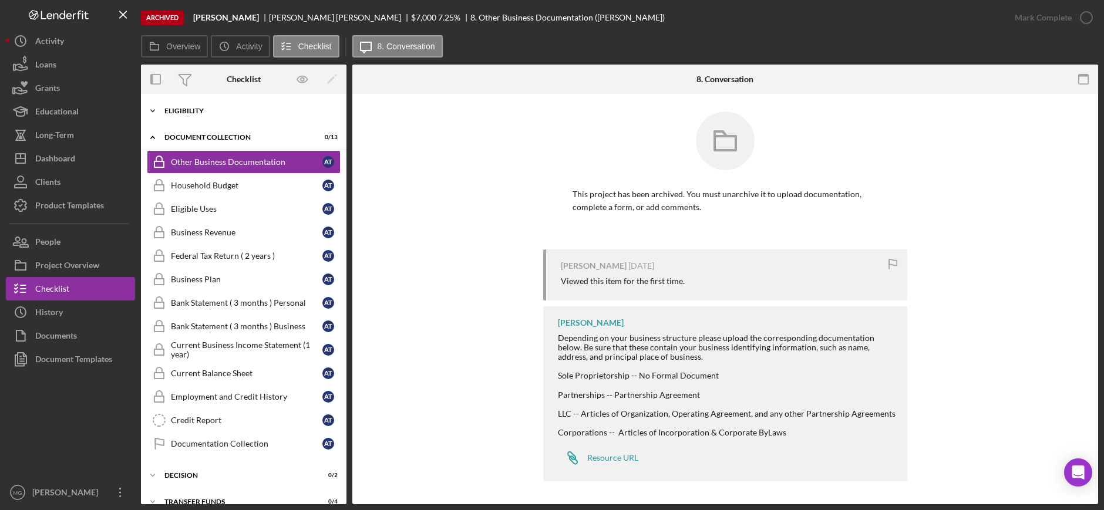
click at [152, 113] on icon "Icon/Expander" at bounding box center [152, 110] width 23 height 23
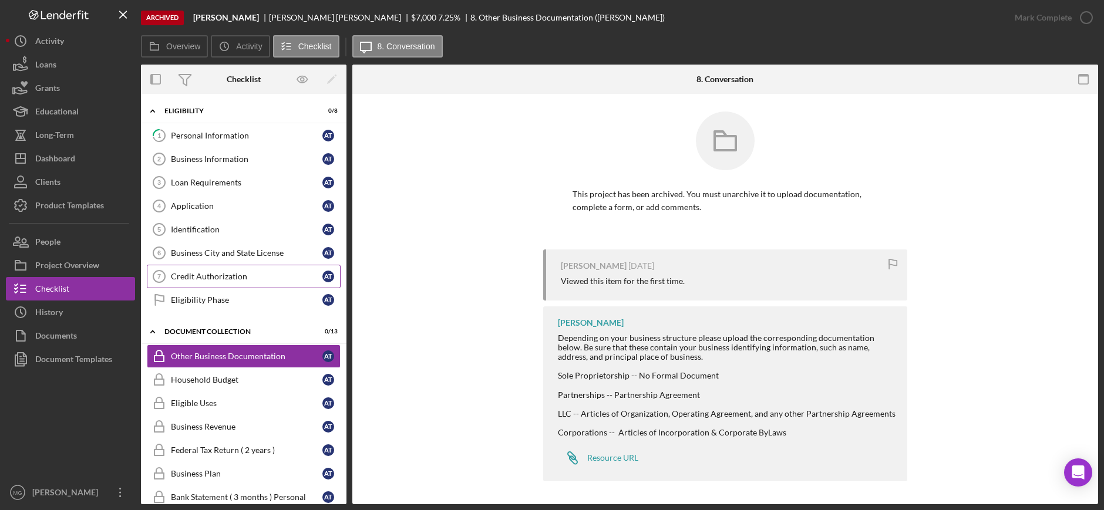
click at [200, 267] on link "Credit Authorization 7 Credit Authorization A T" at bounding box center [244, 276] width 194 height 23
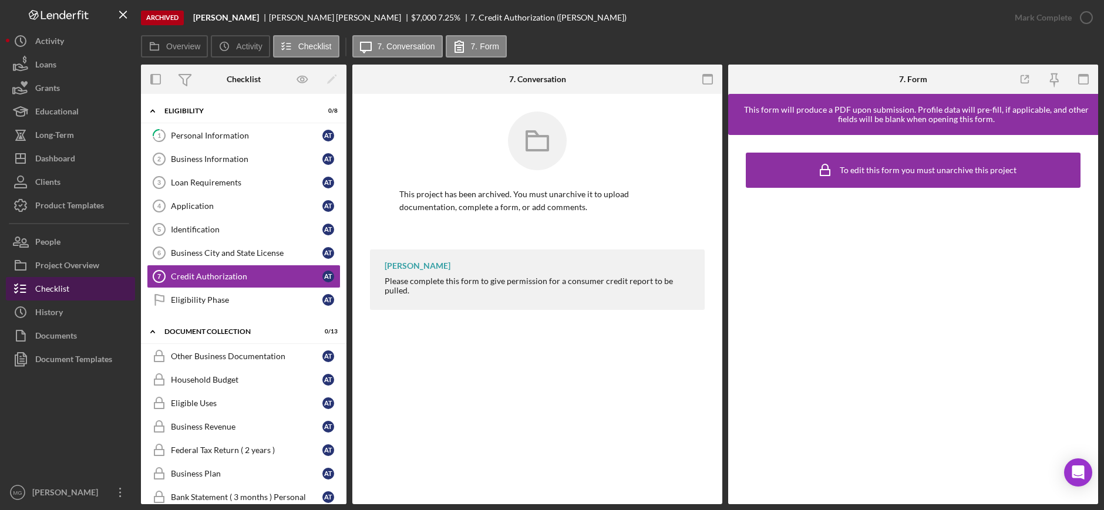
click at [65, 285] on div "Checklist" at bounding box center [52, 290] width 34 height 26
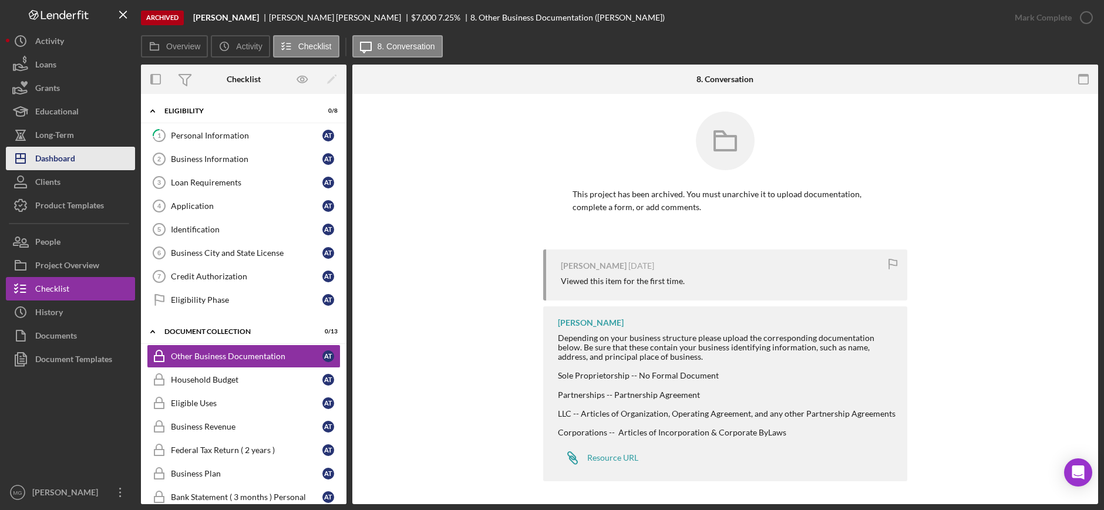
click at [58, 165] on div "Dashboard" at bounding box center [55, 160] width 40 height 26
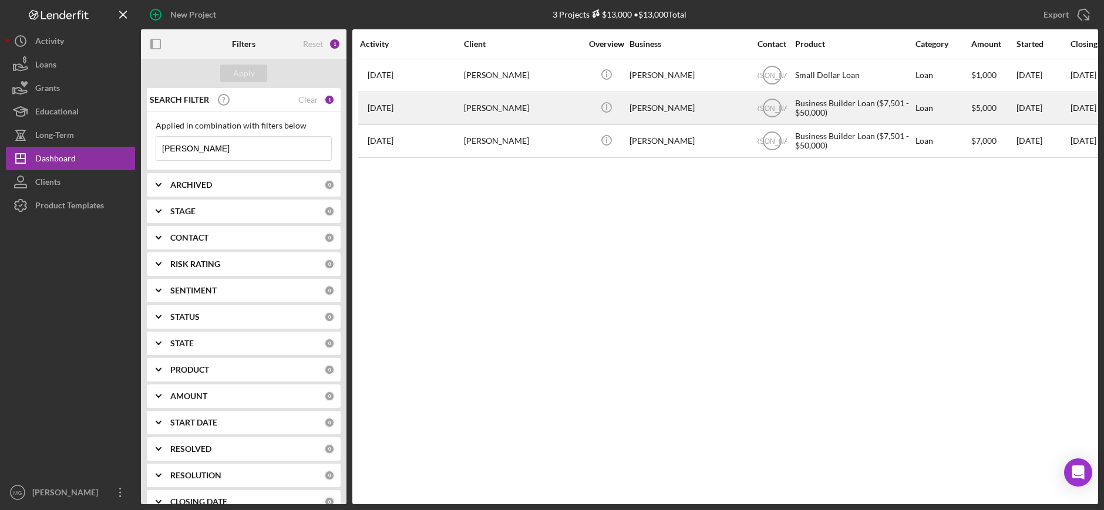
click at [714, 109] on div "[PERSON_NAME]" at bounding box center [688, 108] width 117 height 31
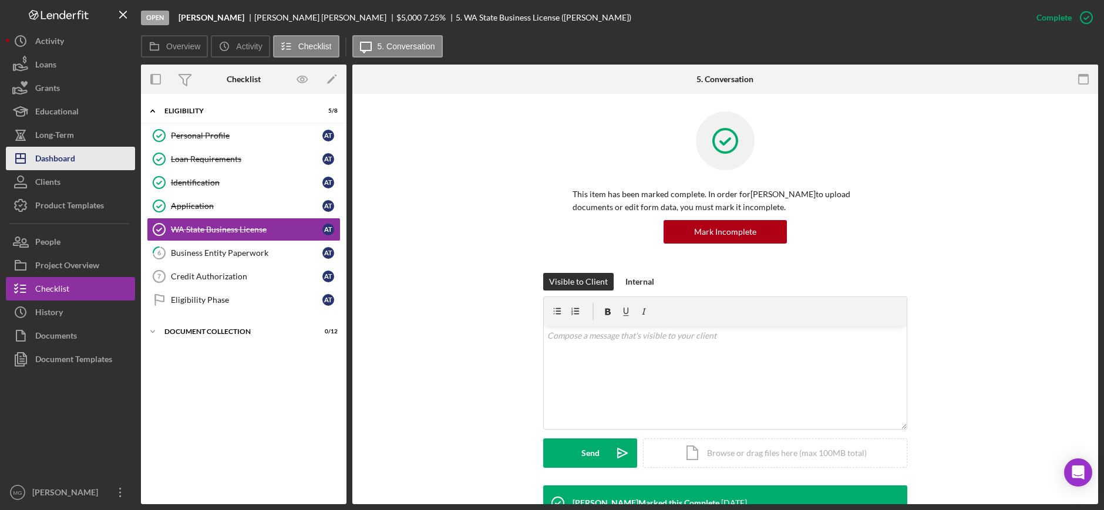
click at [45, 159] on div "Dashboard" at bounding box center [55, 160] width 40 height 26
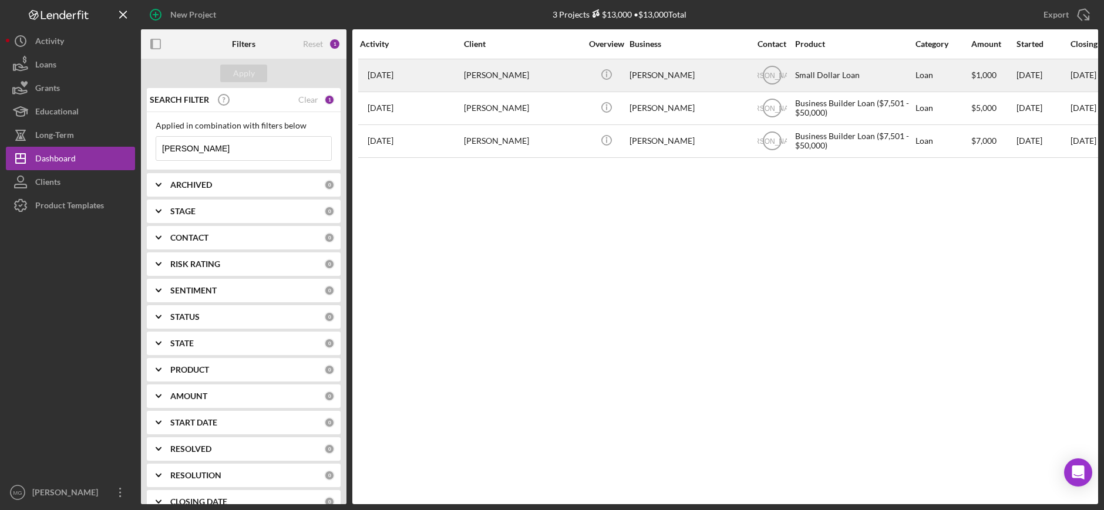
click at [416, 75] on div "[DATE] [PERSON_NAME]" at bounding box center [411, 75] width 103 height 31
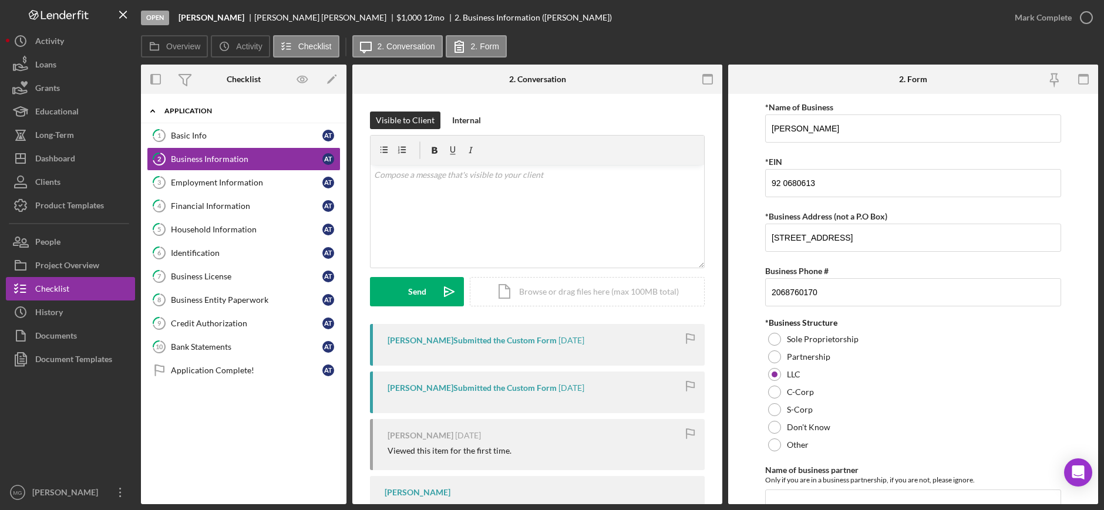
click at [150, 110] on icon "Icon/Expander" at bounding box center [152, 110] width 23 height 23
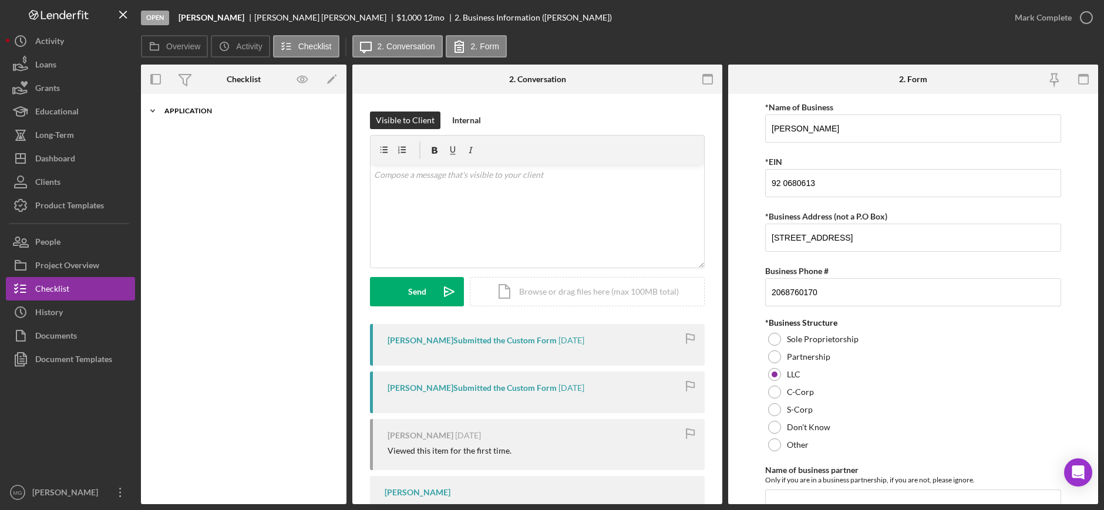
click at [150, 110] on icon "Icon/Expander" at bounding box center [152, 110] width 23 height 23
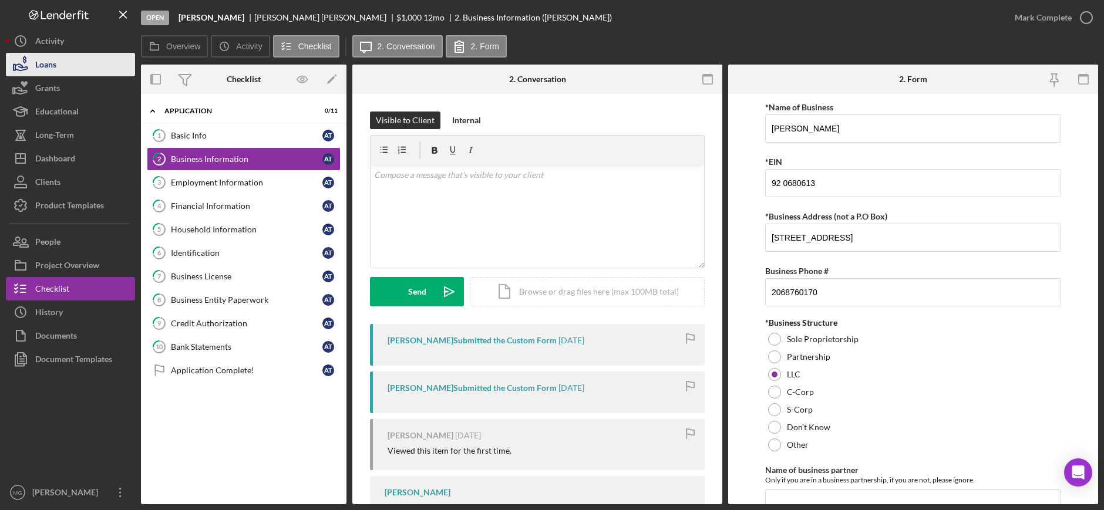
click at [73, 73] on button "Loans" at bounding box center [70, 64] width 129 height 23
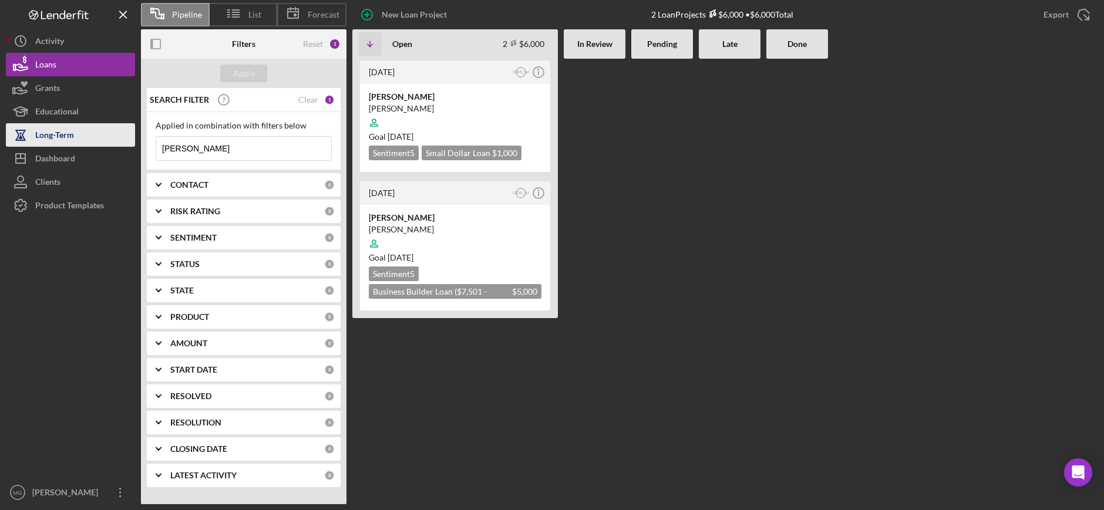
drag, startPoint x: 221, startPoint y: 146, endPoint x: 117, endPoint y: 146, distance: 104.0
click at [117, 146] on div "Pipeline List Forecast New Loan Project 2 Loan Projects $6,000 • $6,000 Total E…" at bounding box center [552, 252] width 1092 height 504
paste input
paste input "v"
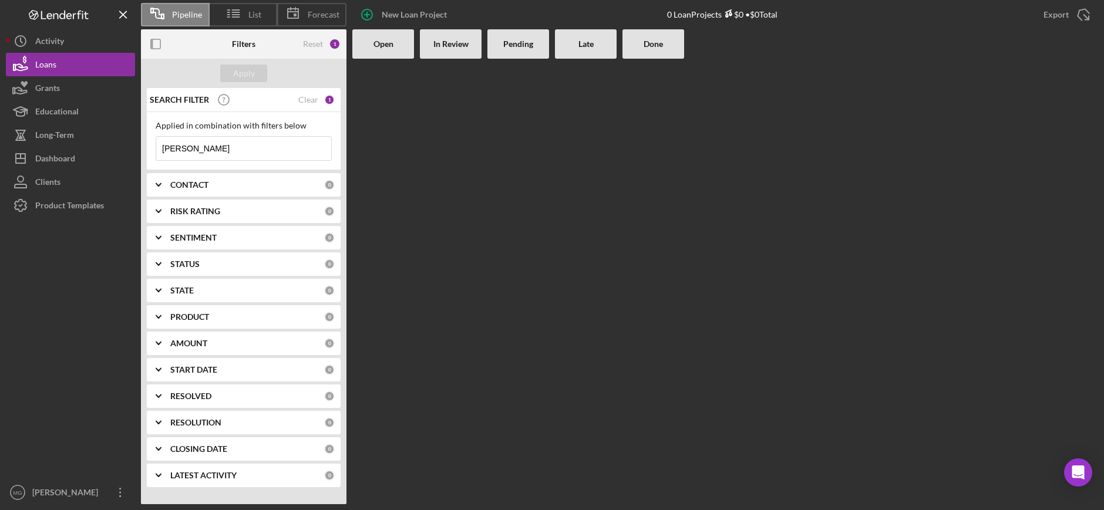
type input "[PERSON_NAME]"
click at [324, 100] on div "SEARCH FILTER Clear 1" at bounding box center [241, 99] width 188 height 29
click at [313, 101] on div "Clear" at bounding box center [308, 99] width 20 height 9
click at [251, 77] on div "Apply" at bounding box center [244, 74] width 22 height 18
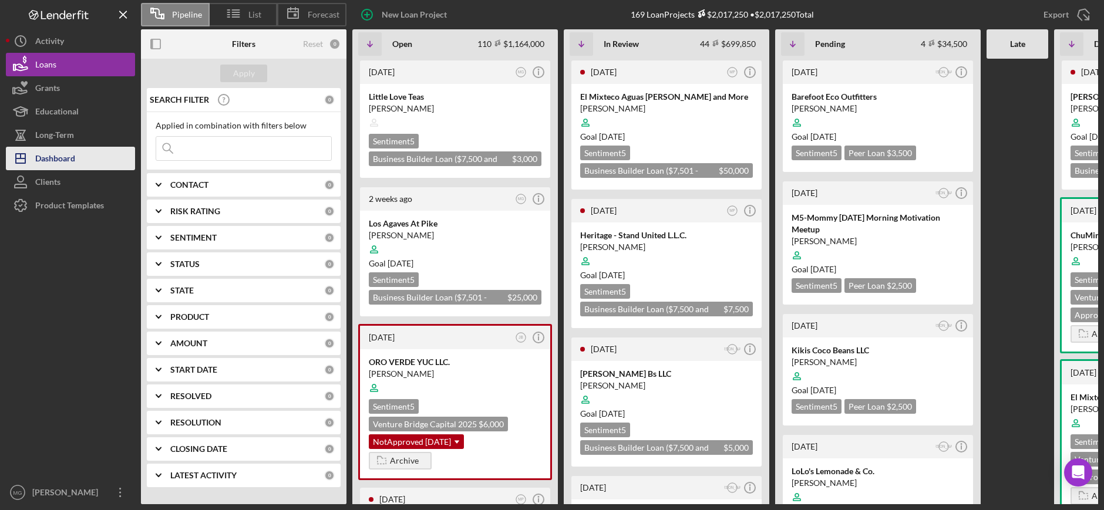
click at [57, 160] on div "Dashboard" at bounding box center [55, 160] width 40 height 26
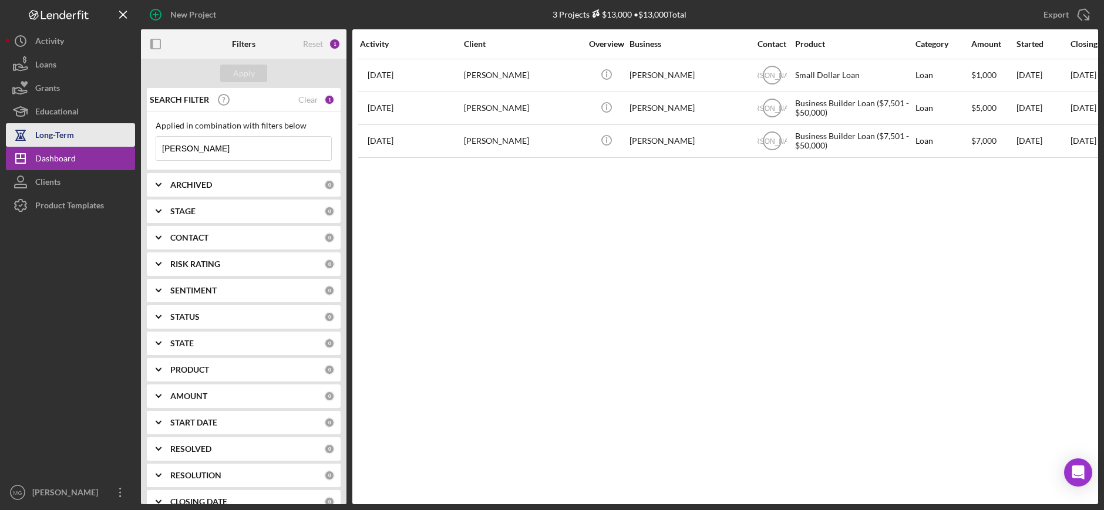
drag, startPoint x: 199, startPoint y: 150, endPoint x: 120, endPoint y: 143, distance: 79.7
click at [120, 143] on div "New Project 3 Projects $13,000 • $13,000 Total [PERSON_NAME] Export Icon/Export…" at bounding box center [552, 252] width 1092 height 504
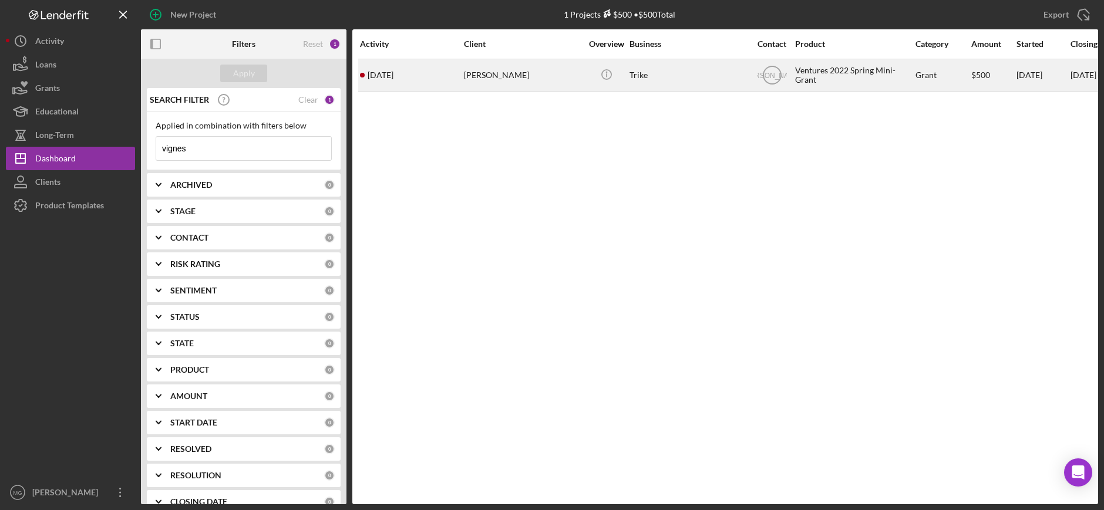
type input "vignes"
click at [690, 79] on div "Trike" at bounding box center [688, 75] width 117 height 31
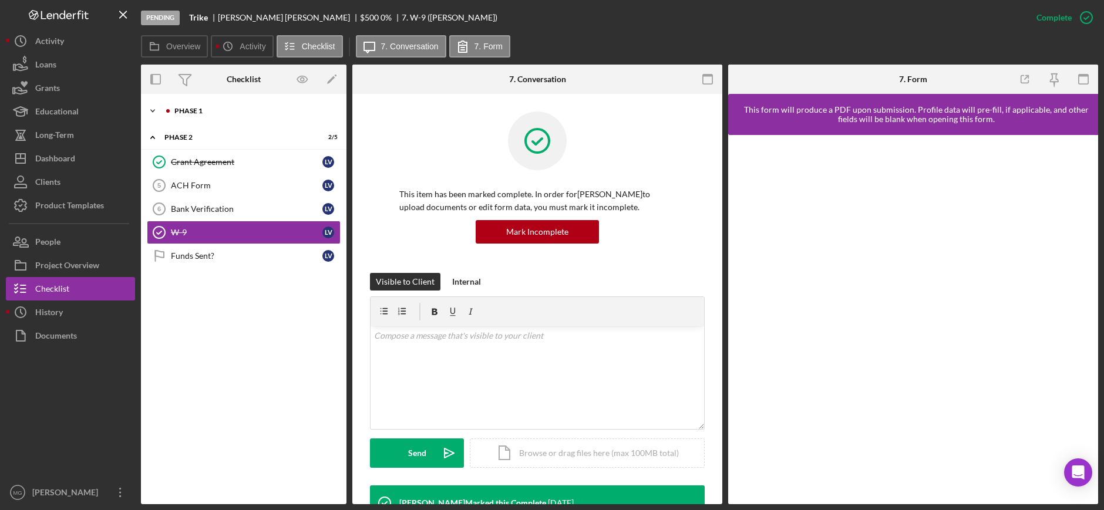
click at [154, 110] on icon "Icon/Expander" at bounding box center [152, 110] width 23 height 23
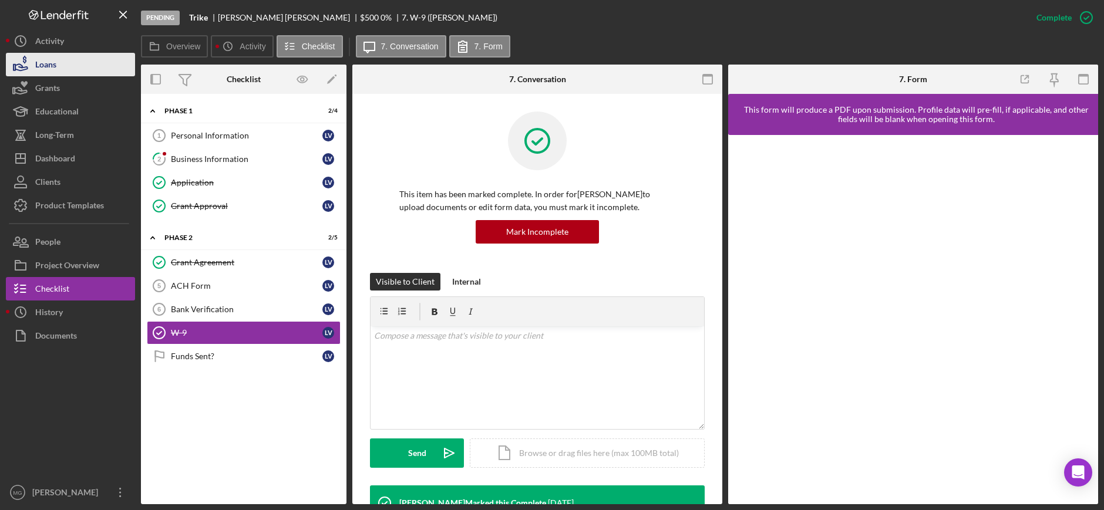
click at [52, 70] on div "Loans" at bounding box center [45, 66] width 21 height 26
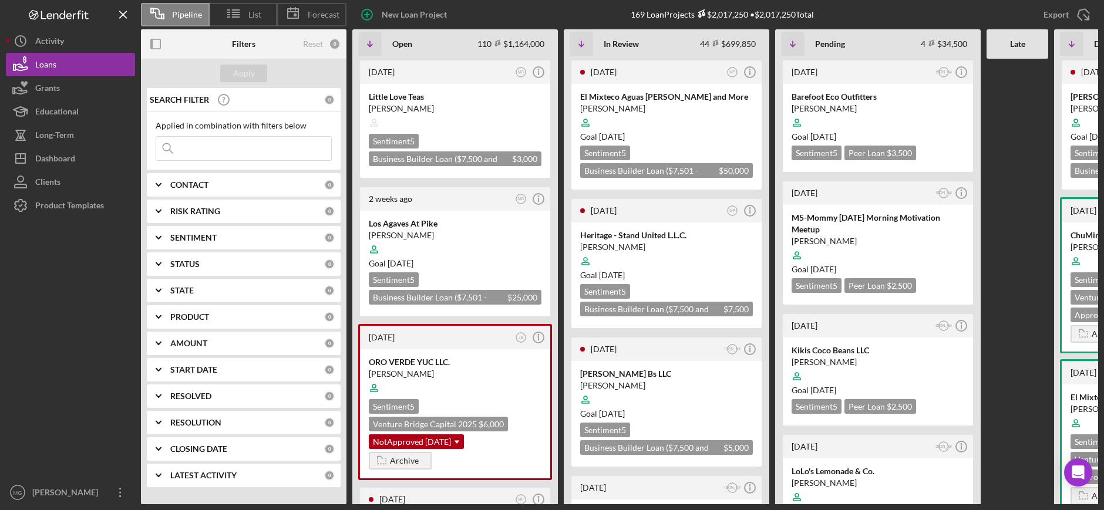
click at [221, 144] on input at bounding box center [243, 148] width 175 height 23
click at [172, 149] on input "zhaang" at bounding box center [243, 148] width 175 height 23
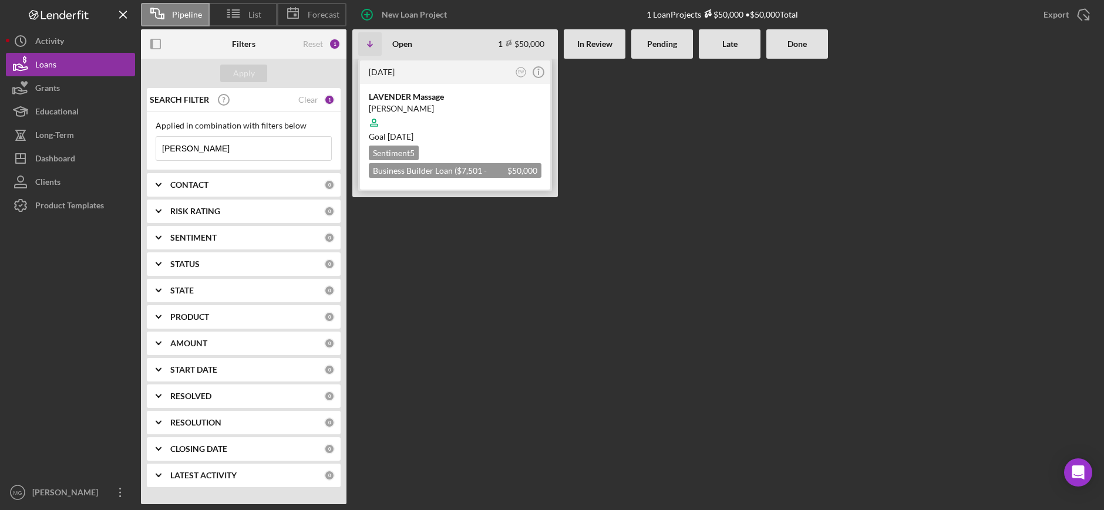
type input "[PERSON_NAME]"
click at [470, 112] on div at bounding box center [455, 123] width 173 height 22
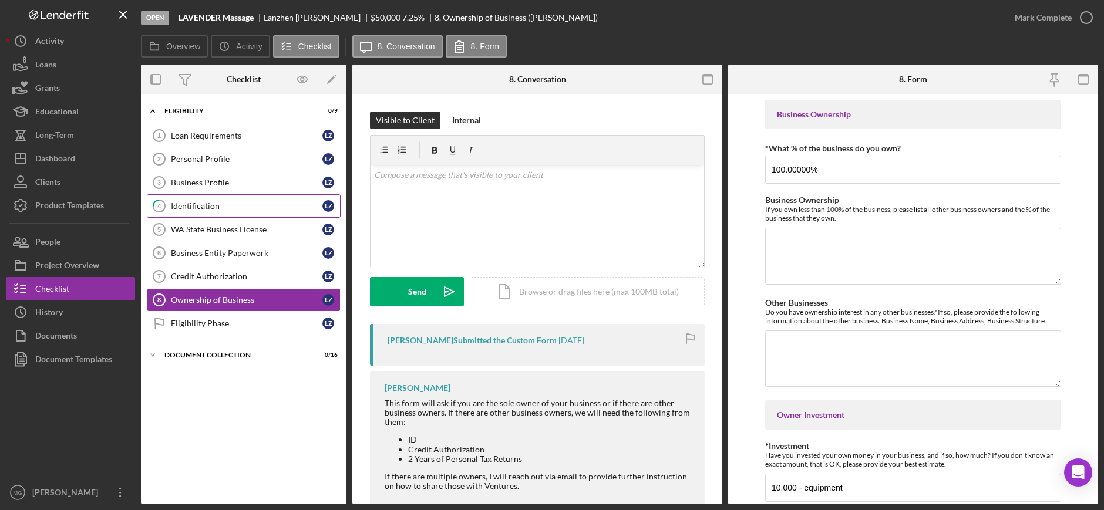
click at [256, 207] on div "Identification" at bounding box center [247, 205] width 152 height 9
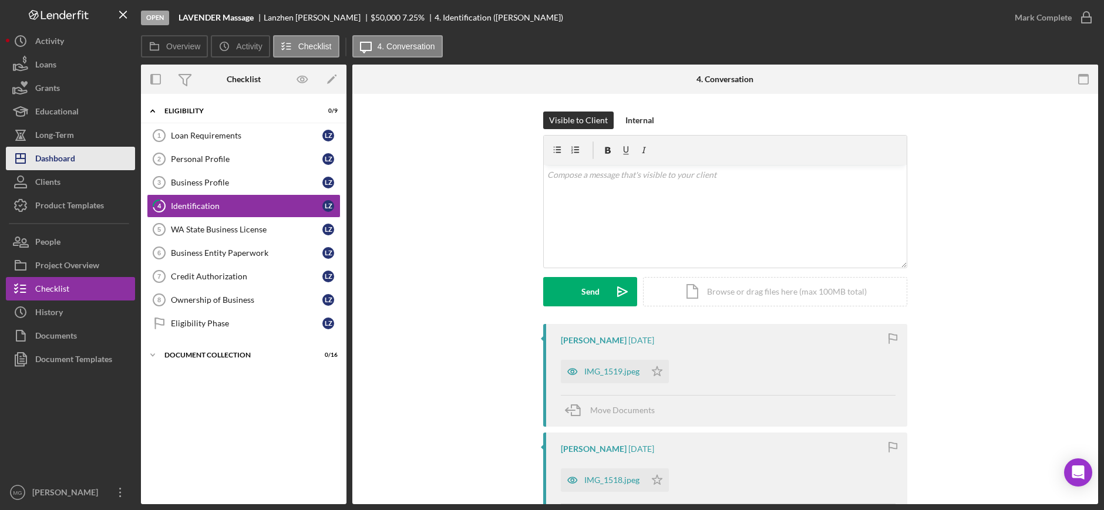
click at [86, 159] on button "Icon/Dashboard Dashboard" at bounding box center [70, 158] width 129 height 23
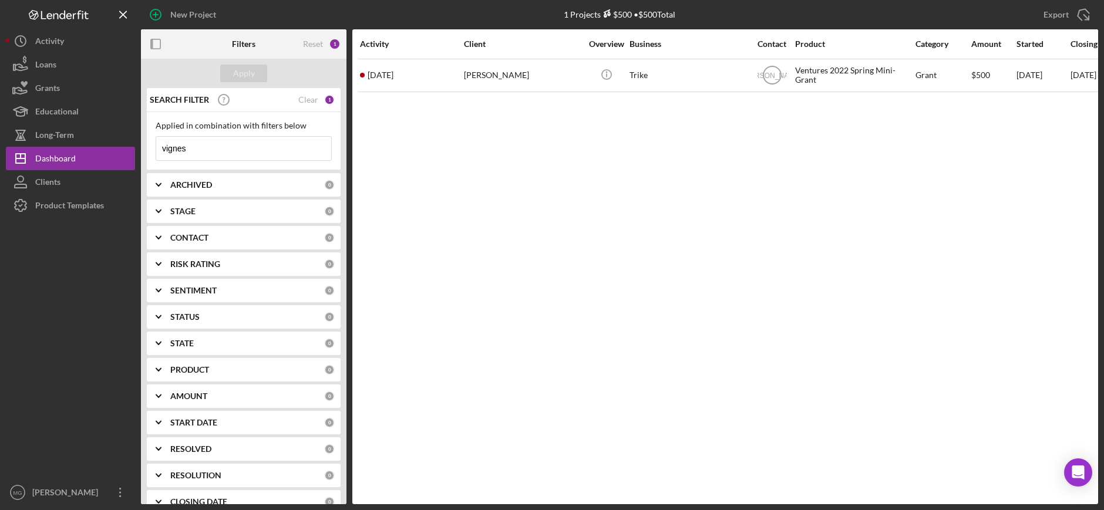
drag, startPoint x: 198, startPoint y: 147, endPoint x: 144, endPoint y: 147, distance: 53.4
click at [146, 147] on div "SEARCH FILTER Clear 1 Applied in combination with filters below vignes Icon/Men…" at bounding box center [244, 296] width 206 height 416
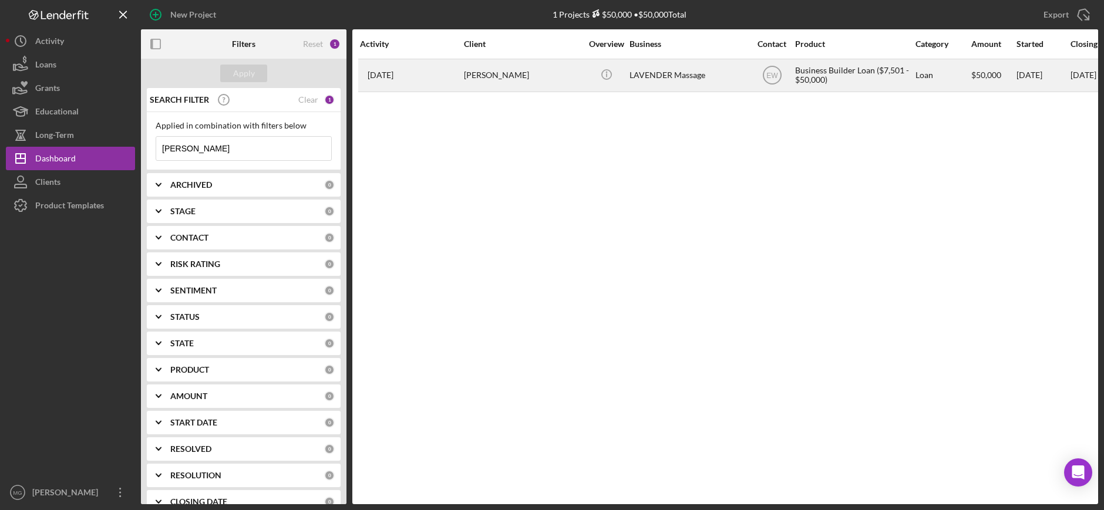
type input "[PERSON_NAME]"
click at [586, 78] on div "Icon/Info" at bounding box center [606, 75] width 44 height 31
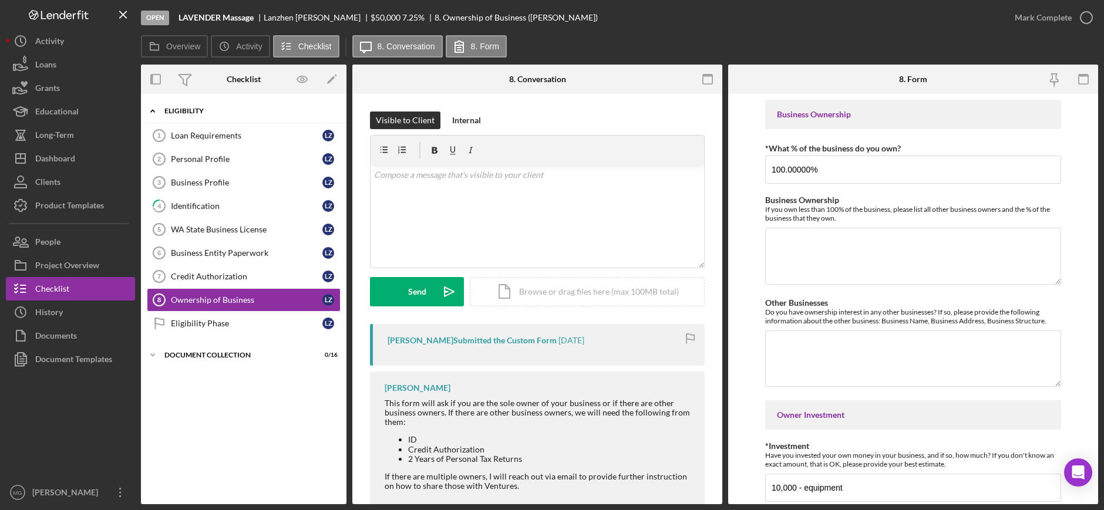
click at [149, 111] on icon "Icon/Expander" at bounding box center [152, 110] width 23 height 23
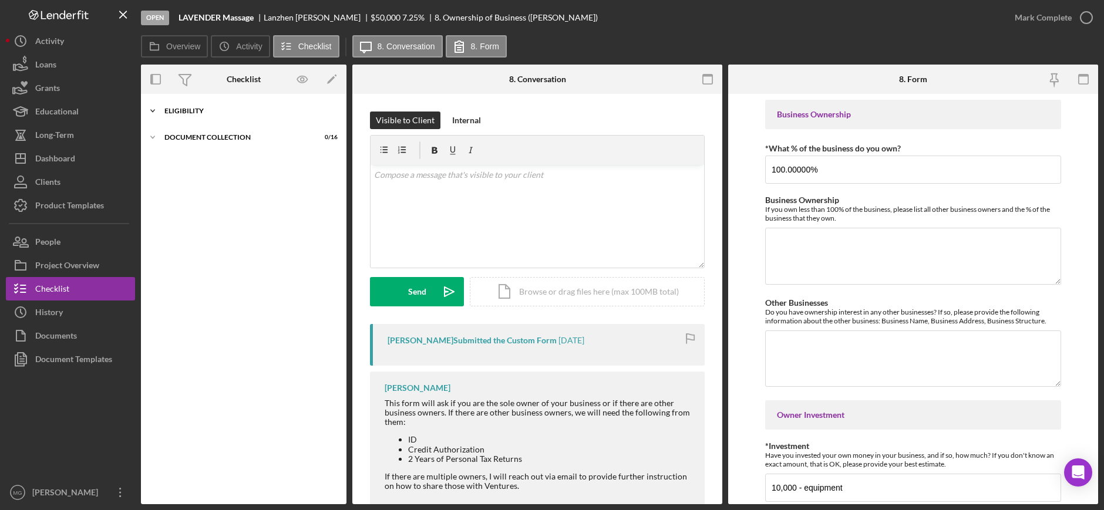
click at [149, 111] on icon "Icon/Expander" at bounding box center [152, 110] width 23 height 23
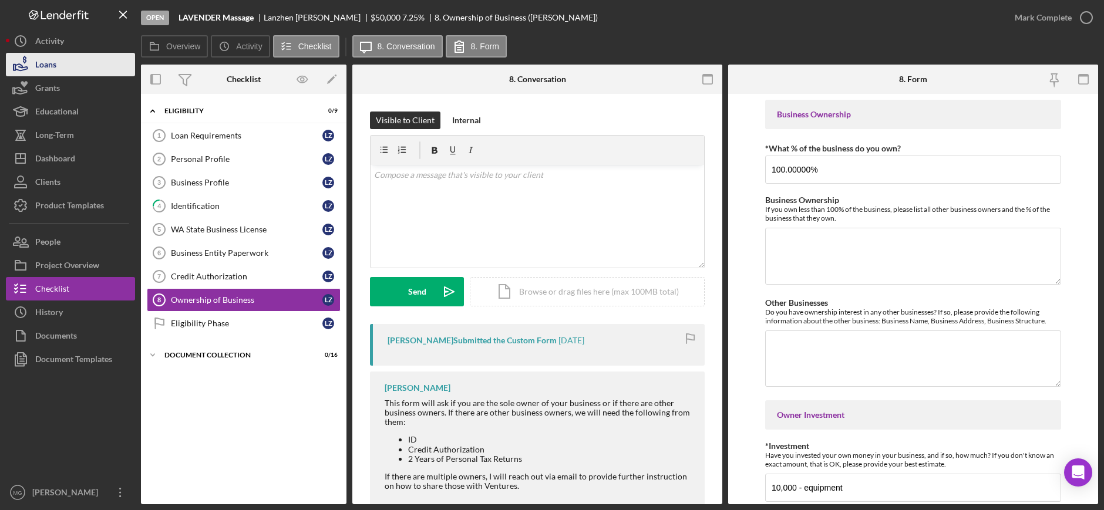
click at [63, 64] on button "Loans" at bounding box center [70, 64] width 129 height 23
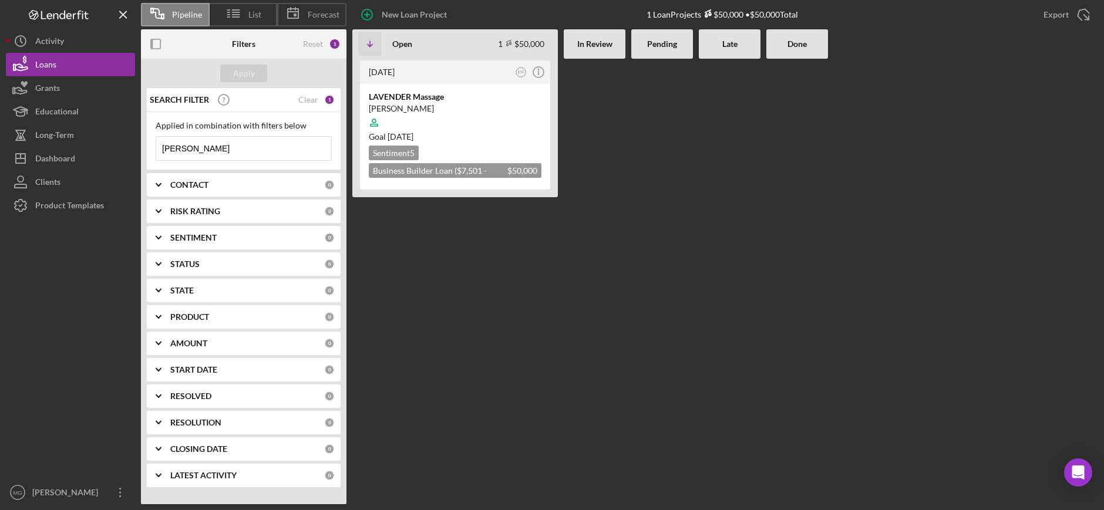
drag, startPoint x: 221, startPoint y: 150, endPoint x: 144, endPoint y: 152, distance: 76.4
click at [144, 152] on div "SEARCH FILTER Clear 1 Applied in combination with filters below zhang Icon/Menu…" at bounding box center [244, 292] width 206 height 408
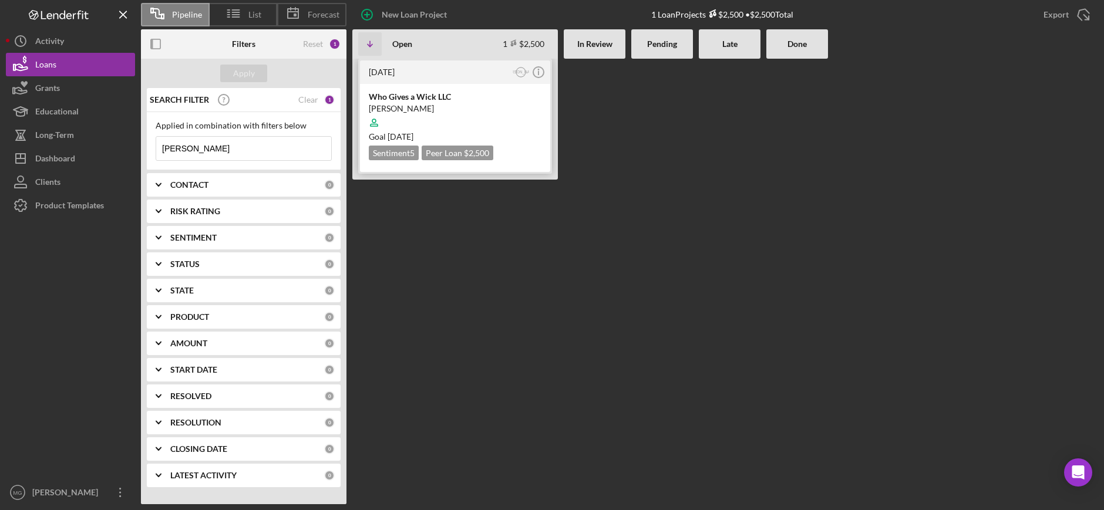
type input "[PERSON_NAME]"
click at [455, 113] on div at bounding box center [455, 123] width 173 height 22
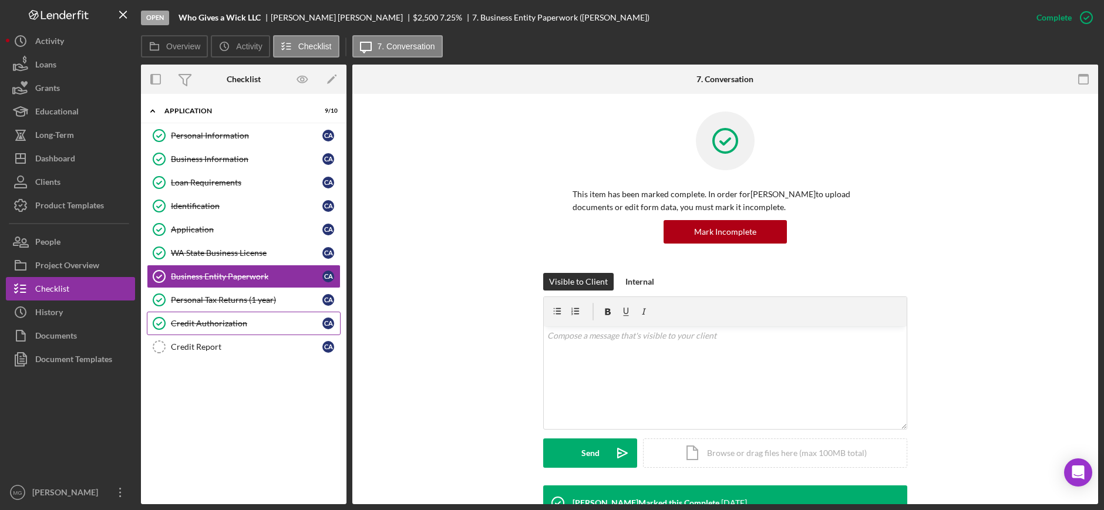
click at [218, 327] on div "Credit Authorization" at bounding box center [247, 323] width 152 height 9
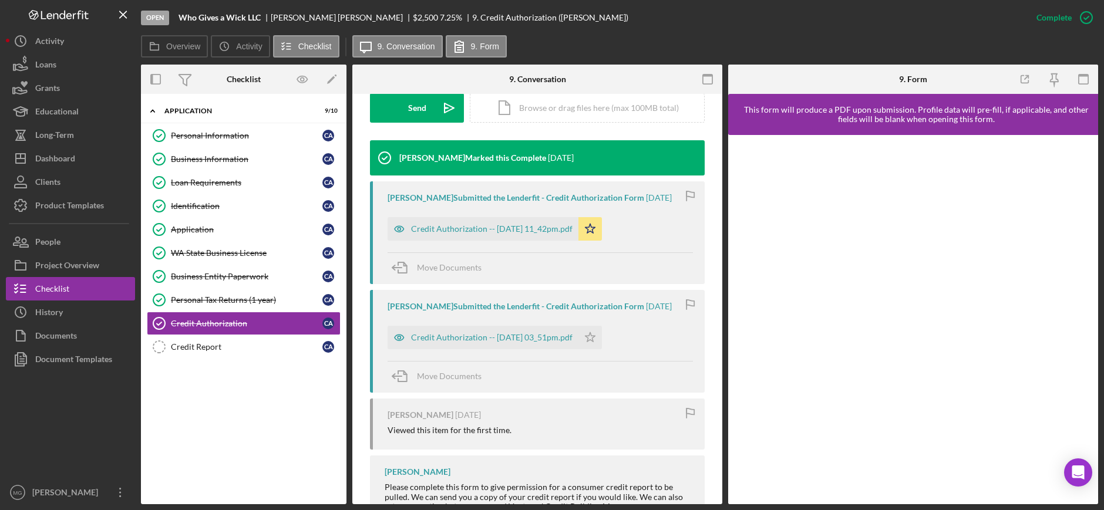
scroll to position [352, 0]
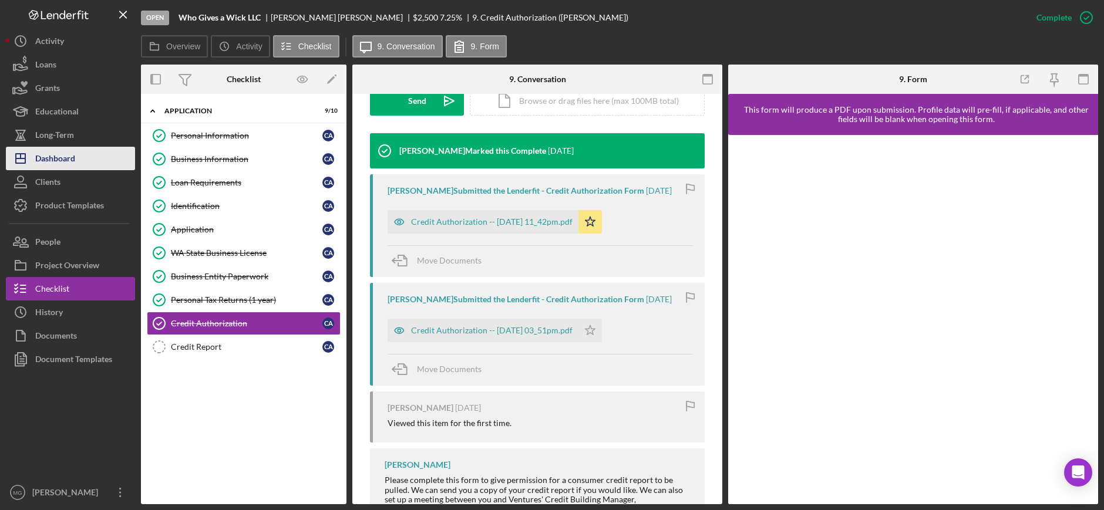
click at [37, 152] on div "Dashboard" at bounding box center [55, 160] width 40 height 26
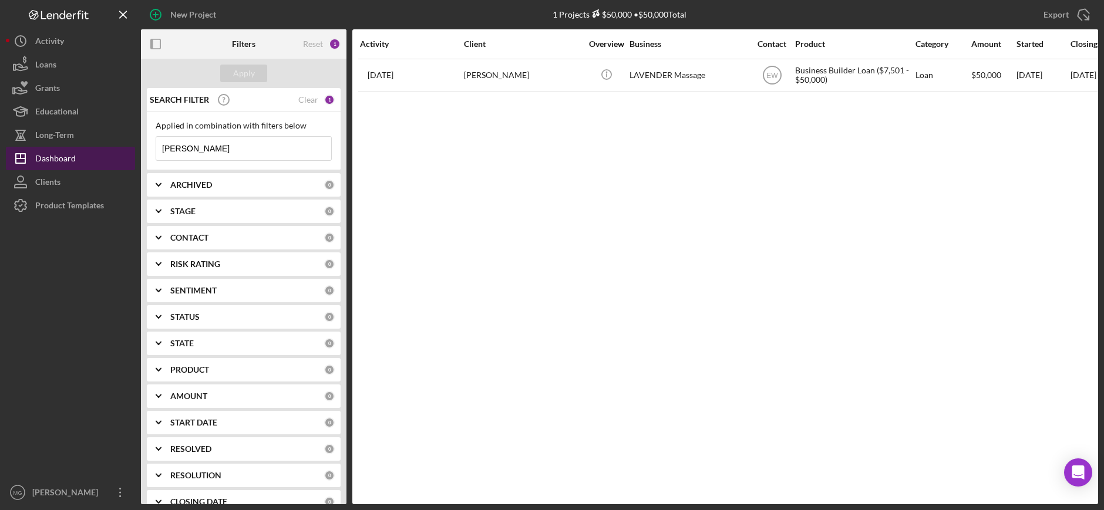
drag, startPoint x: 206, startPoint y: 147, endPoint x: 107, endPoint y: 150, distance: 98.1
click at [107, 150] on div "New Project 1 Projects $50,000 • $50,000 Total zhang Export Icon/Export Filters…" at bounding box center [552, 252] width 1092 height 504
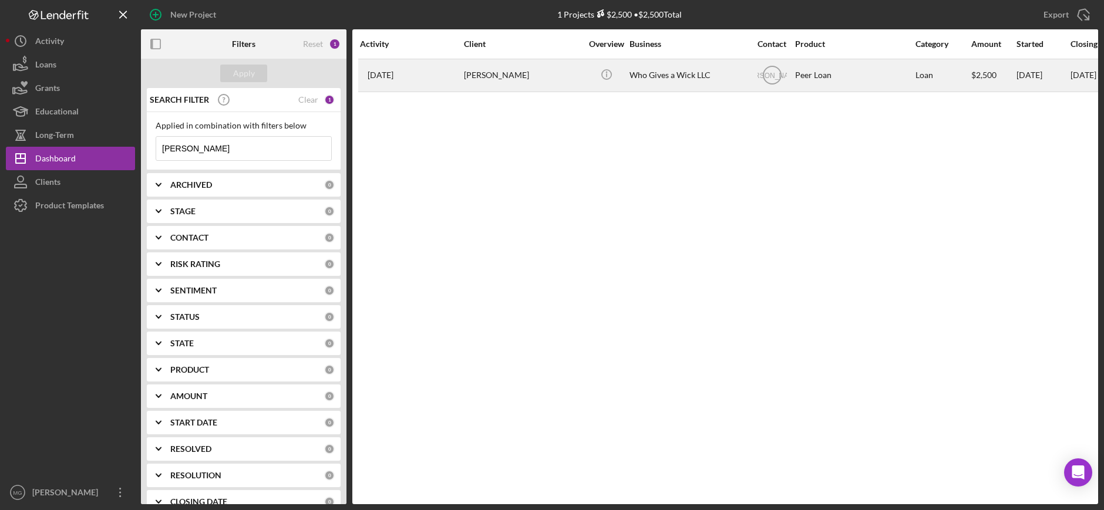
type input "[PERSON_NAME]"
click at [578, 79] on div "[PERSON_NAME]" at bounding box center [522, 75] width 117 height 31
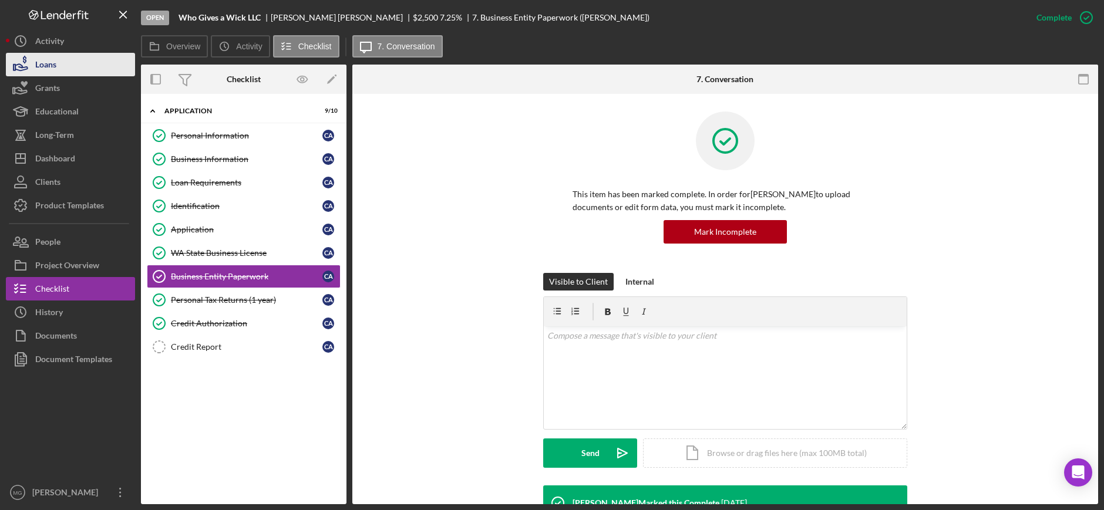
click at [61, 63] on button "Loans" at bounding box center [70, 64] width 129 height 23
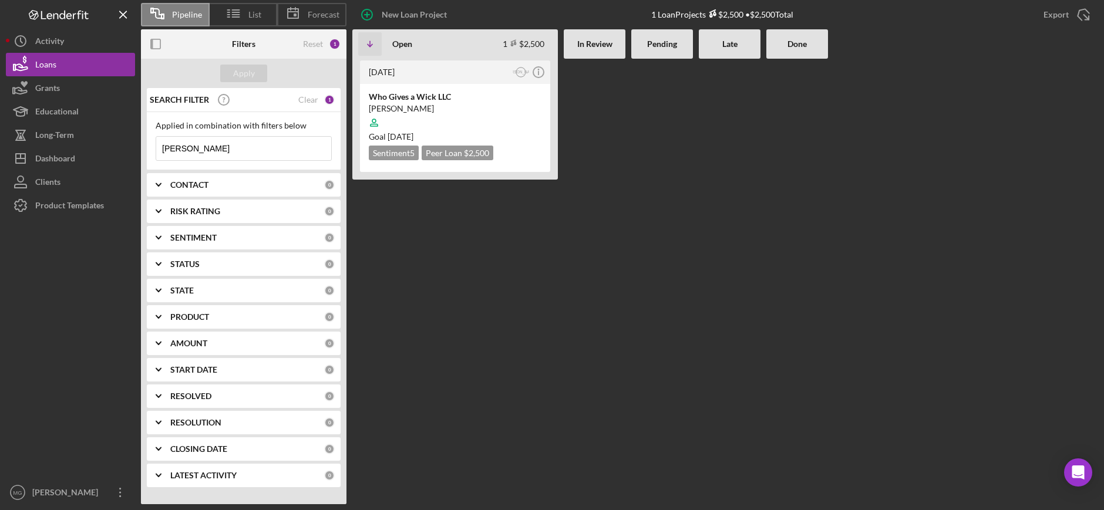
click at [220, 157] on input "[PERSON_NAME]" at bounding box center [243, 148] width 175 height 23
drag, startPoint x: 212, startPoint y: 150, endPoint x: 123, endPoint y: 150, distance: 89.3
click at [123, 150] on div "Pipeline List Forecast New Loan Project 1 Loan Projects $2,500 • $2,500 Total E…" at bounding box center [552, 252] width 1092 height 504
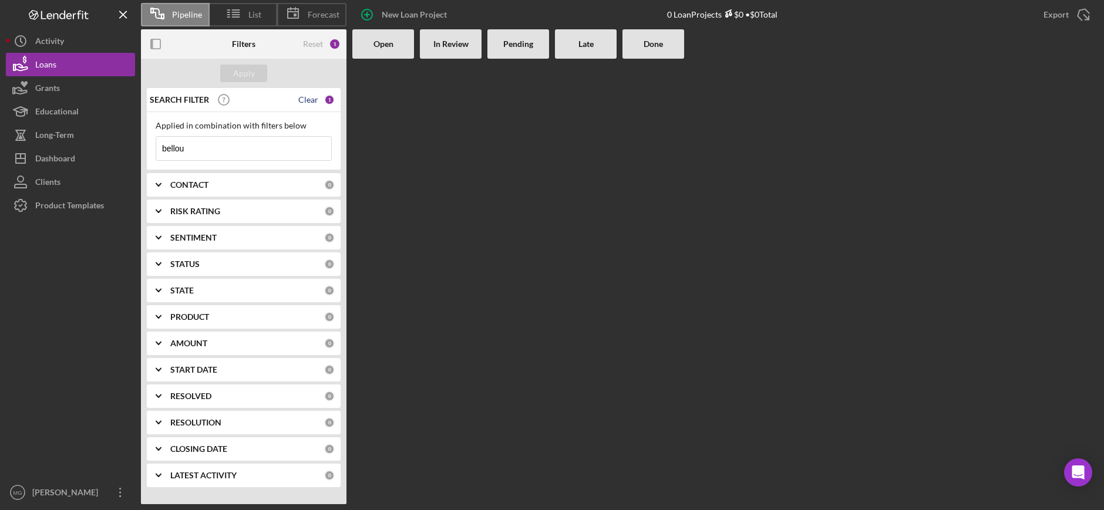
type input "bellou"
click at [308, 103] on div "Clear" at bounding box center [308, 99] width 20 height 9
click at [248, 76] on div "Apply" at bounding box center [244, 74] width 22 height 18
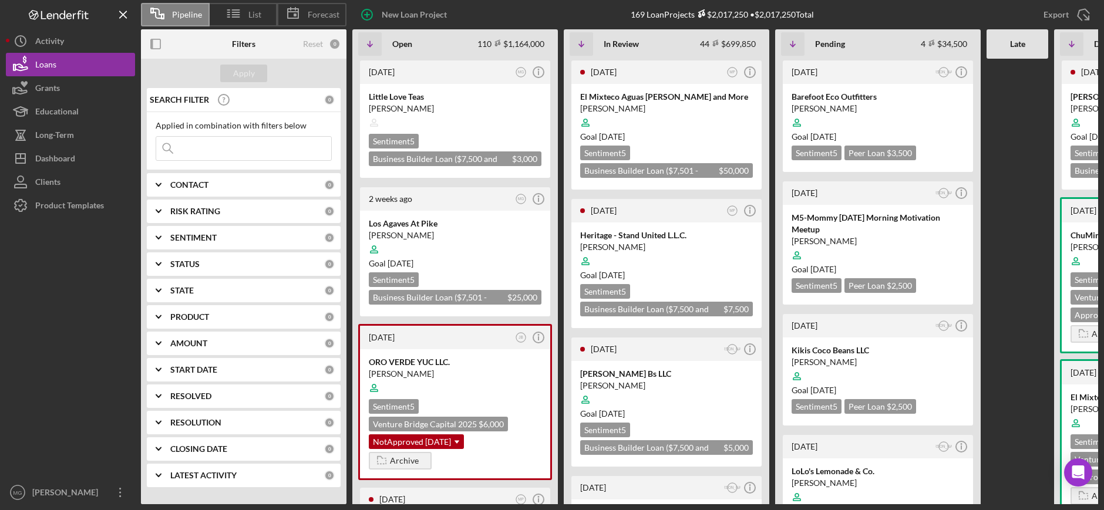
click at [211, 147] on input at bounding box center [243, 148] width 175 height 23
click at [68, 161] on div "Dashboard" at bounding box center [55, 160] width 40 height 26
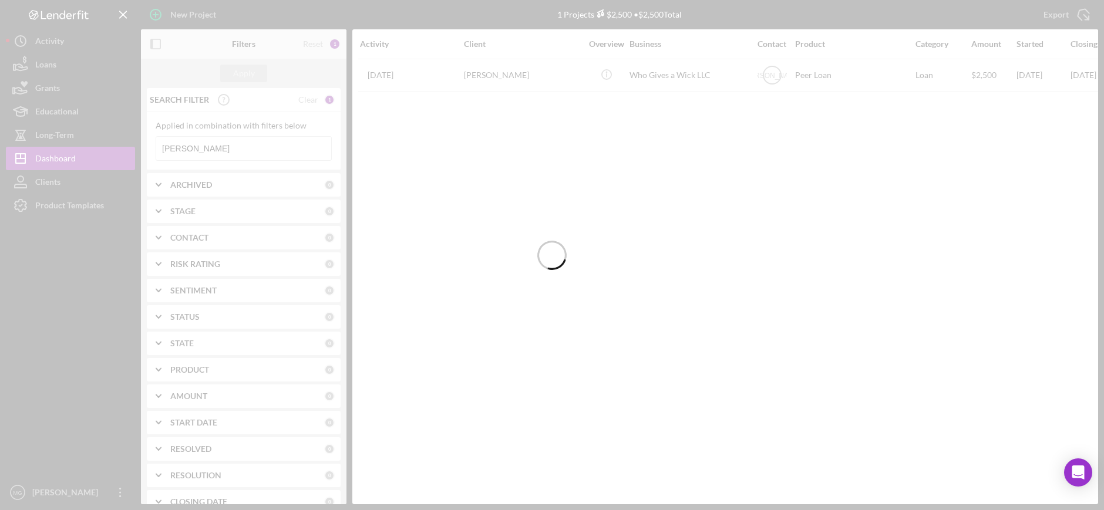
drag, startPoint x: 209, startPoint y: 143, endPoint x: 164, endPoint y: 150, distance: 45.7
click at [162, 152] on div at bounding box center [552, 255] width 1104 height 510
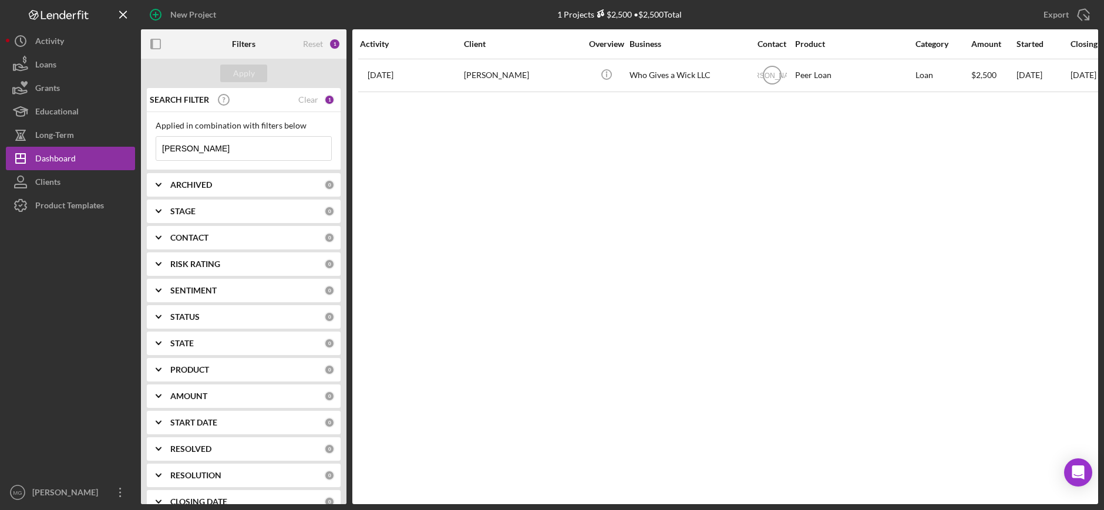
drag, startPoint x: 164, startPoint y: 152, endPoint x: 143, endPoint y: 148, distance: 21.4
click at [143, 148] on div "SEARCH FILTER Clear 1 Applied in combination with filters below [PERSON_NAME] I…" at bounding box center [244, 296] width 206 height 416
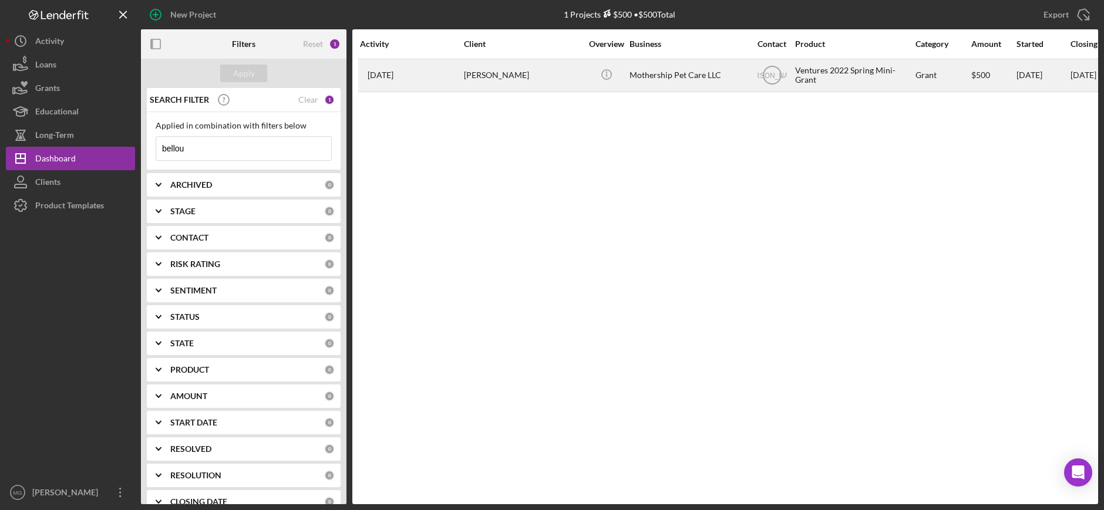
type input "bellou"
click at [567, 83] on div "[PERSON_NAME]" at bounding box center [522, 75] width 117 height 31
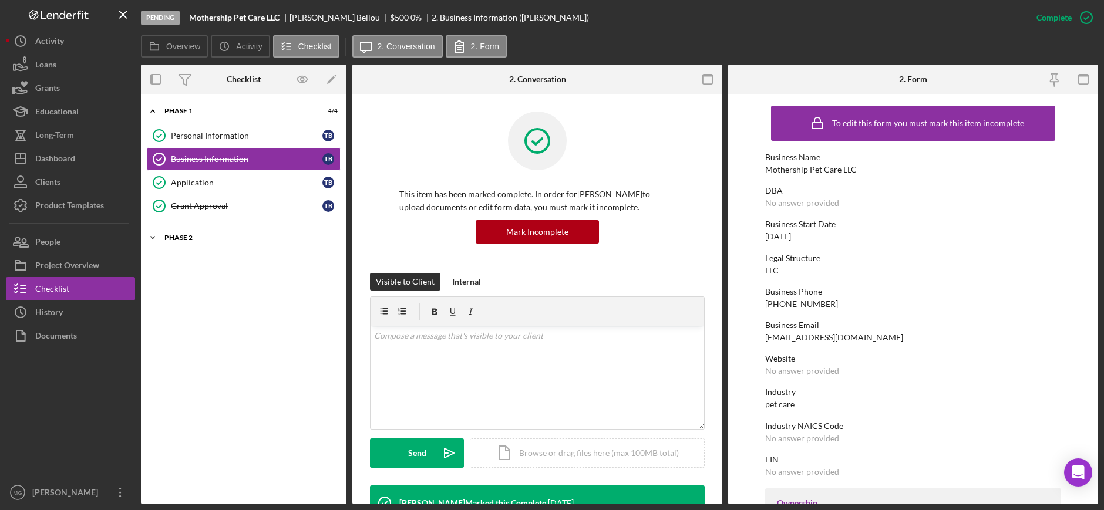
click at [153, 235] on icon "Icon/Expander" at bounding box center [152, 237] width 23 height 23
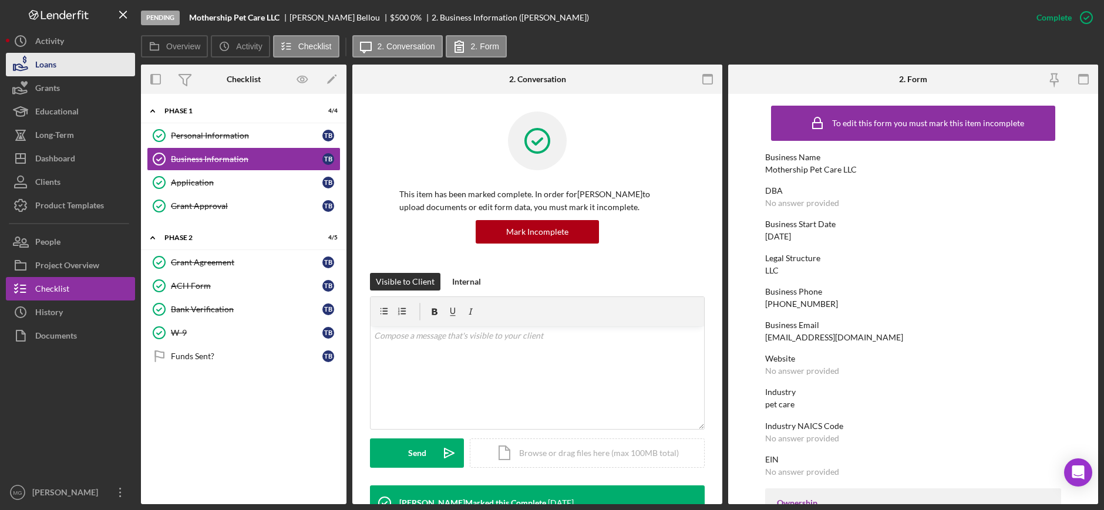
click at [51, 65] on div "Loans" at bounding box center [45, 66] width 21 height 26
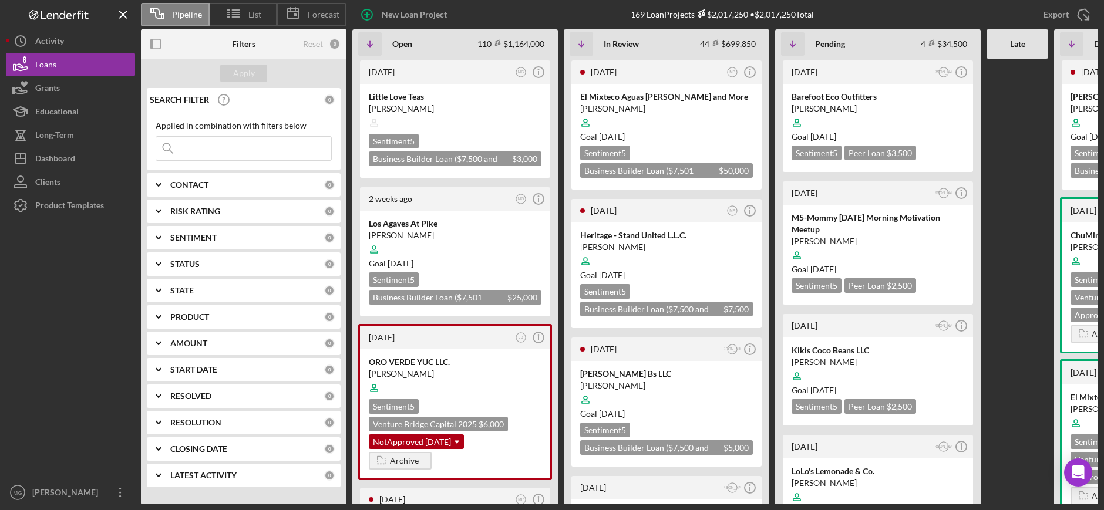
click at [223, 160] on input at bounding box center [243, 148] width 175 height 23
click at [215, 148] on input at bounding box center [243, 148] width 175 height 23
type input "[PERSON_NAME]"
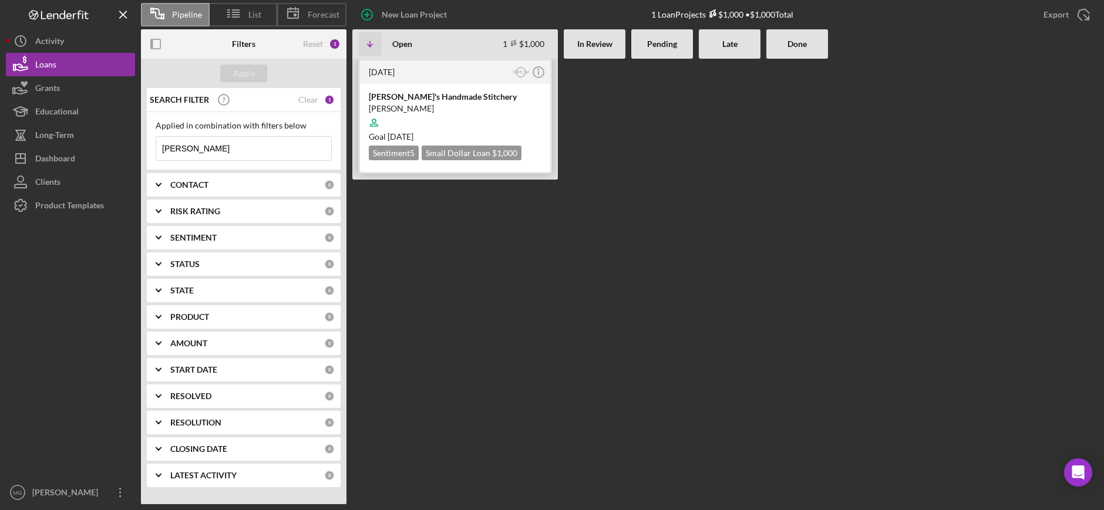
click at [461, 126] on div at bounding box center [455, 123] width 173 height 22
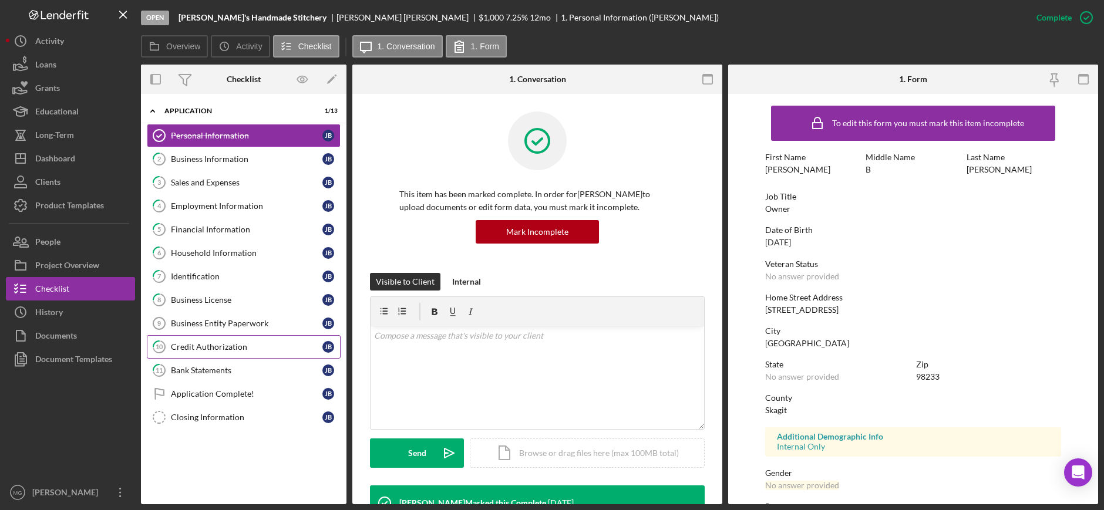
click at [238, 342] on div "Credit Authorization" at bounding box center [247, 346] width 152 height 9
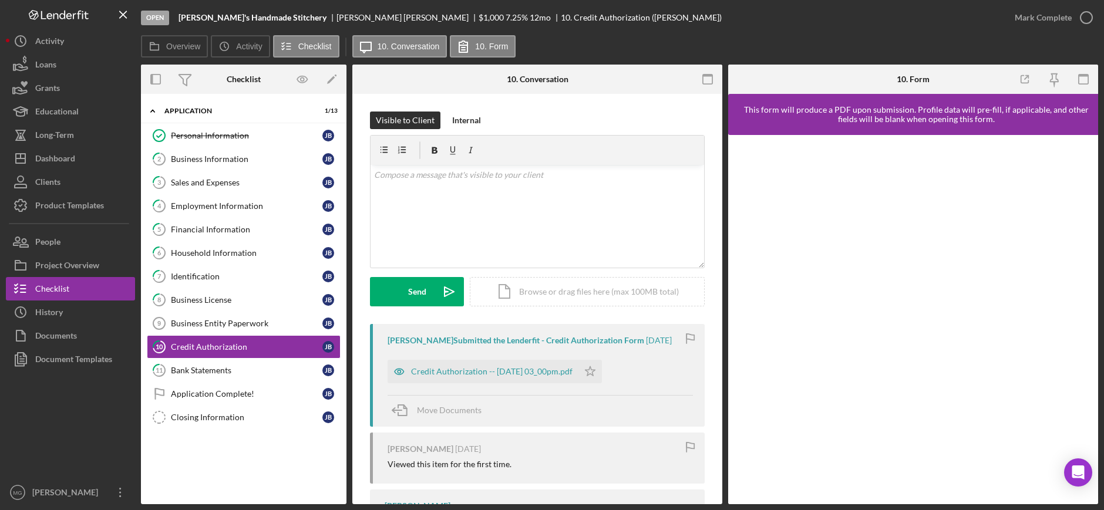
scroll to position [68, 0]
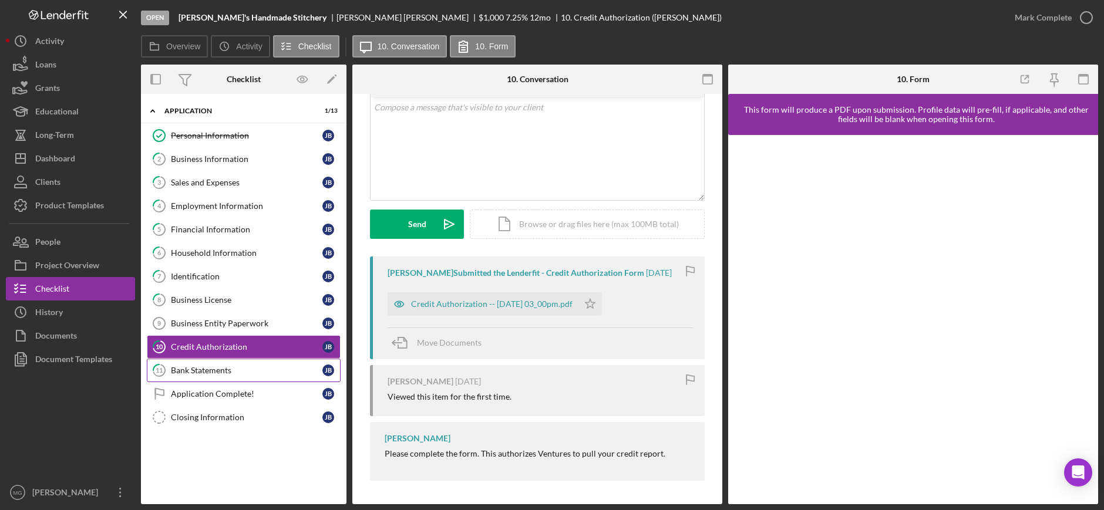
click at [233, 371] on div "Bank Statements" at bounding box center [247, 370] width 152 height 9
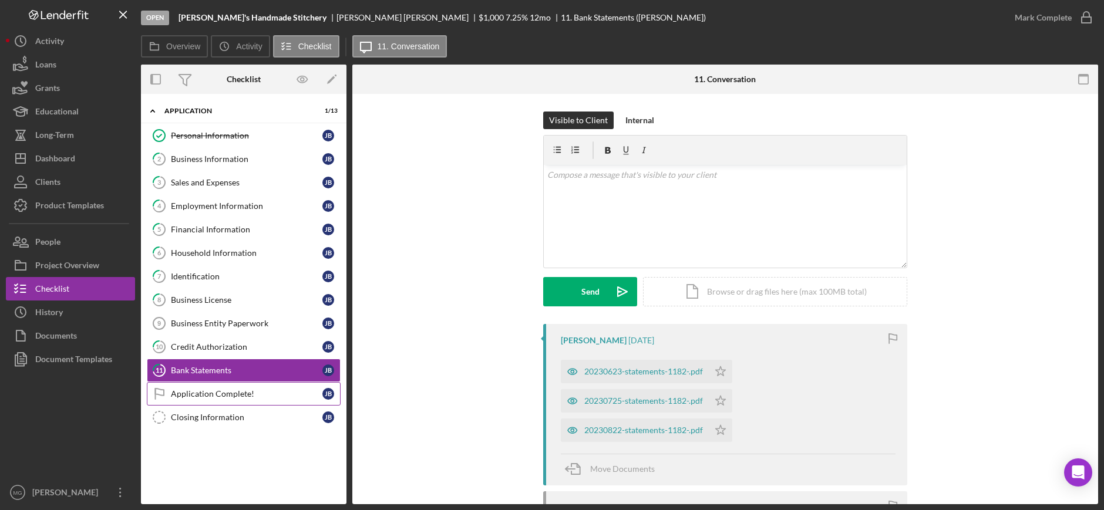
click at [229, 392] on div "Application Complete!" at bounding box center [247, 393] width 152 height 9
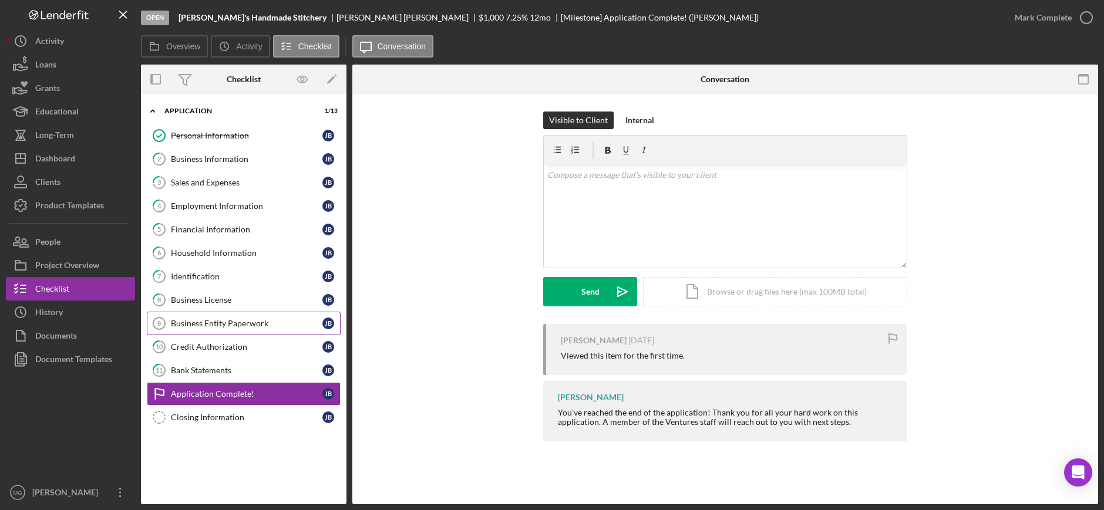
click at [202, 319] on div "Business Entity Paperwork" at bounding box center [247, 323] width 152 height 9
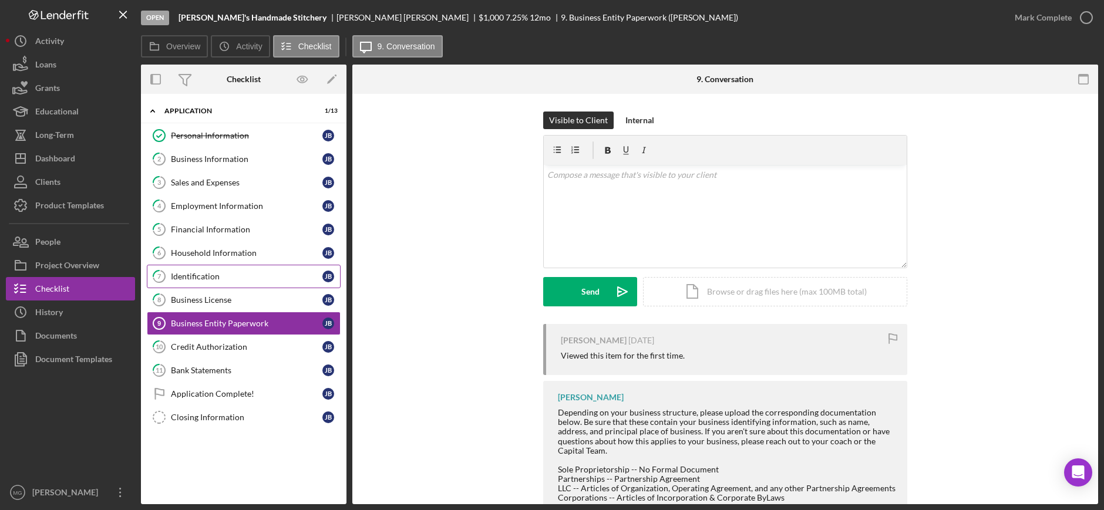
click at [204, 271] on link "7 Identification [PERSON_NAME]" at bounding box center [244, 276] width 194 height 23
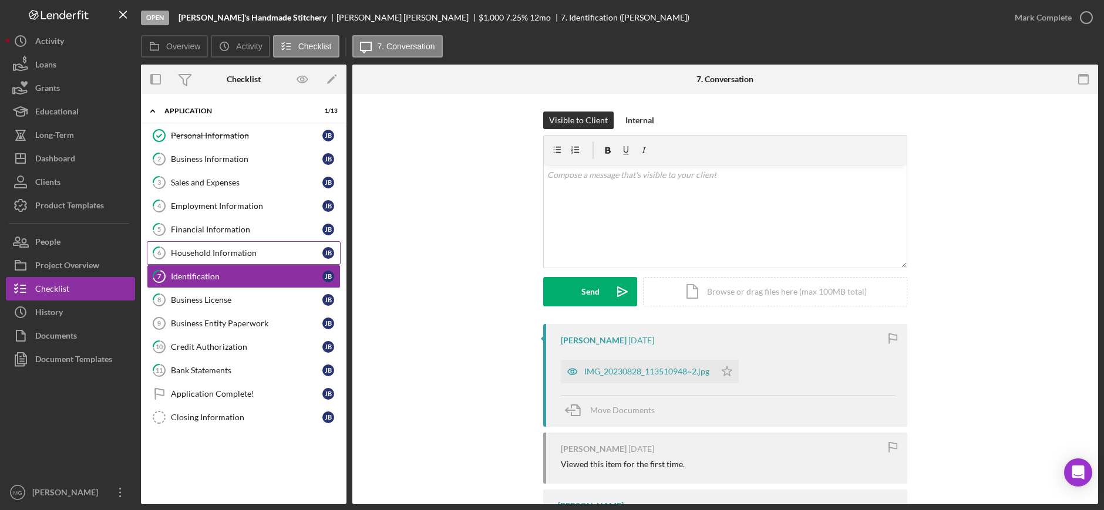
click at [224, 248] on div "Household Information" at bounding box center [247, 252] width 152 height 9
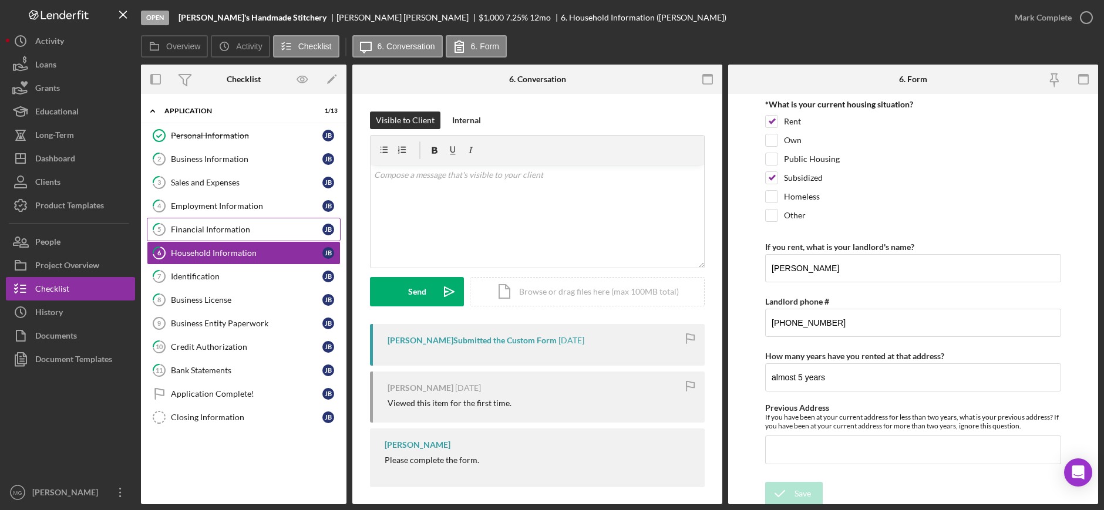
click at [212, 231] on div "Financial Information" at bounding box center [247, 229] width 152 height 9
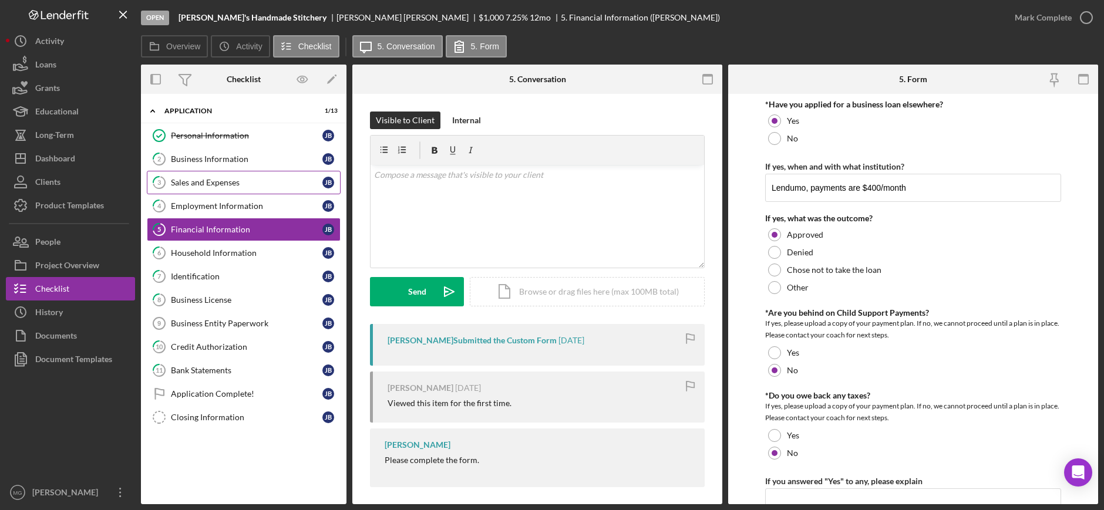
click at [206, 185] on div "Sales and Expenses" at bounding box center [247, 182] width 152 height 9
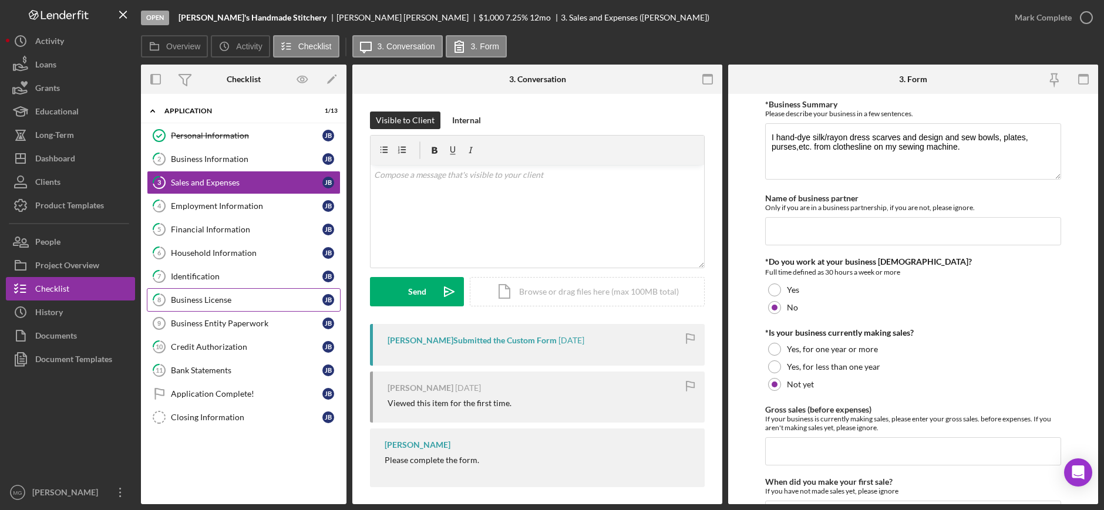
click at [200, 301] on div "Business License" at bounding box center [247, 299] width 152 height 9
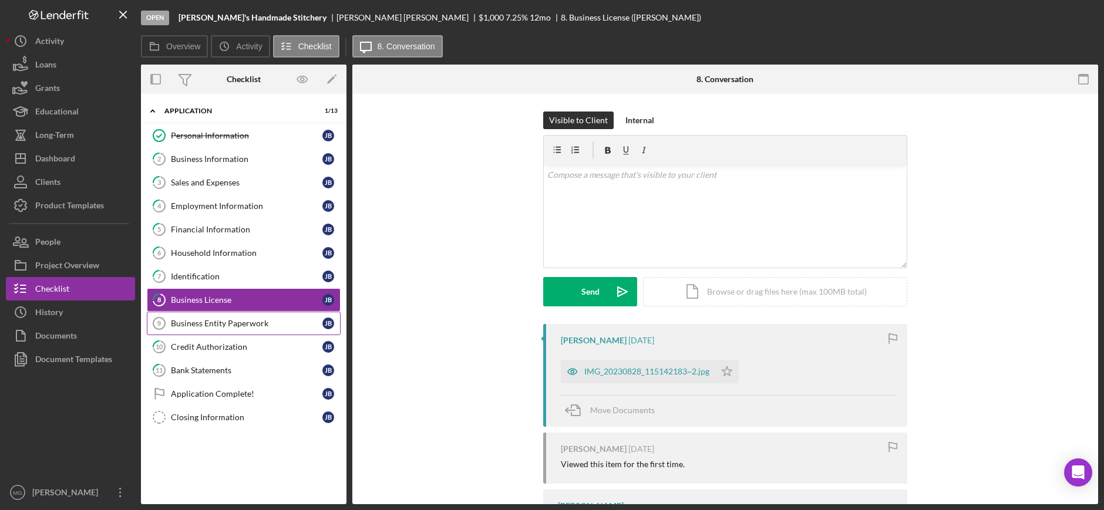
click at [207, 328] on div "Business Entity Paperwork" at bounding box center [247, 323] width 152 height 9
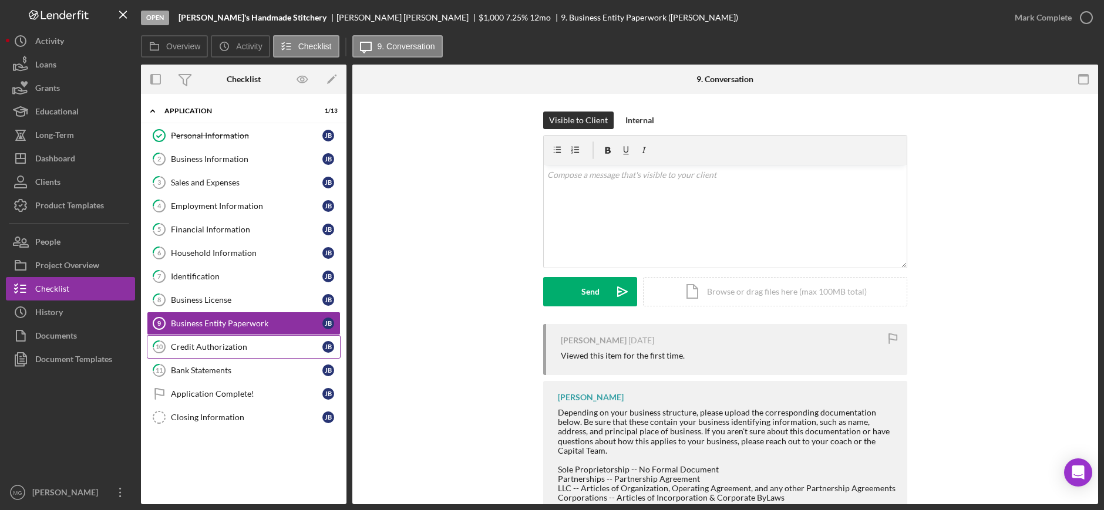
click at [210, 347] on div "Credit Authorization" at bounding box center [247, 346] width 152 height 9
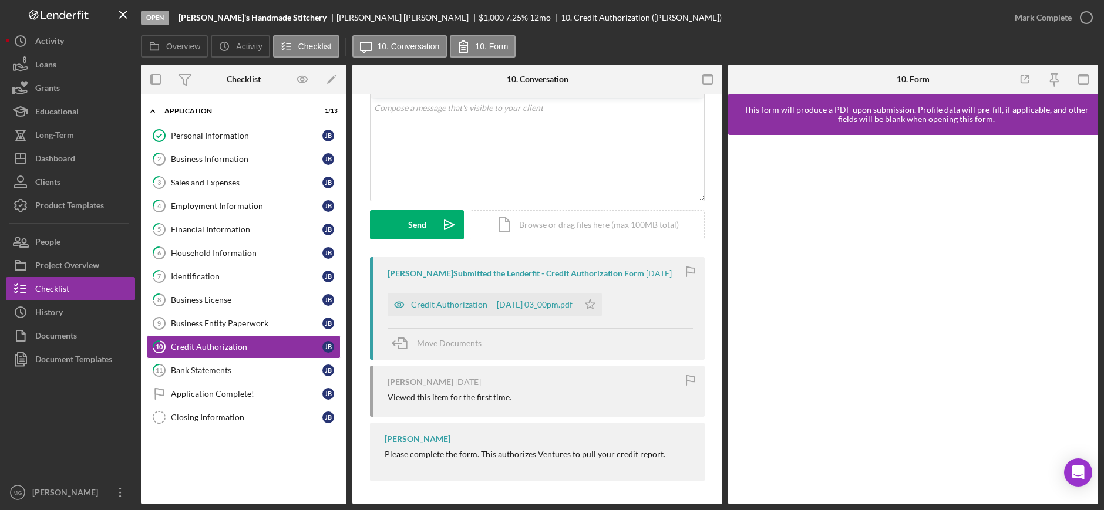
scroll to position [68, 0]
click at [58, 157] on div "Dashboard" at bounding box center [55, 160] width 40 height 26
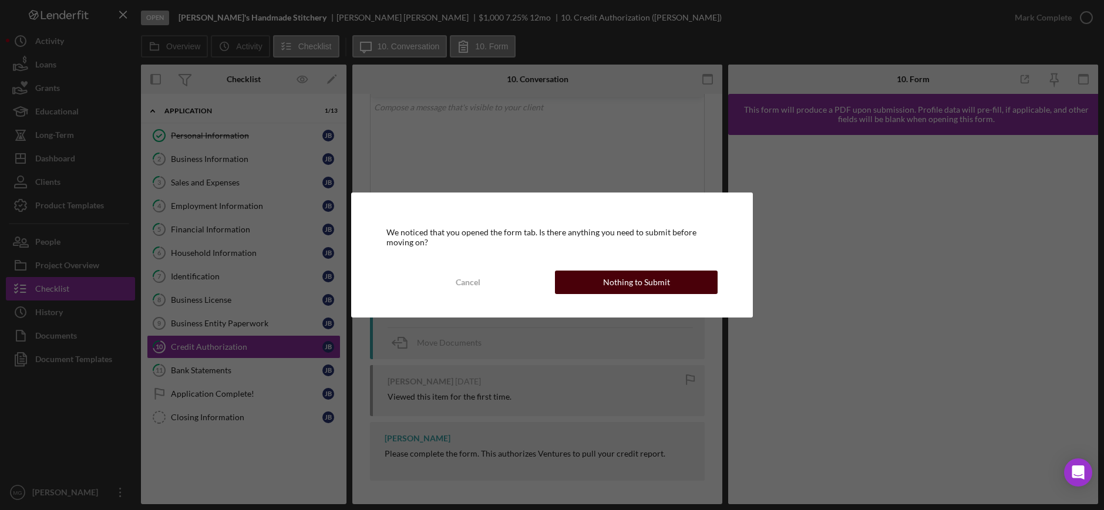
click at [607, 293] on div "Nothing to Submit" at bounding box center [636, 282] width 67 height 23
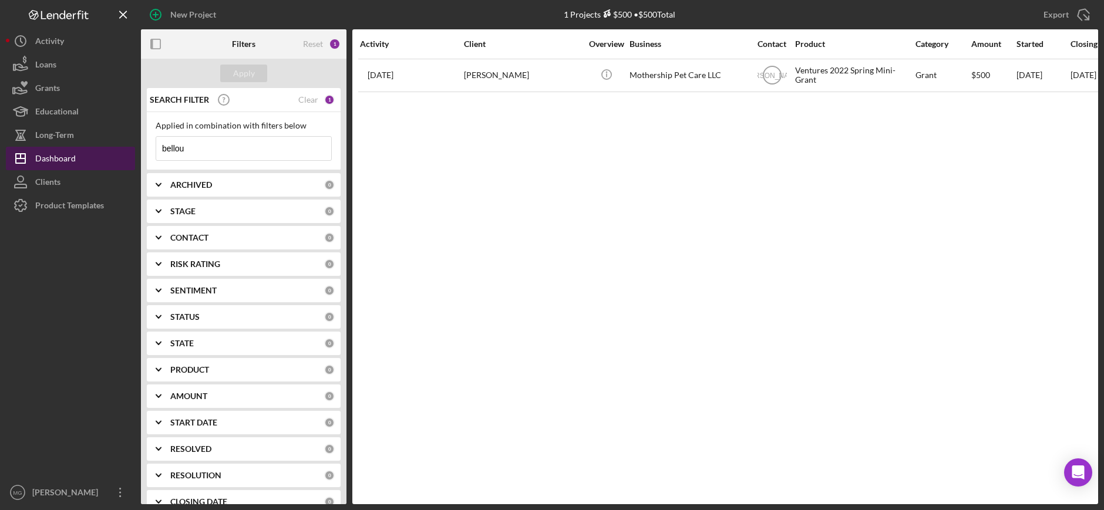
drag, startPoint x: 204, startPoint y: 151, endPoint x: 127, endPoint y: 149, distance: 77.0
click at [127, 149] on div "New Project 1 Projects $500 • $500 Total bellou Export Icon/Export Filters Rese…" at bounding box center [552, 252] width 1092 height 504
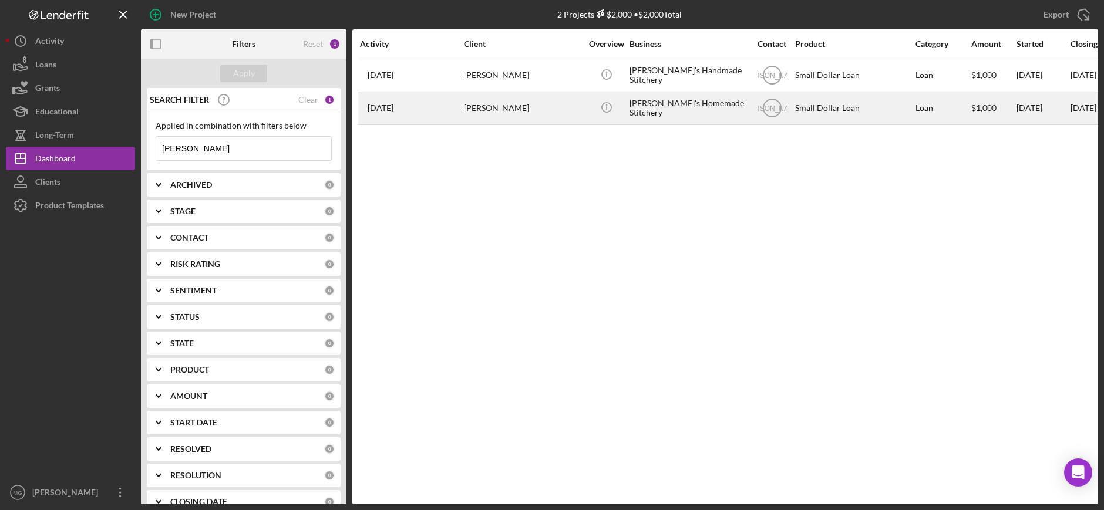
type input "[PERSON_NAME]"
click at [565, 107] on div "[PERSON_NAME]" at bounding box center [522, 108] width 117 height 31
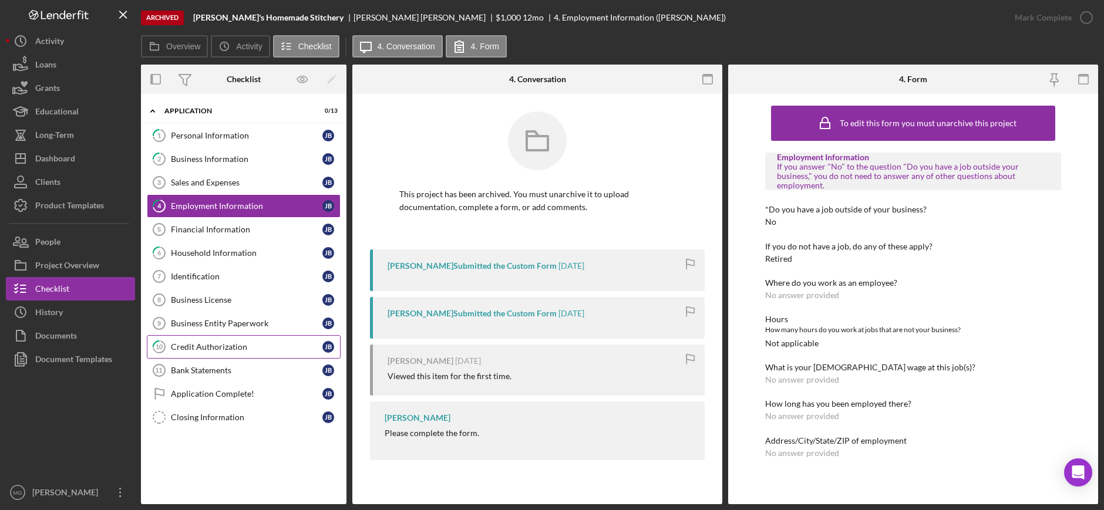
click at [202, 347] on div "Credit Authorization" at bounding box center [247, 346] width 152 height 9
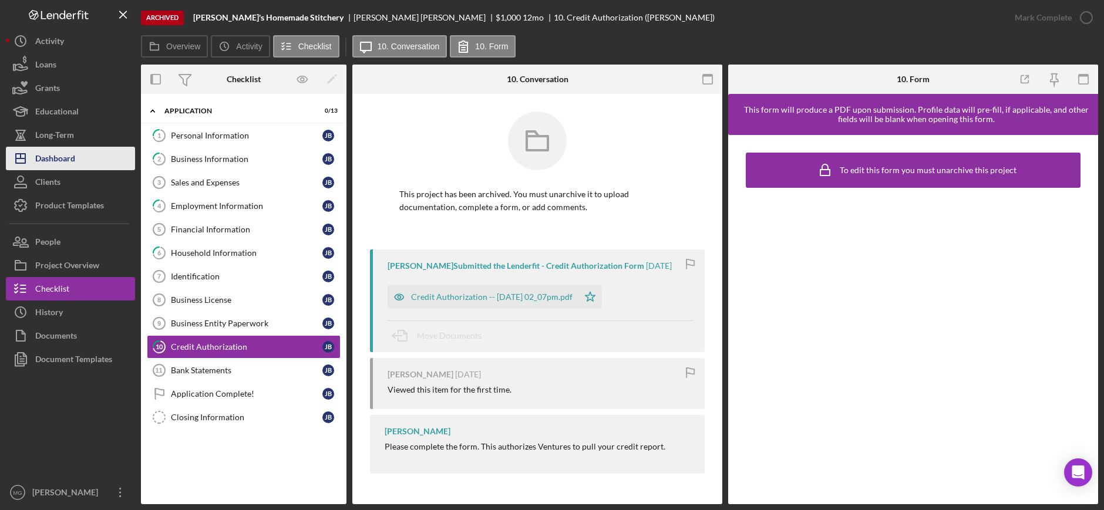
click at [70, 153] on div "Dashboard" at bounding box center [55, 160] width 40 height 26
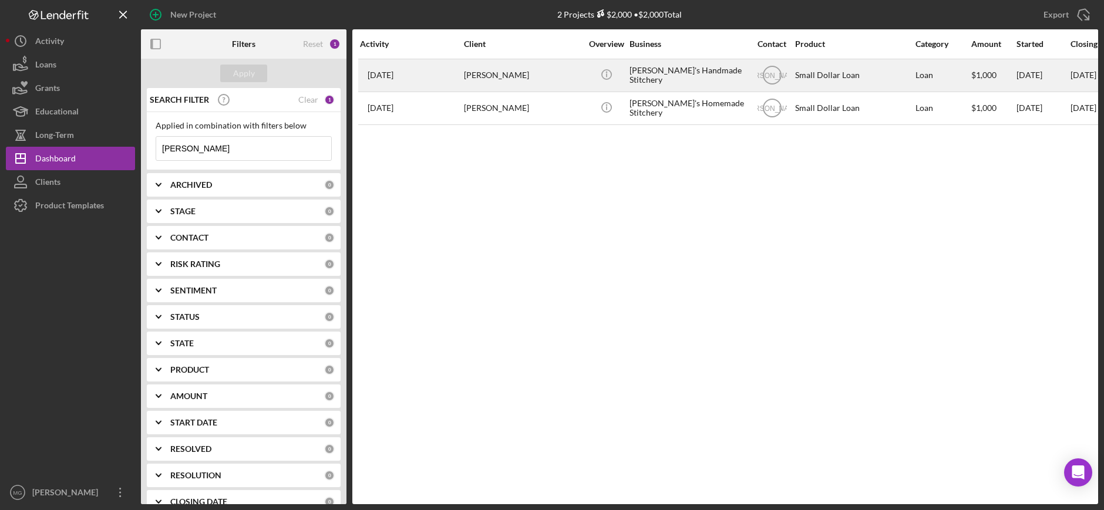
click at [527, 74] on div "[PERSON_NAME]" at bounding box center [522, 75] width 117 height 31
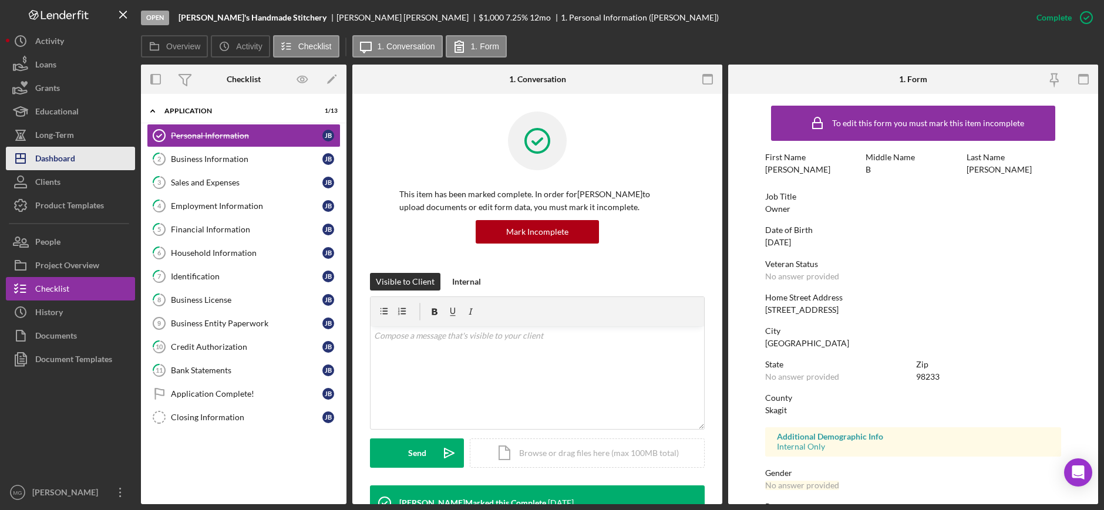
click at [69, 158] on div "Dashboard" at bounding box center [55, 160] width 40 height 26
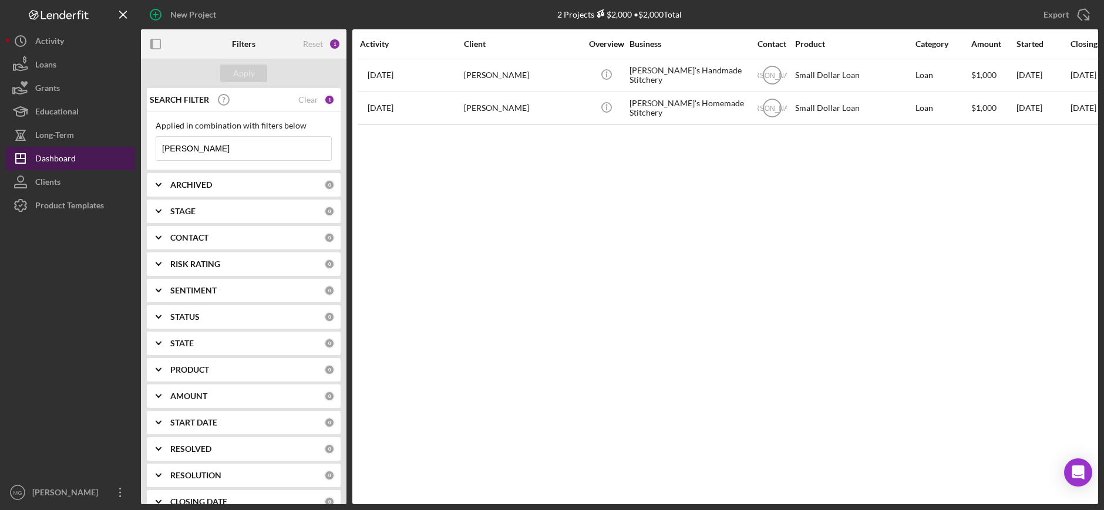
drag, startPoint x: 200, startPoint y: 144, endPoint x: 127, endPoint y: 149, distance: 73.0
click at [127, 149] on div "New Project 2 Projects $2,000 • $2,000 Total [PERSON_NAME] Export Icon/Export F…" at bounding box center [552, 252] width 1092 height 504
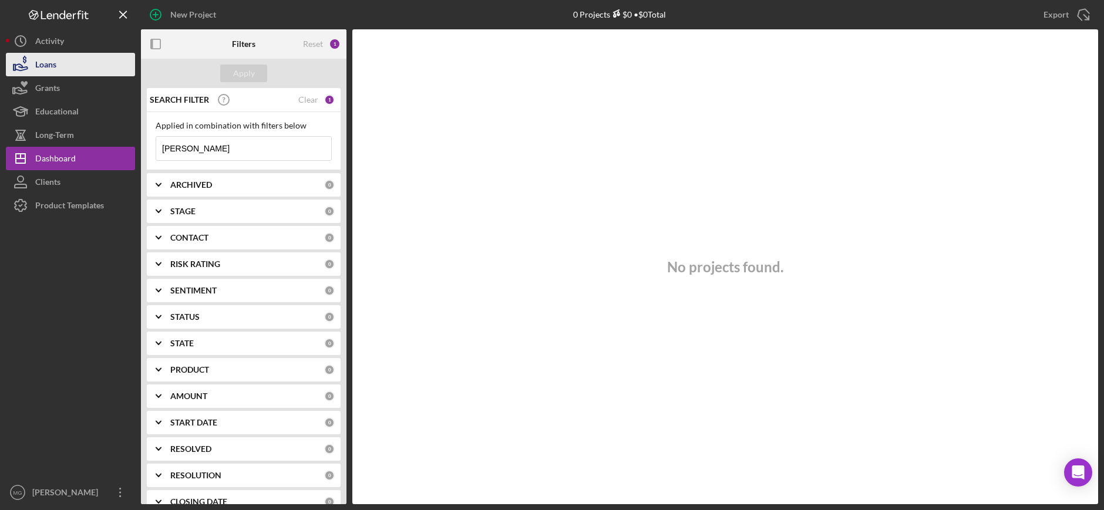
type input "[PERSON_NAME]"
click at [65, 65] on button "Loans" at bounding box center [70, 64] width 129 height 23
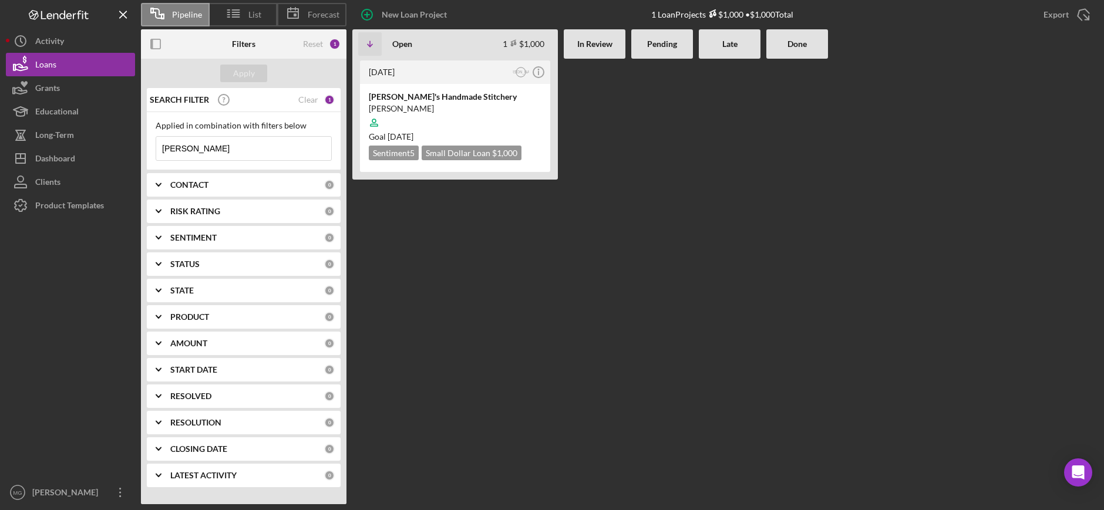
drag, startPoint x: 217, startPoint y: 150, endPoint x: 146, endPoint y: 146, distance: 70.6
click at [146, 146] on div "SEARCH FILTER Clear 1 Applied in combination with filters below [PERSON_NAME] I…" at bounding box center [244, 292] width 206 height 408
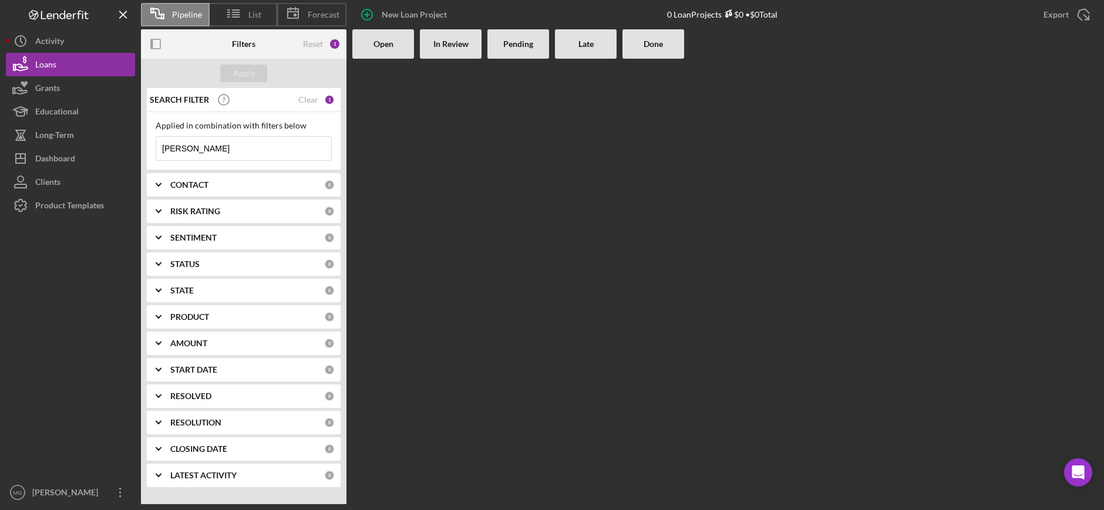
drag, startPoint x: 199, startPoint y: 146, endPoint x: 146, endPoint y: 149, distance: 52.4
click at [146, 149] on div "SEARCH FILTER Clear 1 Applied in combination with filters below [PERSON_NAME] I…" at bounding box center [244, 292] width 206 height 408
type input "brown"
click at [75, 163] on div "Dashboard" at bounding box center [55, 160] width 40 height 26
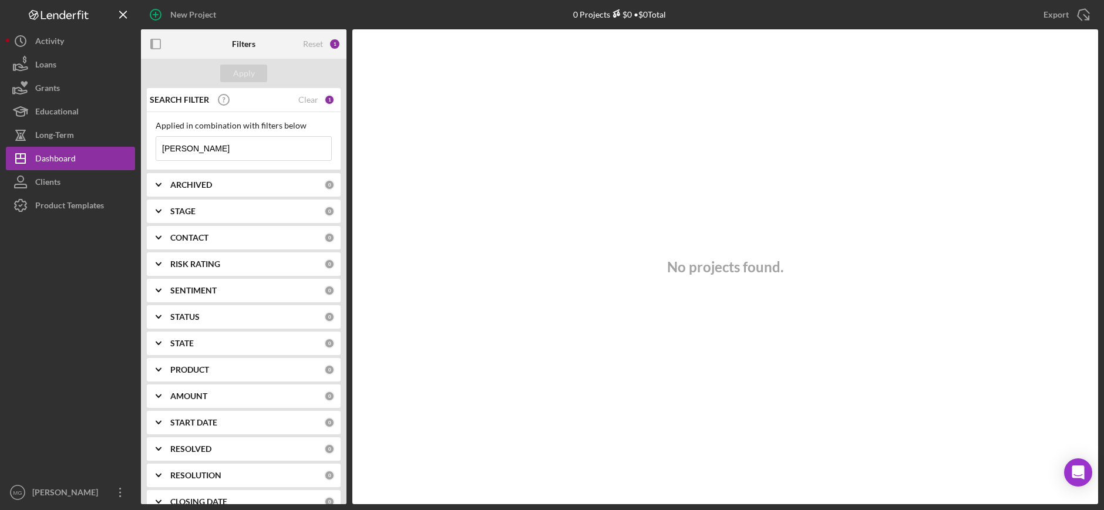
click at [166, 150] on input "[PERSON_NAME]" at bounding box center [243, 148] width 175 height 23
click at [202, 150] on input "brown" at bounding box center [243, 148] width 175 height 23
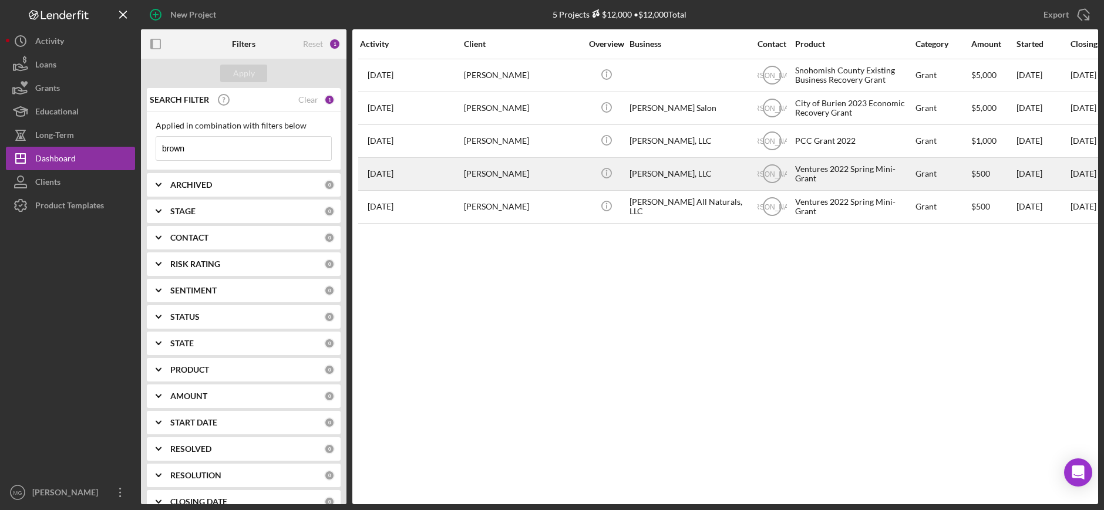
type input "brown"
click at [520, 176] on div "[PERSON_NAME]" at bounding box center [522, 174] width 117 height 31
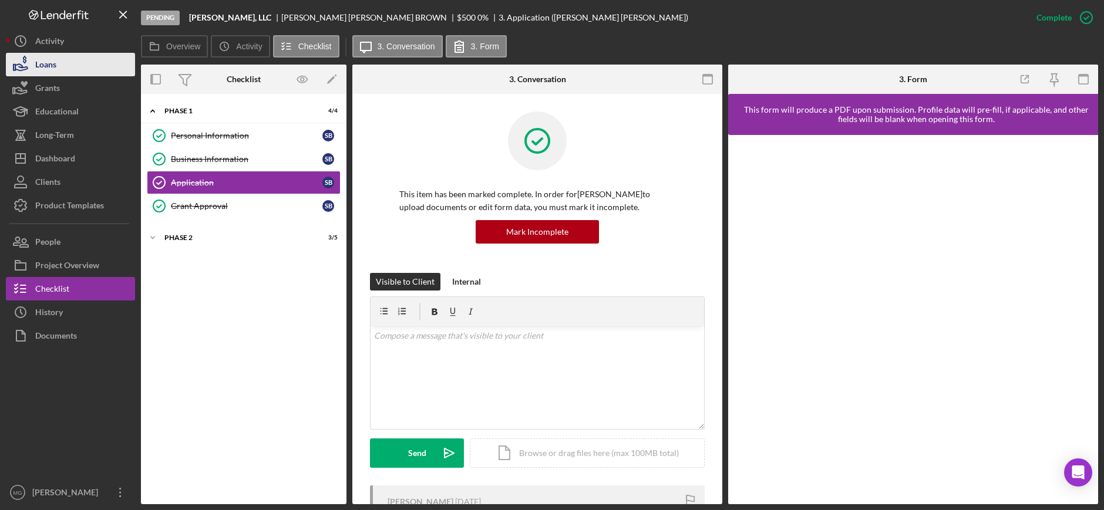
click at [43, 64] on div "Loans" at bounding box center [45, 66] width 21 height 26
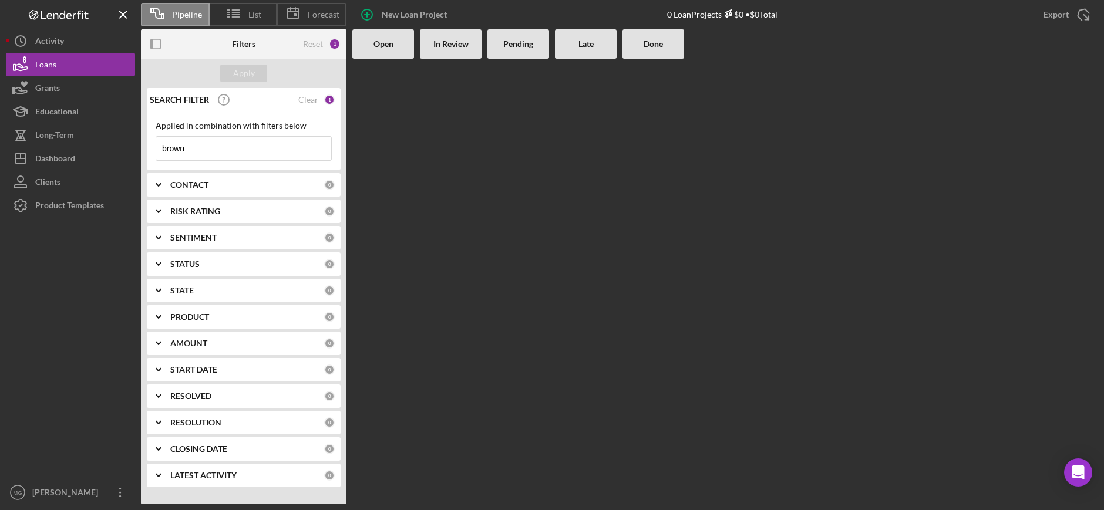
click at [227, 147] on input "brown" at bounding box center [243, 148] width 175 height 23
click at [47, 64] on div "Loans" at bounding box center [45, 66] width 21 height 26
click at [39, 67] on div "Loans" at bounding box center [45, 66] width 21 height 26
click at [257, 144] on input "brown" at bounding box center [243, 148] width 175 height 23
drag, startPoint x: 205, startPoint y: 149, endPoint x: 133, endPoint y: 147, distance: 71.7
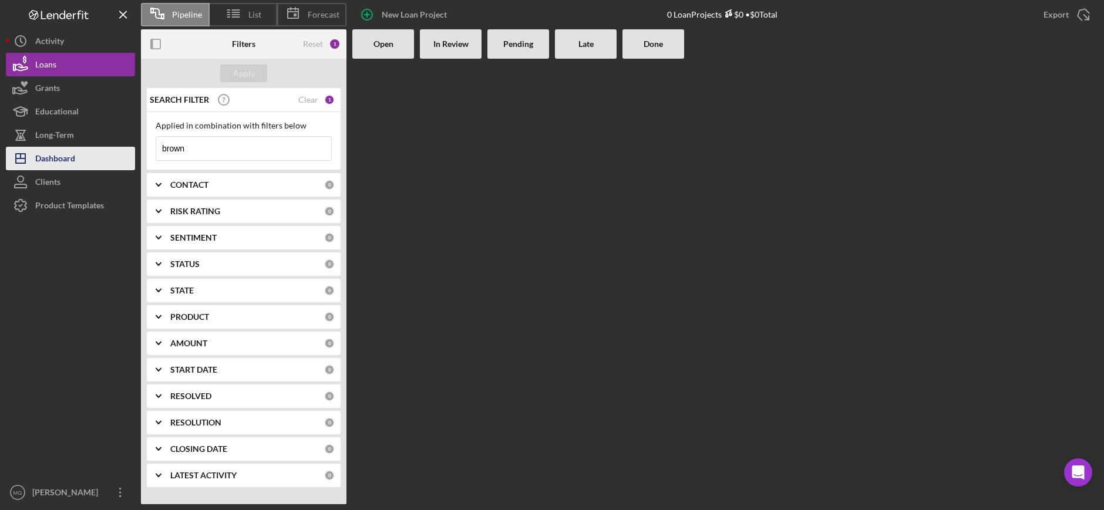
click at [133, 147] on div "Pipeline List Forecast New Loan Project 0 Loan Projects $0 • $0 Total Export Ic…" at bounding box center [552, 252] width 1092 height 504
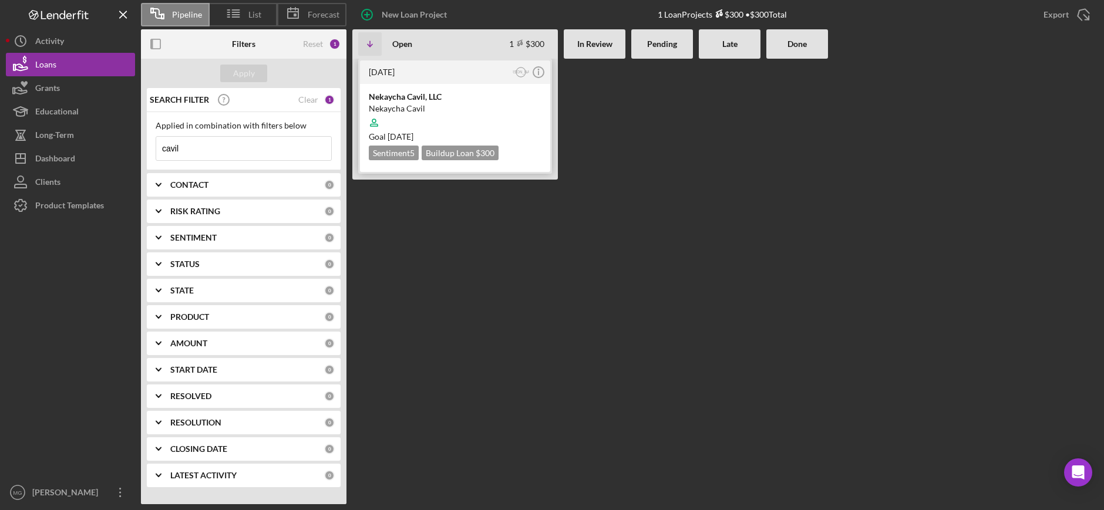
type input "cavil"
click at [479, 103] on div "Nekaycha Cavil" at bounding box center [455, 109] width 173 height 12
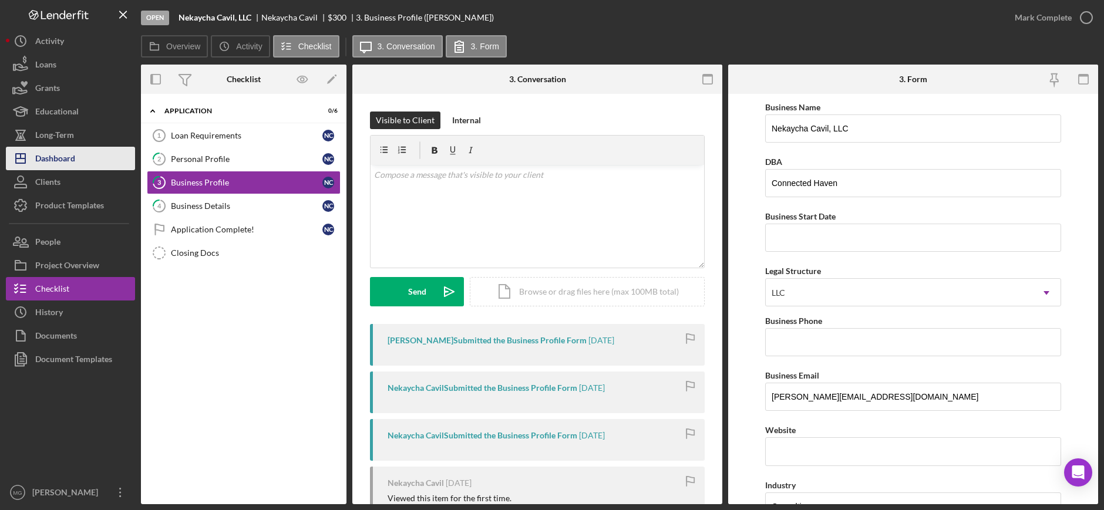
click at [55, 156] on div "Dashboard" at bounding box center [55, 160] width 40 height 26
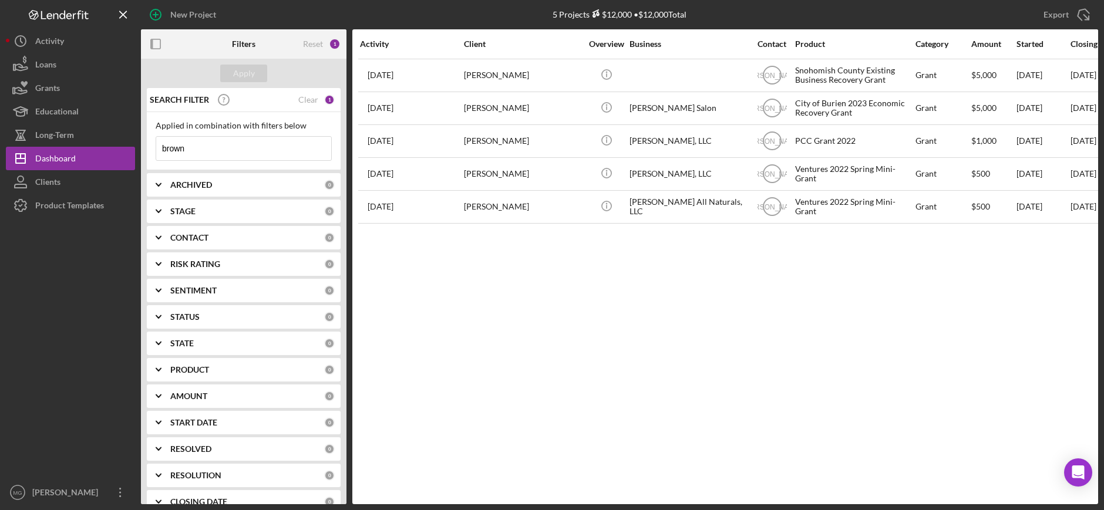
drag, startPoint x: 200, startPoint y: 155, endPoint x: 152, endPoint y: 143, distance: 50.1
click at [152, 143] on div "Applied in combination with filters below brown Icon/Menu Close" at bounding box center [244, 141] width 194 height 58
type input "cavil"
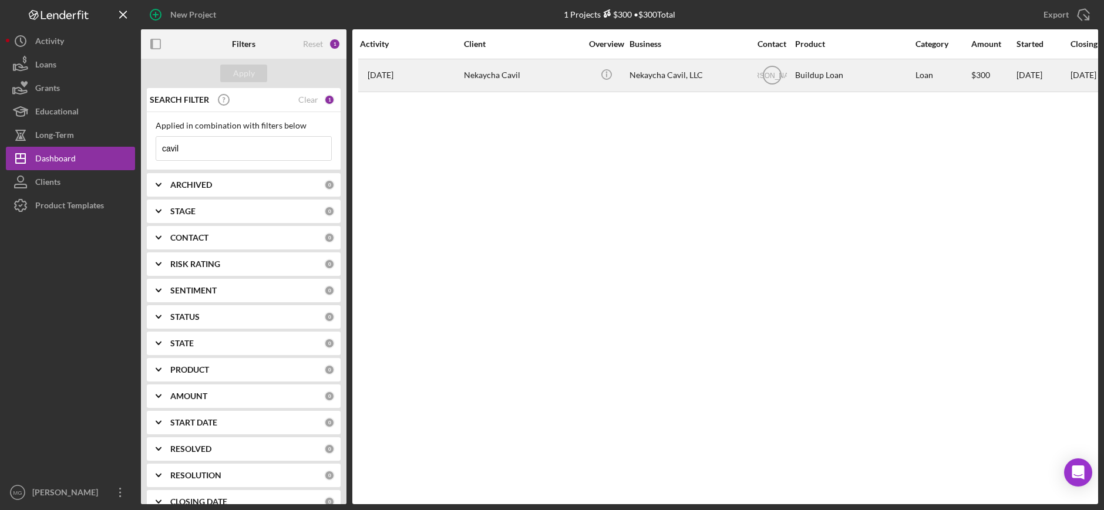
click at [848, 83] on div "Buildup Loan" at bounding box center [853, 75] width 117 height 31
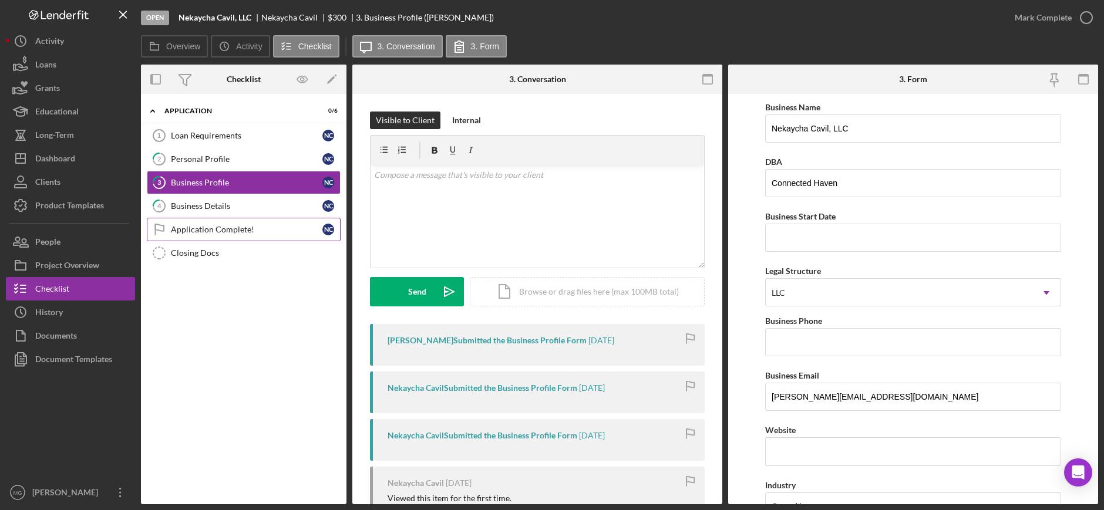
click at [234, 226] on div "Application Complete!" at bounding box center [247, 229] width 152 height 9
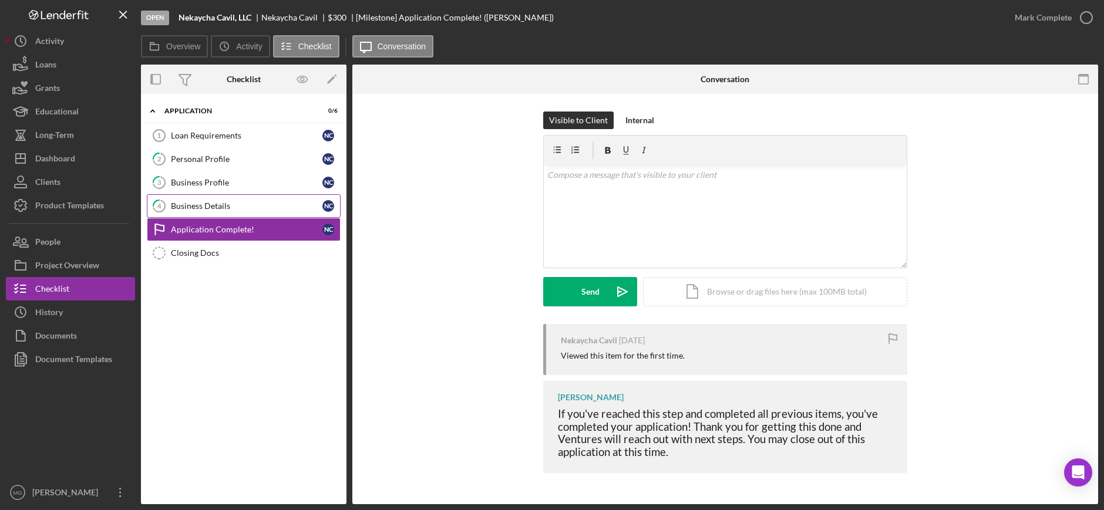
click at [224, 209] on div "Business Details" at bounding box center [247, 205] width 152 height 9
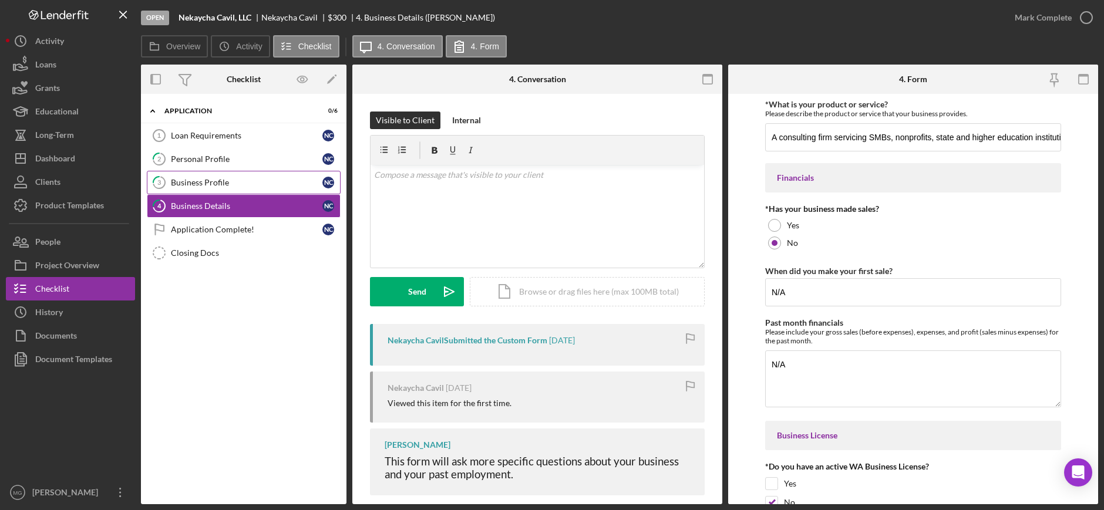
click at [206, 190] on link "3 Business Profile N C" at bounding box center [244, 182] width 194 height 23
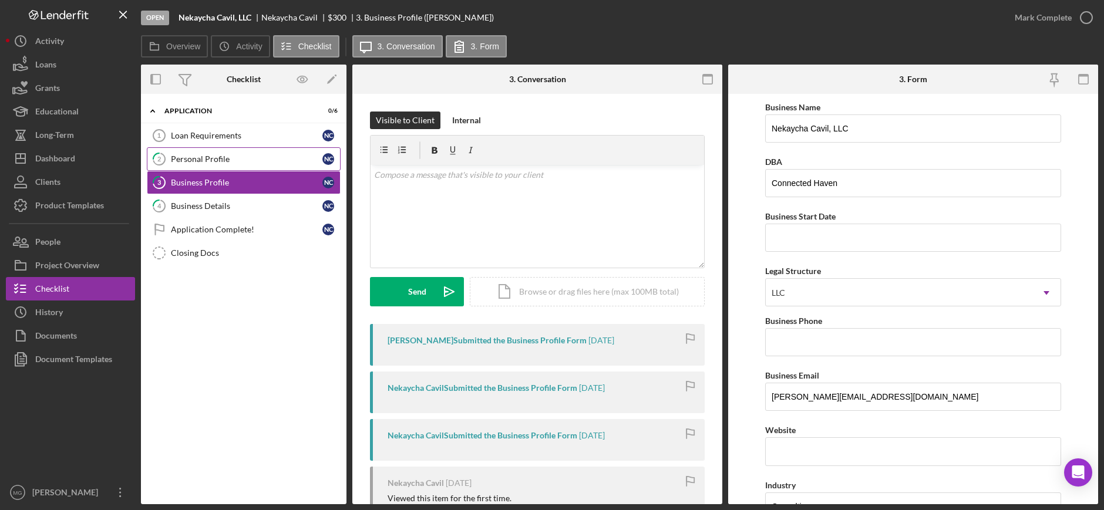
click at [210, 155] on div "Personal Profile" at bounding box center [247, 158] width 152 height 9
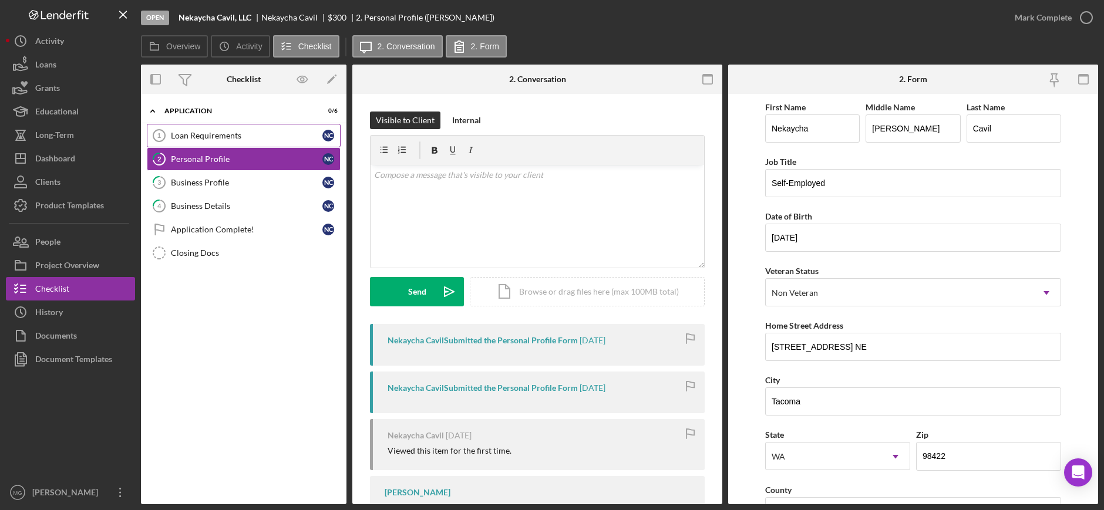
click at [217, 131] on div "Loan Requirements" at bounding box center [247, 135] width 152 height 9
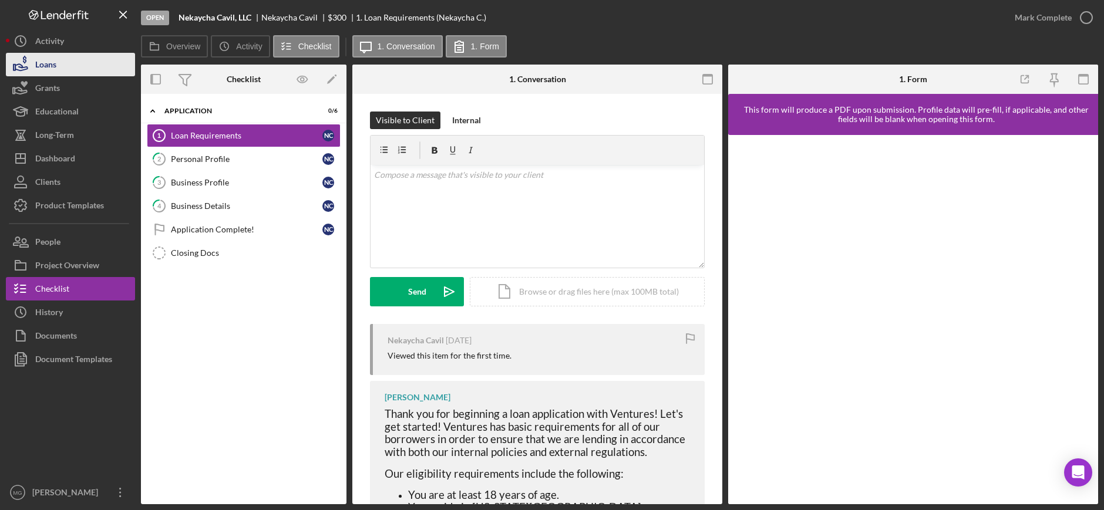
click at [59, 63] on button "Loans" at bounding box center [70, 64] width 129 height 23
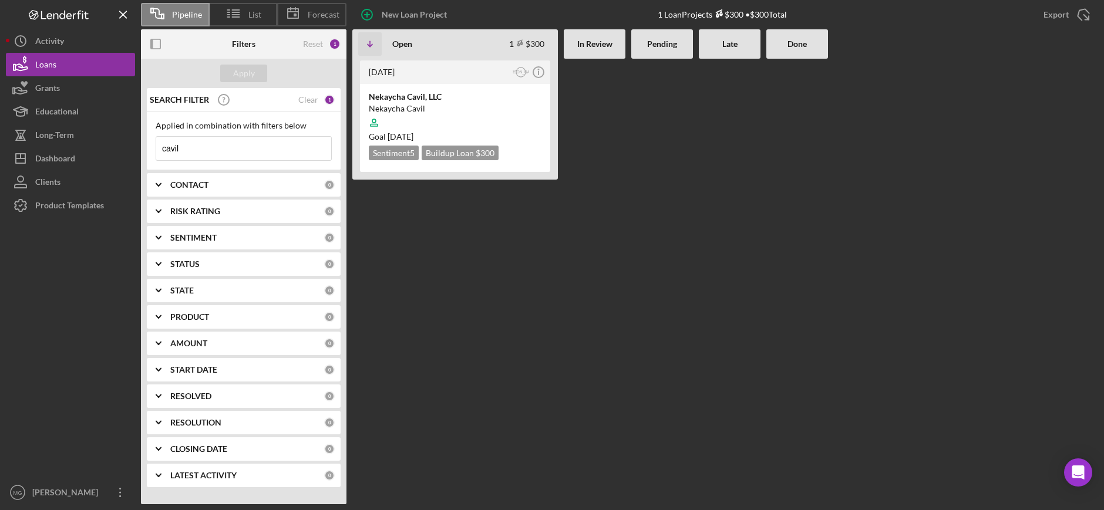
click at [211, 143] on input "cavil" at bounding box center [243, 148] width 175 height 23
drag, startPoint x: 207, startPoint y: 148, endPoint x: 144, endPoint y: 155, distance: 63.2
click at [144, 155] on div "SEARCH FILTER Clear 1 Applied in combination with filters below cavil Icon/Menu…" at bounding box center [244, 292] width 206 height 408
paste input "[PERSON_NAME]"
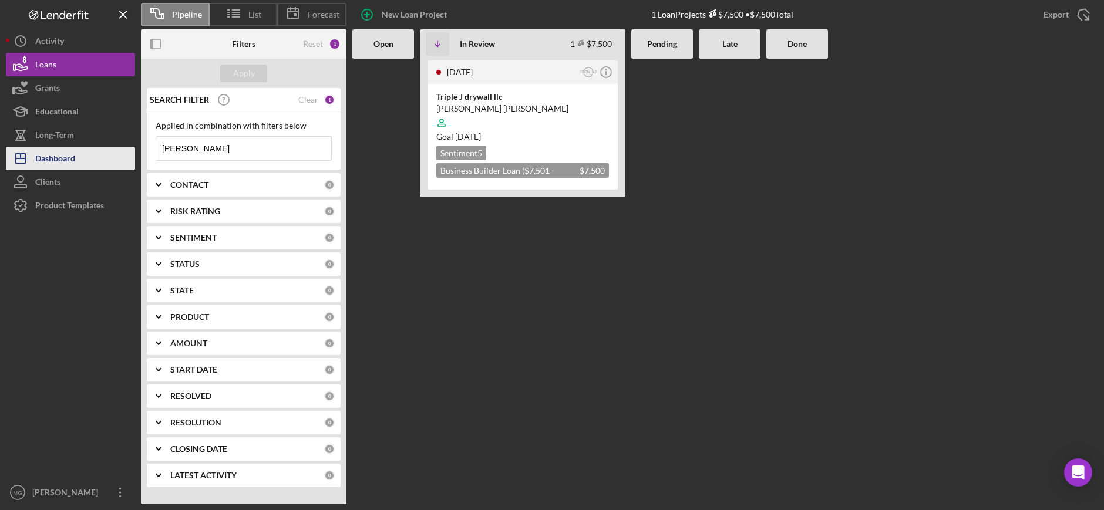
type input "[PERSON_NAME]"
click at [69, 160] on div "Dashboard" at bounding box center [55, 160] width 40 height 26
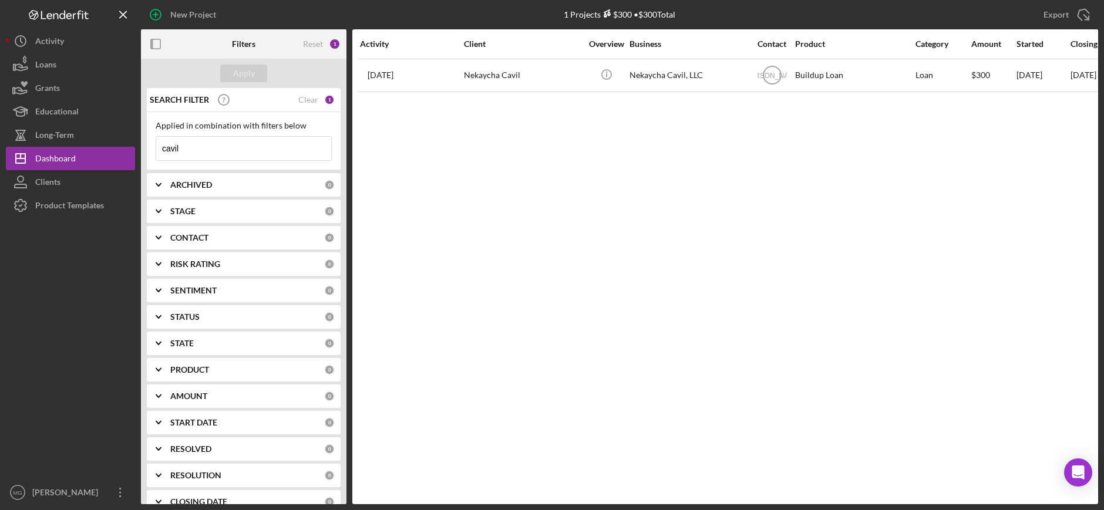
drag, startPoint x: 223, startPoint y: 154, endPoint x: 149, endPoint y: 148, distance: 74.2
click at [149, 148] on div "Applied in combination with filters below cavil Icon/Menu Close" at bounding box center [244, 141] width 194 height 58
paste input "[PERSON_NAME]"
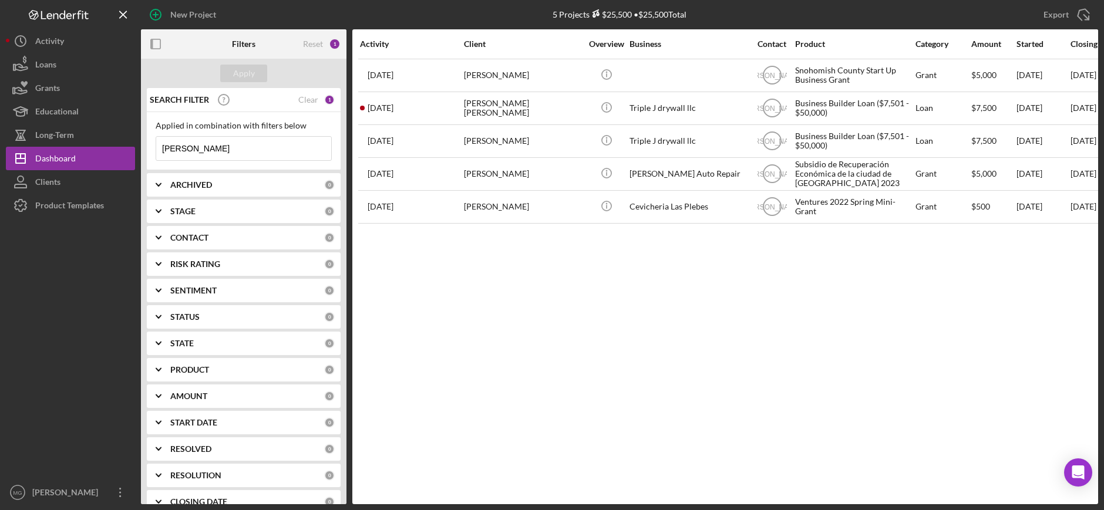
drag, startPoint x: 236, startPoint y: 152, endPoint x: 170, endPoint y: 154, distance: 66.4
click at [170, 154] on input "[PERSON_NAME]" at bounding box center [243, 148] width 175 height 23
type input "C"
paste input "[PERSON_NAME]"
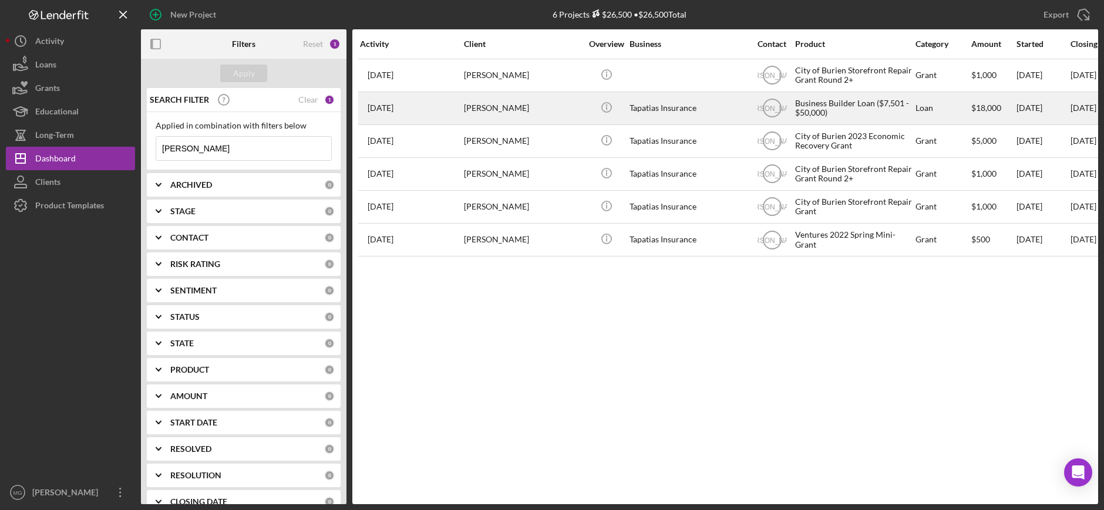
type input "[PERSON_NAME]"
click at [933, 109] on div "Loan" at bounding box center [943, 108] width 55 height 31
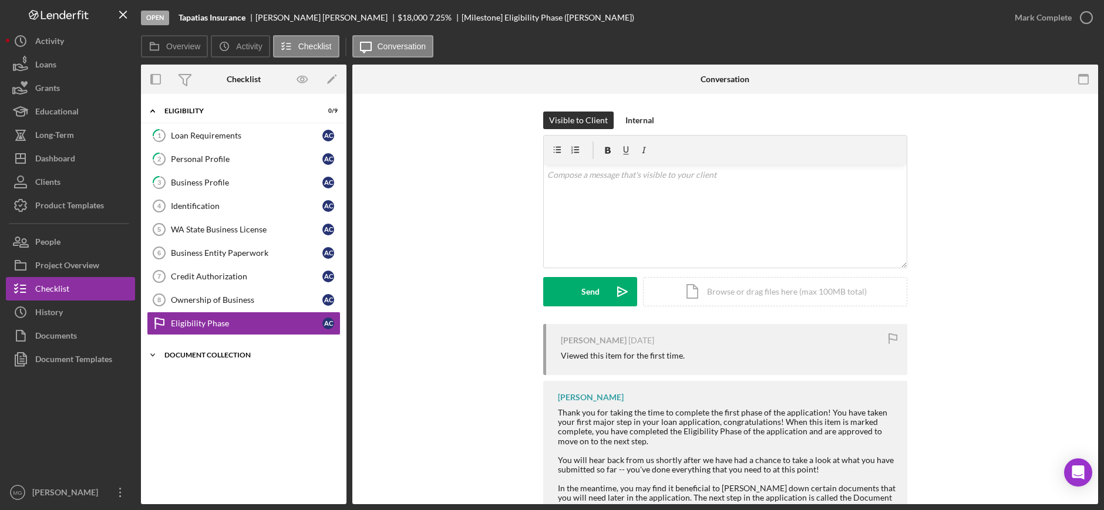
click at [150, 355] on icon "Icon/Expander" at bounding box center [152, 355] width 23 height 23
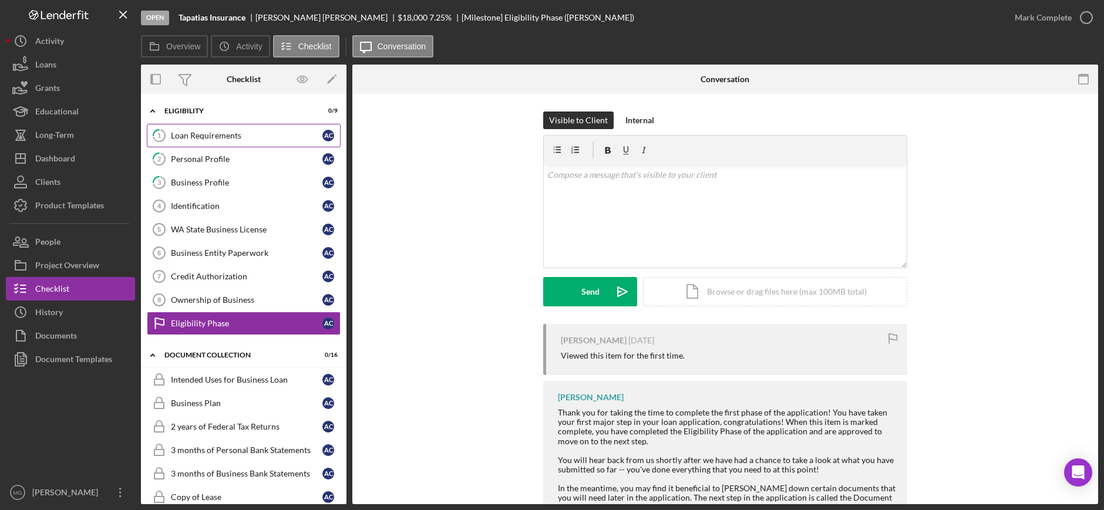
click at [200, 138] on div "Loan Requirements" at bounding box center [247, 135] width 152 height 9
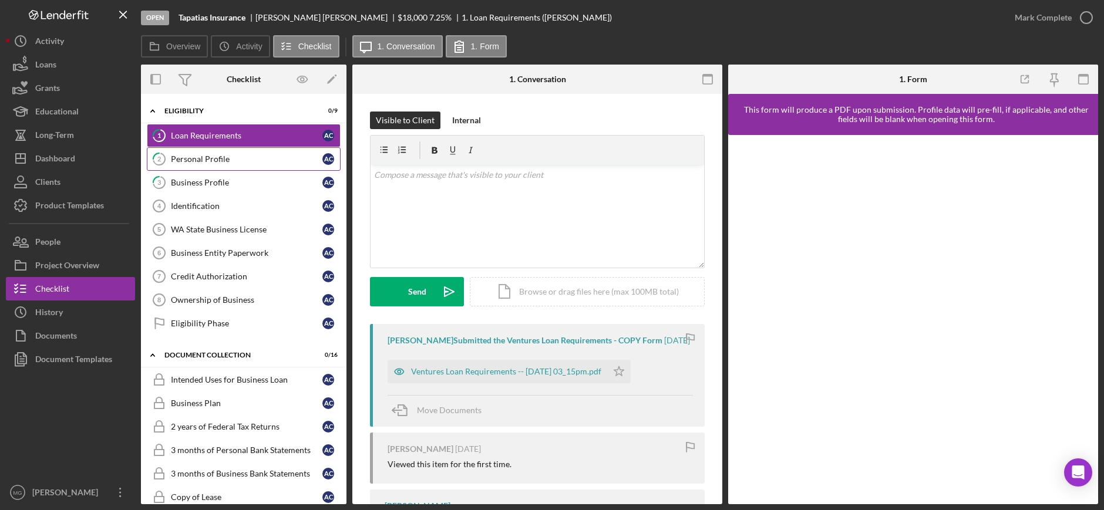
click at [204, 155] on div "Personal Profile" at bounding box center [247, 158] width 152 height 9
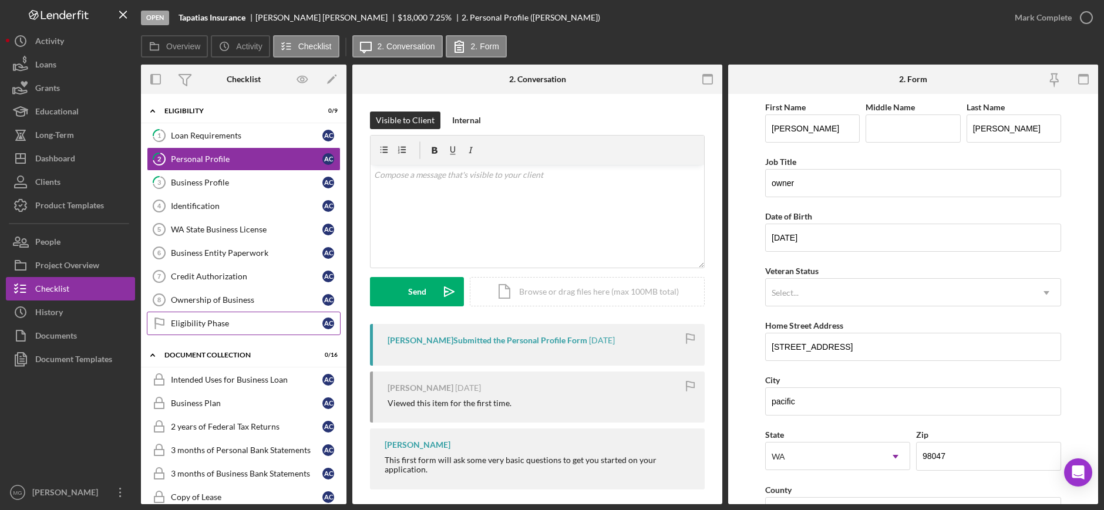
click at [211, 321] on div "Eligibility Phase" at bounding box center [247, 323] width 152 height 9
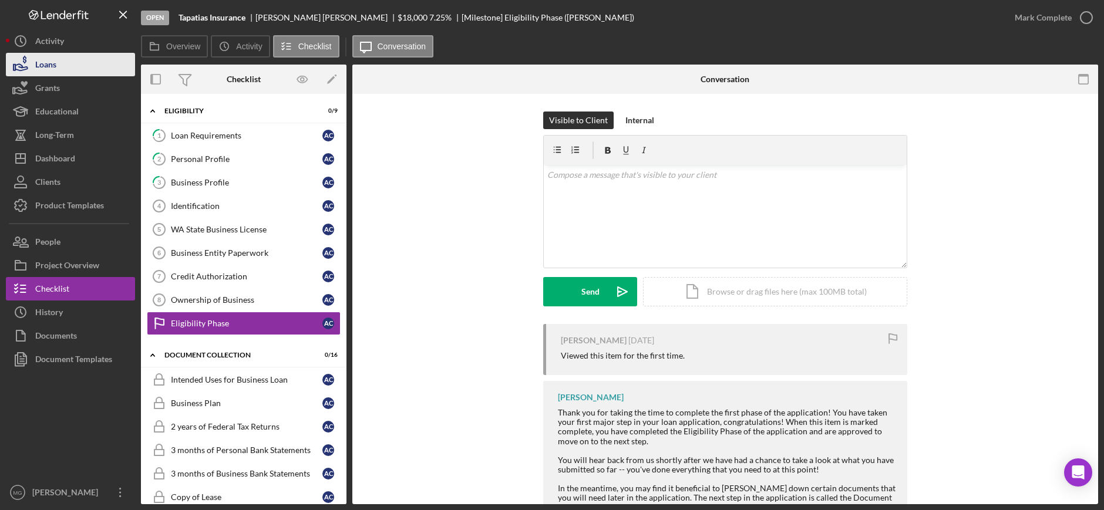
click at [52, 68] on div "Loans" at bounding box center [45, 66] width 21 height 26
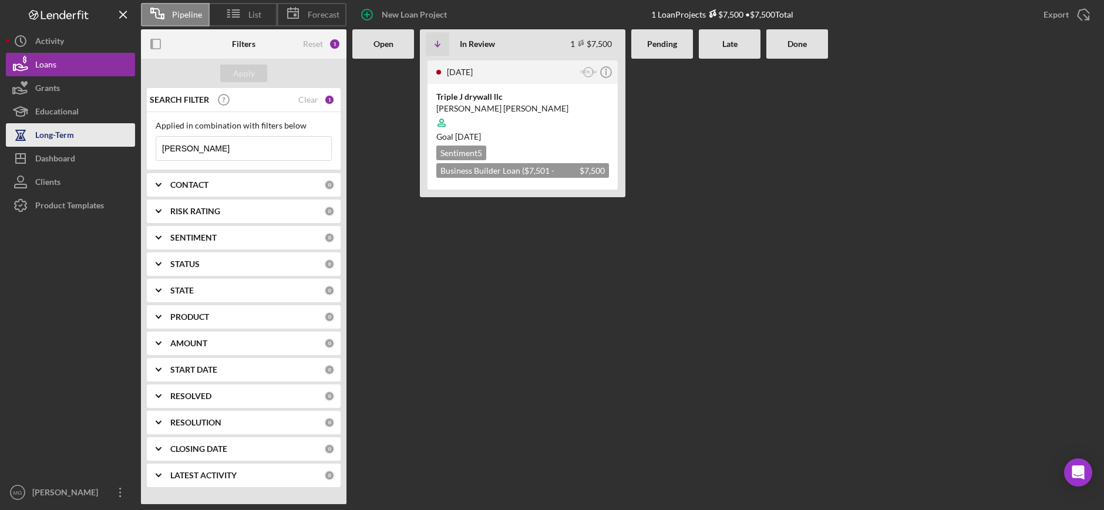
drag, startPoint x: 230, startPoint y: 149, endPoint x: 125, endPoint y: 140, distance: 105.5
click at [125, 140] on div "Pipeline List Forecast New Loan Project 1 Loan Projects $7,500 • $7,500 Total E…" at bounding box center [552, 252] width 1092 height 504
paste input "ovarrubia"
type input "[PERSON_NAME]"
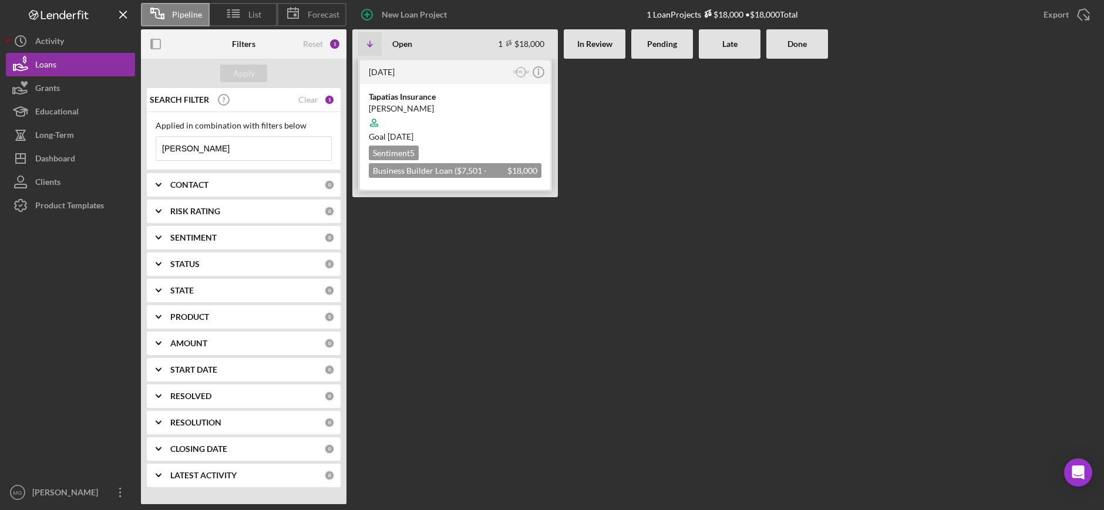
click at [479, 130] on div "Tapatias Insurance [PERSON_NAME] Goal [DATE] Sentiment 5 Business Builder Loan …" at bounding box center [455, 137] width 190 height 106
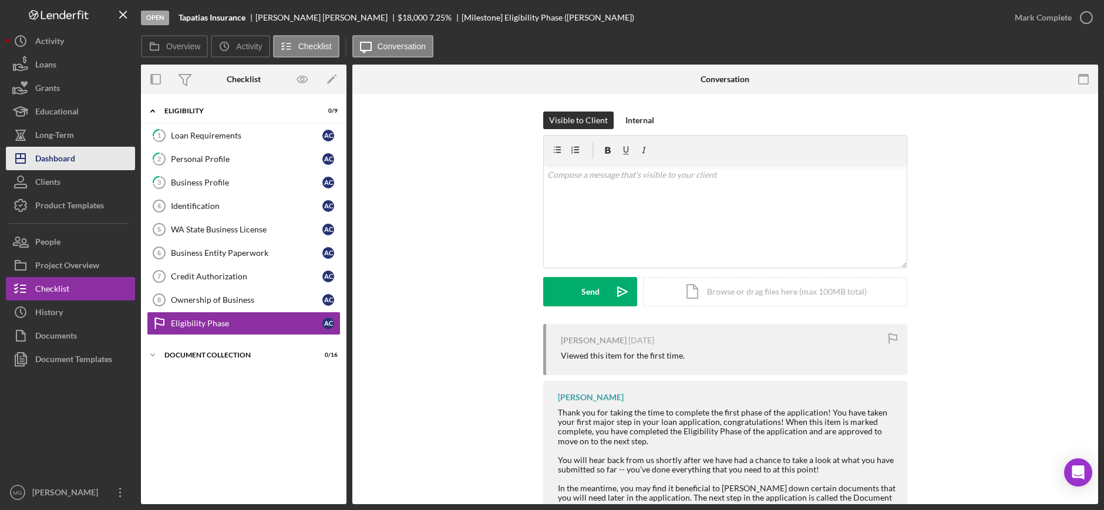
click at [51, 165] on div "Dashboard" at bounding box center [55, 160] width 40 height 26
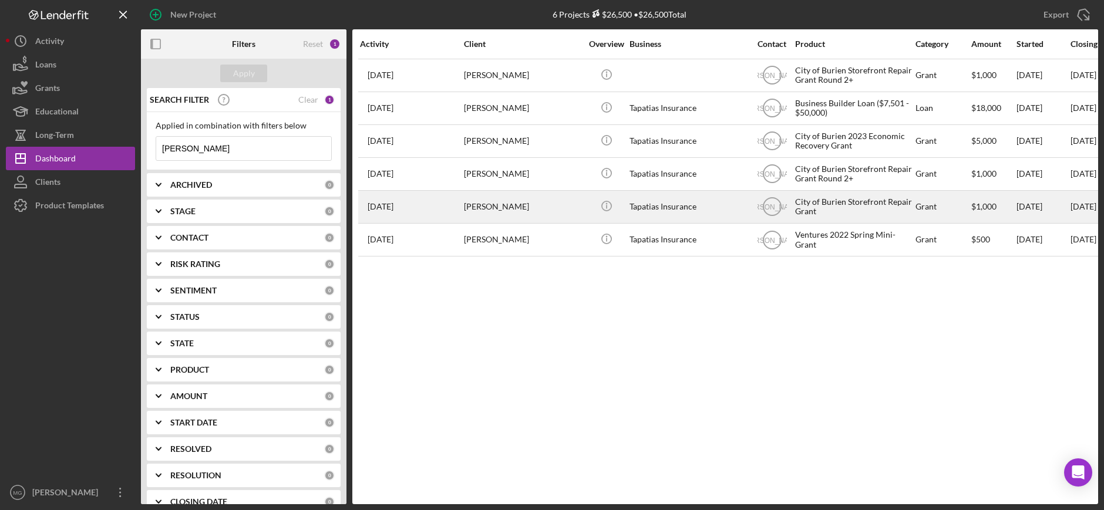
click at [914, 199] on td "City of Burien Storefront Repair Grant" at bounding box center [855, 206] width 120 height 33
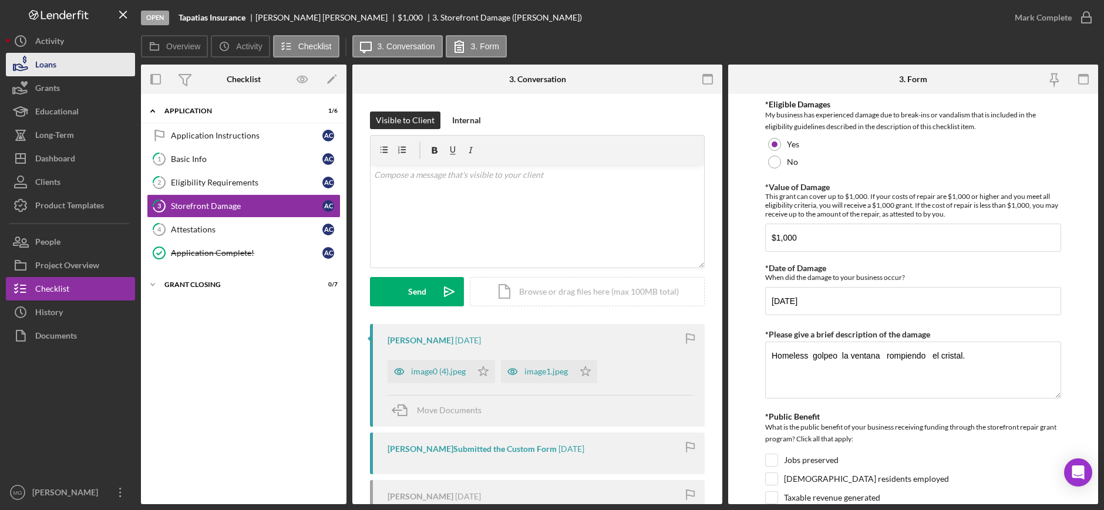
click at [65, 75] on button "Loans" at bounding box center [70, 64] width 129 height 23
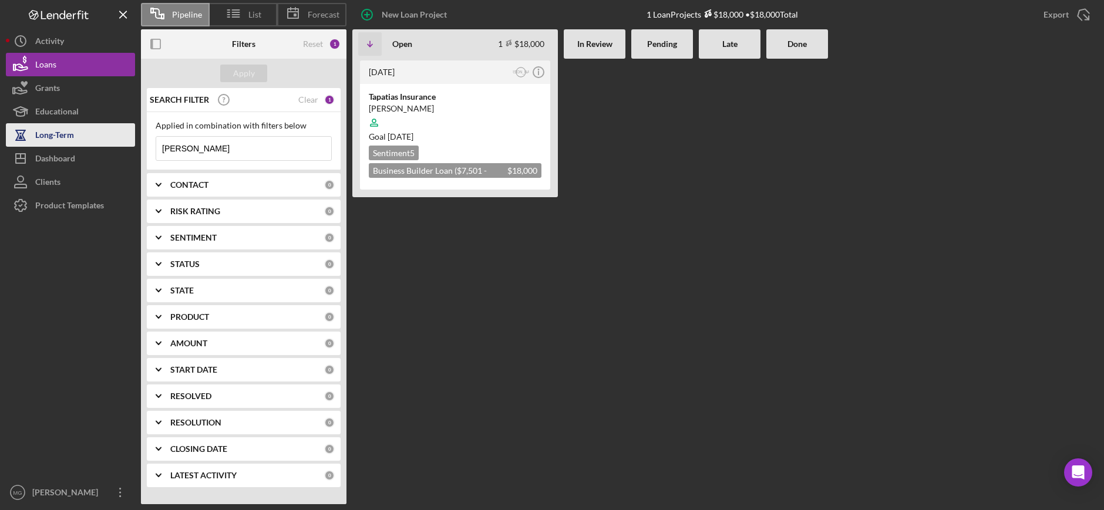
drag, startPoint x: 237, startPoint y: 150, endPoint x: 133, endPoint y: 145, distance: 103.5
click at [133, 145] on div "Pipeline List Forecast New Loan Project 1 Loan Projects $18,000 • $18,000 Total…" at bounding box center [552, 252] width 1092 height 504
paste input "[PERSON_NAME]"
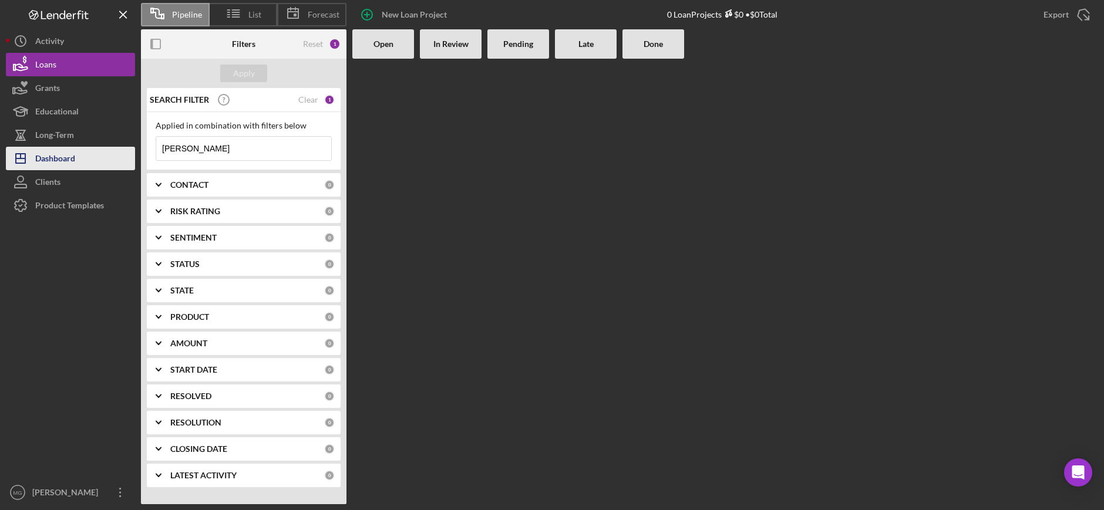
type input "[PERSON_NAME]"
click at [66, 164] on div "Dashboard" at bounding box center [55, 160] width 40 height 26
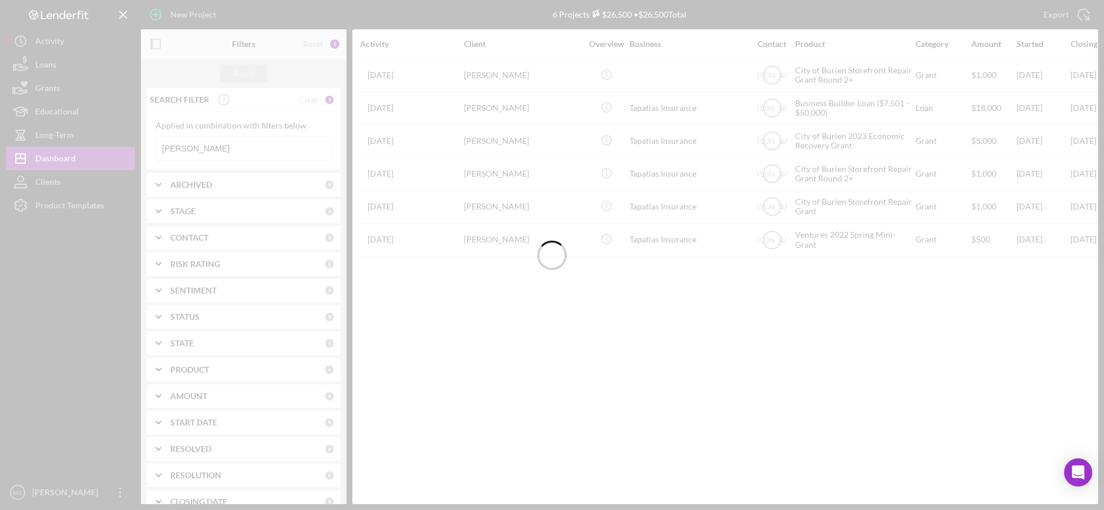
drag, startPoint x: 219, startPoint y: 146, endPoint x: 211, endPoint y: 146, distance: 7.7
click at [211, 145] on div at bounding box center [552, 255] width 1104 height 510
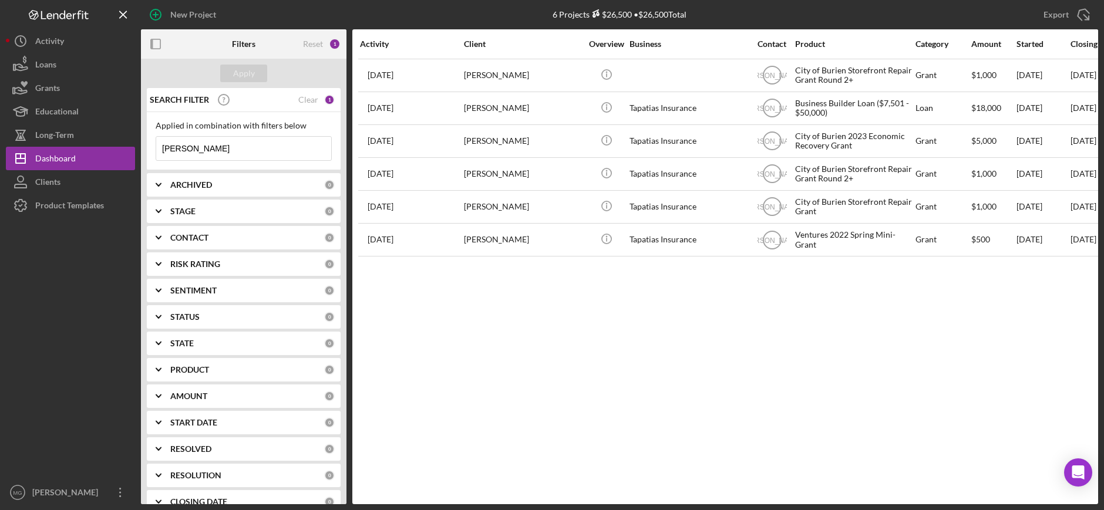
drag, startPoint x: 233, startPoint y: 148, endPoint x: 139, endPoint y: 142, distance: 93.6
click at [139, 142] on div "New Project 6 Projects $26,500 • $26,500 Total [PERSON_NAME] Export Icon/Export…" at bounding box center [552, 252] width 1092 height 504
paste input "[PERSON_NAME]"
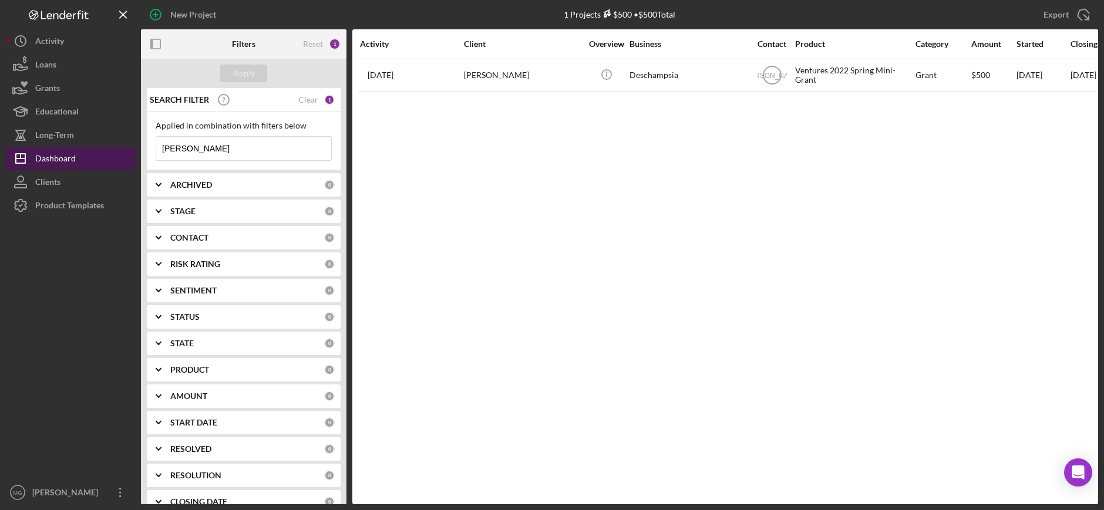
drag, startPoint x: 227, startPoint y: 147, endPoint x: 120, endPoint y: 147, distance: 107.5
click at [120, 147] on div "New Project 1 Projects $500 • $500 Total [PERSON_NAME] Export Icon/Export Filte…" at bounding box center [552, 252] width 1092 height 504
paste input "[PERSON_NAME]"
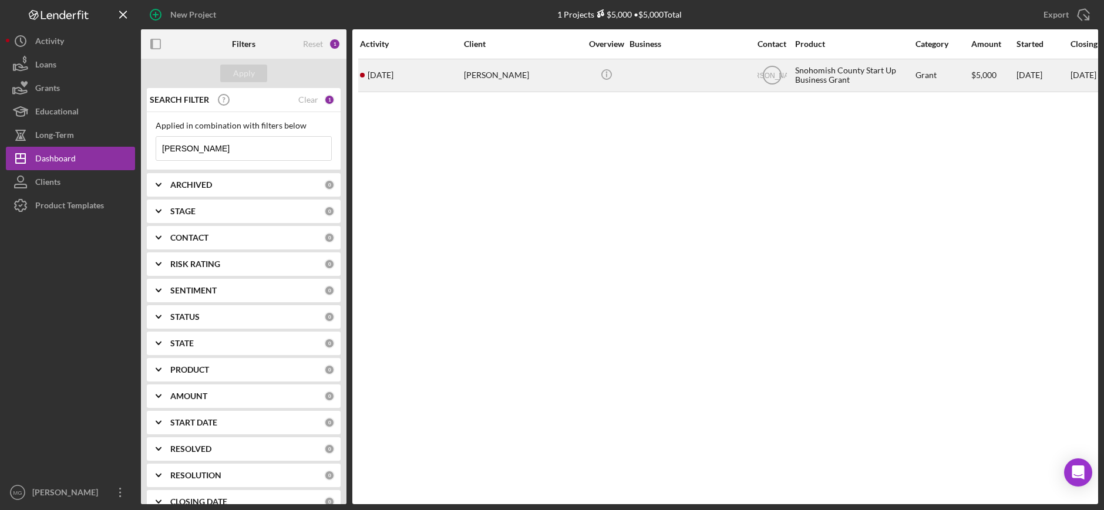
type input "[PERSON_NAME]"
click at [627, 79] on div "Icon/Info" at bounding box center [606, 75] width 44 height 31
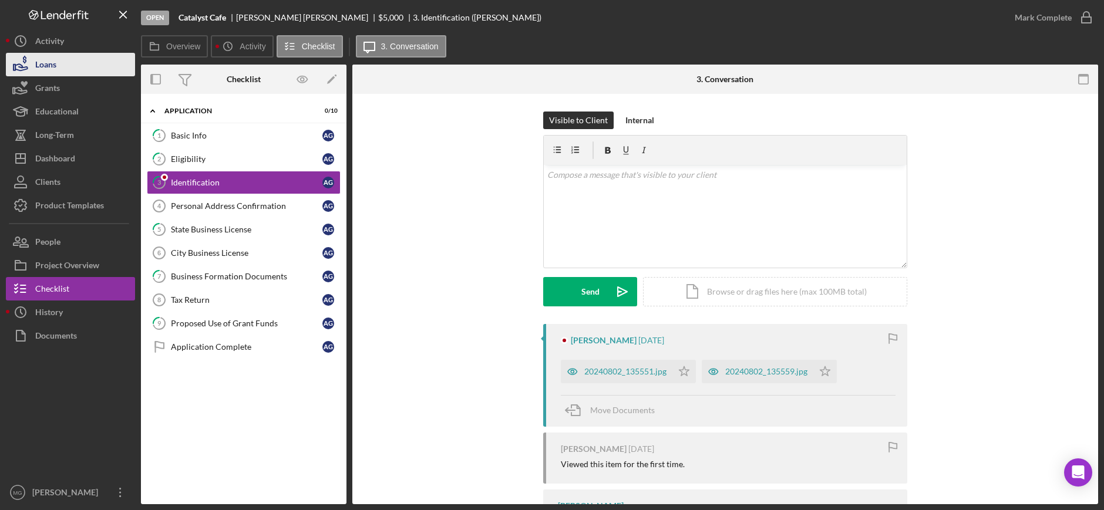
click at [49, 66] on div "Loans" at bounding box center [45, 66] width 21 height 26
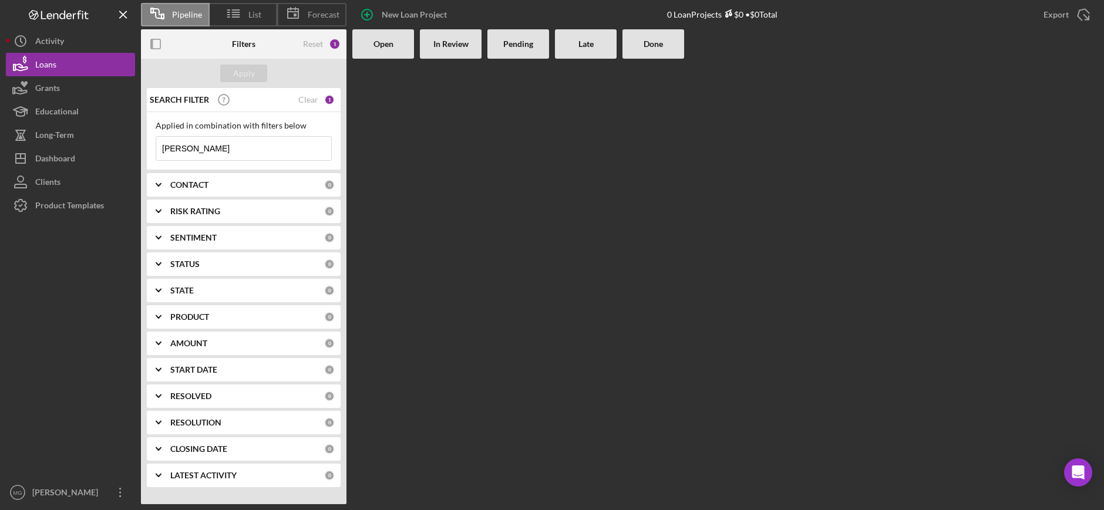
click at [217, 147] on input "[PERSON_NAME]" at bounding box center [243, 148] width 175 height 23
drag, startPoint x: 217, startPoint y: 147, endPoint x: 147, endPoint y: 156, distance: 70.4
click at [147, 156] on div "Applied in combination with filters below [PERSON_NAME] Icon/Menu Close" at bounding box center [244, 141] width 194 height 58
paste input "Gurango"
type input "Gurango"
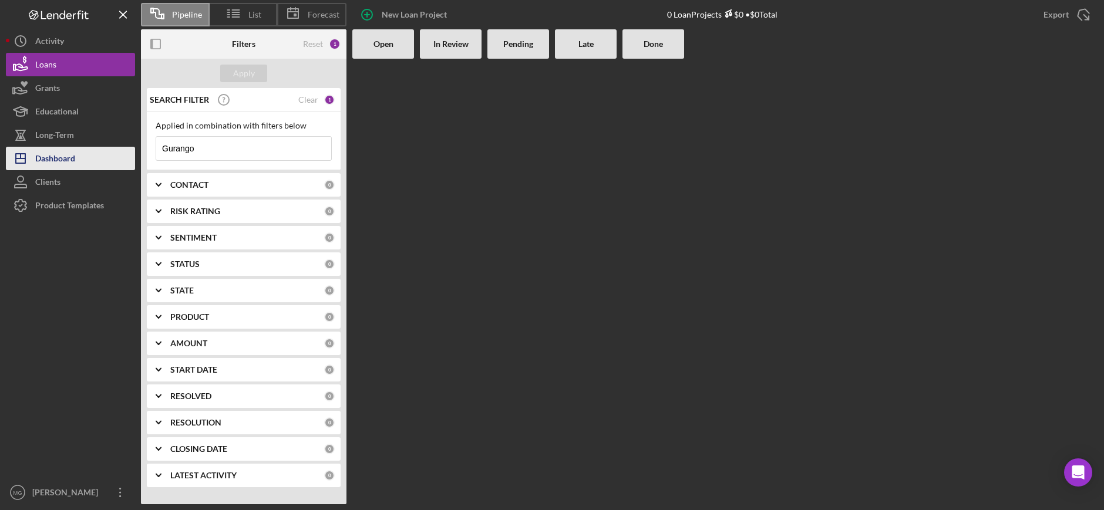
click at [62, 159] on div "Dashboard" at bounding box center [55, 160] width 40 height 26
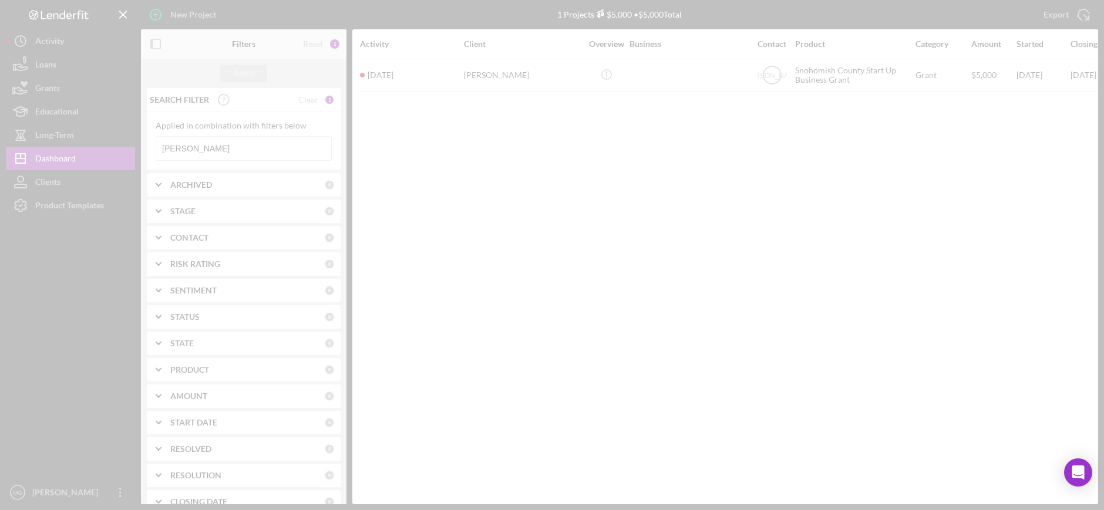
click at [132, 129] on div at bounding box center [552, 255] width 1104 height 510
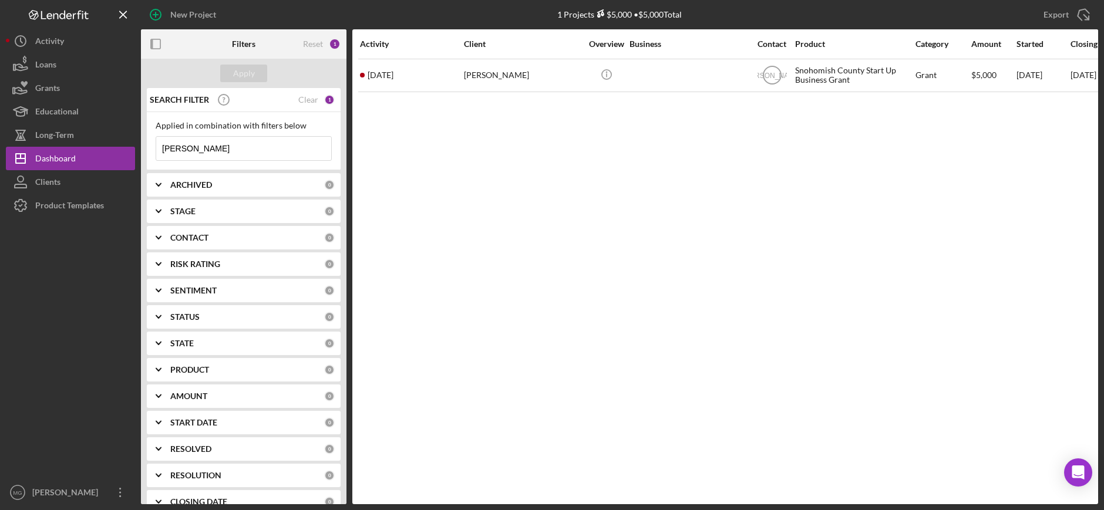
drag, startPoint x: 222, startPoint y: 143, endPoint x: 139, endPoint y: 145, distance: 83.4
click at [139, 145] on div "New Project 1 Projects $5,000 • $5,000 Total [PERSON_NAME] Export Icon/Export F…" at bounding box center [552, 252] width 1092 height 504
paste input "urango"
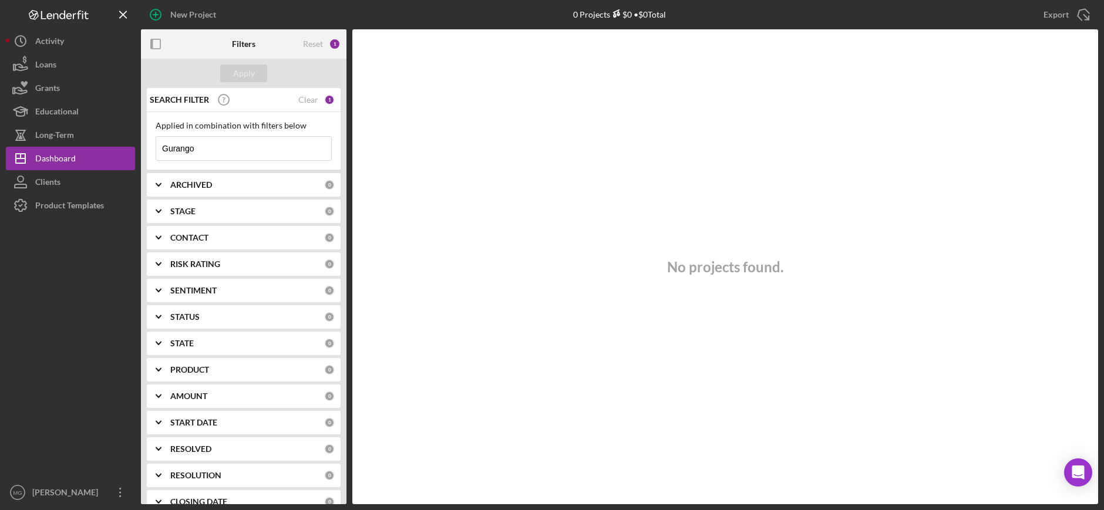
drag, startPoint x: 193, startPoint y: 146, endPoint x: 140, endPoint y: 145, distance: 52.9
click at [140, 145] on div "New Project 0 Projects $0 • $0 Total [PERSON_NAME] Export Icon/Export Filters R…" at bounding box center [552, 252] width 1092 height 504
paste input "j"
drag, startPoint x: 205, startPoint y: 144, endPoint x: 113, endPoint y: 147, distance: 91.7
click at [116, 146] on div "New Project 0 Projects $0 • $0 Total [PERSON_NAME] Export Icon/Export Filters R…" at bounding box center [552, 252] width 1092 height 504
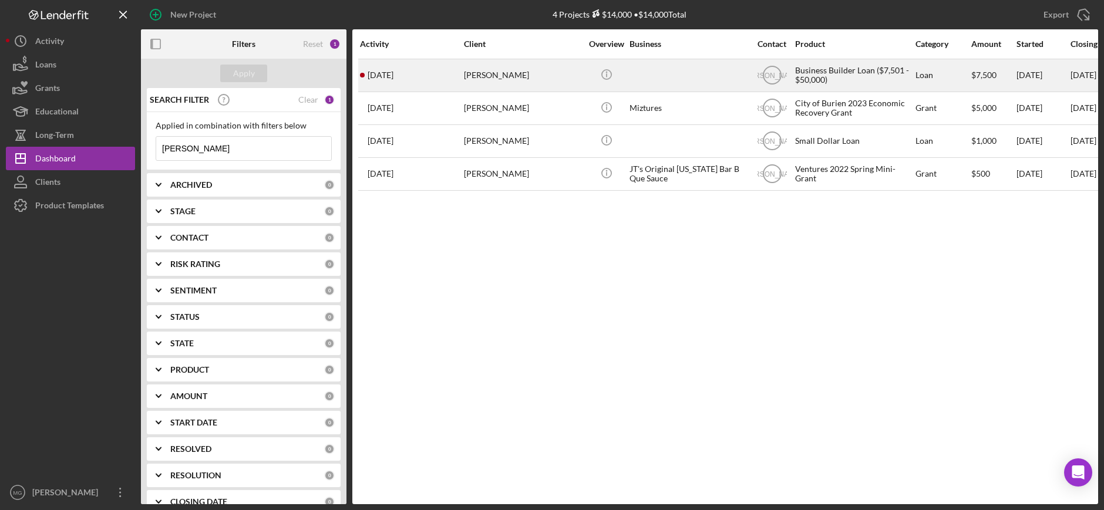
type input "[PERSON_NAME]"
click at [934, 76] on div "Loan" at bounding box center [943, 75] width 55 height 31
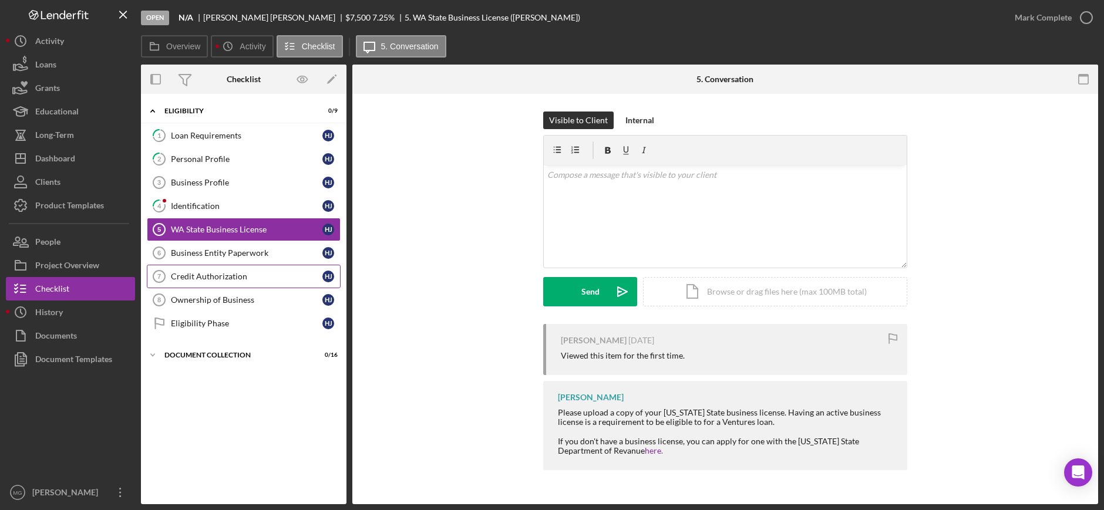
click at [243, 278] on div "Credit Authorization" at bounding box center [247, 276] width 152 height 9
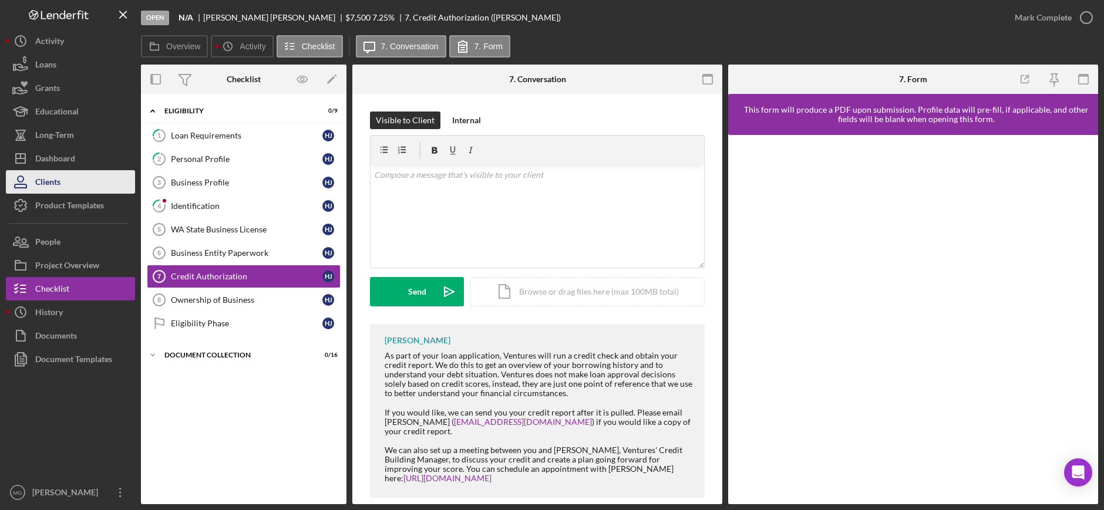
click at [65, 174] on button "Clients" at bounding box center [70, 181] width 129 height 23
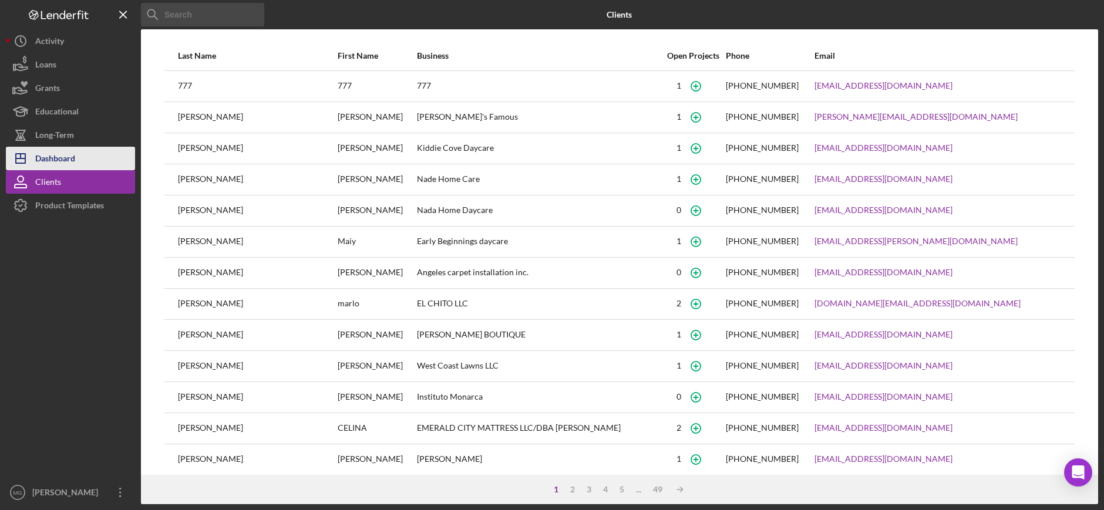
click at [65, 159] on div "Dashboard" at bounding box center [55, 160] width 40 height 26
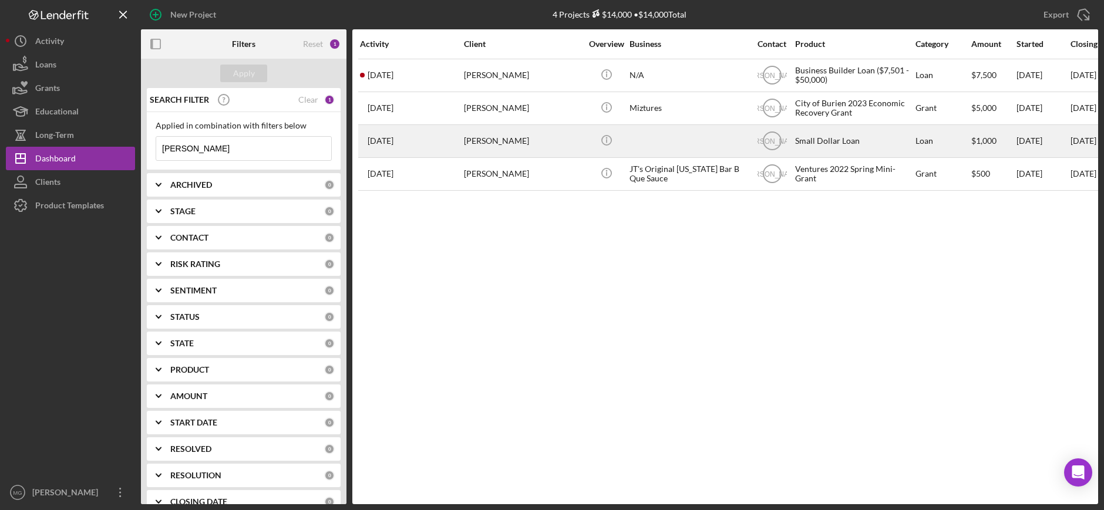
click at [699, 139] on div at bounding box center [688, 141] width 117 height 31
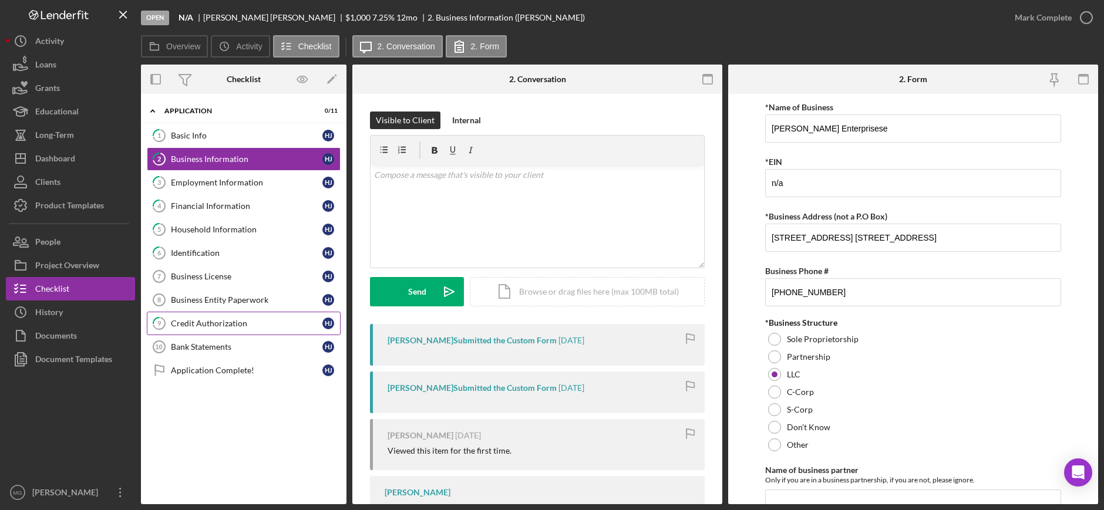
click at [236, 326] on div "Credit Authorization" at bounding box center [247, 323] width 152 height 9
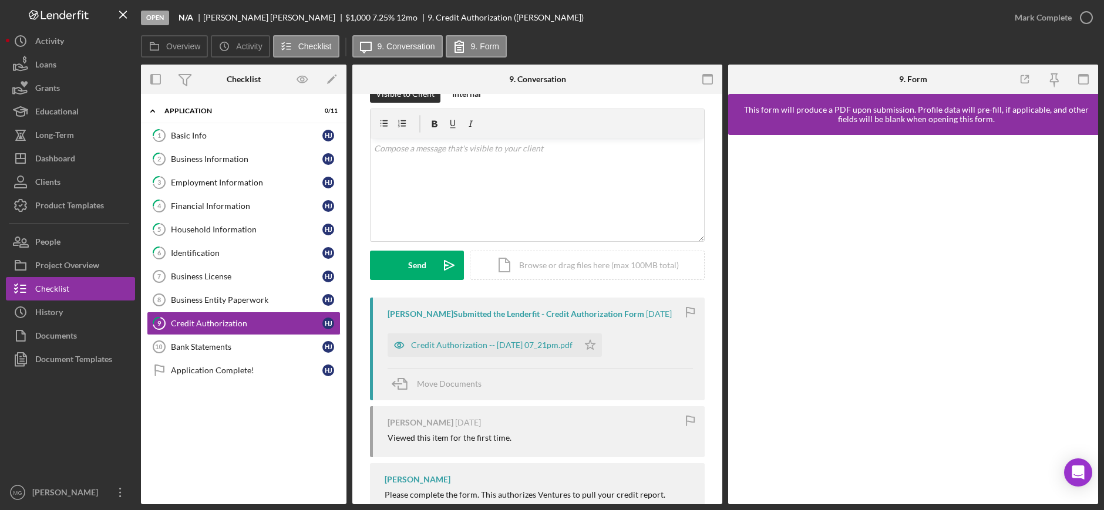
scroll to position [9, 0]
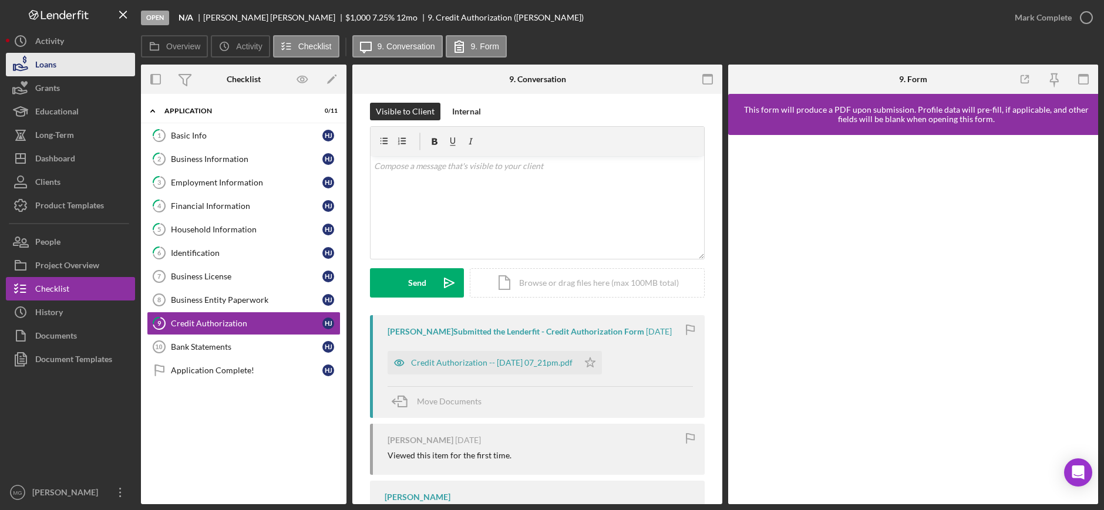
click at [63, 69] on button "Loans" at bounding box center [70, 64] width 129 height 23
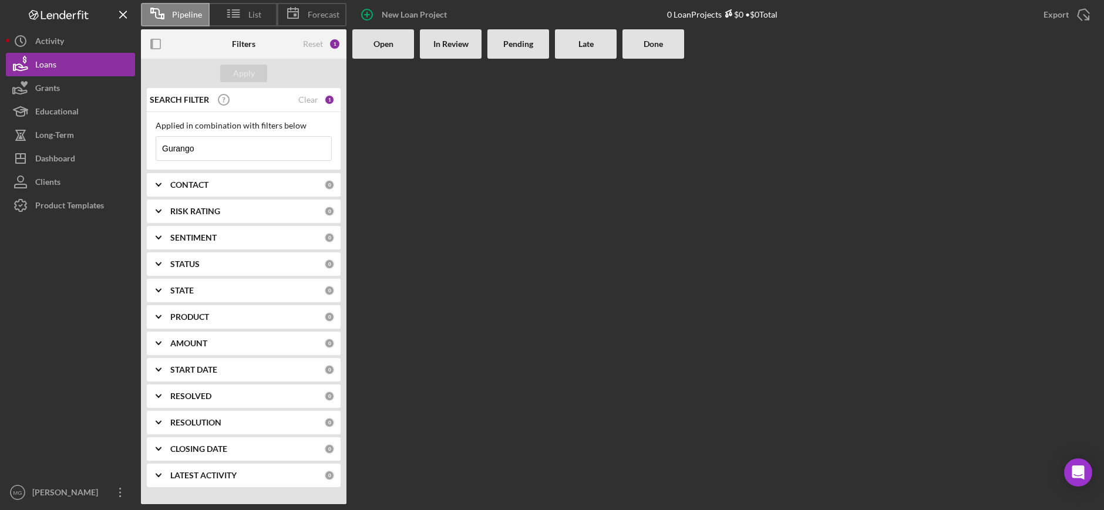
drag, startPoint x: 201, startPoint y: 149, endPoint x: 136, endPoint y: 156, distance: 65.5
click at [136, 156] on div "Pipeline List Forecast New Loan Project 0 Loan Projects $0 • $0 Total Export Ic…" at bounding box center [552, 252] width 1092 height 504
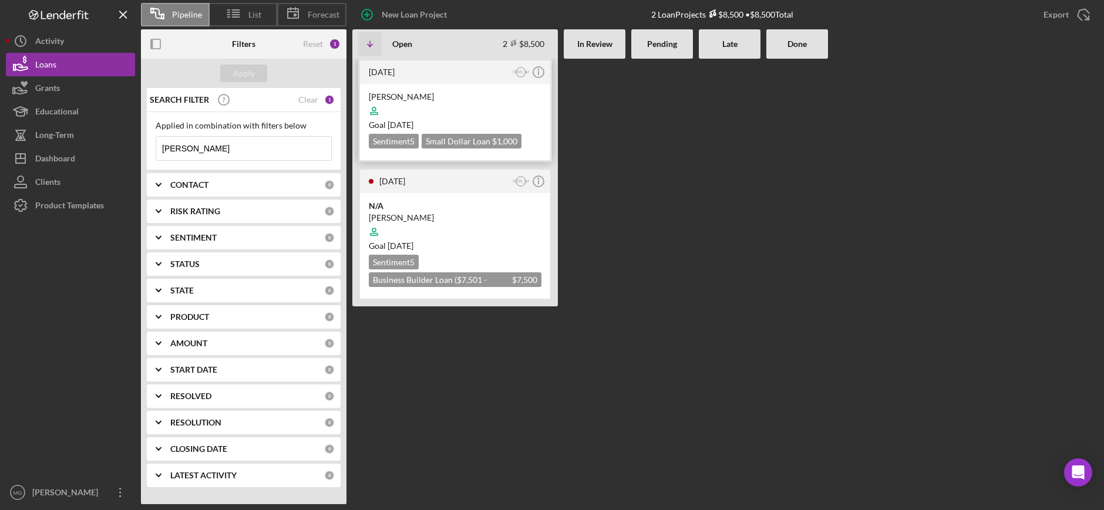
type input "[PERSON_NAME]"
click at [473, 98] on div "[PERSON_NAME]" at bounding box center [455, 97] width 173 height 12
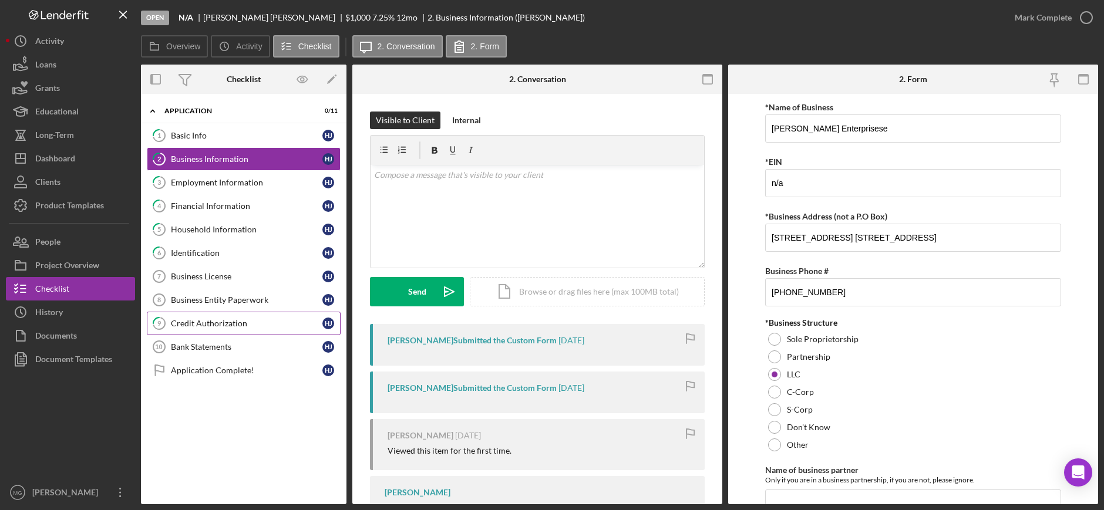
click at [251, 325] on div "Credit Authorization" at bounding box center [247, 323] width 152 height 9
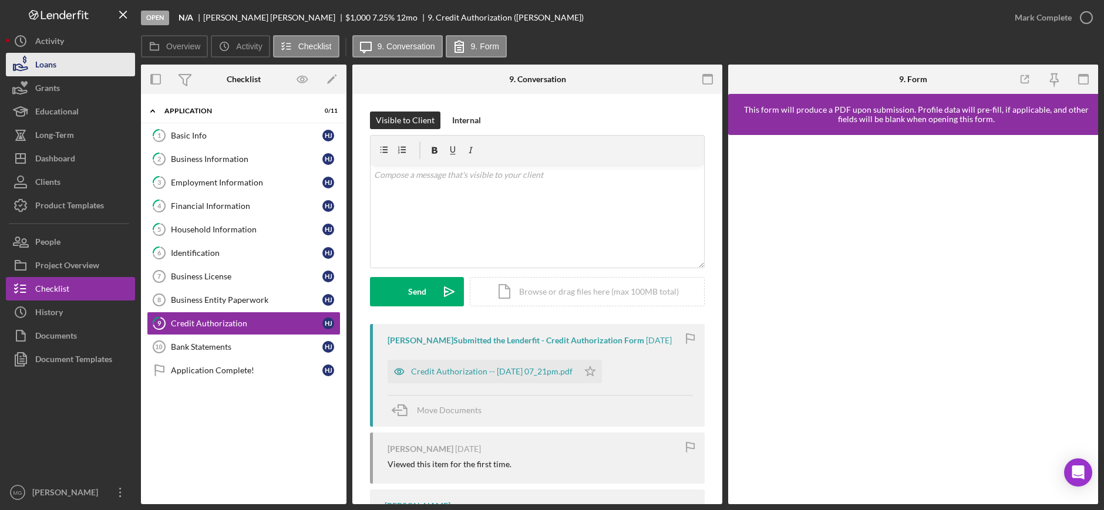
click at [53, 64] on div "Loans" at bounding box center [45, 66] width 21 height 26
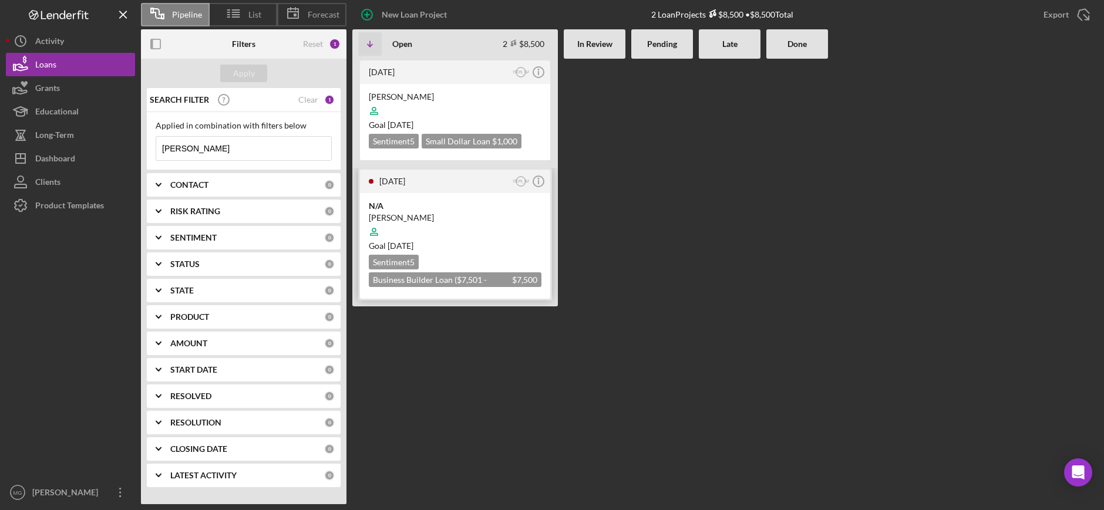
click at [480, 226] on div at bounding box center [455, 232] width 173 height 22
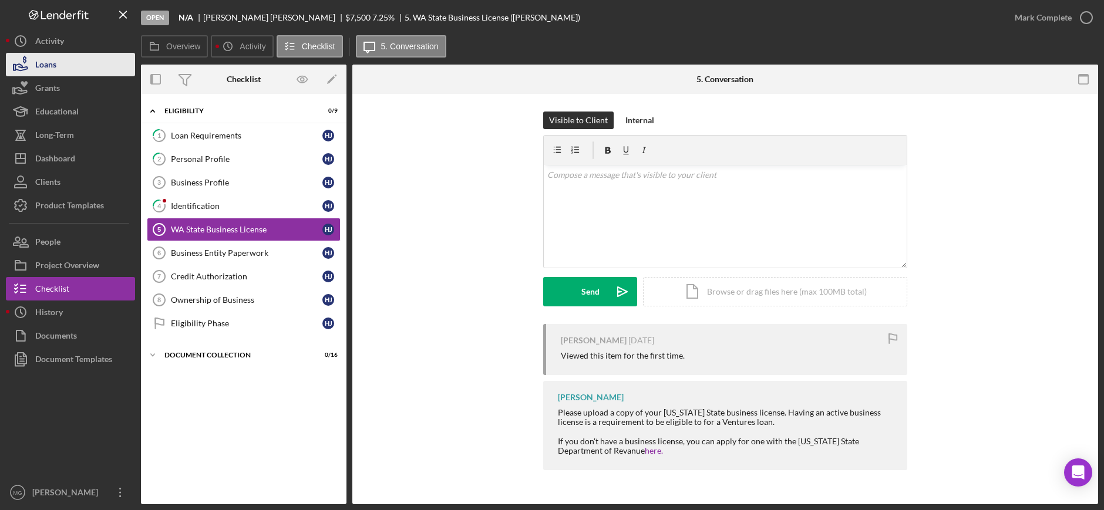
click at [89, 60] on button "Loans" at bounding box center [70, 64] width 129 height 23
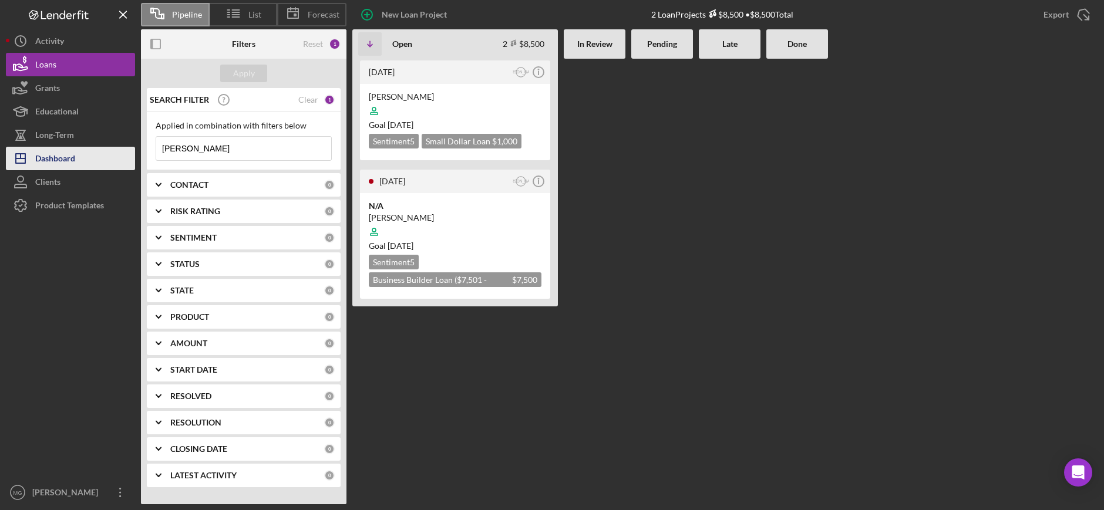
drag, startPoint x: 194, startPoint y: 145, endPoint x: 99, endPoint y: 153, distance: 95.4
click at [99, 152] on div "Pipeline List Forecast New Loan Project 2 Loan Projects $8,500 • $8,500 Total E…" at bounding box center [552, 252] width 1092 height 504
paste input "[PERSON_NAME]'s Cleaning"
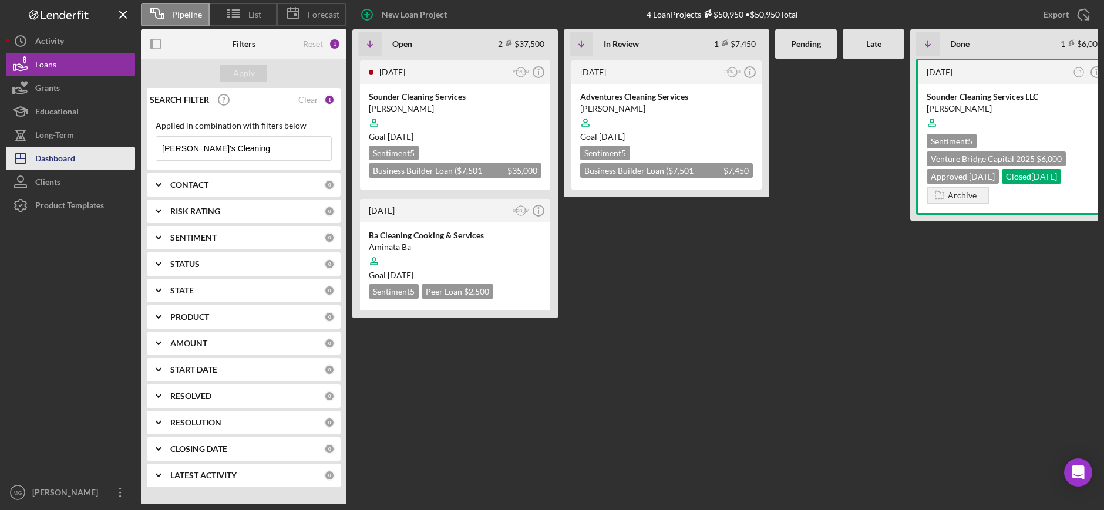
type input "[PERSON_NAME]'s Cleaning"
click at [72, 158] on div "Dashboard" at bounding box center [55, 160] width 40 height 26
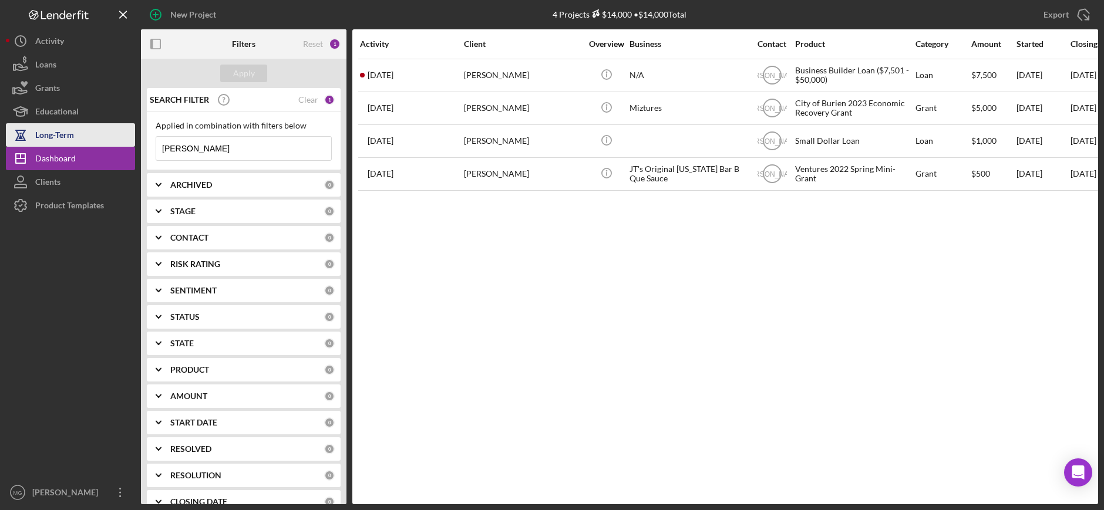
drag, startPoint x: 229, startPoint y: 152, endPoint x: 93, endPoint y: 142, distance: 136.1
click at [93, 142] on div "New Project 4 Projects $14,000 • $14,000 Total [PERSON_NAME] Export Icon/Export…" at bounding box center [552, 252] width 1092 height 504
paste input "[PERSON_NAME]'s Cleaning"
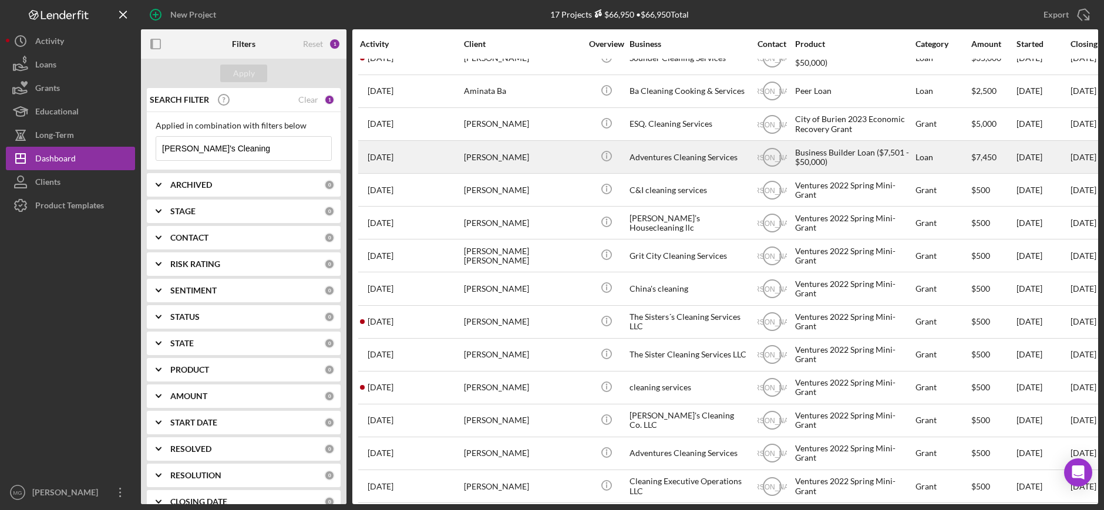
scroll to position [129, 0]
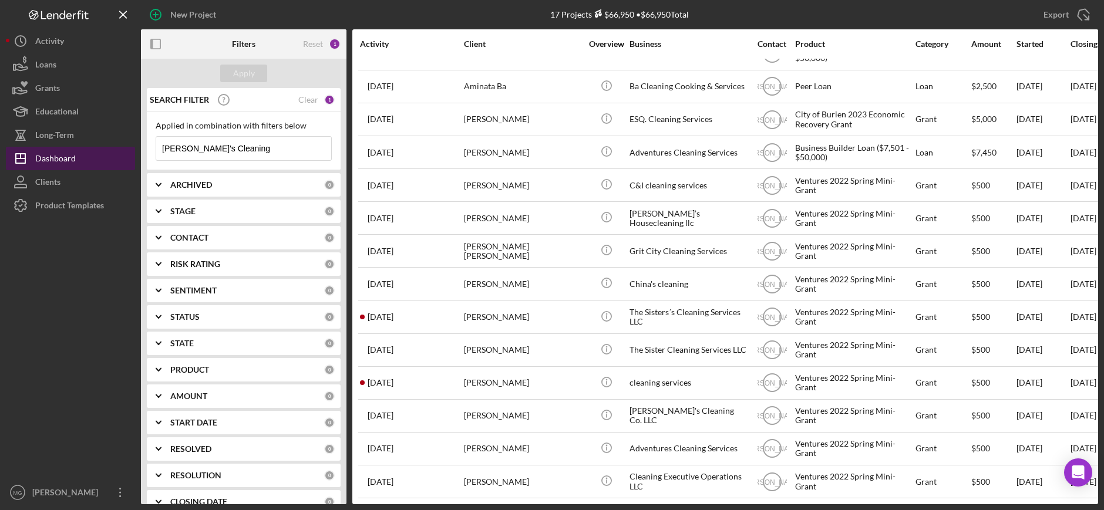
drag, startPoint x: 229, startPoint y: 147, endPoint x: 130, endPoint y: 155, distance: 99.6
click at [130, 155] on div "New Project 17 Projects $66,950 • $66,950 Total [PERSON_NAME] Export Icon/Expor…" at bounding box center [552, 252] width 1092 height 504
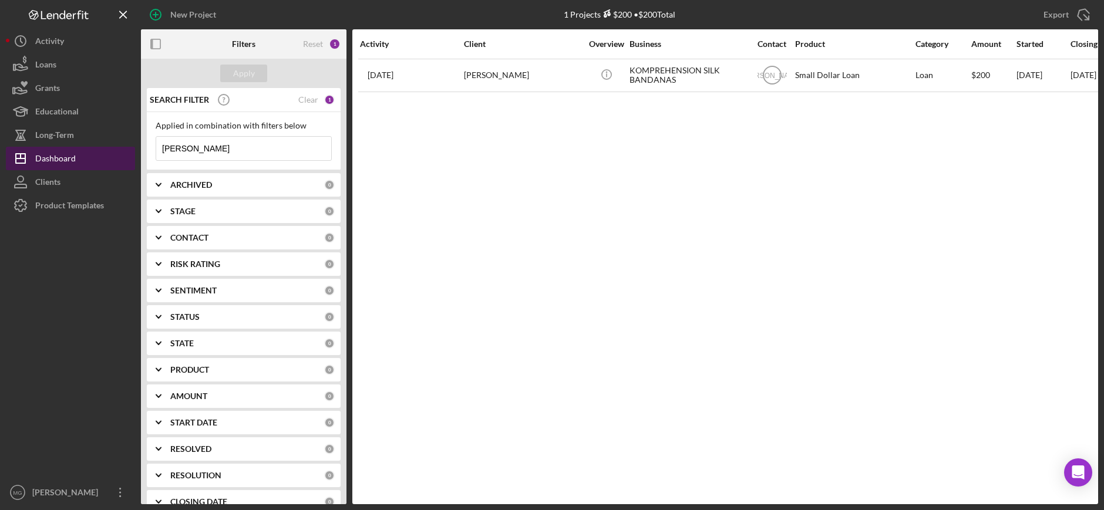
scroll to position [0, 0]
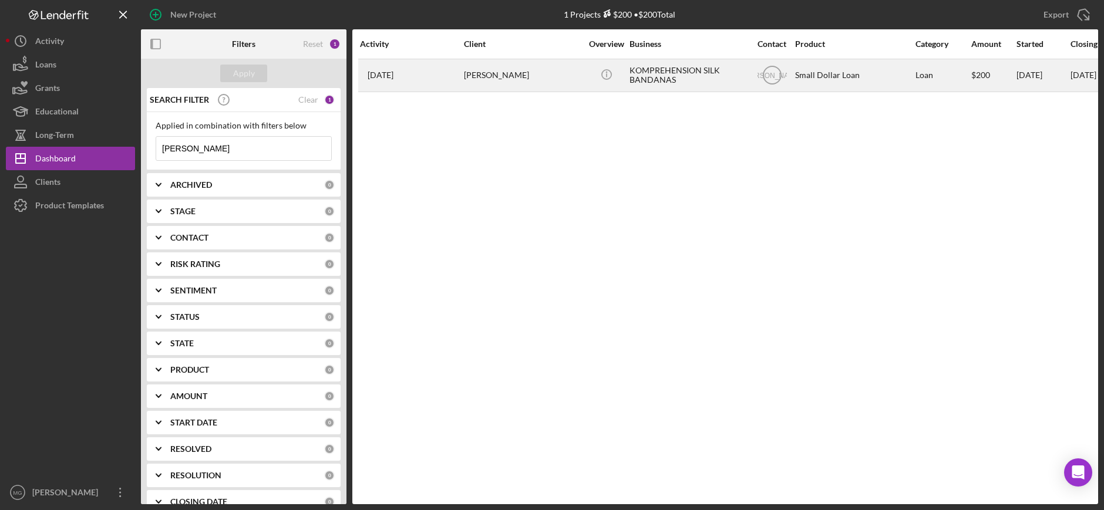
type input "[PERSON_NAME]"
click at [539, 75] on div "[PERSON_NAME]" at bounding box center [522, 75] width 117 height 31
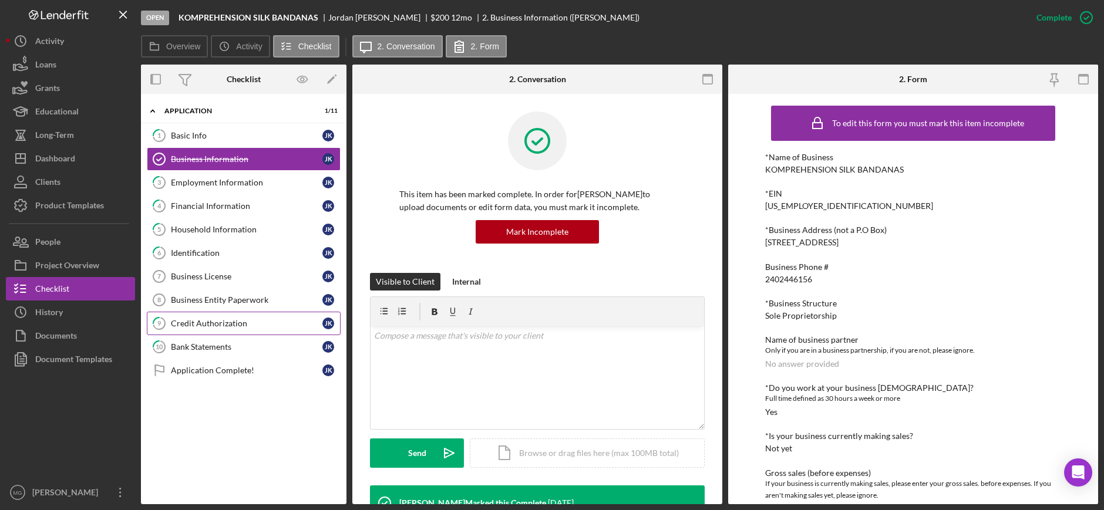
click at [257, 323] on div "Credit Authorization" at bounding box center [247, 323] width 152 height 9
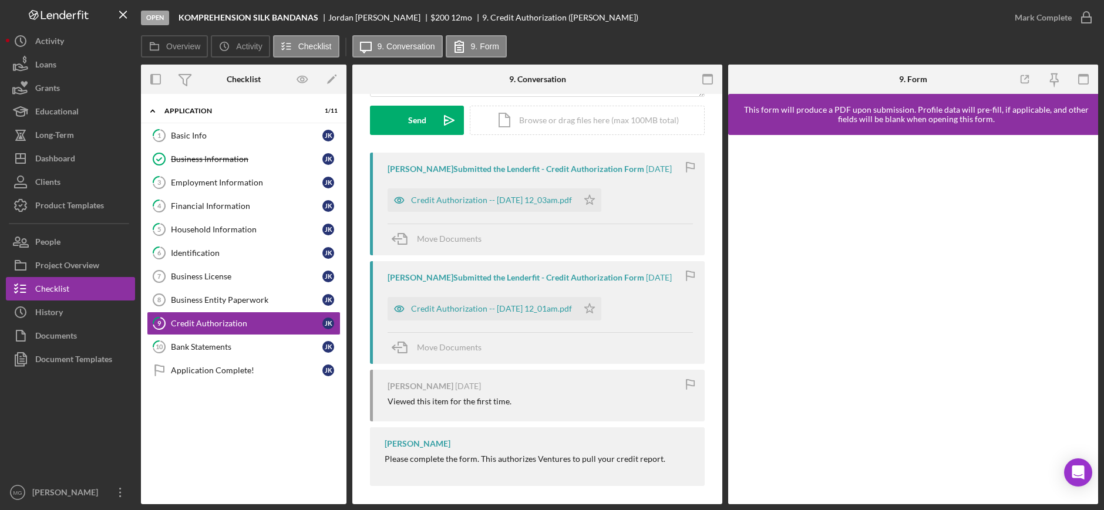
scroll to position [177, 0]
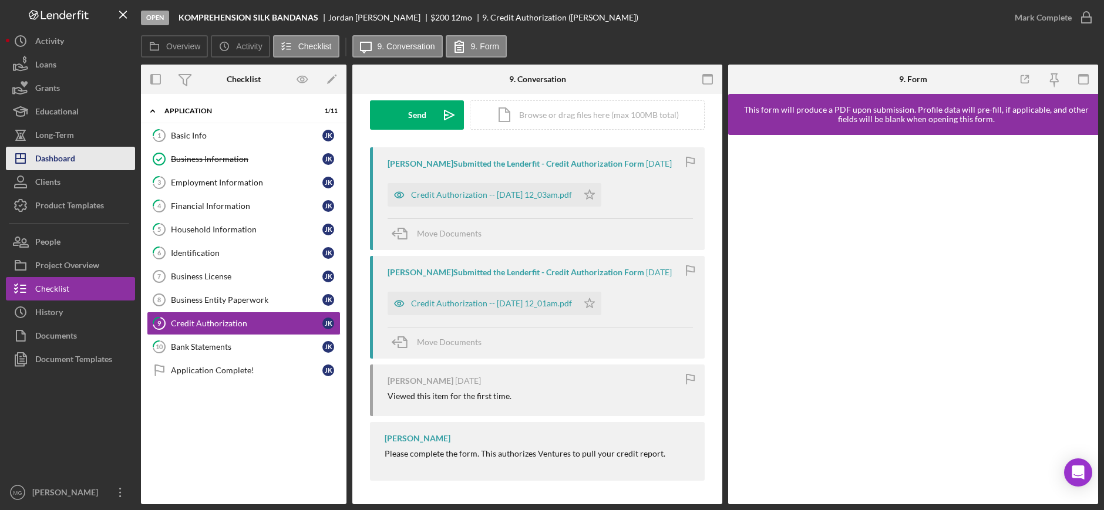
click at [70, 160] on div "Dashboard" at bounding box center [55, 160] width 40 height 26
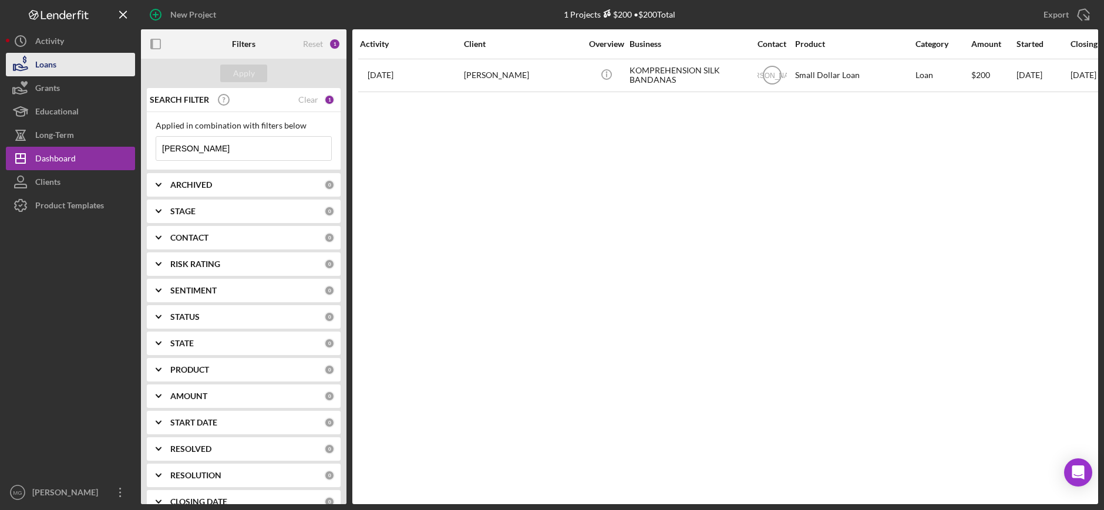
click at [82, 61] on button "Loans" at bounding box center [70, 64] width 129 height 23
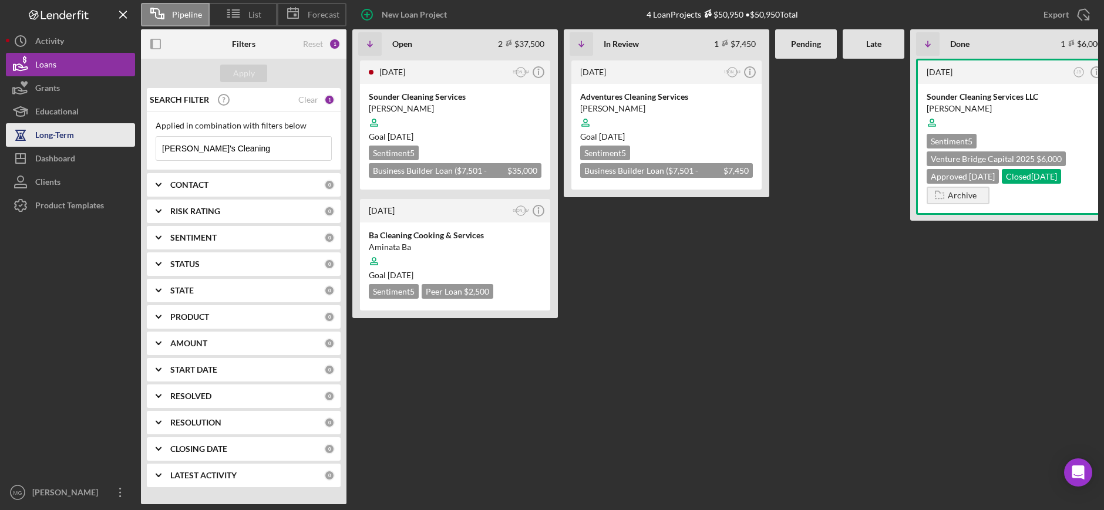
drag, startPoint x: 237, startPoint y: 150, endPoint x: 122, endPoint y: 140, distance: 115.0
click at [124, 141] on div "Pipeline List Forecast New Loan Project 4 Loan Projects $50,950 • $50,950 Total…" at bounding box center [552, 252] width 1092 height 504
type input "[PERSON_NAME]"
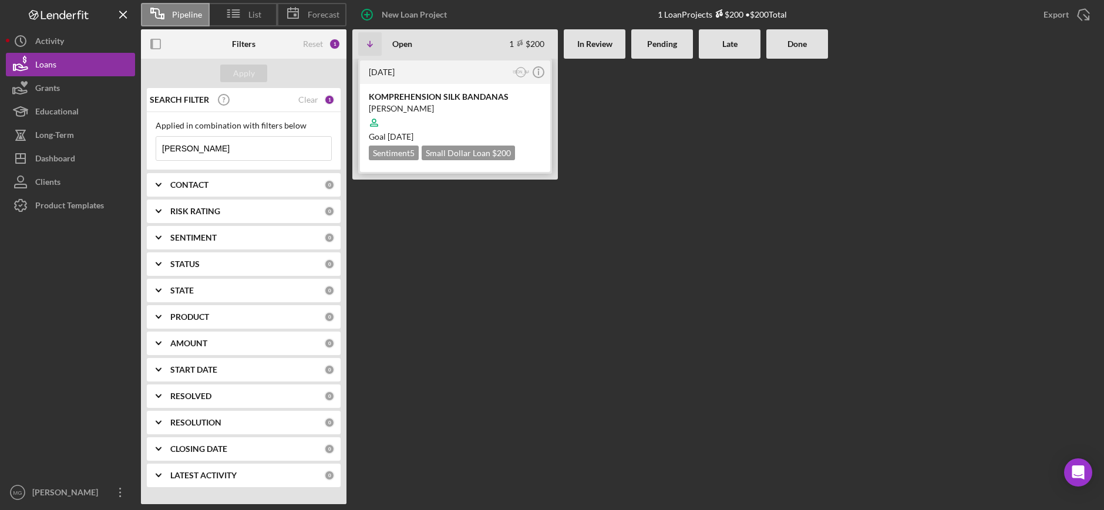
click at [450, 120] on div at bounding box center [455, 123] width 173 height 22
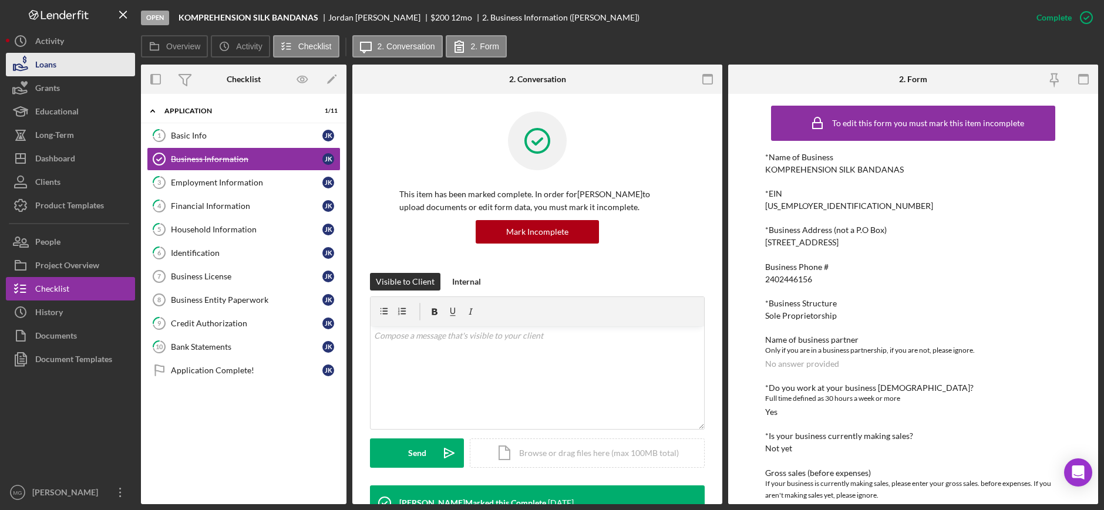
click at [40, 68] on div "Loans" at bounding box center [45, 66] width 21 height 26
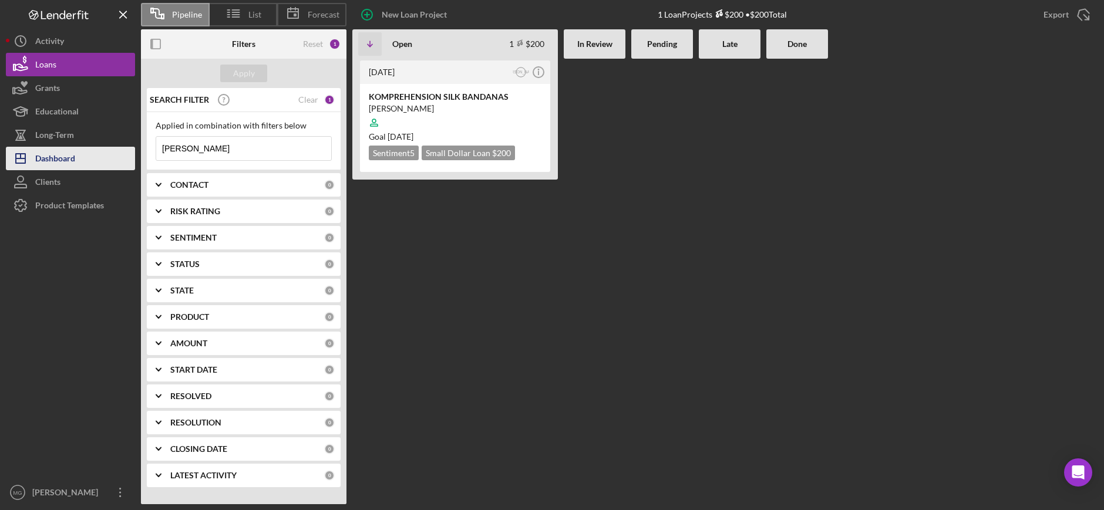
drag, startPoint x: 201, startPoint y: 157, endPoint x: 127, endPoint y: 159, distance: 73.5
click at [127, 159] on div "Pipeline List Forecast New Loan Project 1 Loan Projects $200 • $200 Total Expor…" at bounding box center [552, 252] width 1092 height 504
paste input "[PERSON_NAME]"
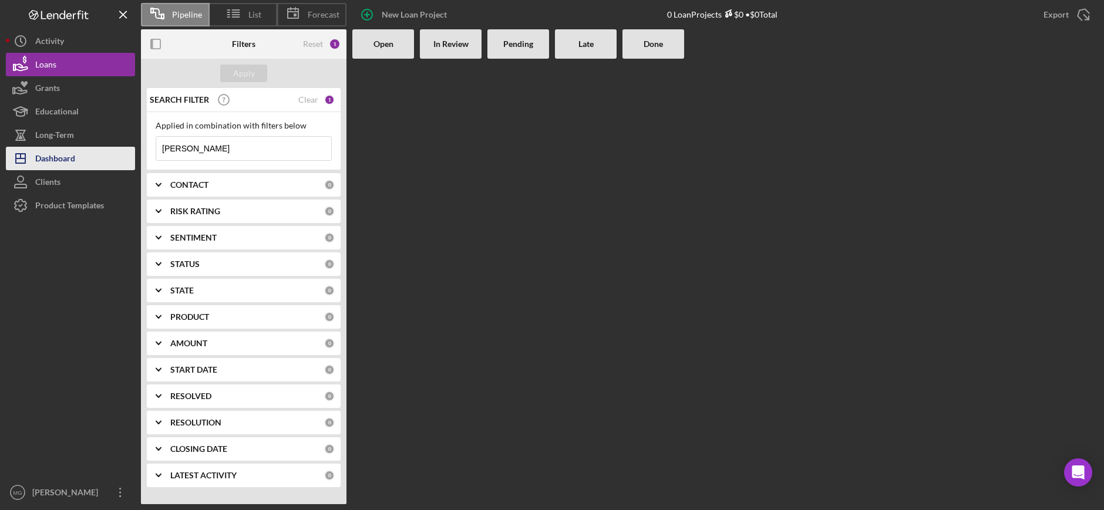
type input "[PERSON_NAME]"
click at [56, 160] on div "Dashboard" at bounding box center [55, 160] width 40 height 26
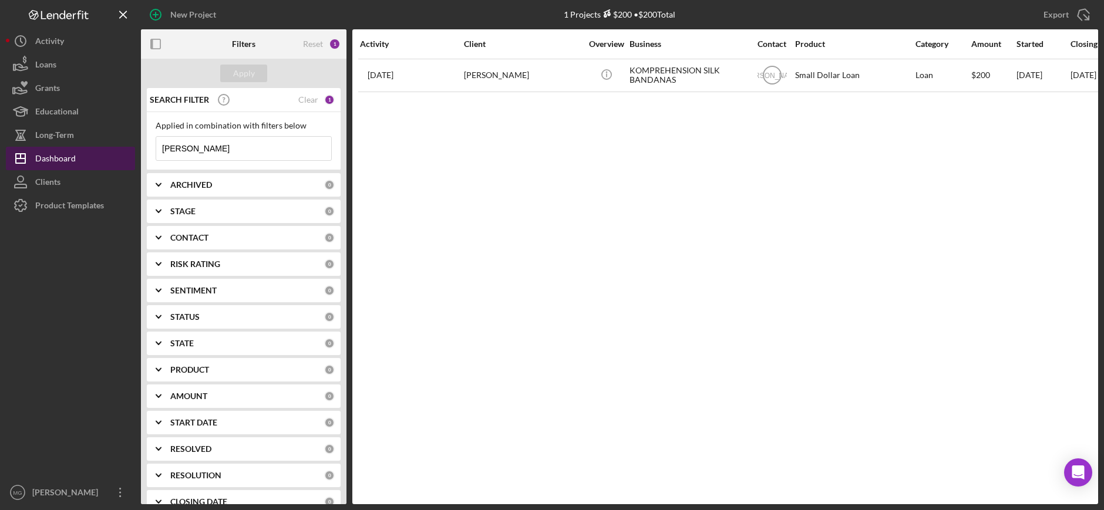
drag, startPoint x: 236, startPoint y: 147, endPoint x: 130, endPoint y: 147, distance: 105.7
click at [130, 147] on div "New Project 1 Projects $200 • $200 Total [PERSON_NAME] Export Icon/Export Filte…" at bounding box center [552, 252] width 1092 height 504
paste input "[PERSON_NAME]"
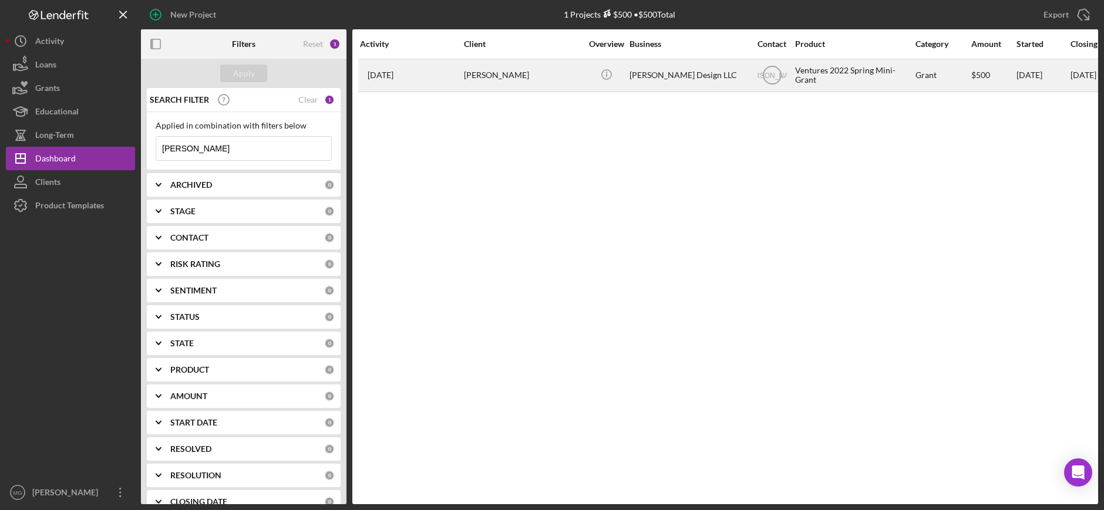
type input "[PERSON_NAME]"
click at [541, 74] on div "[PERSON_NAME]" at bounding box center [522, 75] width 117 height 31
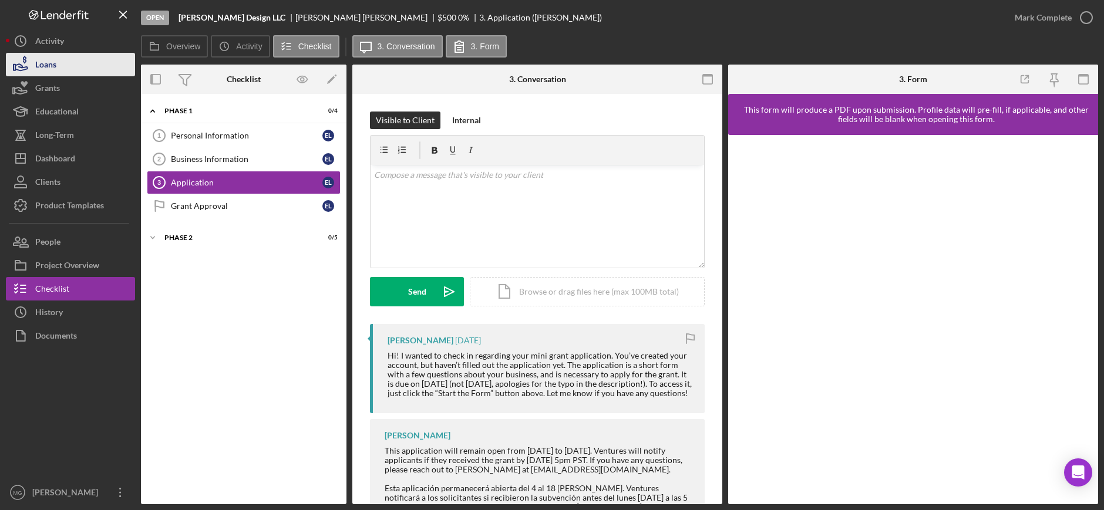
click at [41, 64] on div "Loans" at bounding box center [45, 66] width 21 height 26
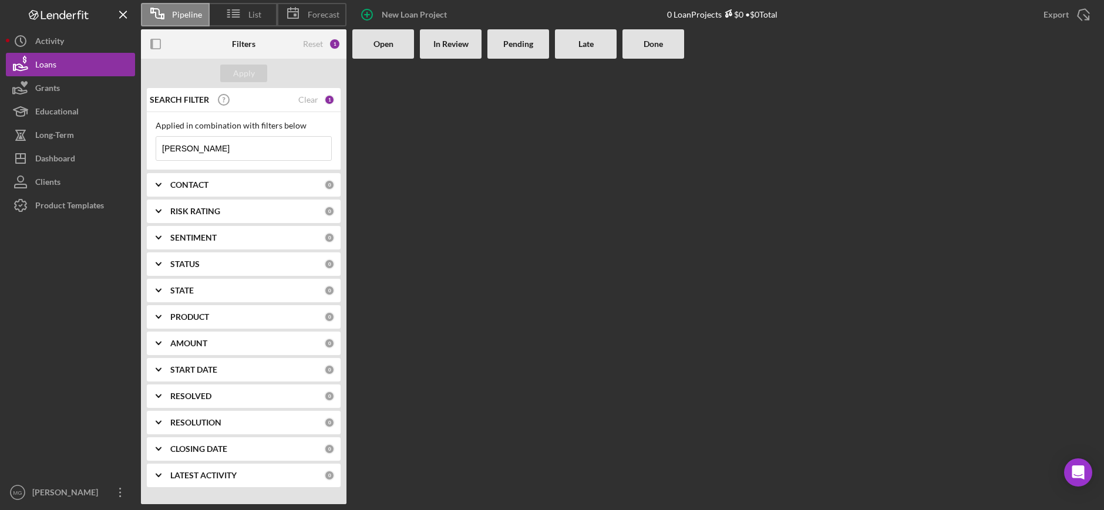
drag, startPoint x: 214, startPoint y: 150, endPoint x: 148, endPoint y: 154, distance: 66.5
click at [148, 154] on div "Applied in combination with filters below [PERSON_NAME] Icon/Menu Close" at bounding box center [244, 141] width 194 height 58
paste input "[PERSON_NAME]"
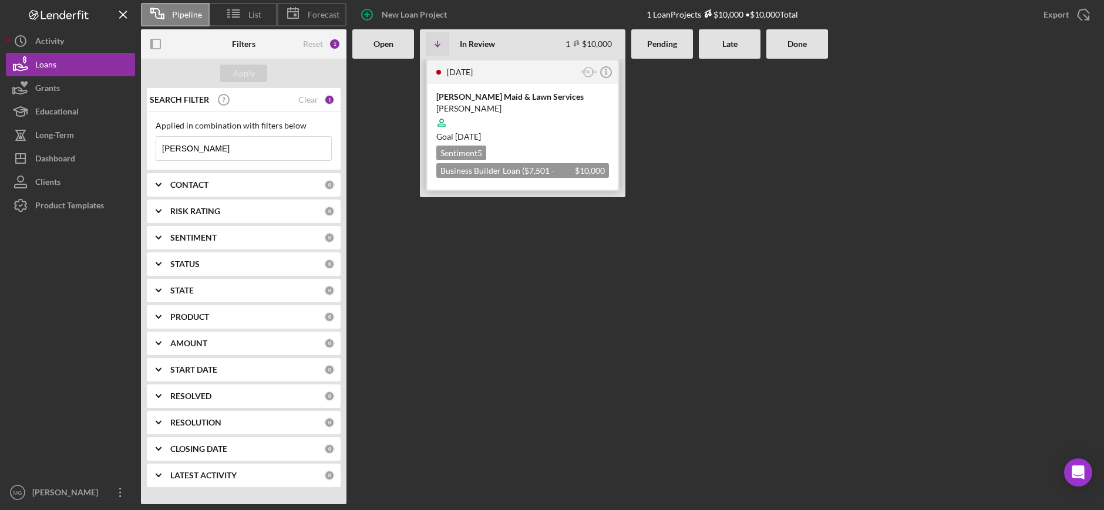
type input "[PERSON_NAME]"
click at [542, 123] on div at bounding box center [522, 123] width 173 height 22
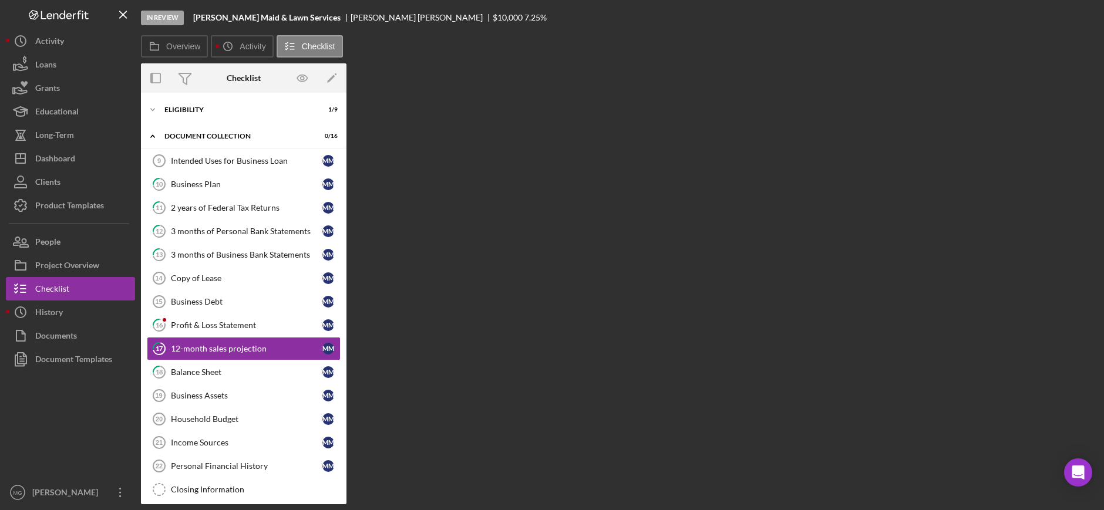
scroll to position [32, 0]
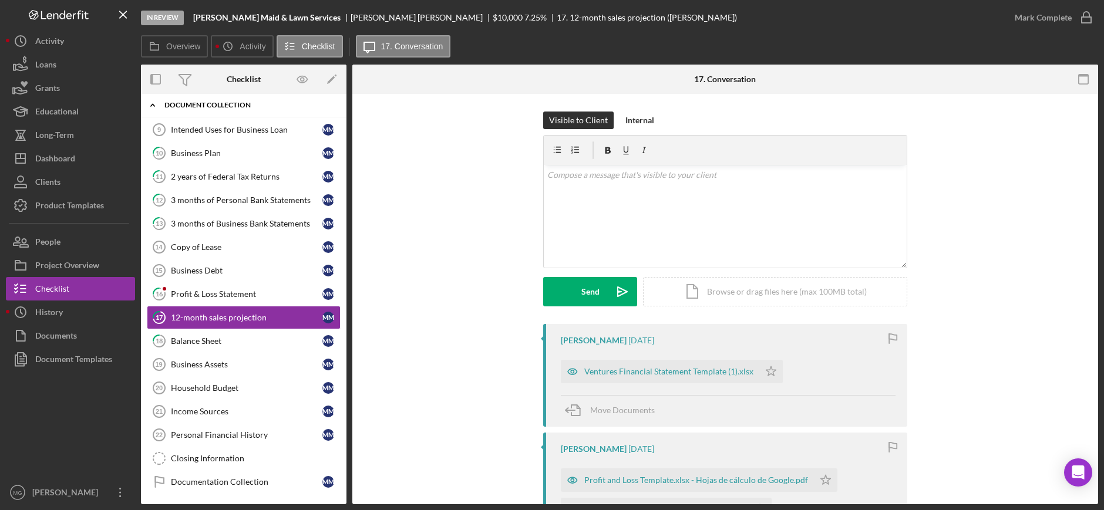
click at [154, 105] on polyline at bounding box center [153, 105] width 4 height 2
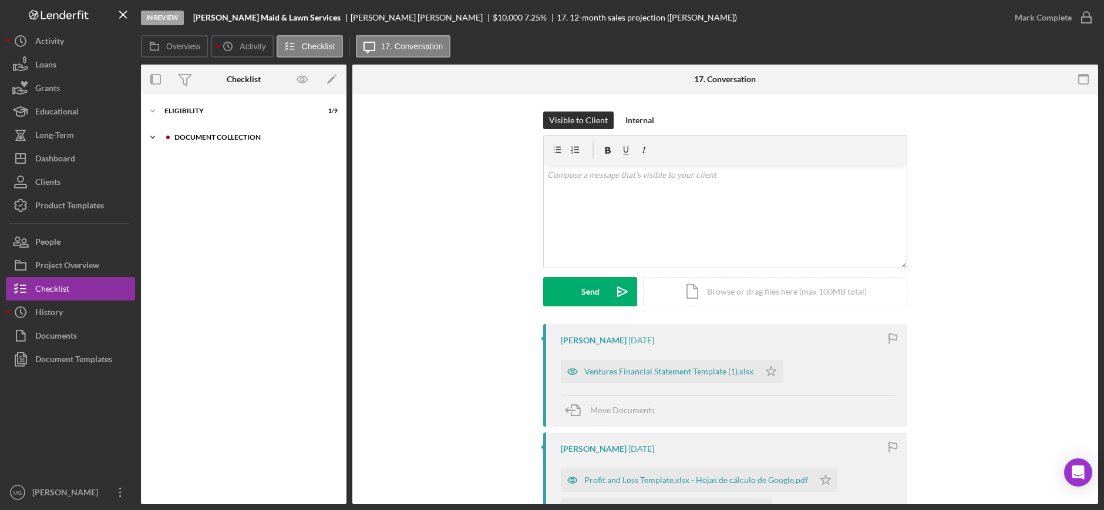
scroll to position [0, 0]
click at [172, 109] on div "Eligibility" at bounding box center [247, 110] width 167 height 7
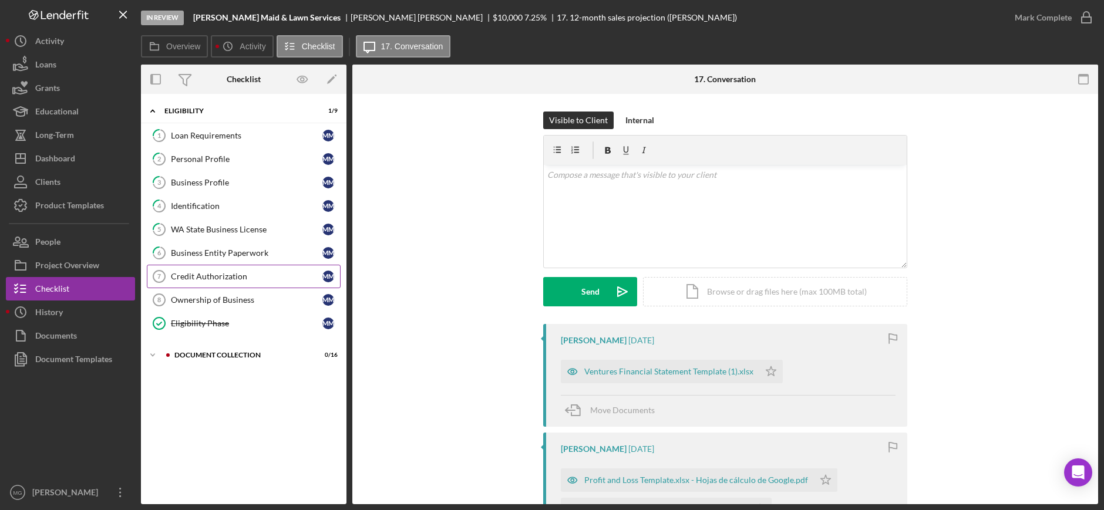
click at [223, 272] on div "Credit Authorization" at bounding box center [247, 276] width 152 height 9
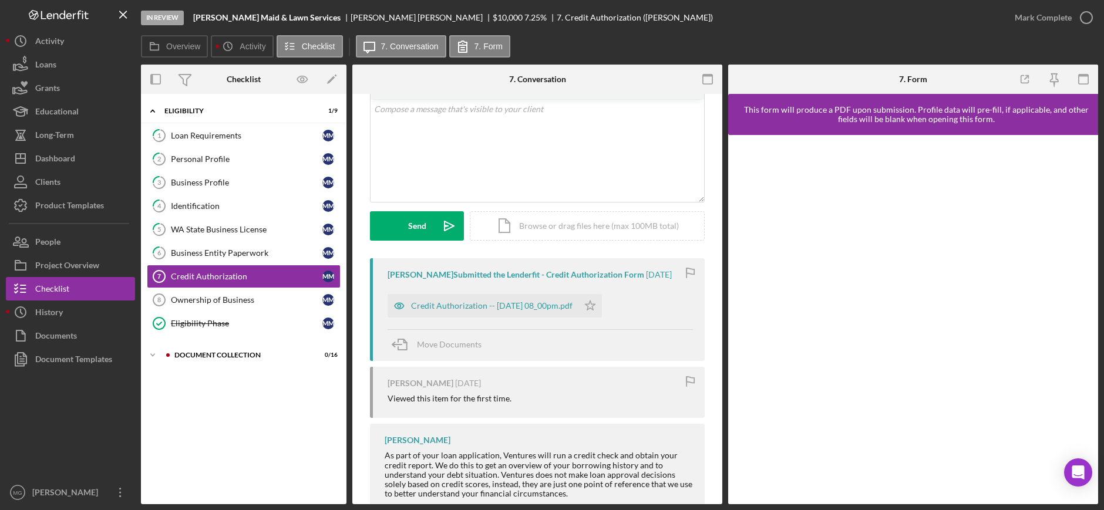
scroll to position [183, 0]
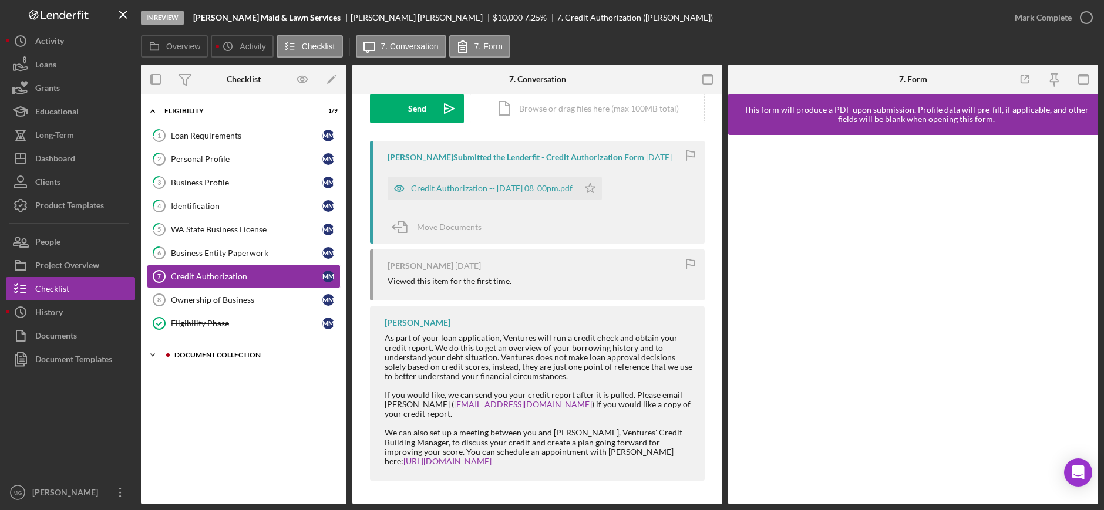
click at [153, 351] on icon "Icon/Expander" at bounding box center [152, 355] width 23 height 23
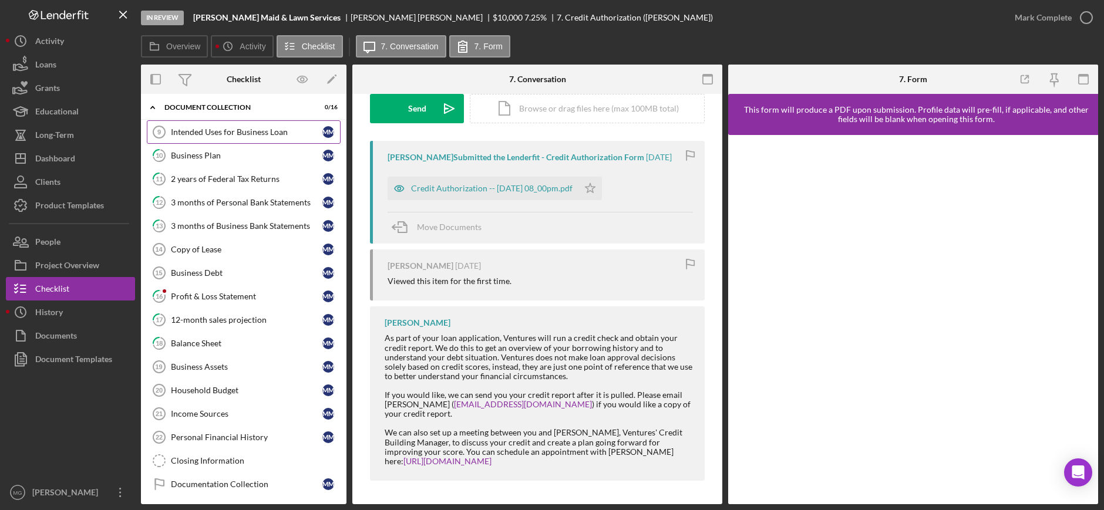
scroll to position [251, 0]
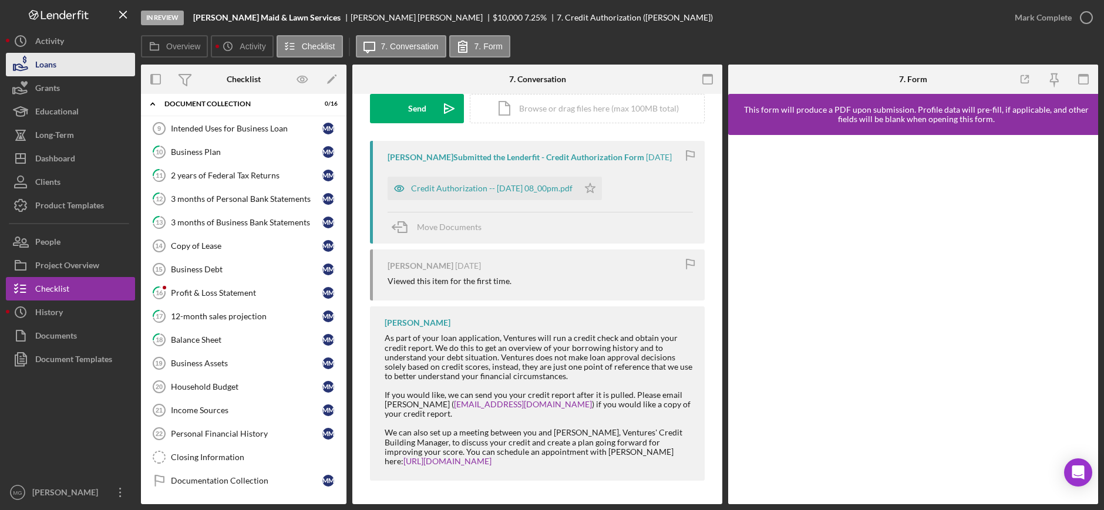
click at [53, 57] on div "Loans" at bounding box center [45, 66] width 21 height 26
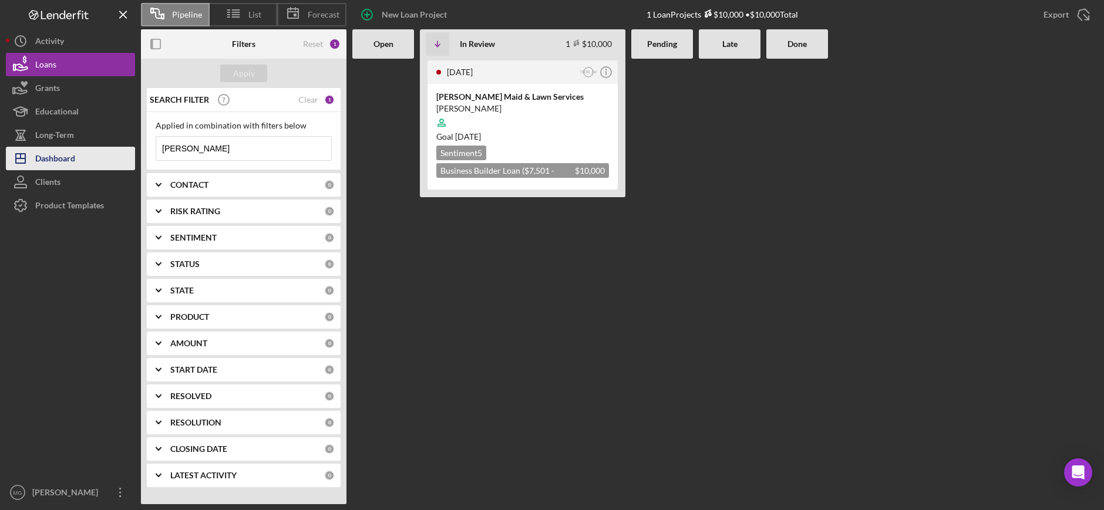
drag, startPoint x: 245, startPoint y: 150, endPoint x: 118, endPoint y: 152, distance: 126.9
click at [118, 152] on div "Pipeline List Forecast New Loan Project 1 Loan Projects $10,000 • $10,000 Total…" at bounding box center [552, 252] width 1092 height 504
paste input "tin"
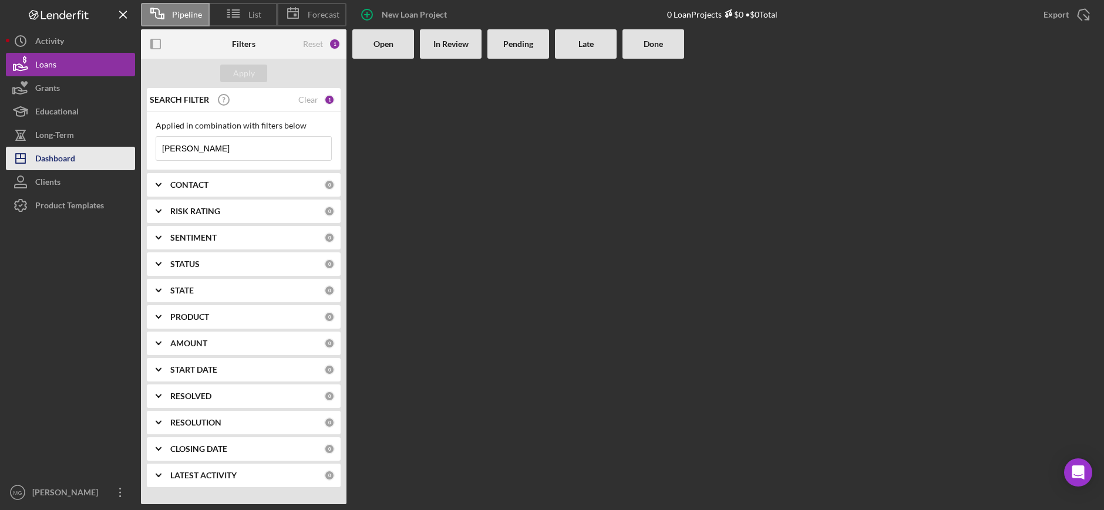
type input "[PERSON_NAME]"
click at [76, 167] on button "Icon/Dashboard Dashboard" at bounding box center [70, 158] width 129 height 23
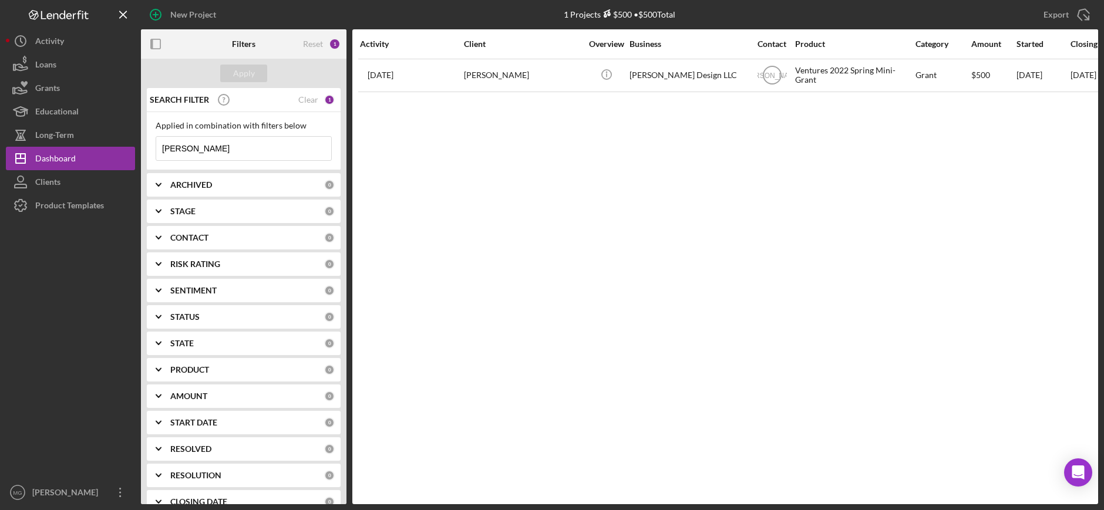
drag, startPoint x: 226, startPoint y: 157, endPoint x: 140, endPoint y: 142, distance: 87.1
click at [140, 142] on div "New Project 1 Projects $500 • $500 Total [PERSON_NAME] Export Icon/Export Filte…" at bounding box center [552, 252] width 1092 height 504
paste input "[PERSON_NAME]"
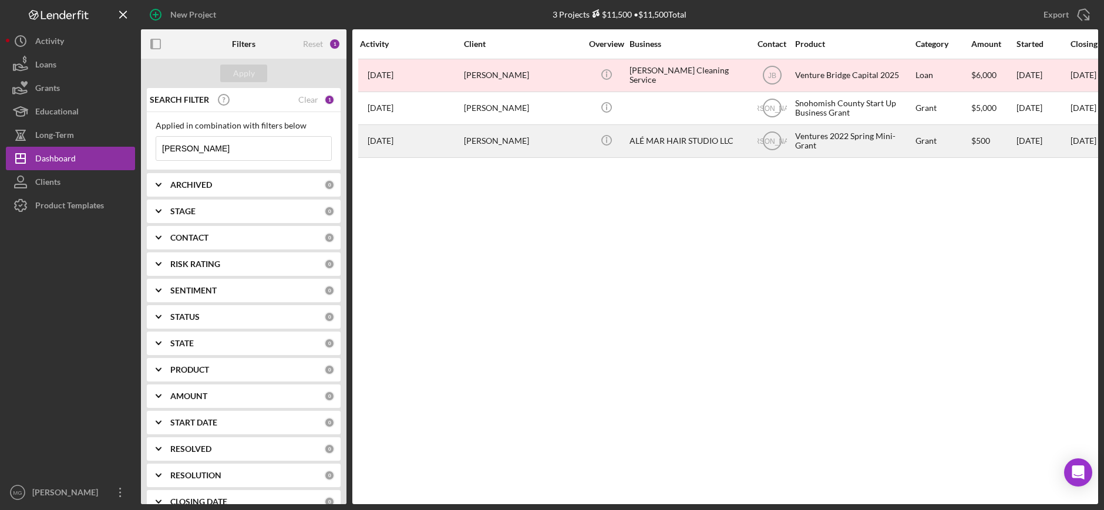
type input "[PERSON_NAME]"
click at [675, 147] on div "ALÉ MAR HAIR STUDIO LLC" at bounding box center [688, 141] width 117 height 31
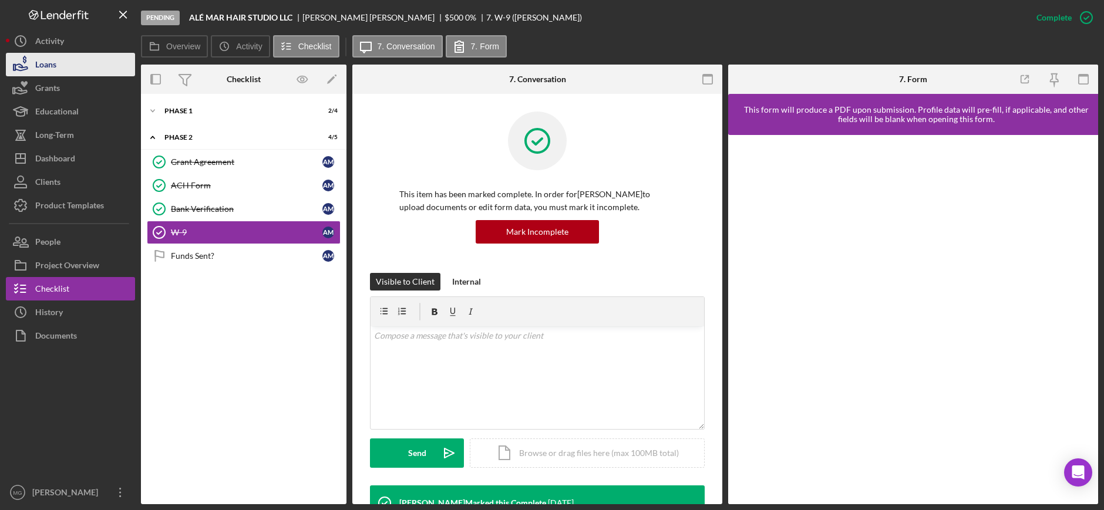
click at [62, 66] on button "Loans" at bounding box center [70, 64] width 129 height 23
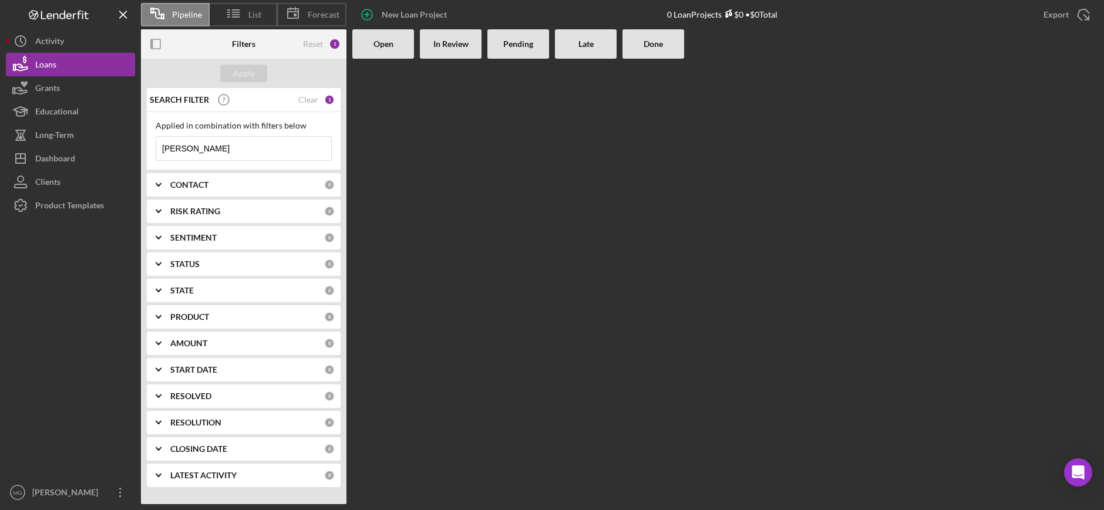
click at [226, 143] on input "[PERSON_NAME]" at bounding box center [243, 148] width 175 height 23
drag, startPoint x: 222, startPoint y: 148, endPoint x: 141, endPoint y: 153, distance: 81.2
click at [141, 153] on div "SEARCH FILTER Clear 1 Applied in combination with filters below [PERSON_NAME] I…" at bounding box center [244, 292] width 206 height 408
paste input "ulvenon"
type input "[PERSON_NAME]"
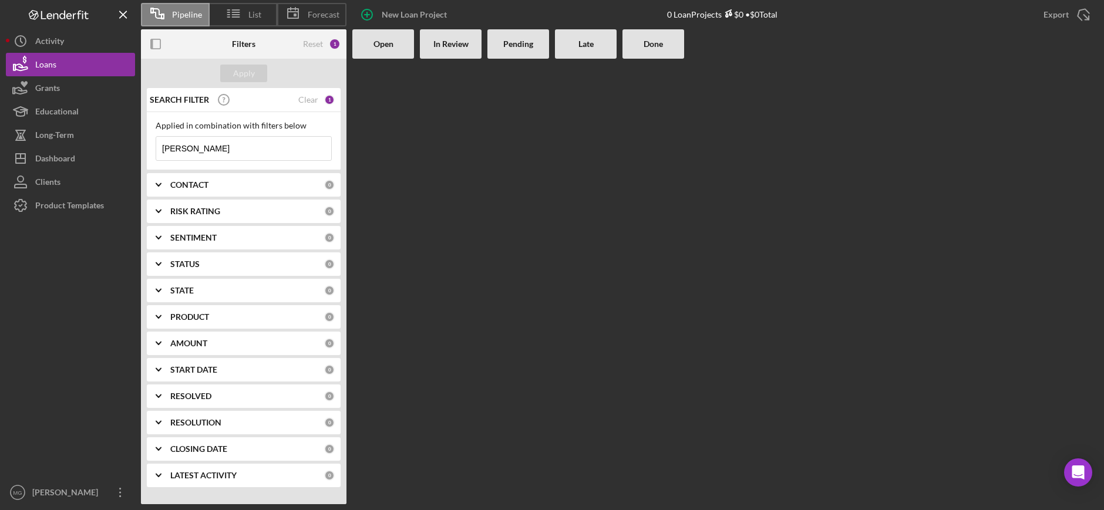
click at [254, 148] on input "[PERSON_NAME]" at bounding box center [243, 148] width 175 height 23
click at [51, 156] on div "Dashboard" at bounding box center [55, 160] width 40 height 26
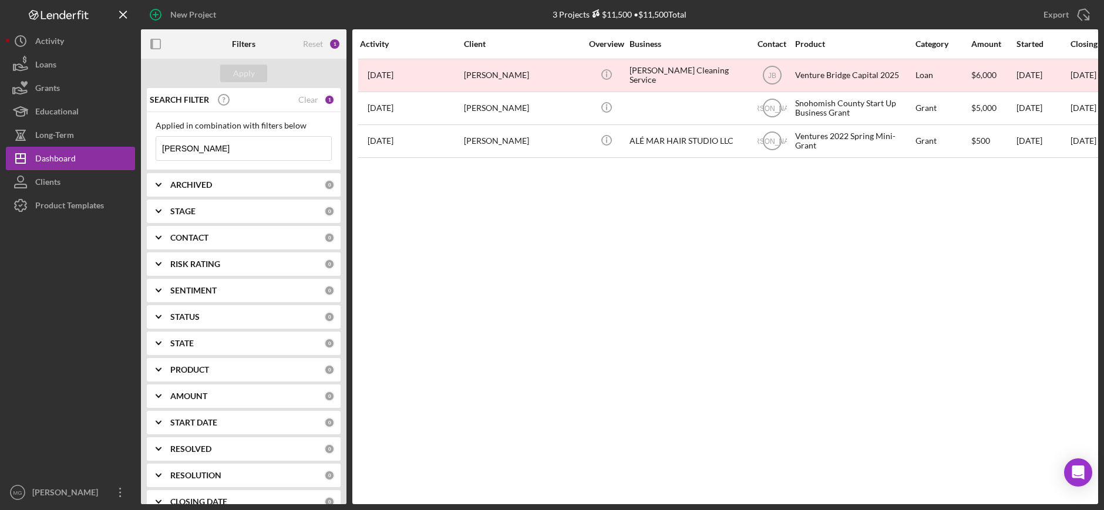
drag, startPoint x: 180, startPoint y: 158, endPoint x: 141, endPoint y: 152, distance: 39.3
click at [141, 152] on div "SEARCH FILTER Clear 1 Applied in combination with filters below [PERSON_NAME] I…" at bounding box center [244, 296] width 206 height 416
paste input "ulvenon"
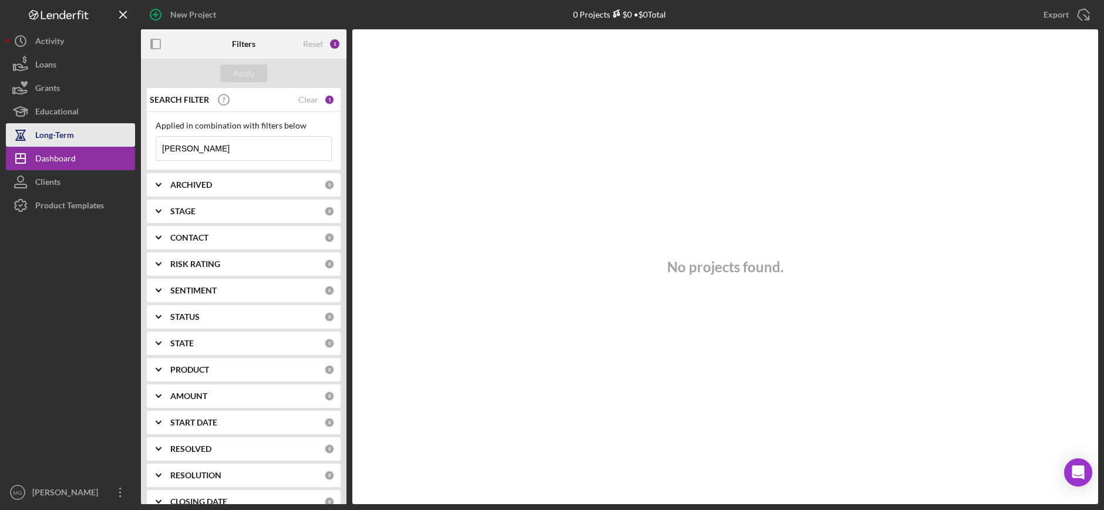
drag, startPoint x: 166, startPoint y: 149, endPoint x: 92, endPoint y: 140, distance: 75.0
click at [92, 140] on div "New Project 0 Projects $0 • $0 Total [PERSON_NAME] Export Icon/Export Filters R…" at bounding box center [552, 252] width 1092 height 504
paste input "[PERSON_NAME]"
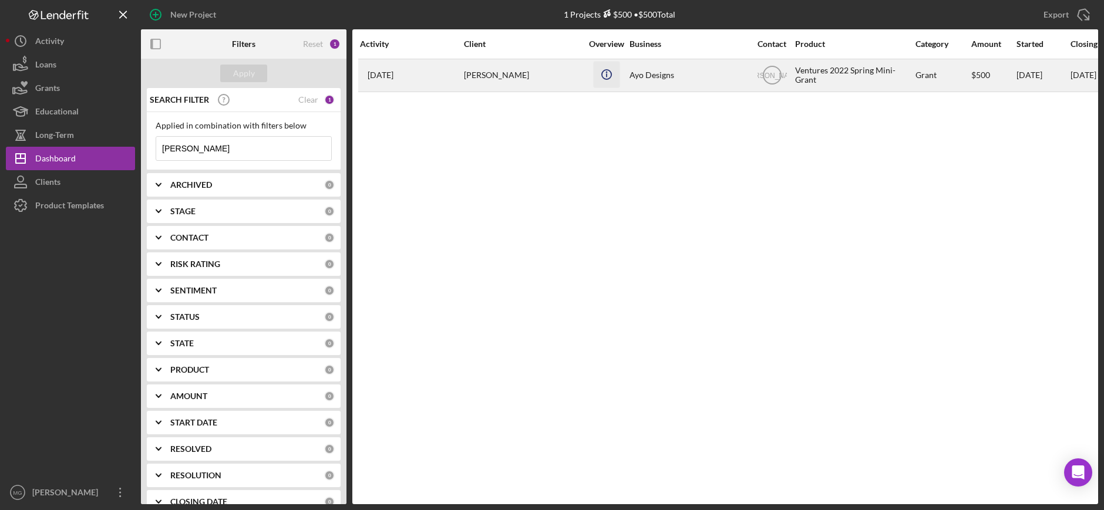
type input "[PERSON_NAME]"
click at [620, 76] on icon "Icon/Info" at bounding box center [606, 74] width 26 height 26
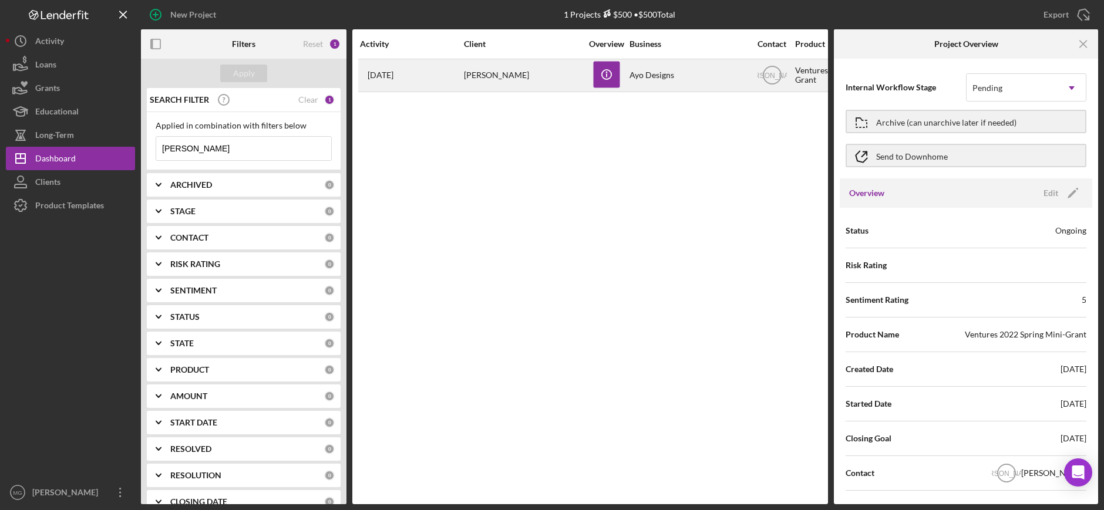
click at [481, 73] on div "[PERSON_NAME]" at bounding box center [522, 75] width 117 height 31
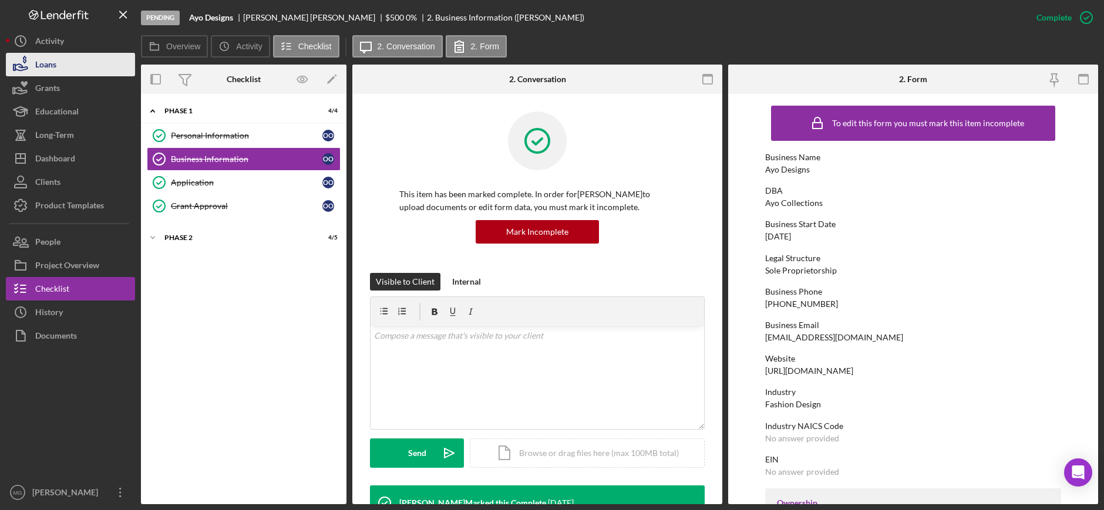
click at [55, 64] on div "Loans" at bounding box center [45, 66] width 21 height 26
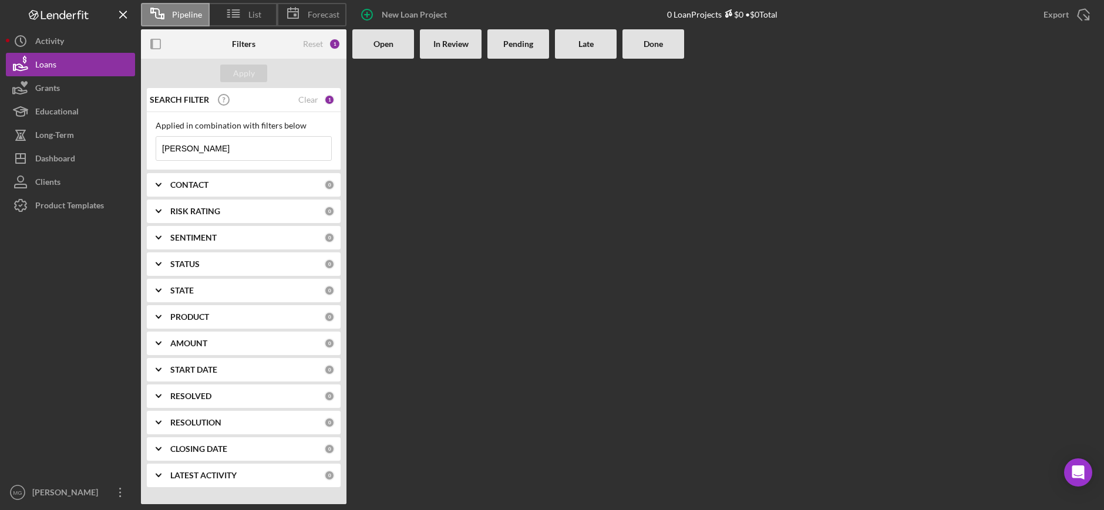
drag, startPoint x: 221, startPoint y: 143, endPoint x: 159, endPoint y: 145, distance: 62.9
click at [159, 145] on input "[PERSON_NAME]" at bounding box center [243, 148] width 175 height 23
paste input "[PERSON_NAME]"
drag, startPoint x: 225, startPoint y: 149, endPoint x: 53, endPoint y: 139, distance: 172.4
click at [53, 139] on div "Pipeline List Forecast New Loan Project 0 Loan Projects $0 • $0 Total Export Ic…" at bounding box center [552, 252] width 1092 height 504
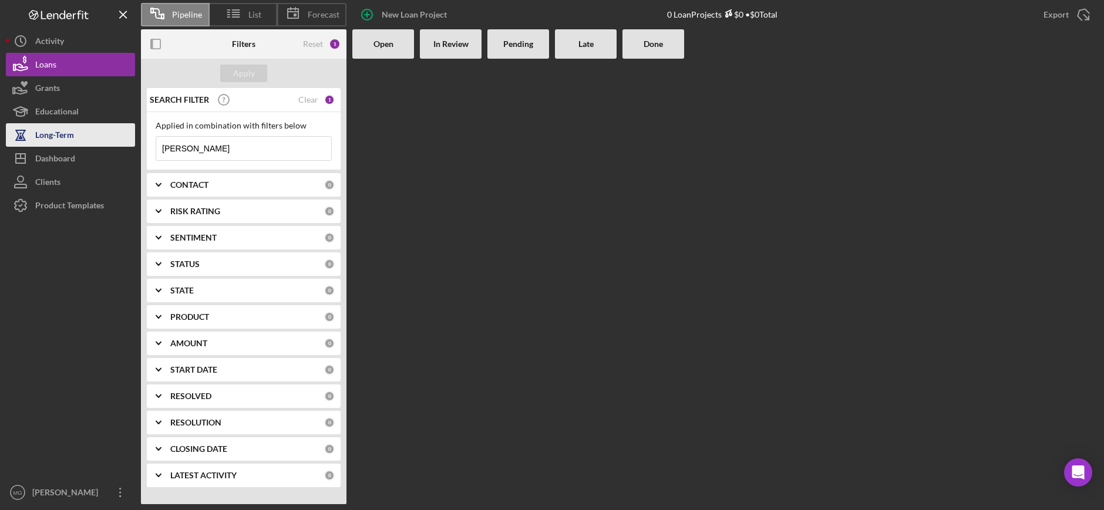
paste input "Rubio Lepe"
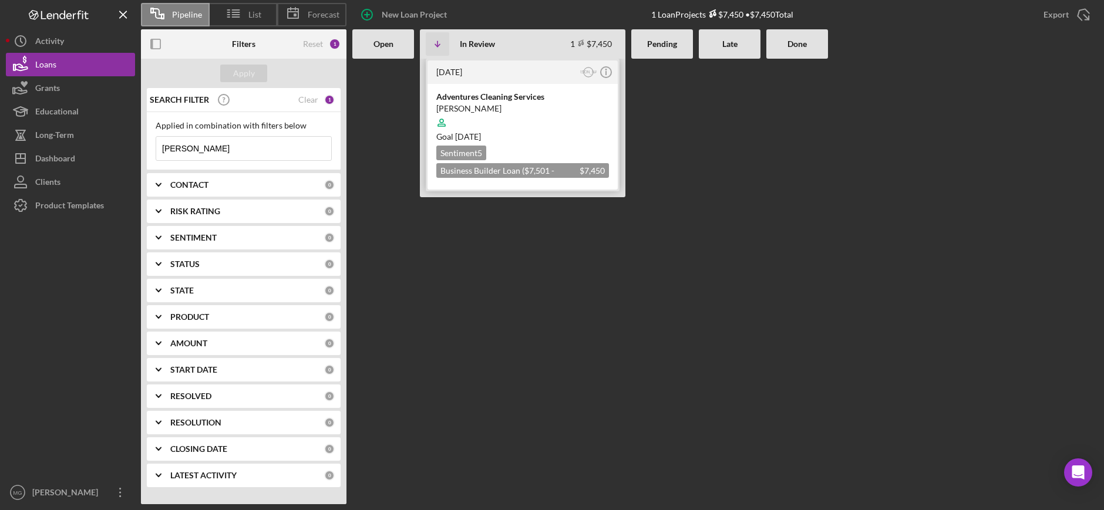
type input "Rubio Lepe"
click at [552, 113] on div at bounding box center [522, 123] width 173 height 22
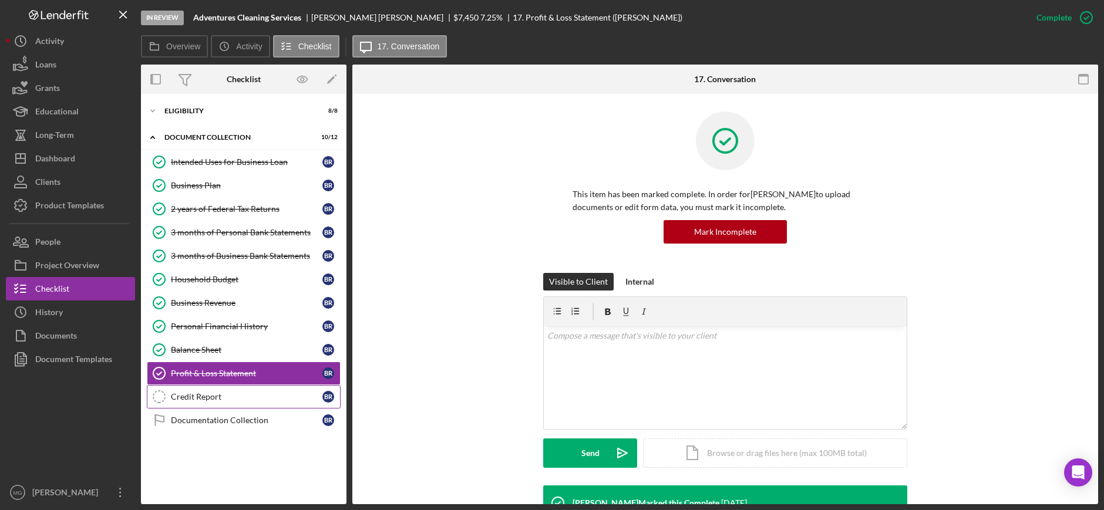
click at [263, 397] on div "Credit Report" at bounding box center [247, 396] width 152 height 9
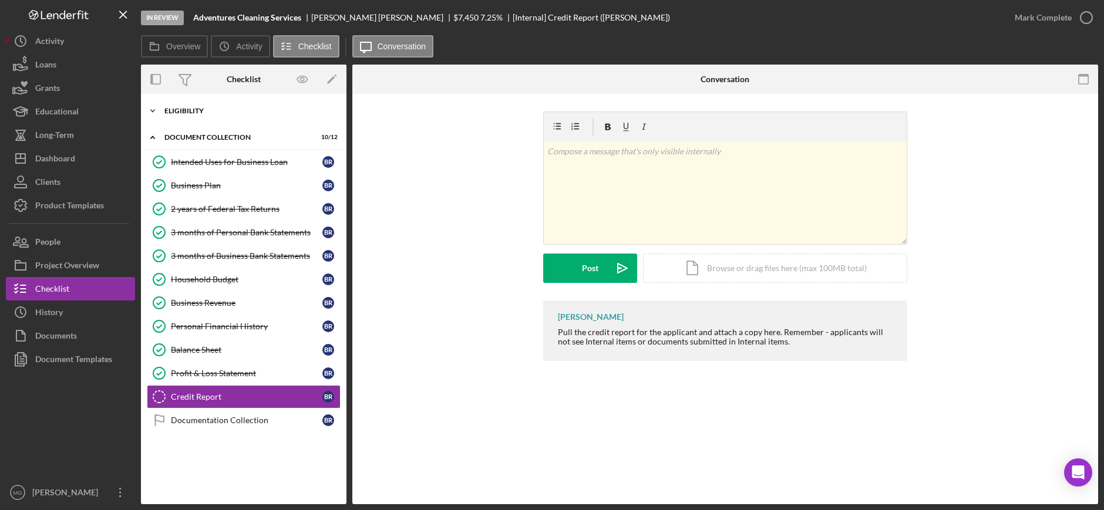
click at [193, 107] on div "Eligibility" at bounding box center [247, 110] width 167 height 7
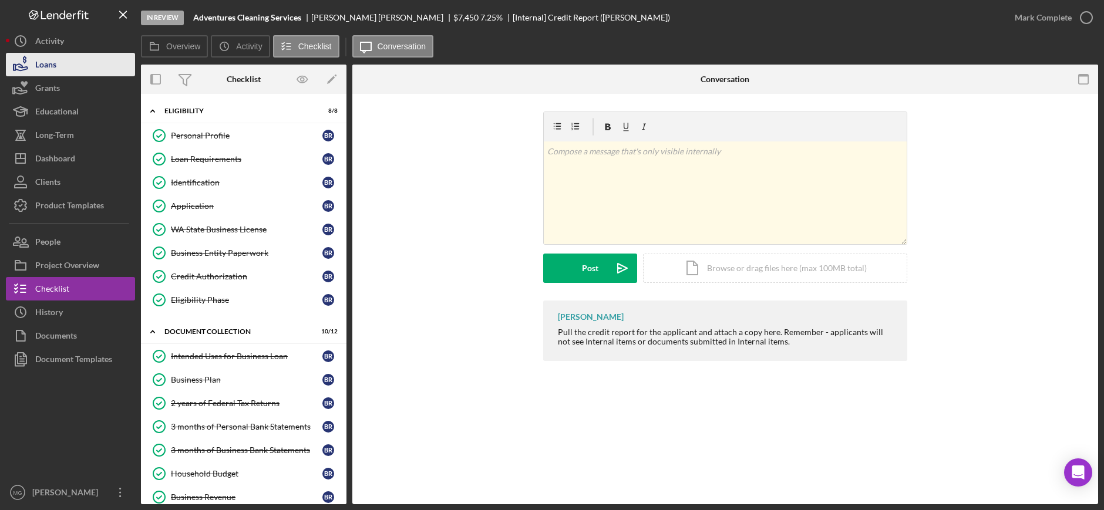
click at [72, 63] on button "Loans" at bounding box center [70, 64] width 129 height 23
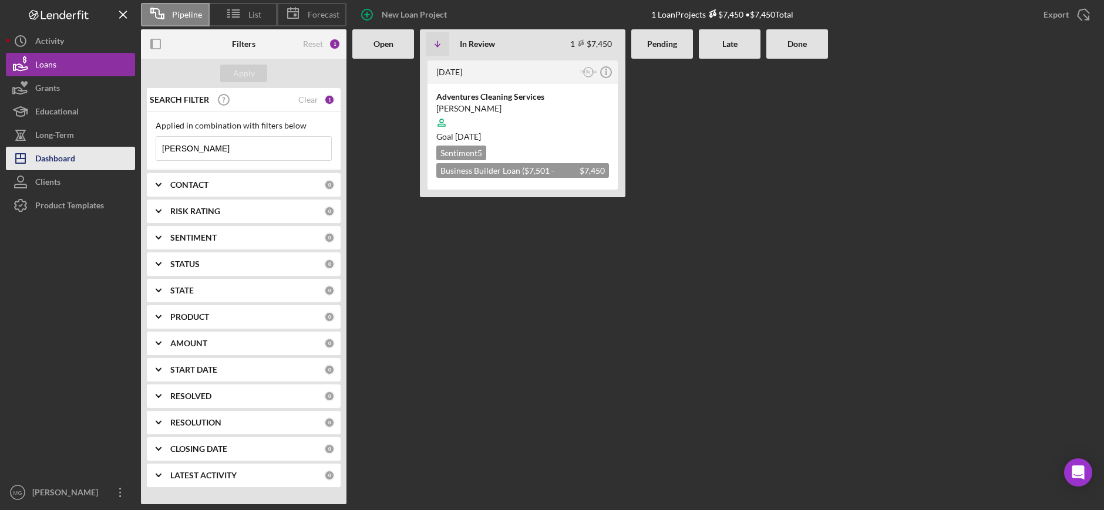
click at [63, 157] on div "Dashboard" at bounding box center [55, 160] width 40 height 26
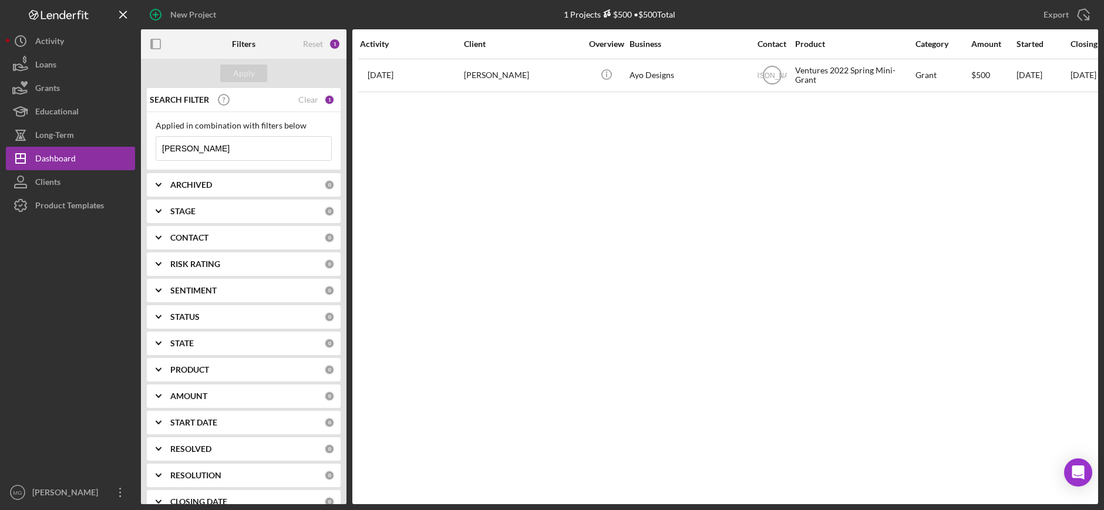
drag, startPoint x: 179, startPoint y: 150, endPoint x: 146, endPoint y: 150, distance: 32.9
click at [146, 150] on div "SEARCH FILTER Clear 1 Applied in combination with filters below Olayinka Icon/M…" at bounding box center [244, 296] width 206 height 416
paste input "Rubio Lepe"
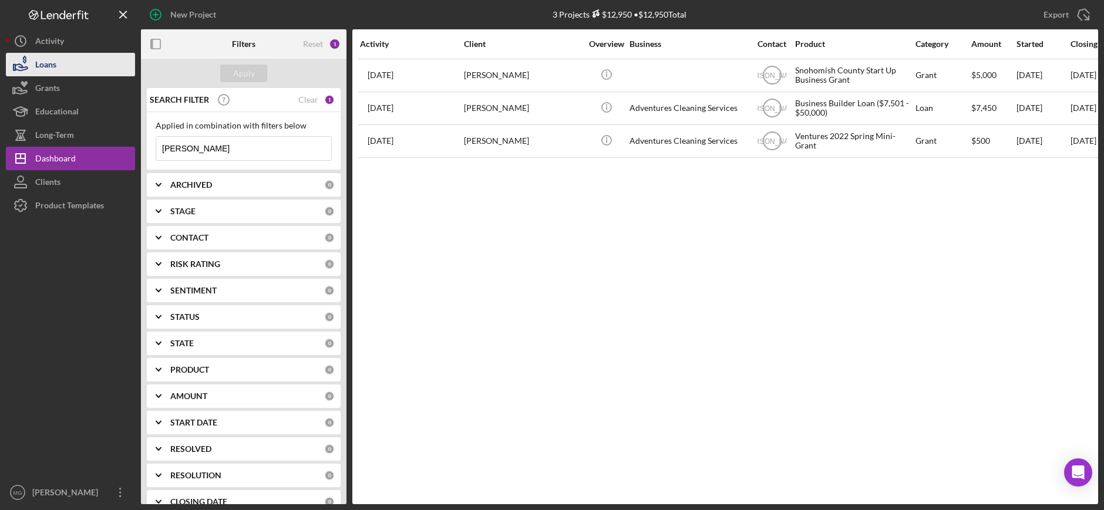
type input "Rubio Lepe"
click at [34, 68] on icon "button" at bounding box center [20, 64] width 29 height 29
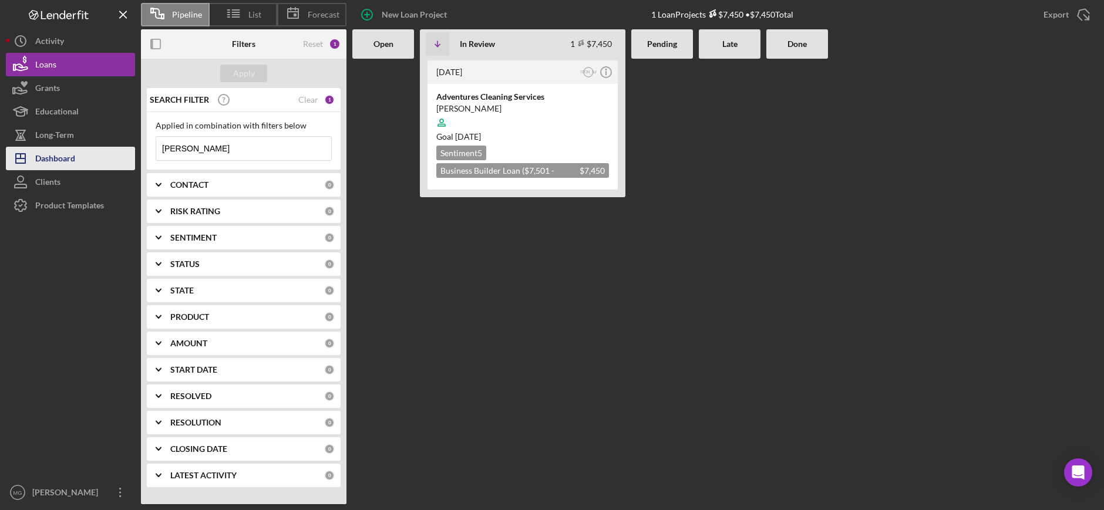
click at [59, 155] on div "Dashboard" at bounding box center [55, 160] width 40 height 26
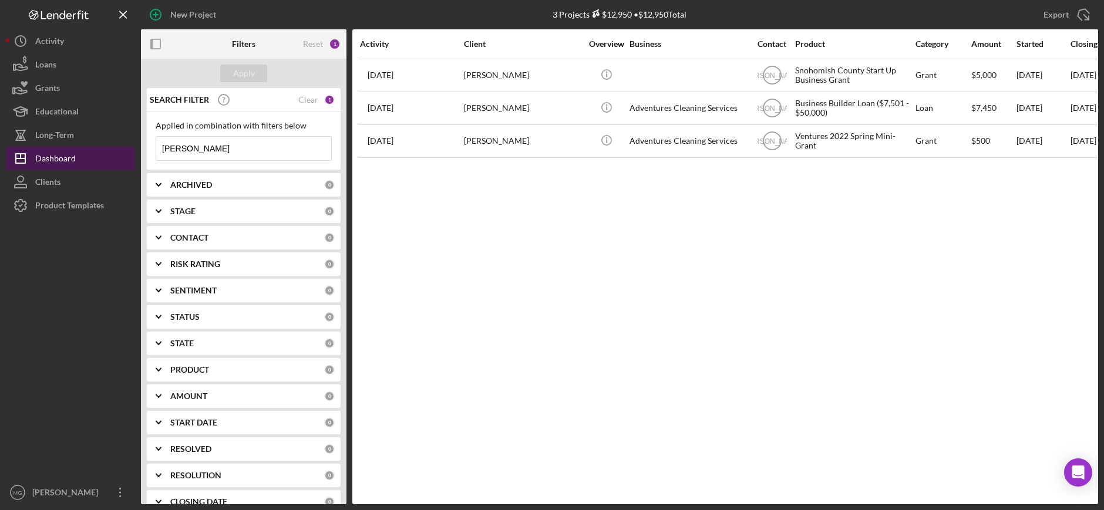
drag, startPoint x: 239, startPoint y: 149, endPoint x: 133, endPoint y: 156, distance: 106.0
click at [133, 156] on div "New Project 3 Projects $12,950 • $12,950 Total Rubio Lepe Export Icon/Export Fi…" at bounding box center [552, 252] width 1092 height 504
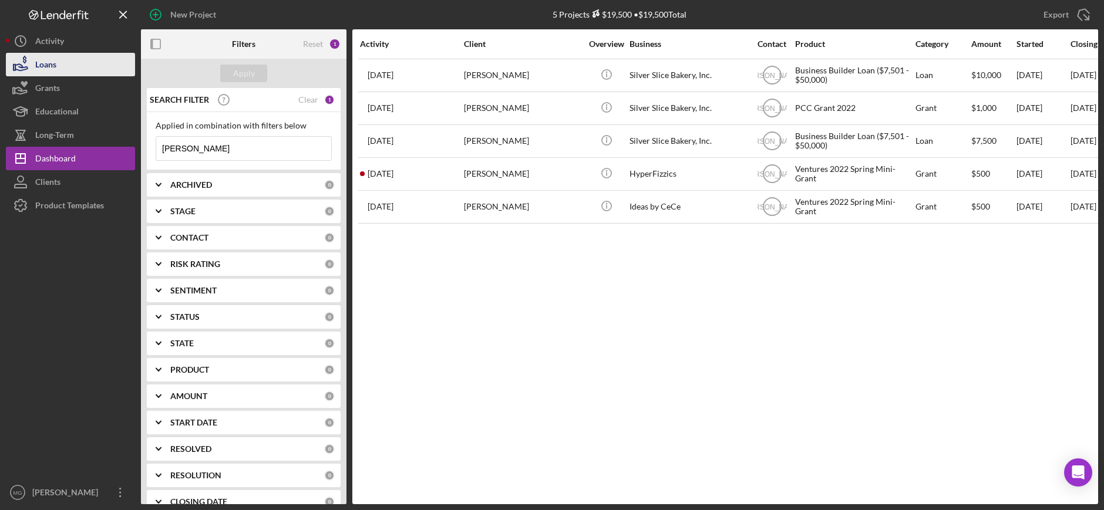
type input "smith davina"
click at [66, 53] on button "Loans" at bounding box center [70, 64] width 129 height 23
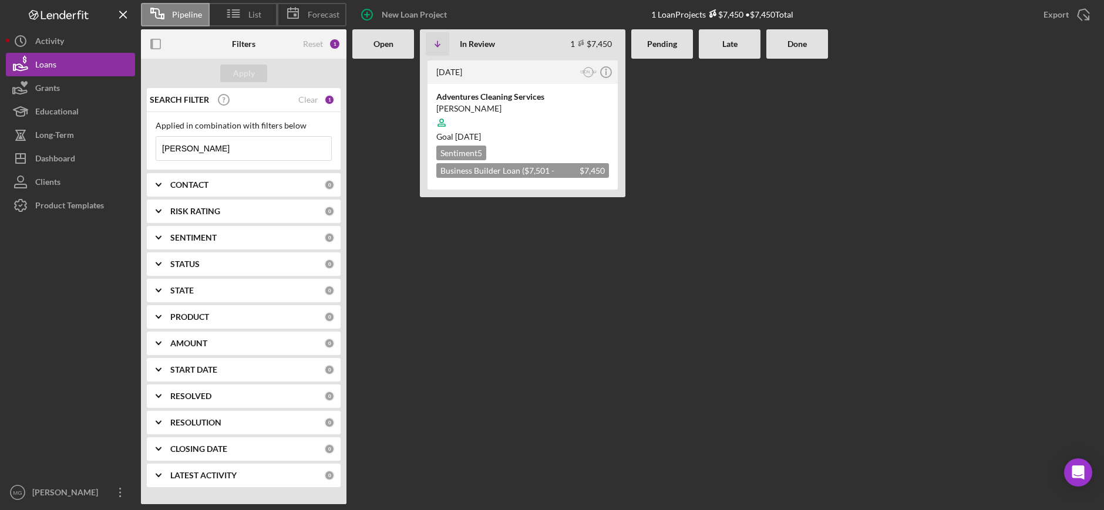
drag, startPoint x: 200, startPoint y: 153, endPoint x: 144, endPoint y: 154, distance: 55.2
click at [145, 154] on div "SEARCH FILTER Clear 1 Applied in combination with filters below Rubio Lepe Icon…" at bounding box center [244, 292] width 206 height 408
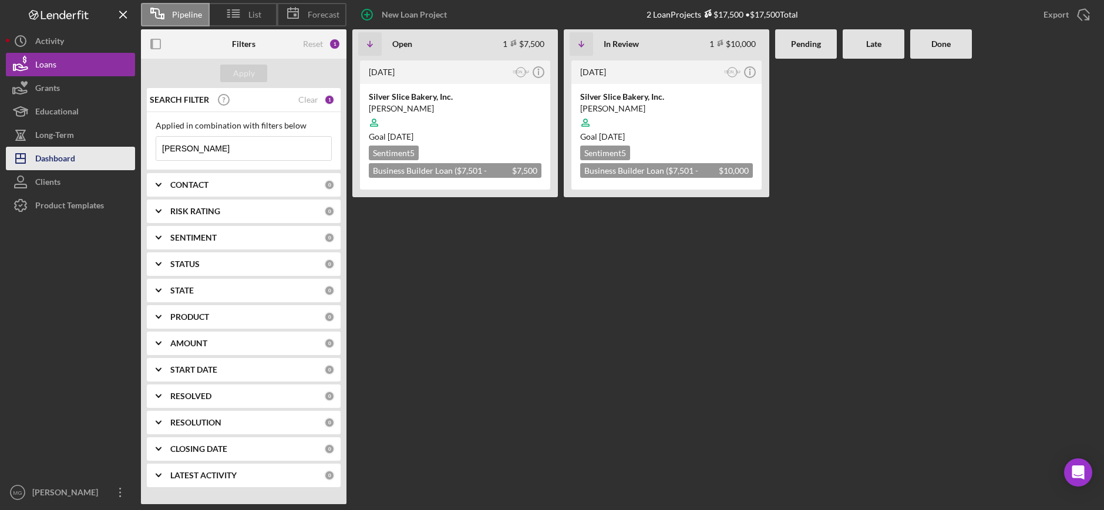
drag, startPoint x: 170, startPoint y: 149, endPoint x: 124, endPoint y: 151, distance: 45.9
click at [124, 151] on div "Pipeline List Forecast New Loan Project 2 Loan Projects $17,500 • $17,500 Total…" at bounding box center [552, 252] width 1092 height 504
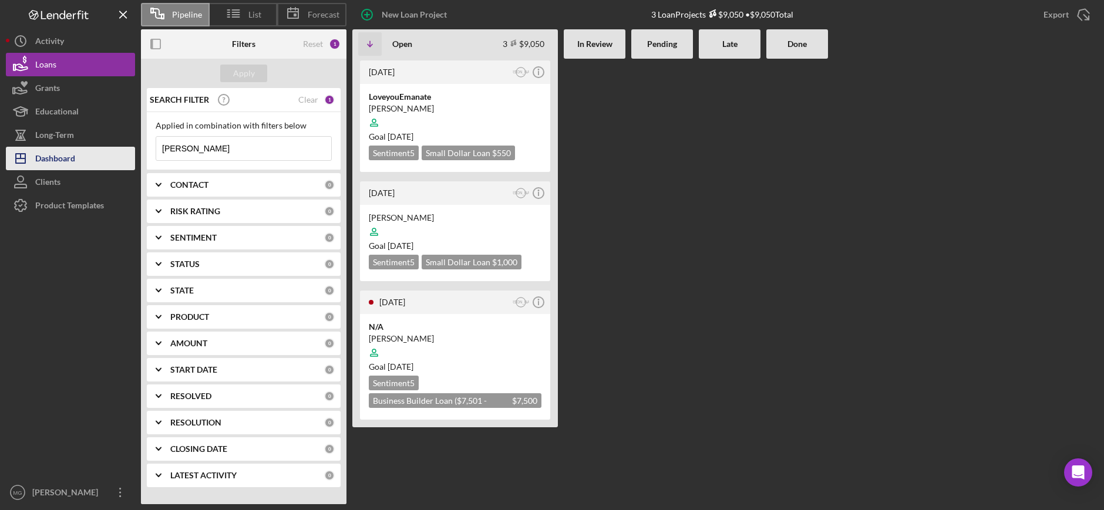
type input "james turner"
click at [41, 160] on div "Dashboard" at bounding box center [55, 160] width 40 height 26
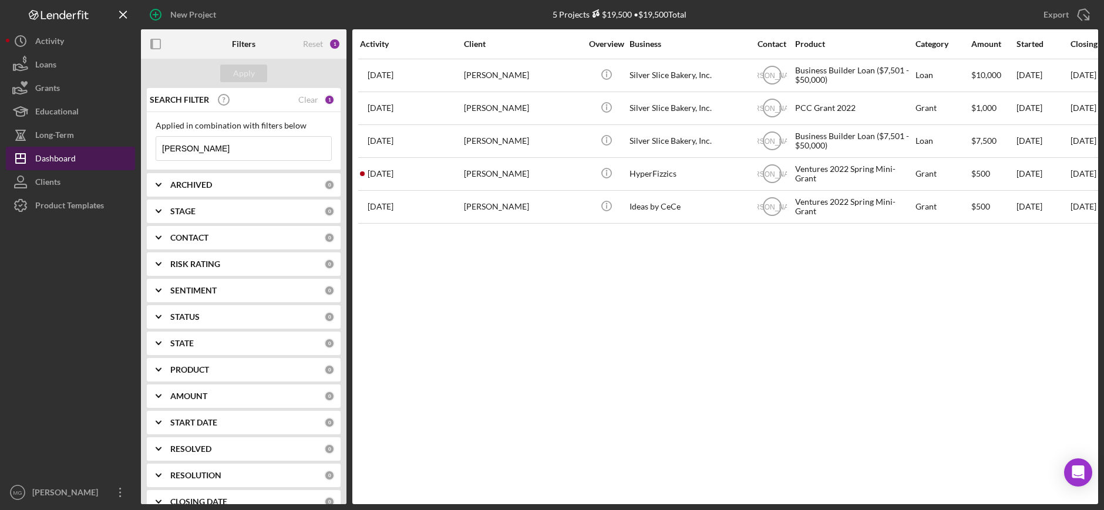
drag, startPoint x: 241, startPoint y: 150, endPoint x: 103, endPoint y: 159, distance: 138.9
click at [102, 159] on div "New Project 5 Projects $19,500 • $19,500 Total smith davina Export Icon/Export …" at bounding box center [552, 252] width 1092 height 504
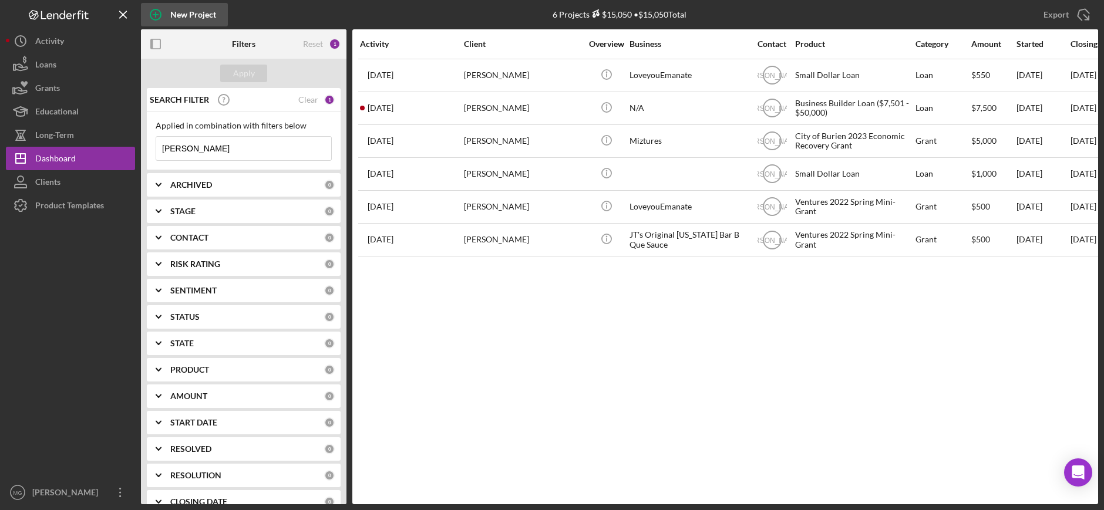
type input "james turner"
